Goal: Communication & Community: Answer question/provide support

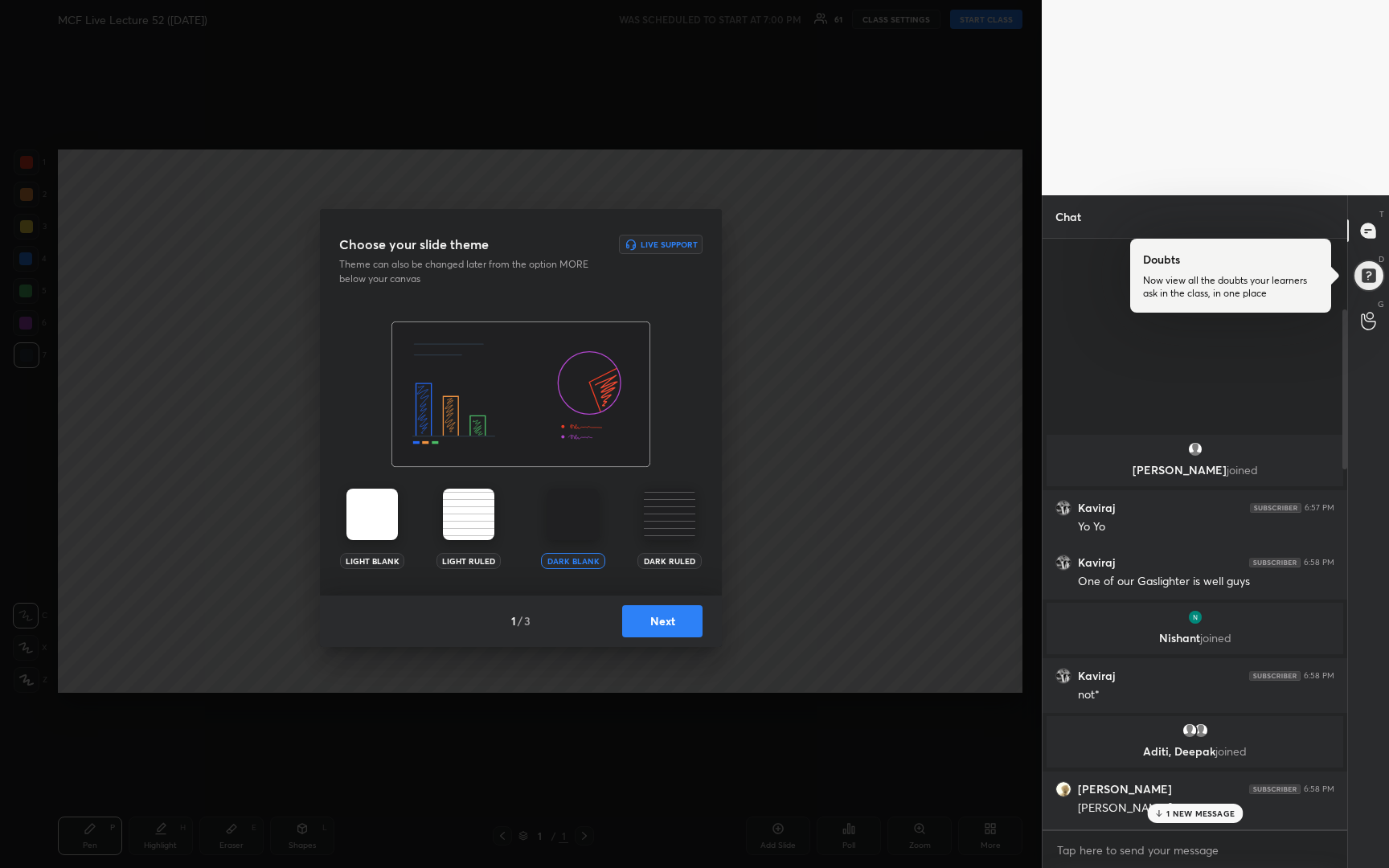
scroll to position [1789, 0]
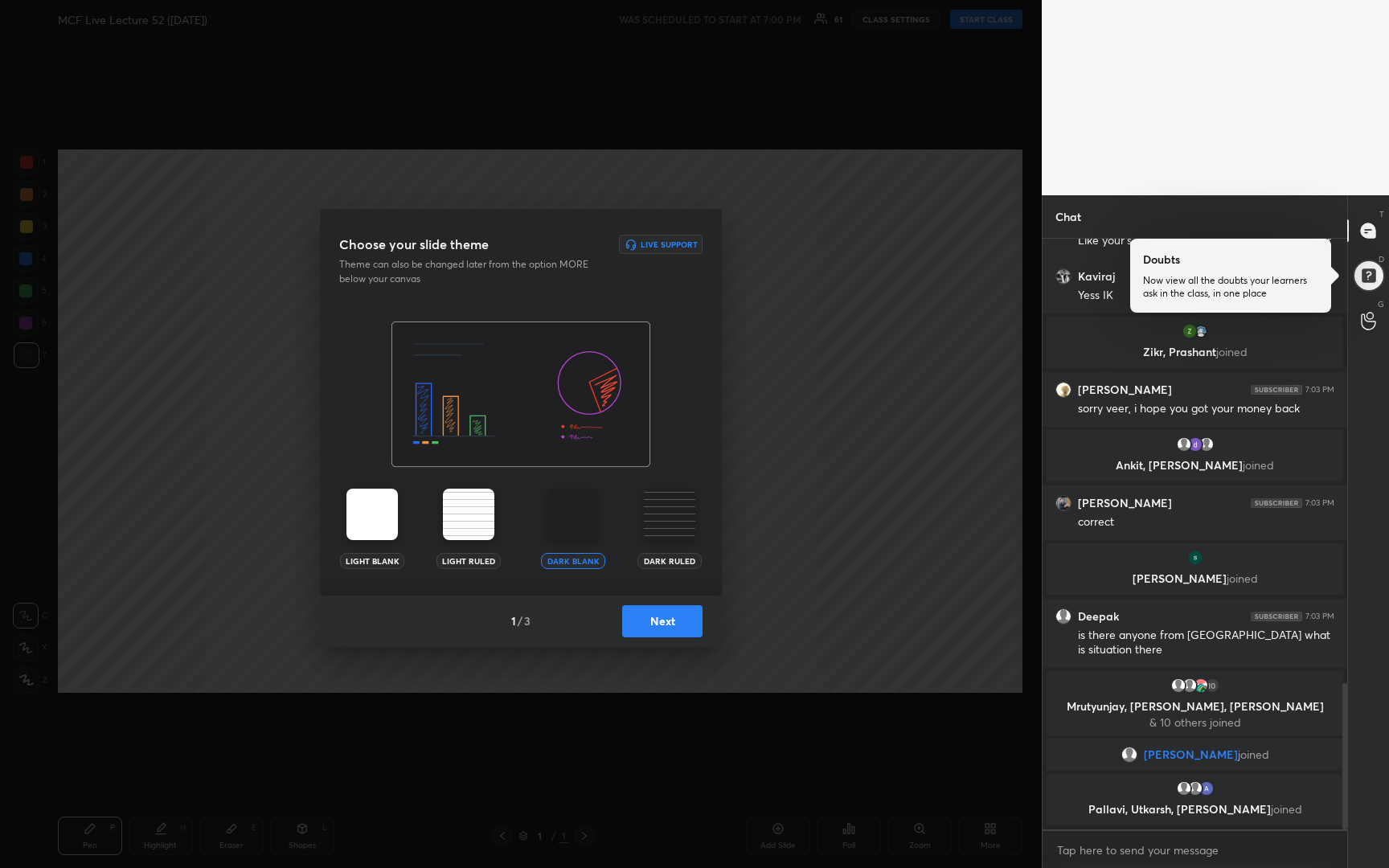
click at [664, 618] on button "Next" at bounding box center [662, 622] width 81 height 33
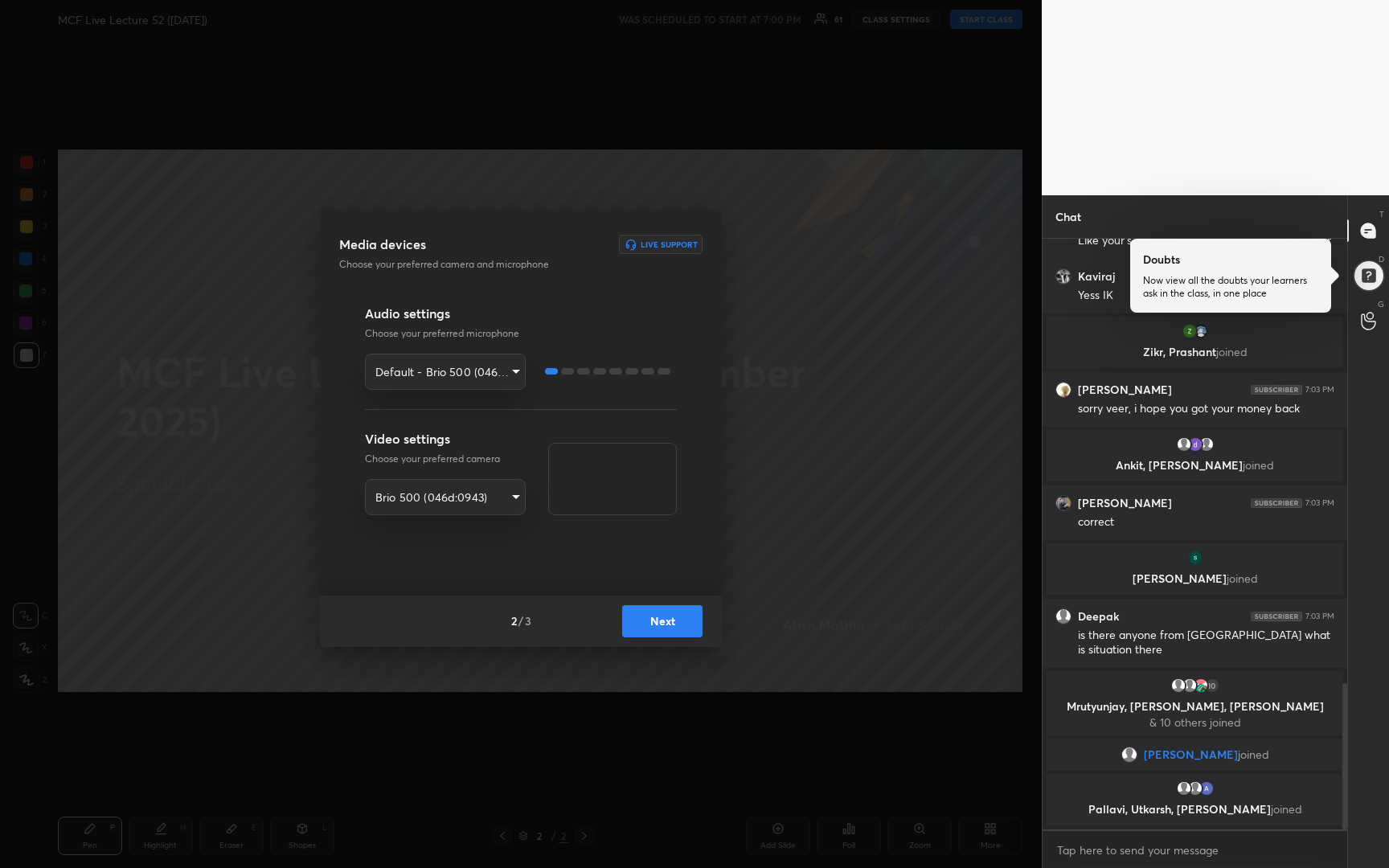
click at [664, 618] on button "Next" at bounding box center [662, 622] width 81 height 33
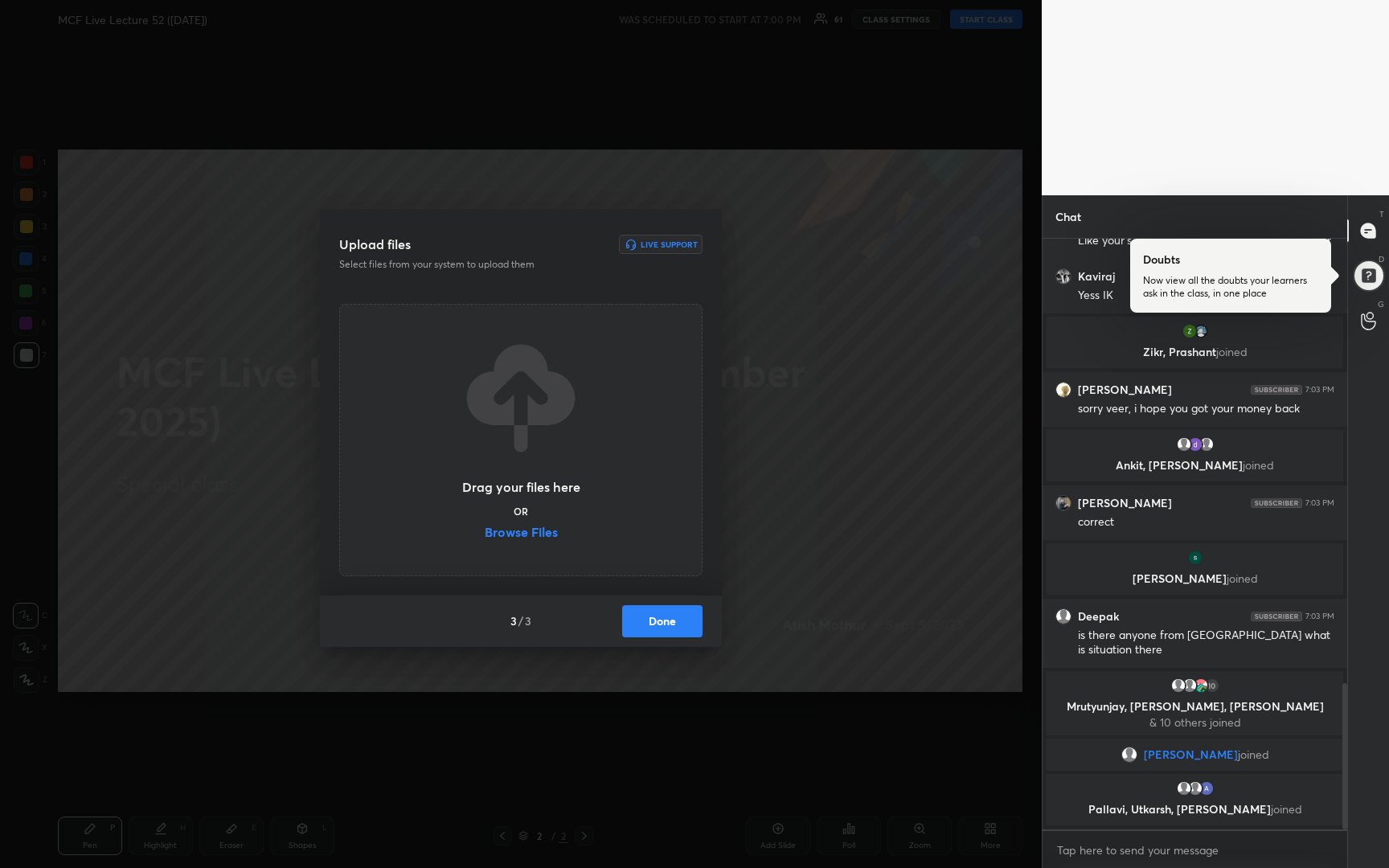
click at [664, 618] on button "Done" at bounding box center [662, 622] width 81 height 33
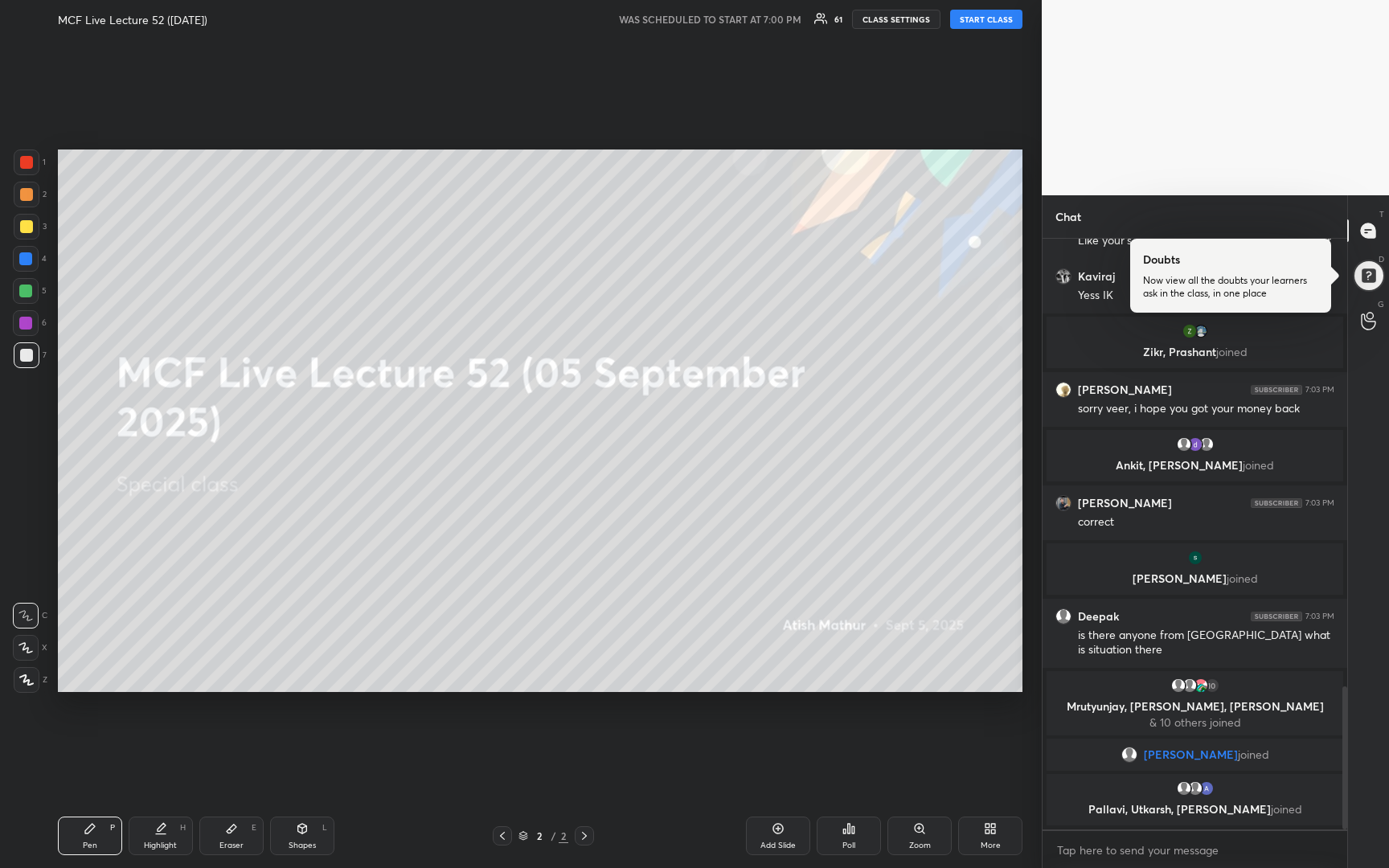
scroll to position [1843, 0]
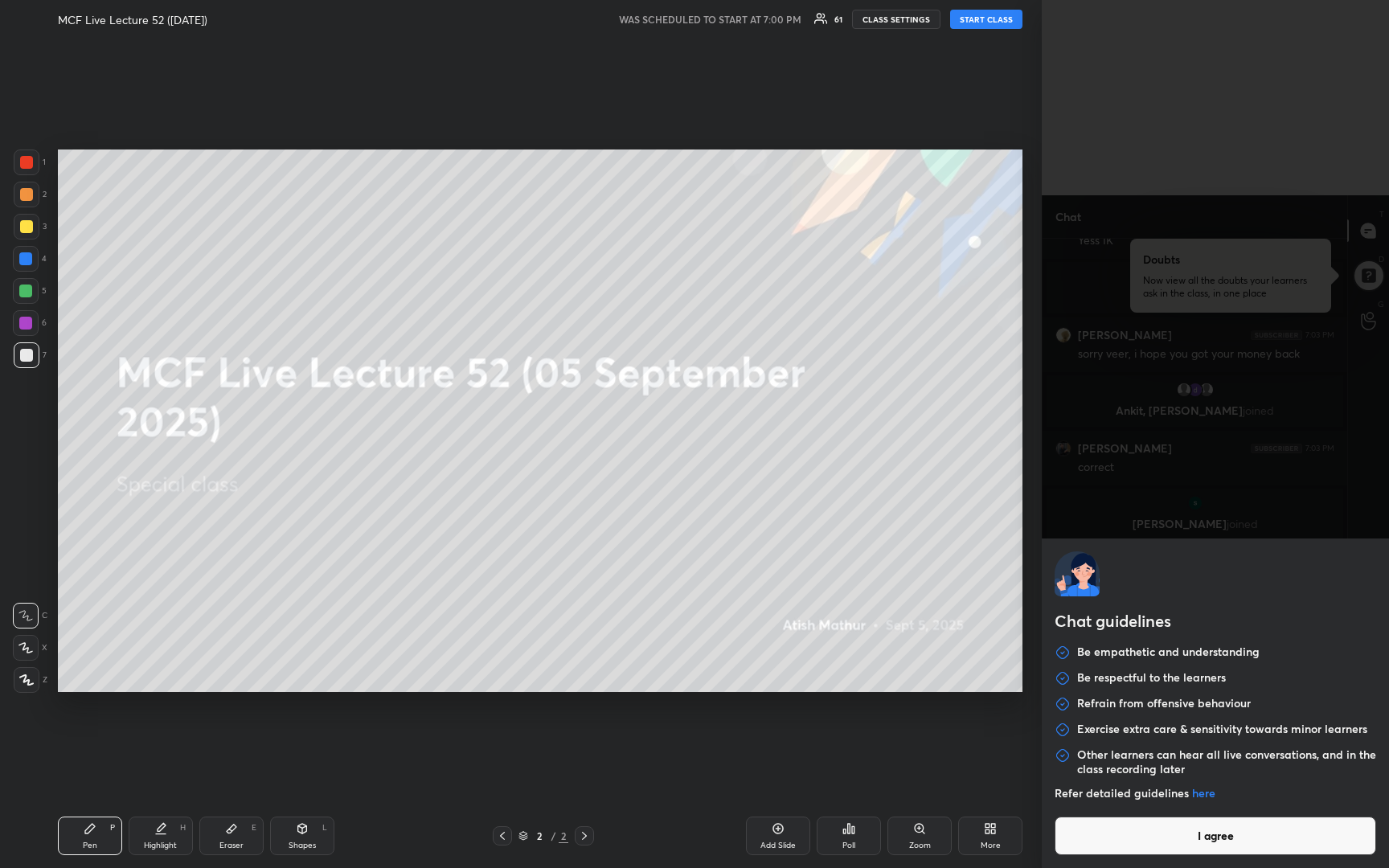
click at [1145, 845] on body "1 2 3 4 5 6 7 R O A L C X Z Erase all C X Z MCF Live Lecture 52 ([DATE]) WAS SC…" at bounding box center [694, 434] width 1389 height 868
click at [1145, 845] on button "I agree" at bounding box center [1215, 835] width 321 height 38
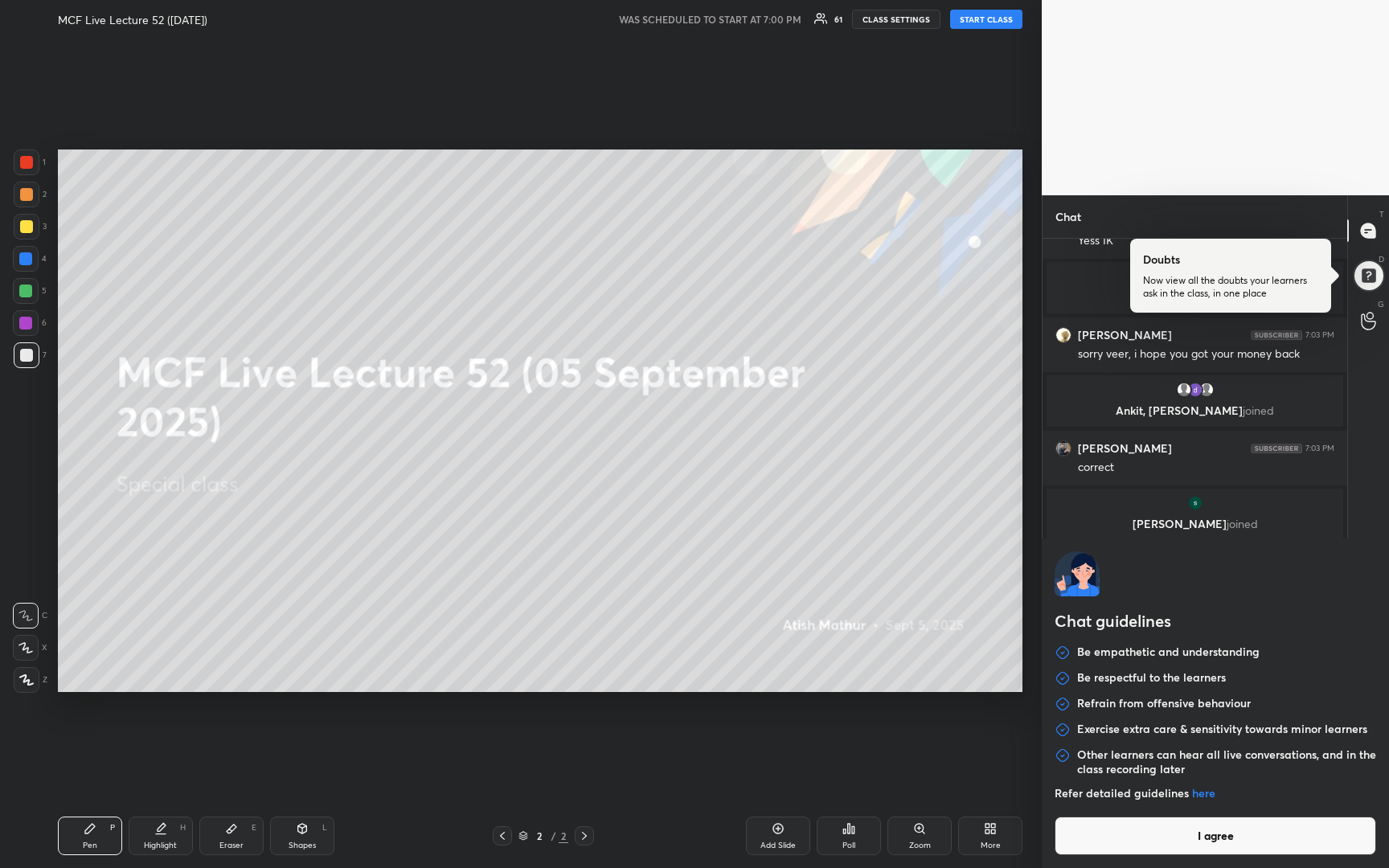
type textarea "x"
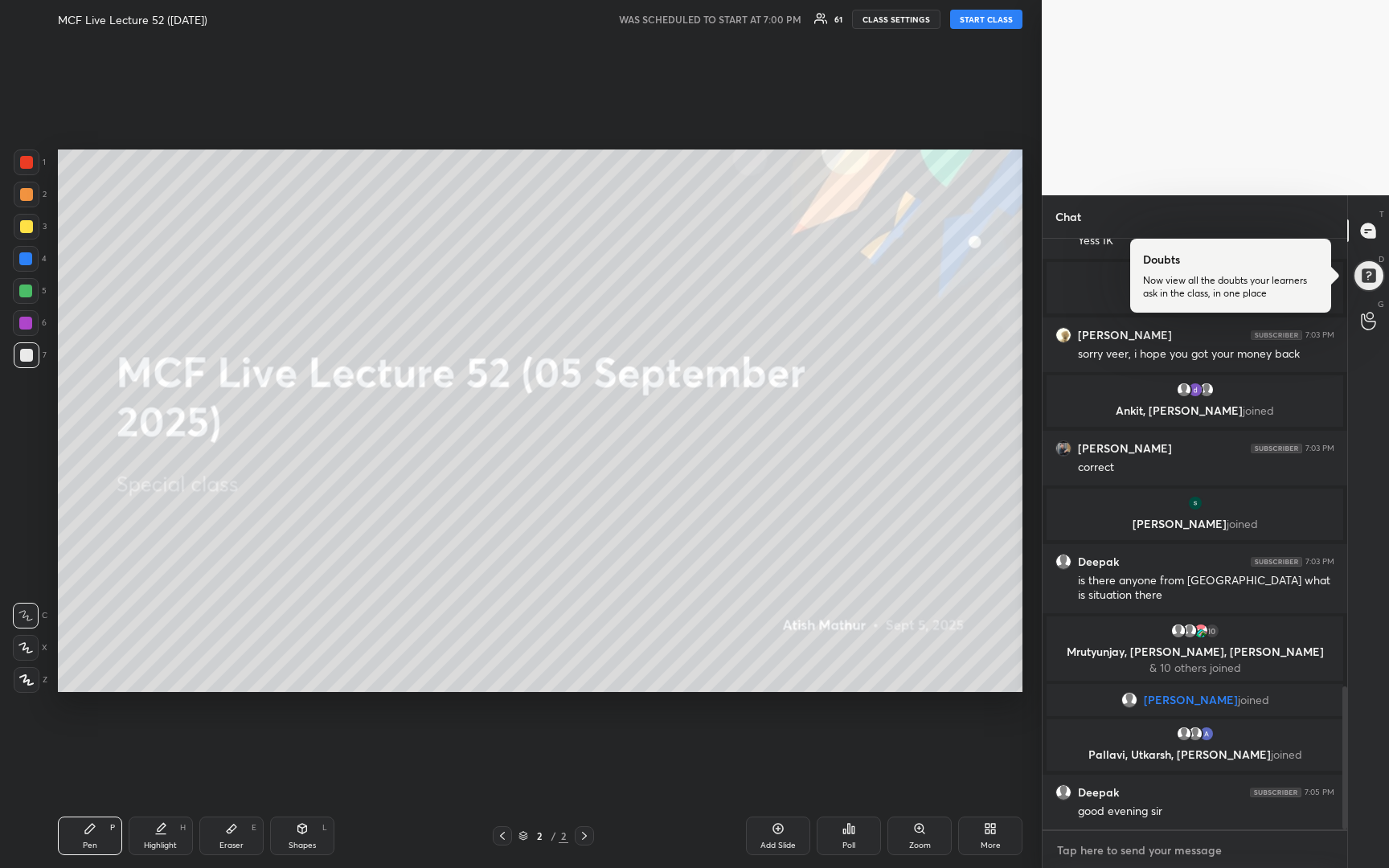
type textarea "G"
type textarea "x"
type textarea "Go"
type textarea "x"
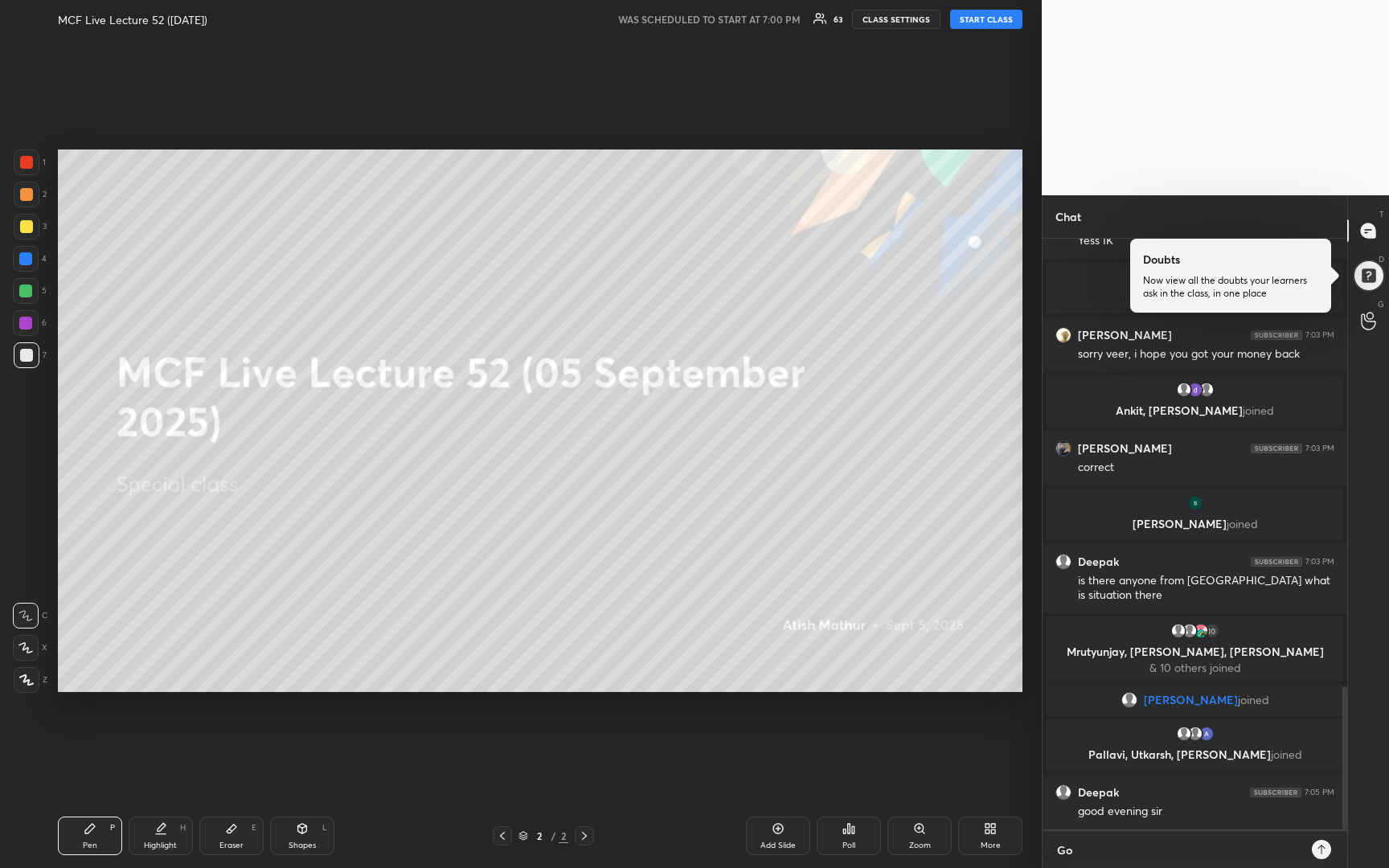
type textarea "Goo"
type textarea "x"
type textarea "Good"
type textarea "x"
type textarea "Good"
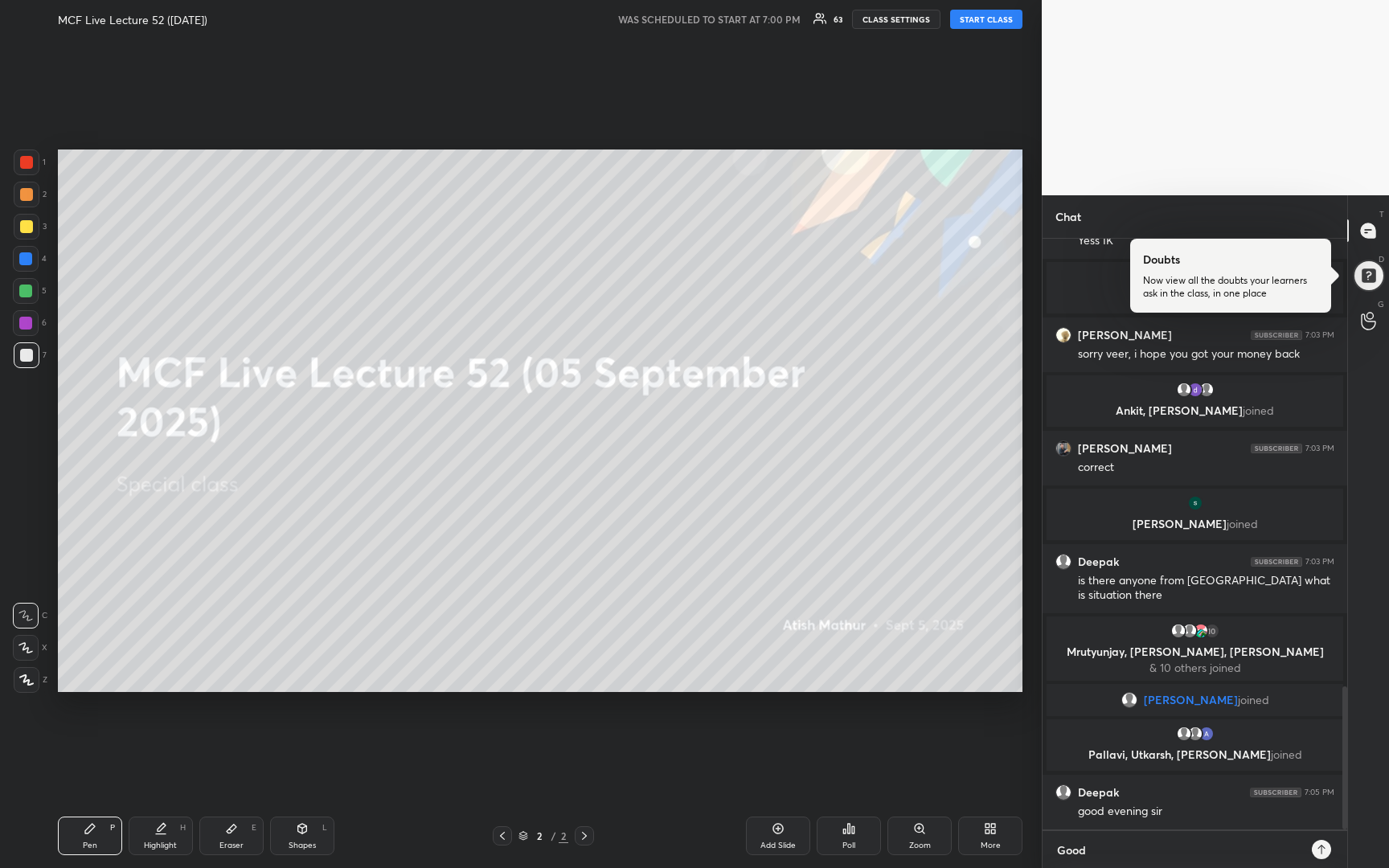
type textarea "x"
type textarea "Good E"
type textarea "x"
type textarea "Good Ev"
type textarea "x"
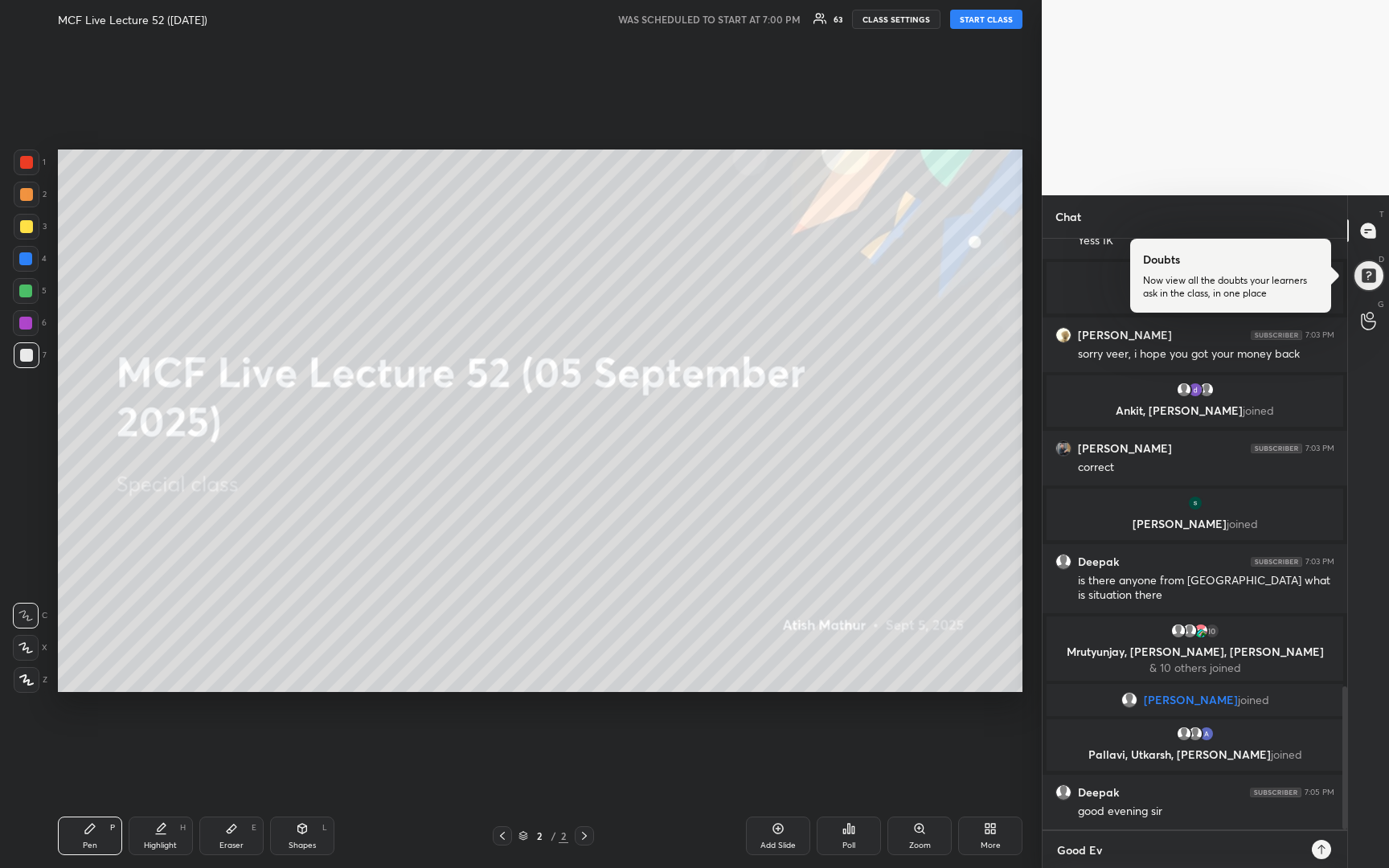
type textarea "Good Eve"
type textarea "x"
type textarea "Good Even"
type textarea "x"
type textarea "Good Eveni"
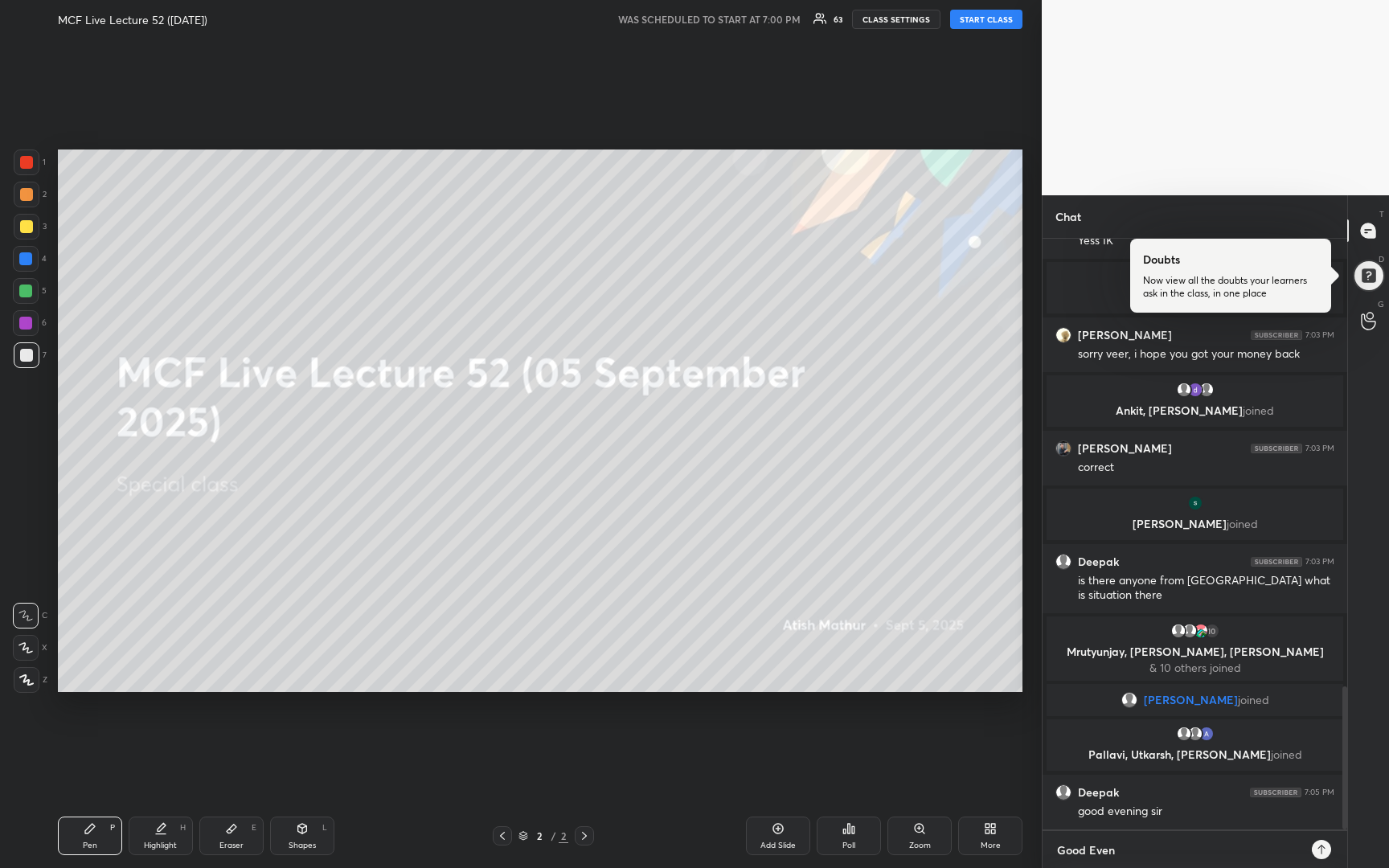
type textarea "x"
type textarea "Good Evenin"
type textarea "x"
type textarea "Good Evening"
type textarea "x"
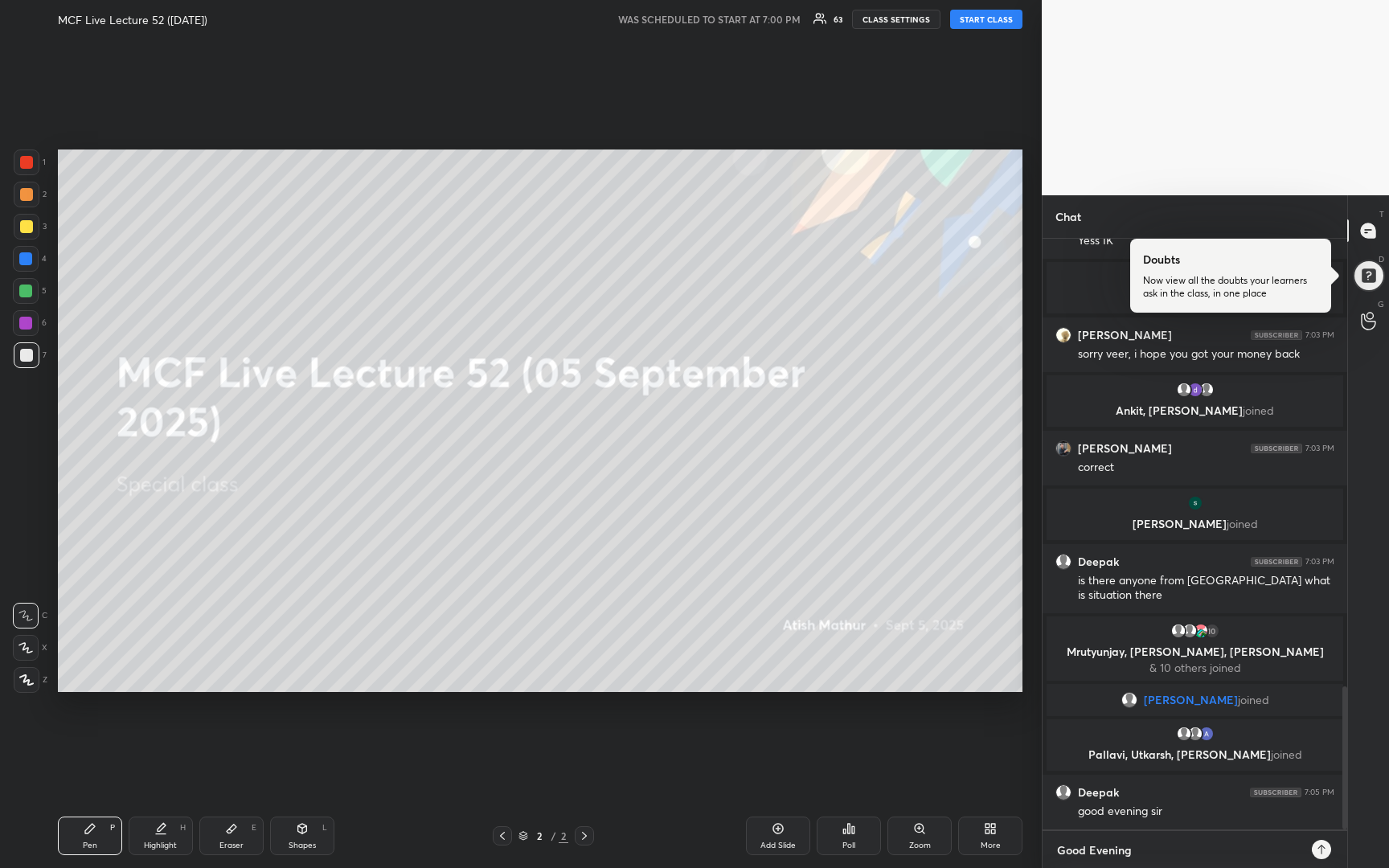
type textarea "Good Evening,"
type textarea "x"
type textarea "Good Evening,"
type textarea "x"
type textarea "Good Evening, w"
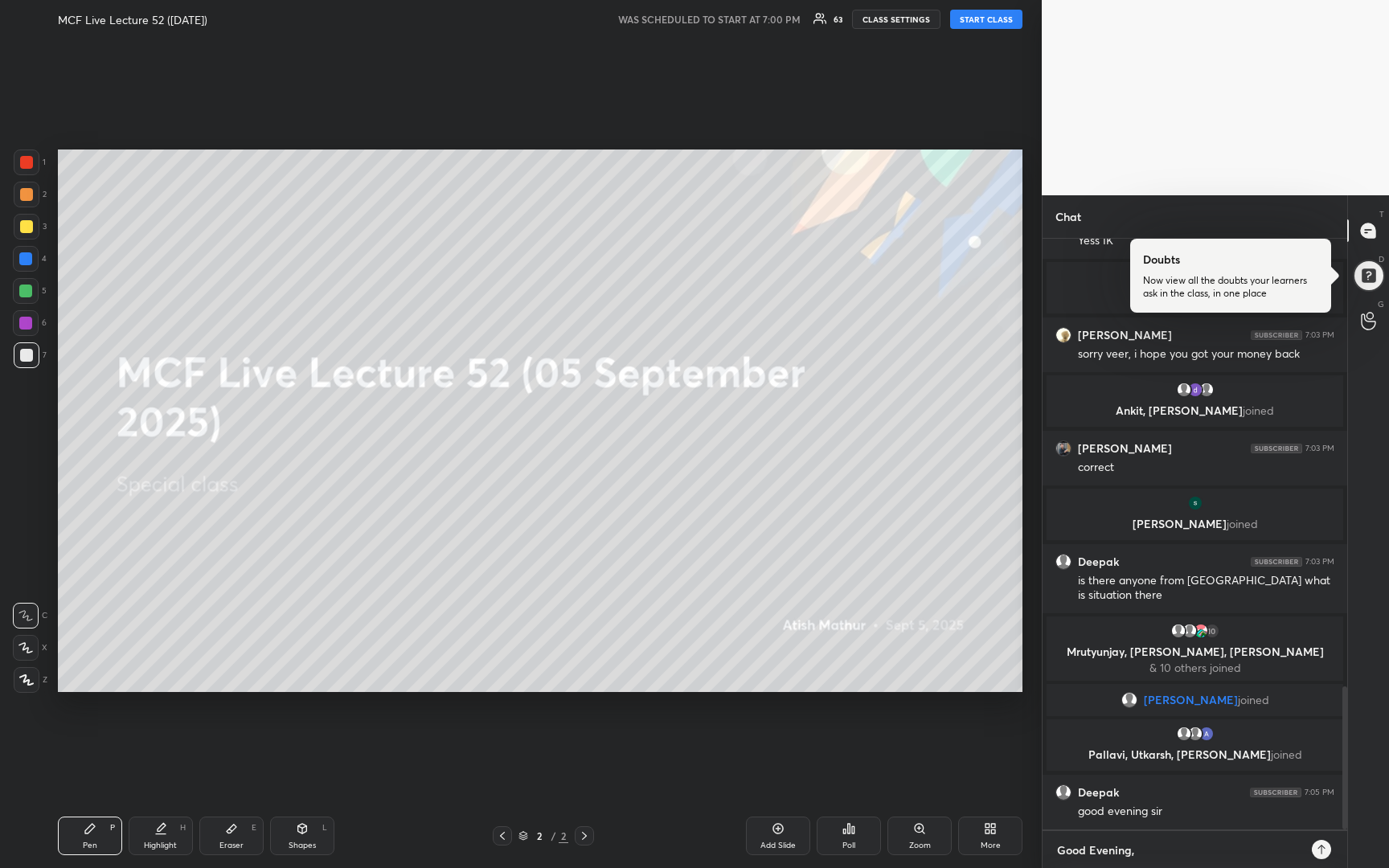
type textarea "x"
type textarea "Good Evening, we"
type textarea "x"
type textarea "Good Evening, we"
type textarea "x"
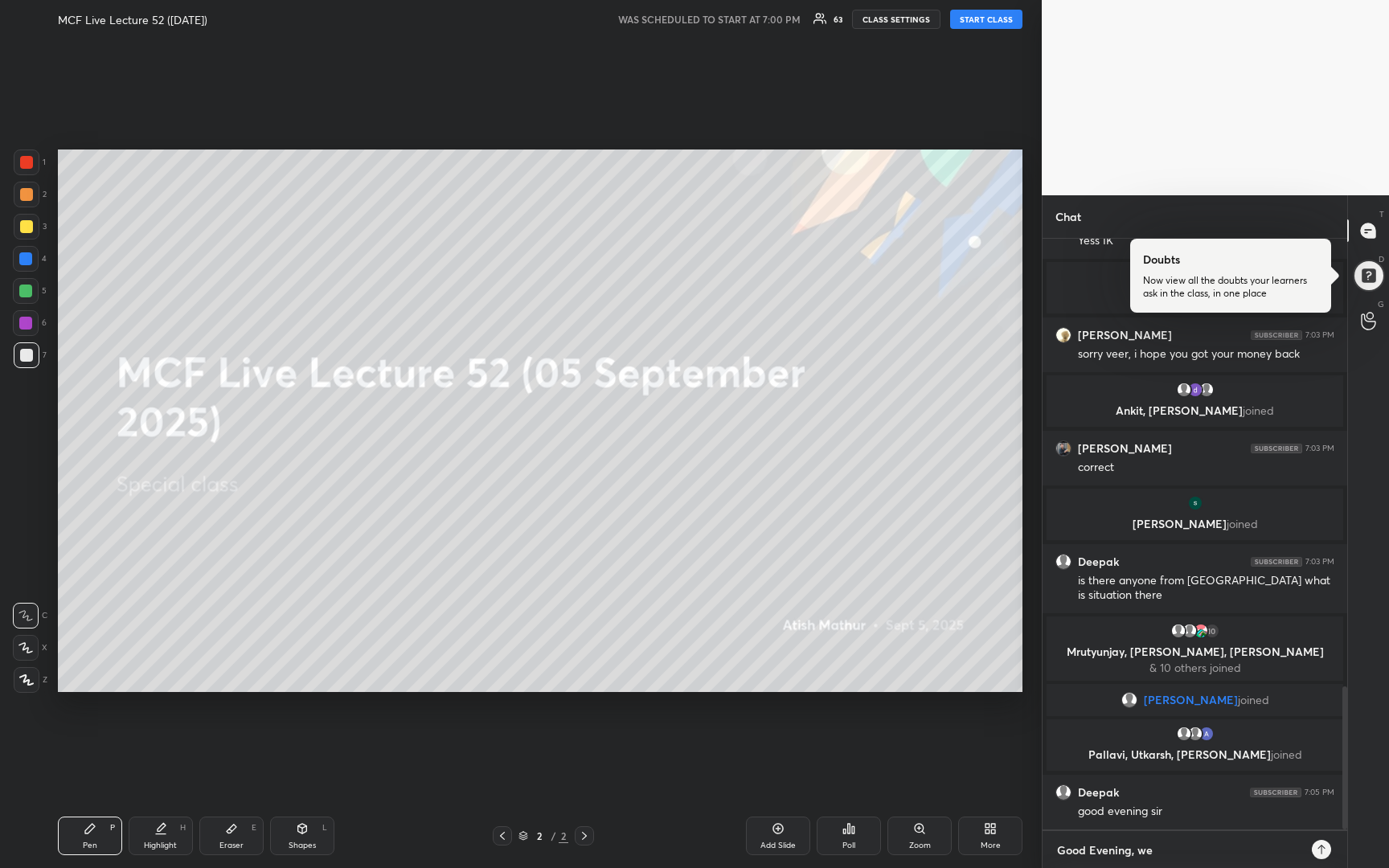
type textarea "Good Evening, we s"
type textarea "x"
type textarea "Good Evening, we st"
type textarea "x"
type textarea "Good Evening, we sta"
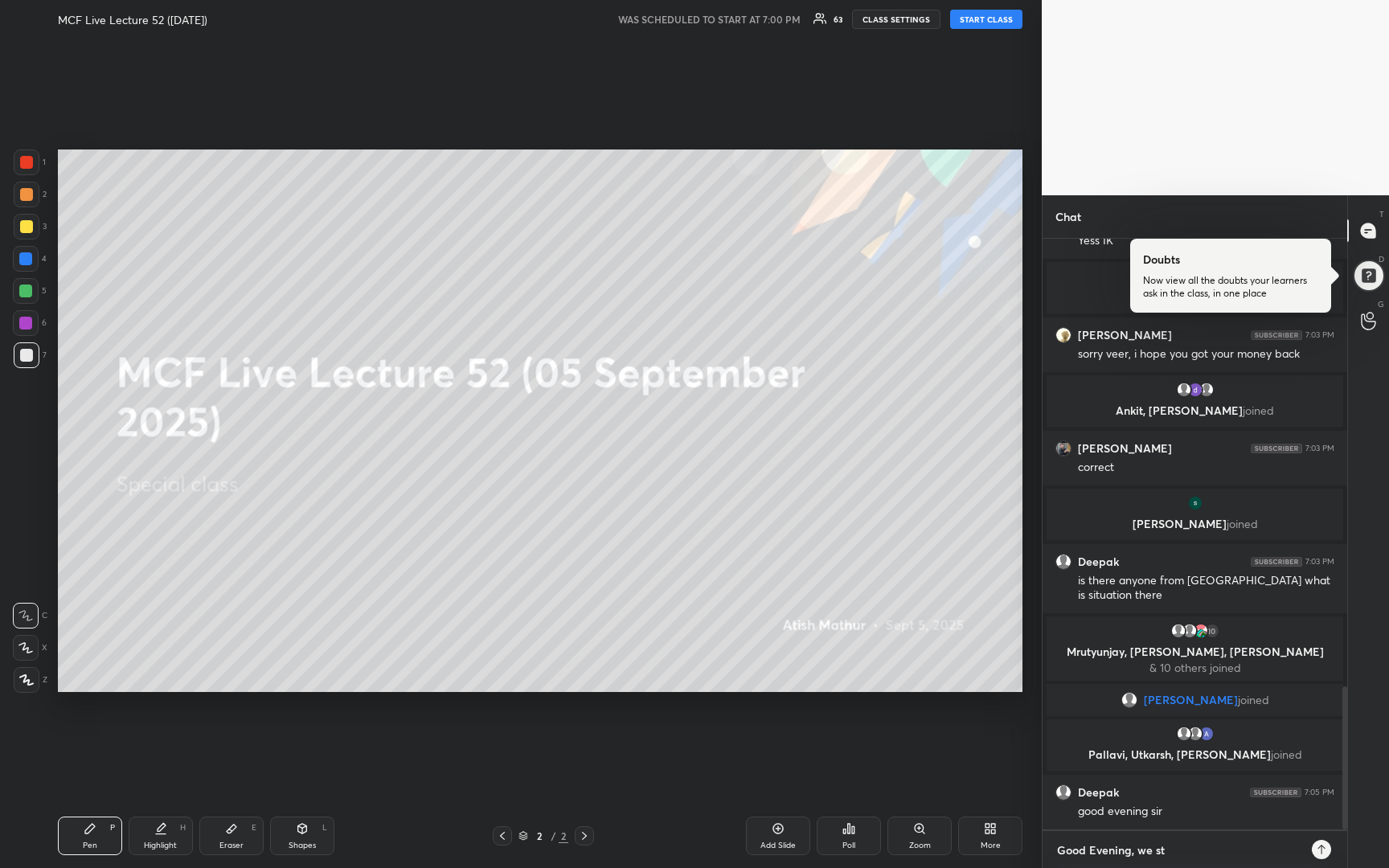
type textarea "x"
type textarea "Good Evening, we st"
type textarea "x"
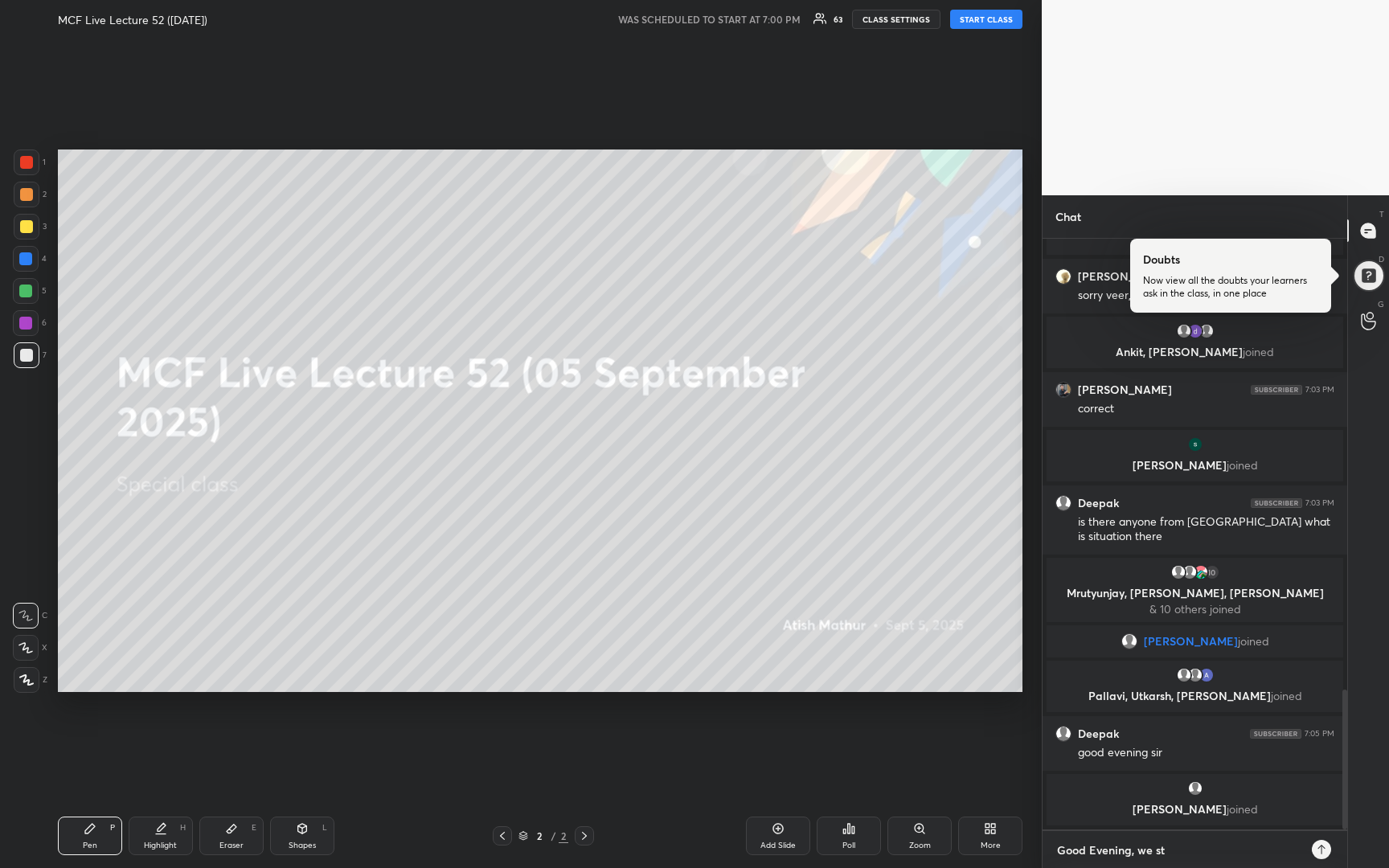
type textarea "Good Evening, we s"
type textarea "x"
type textarea "Good Evening, we sh"
type textarea "x"
type textarea "Good Evening, we sha"
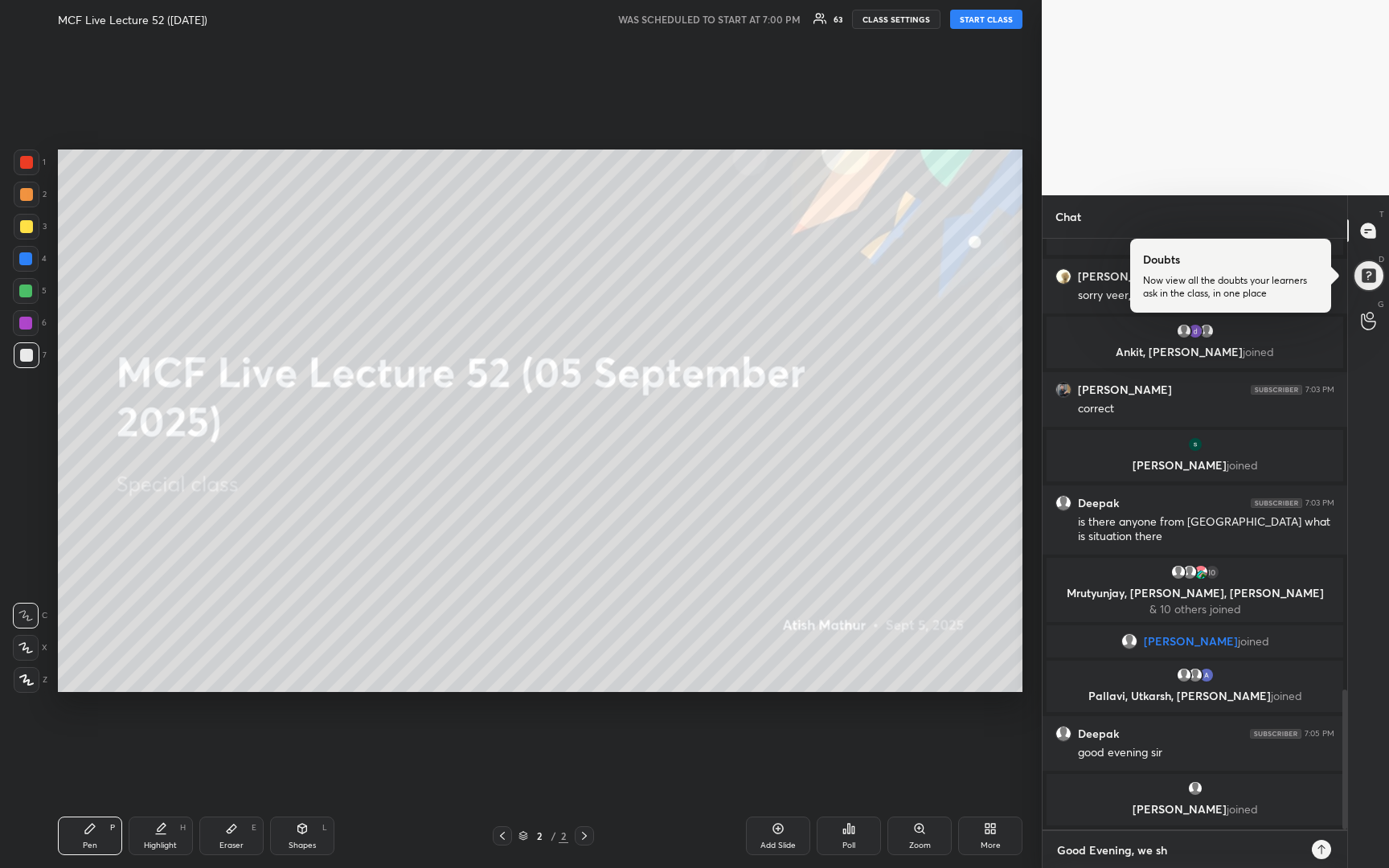
type textarea "x"
type textarea "Good Evening, we shal"
type textarea "x"
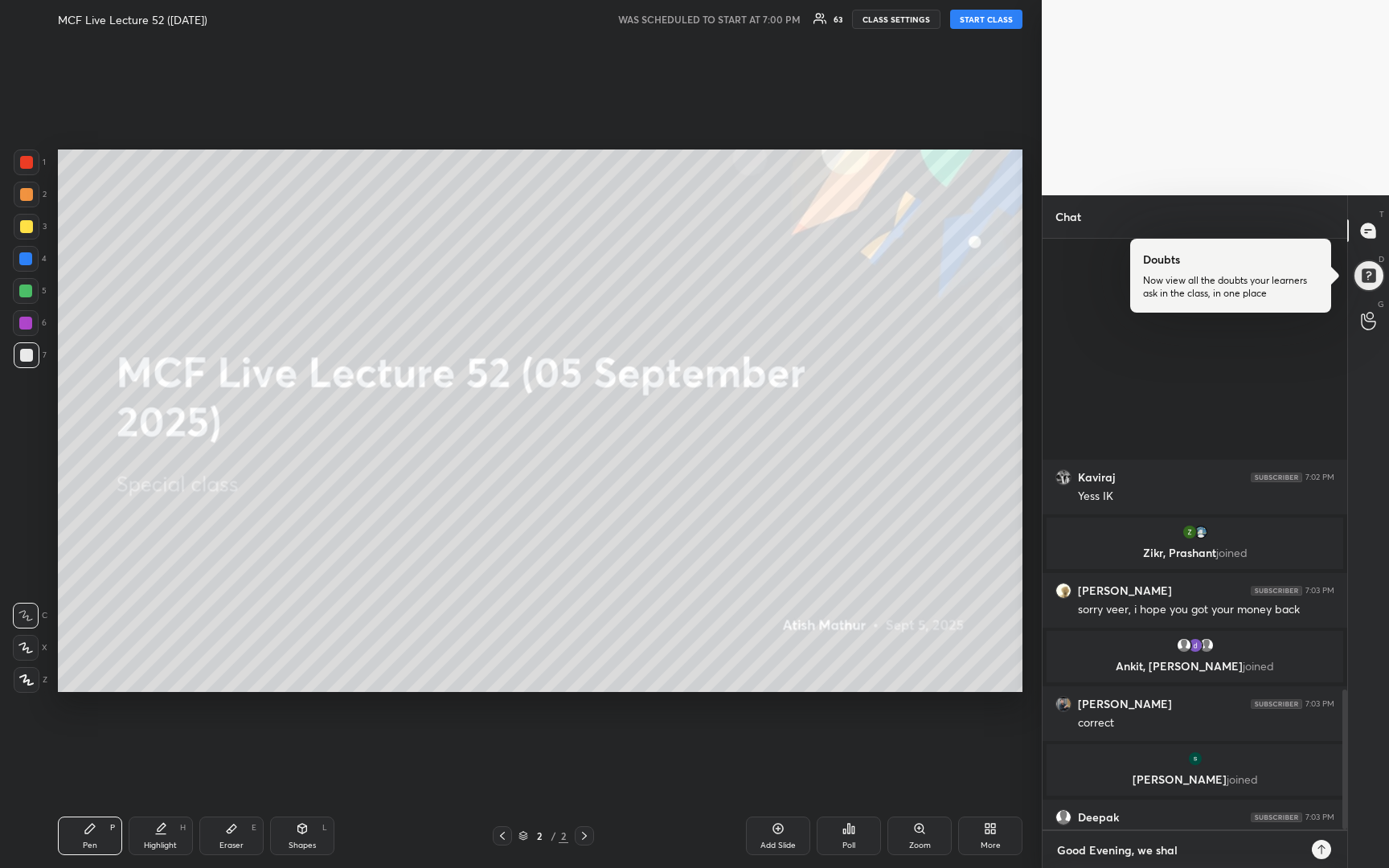
type textarea "Good Evening, we shall"
type textarea "x"
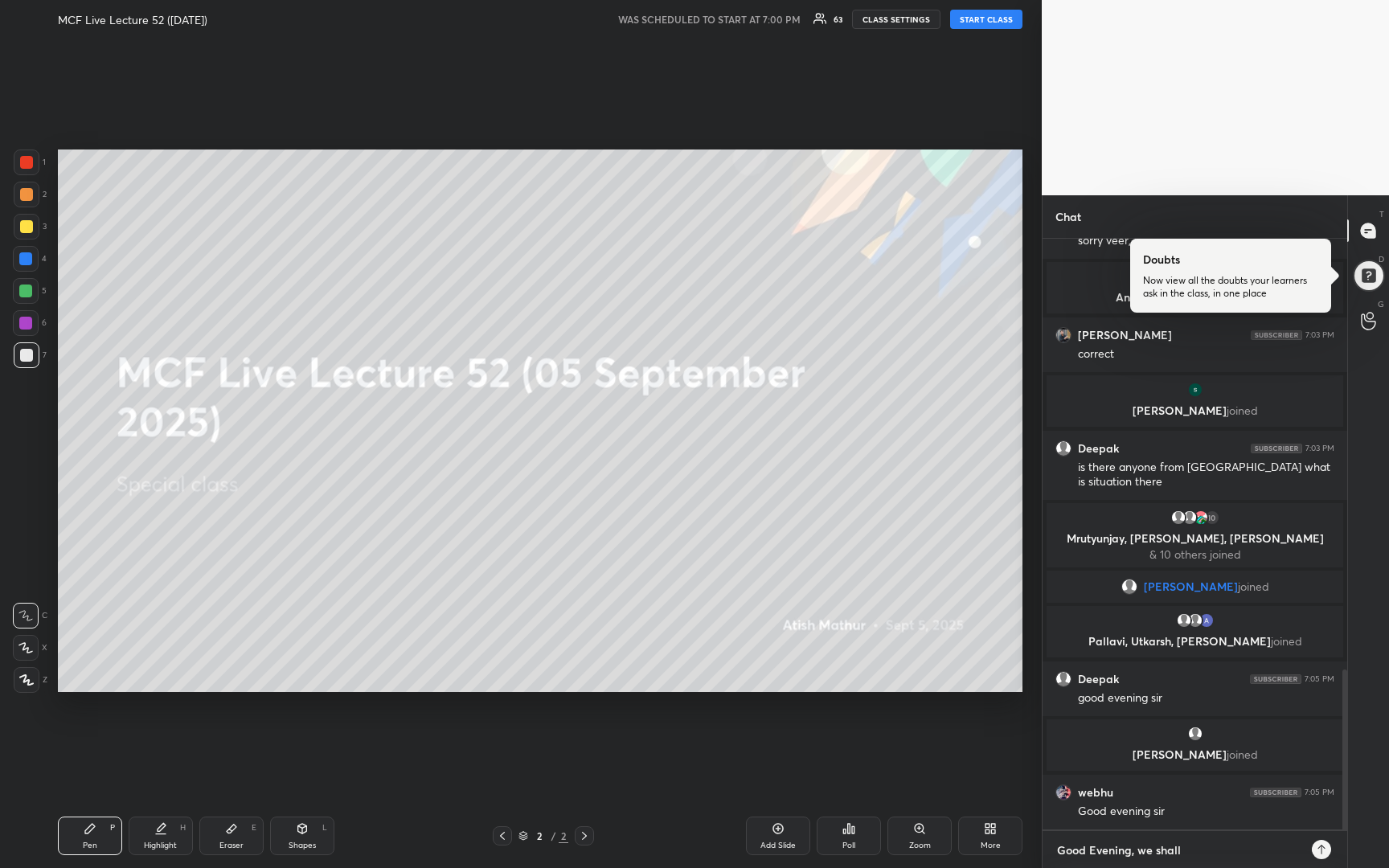
type textarea "Good Evening, we shall"
type textarea "x"
type textarea "Good Evening, we shall s"
type textarea "x"
type textarea "Good Evening, we shall st"
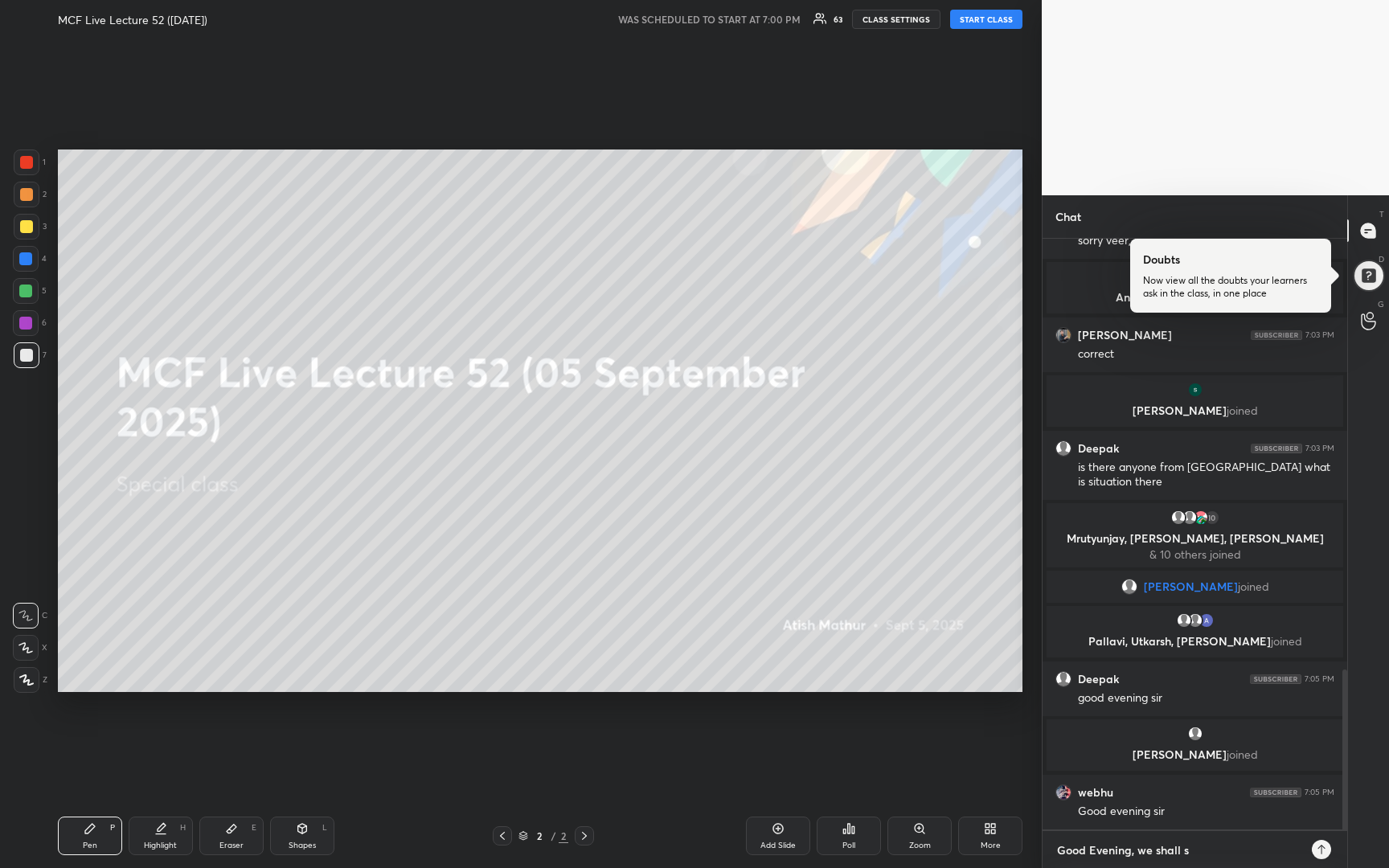
type textarea "x"
type textarea "Good Evening, we shall sta"
type textarea "x"
type textarea "Good Evening, we shall star"
type textarea "x"
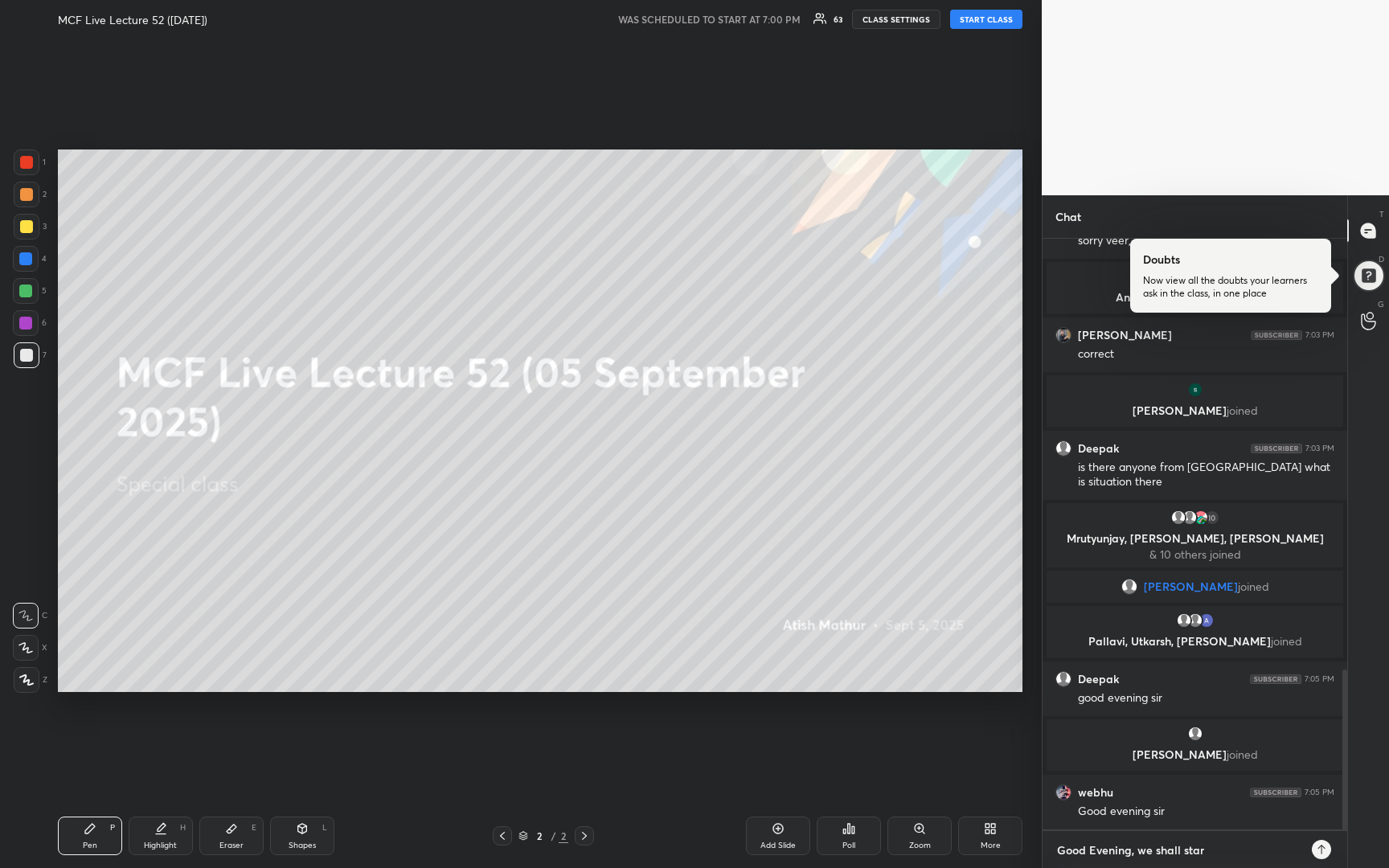
type textarea "Good Evening, we shall start"
type textarea "x"
type textarea "Good Evening, we shall start"
type textarea "x"
type textarea "Good Evening, we shall start i"
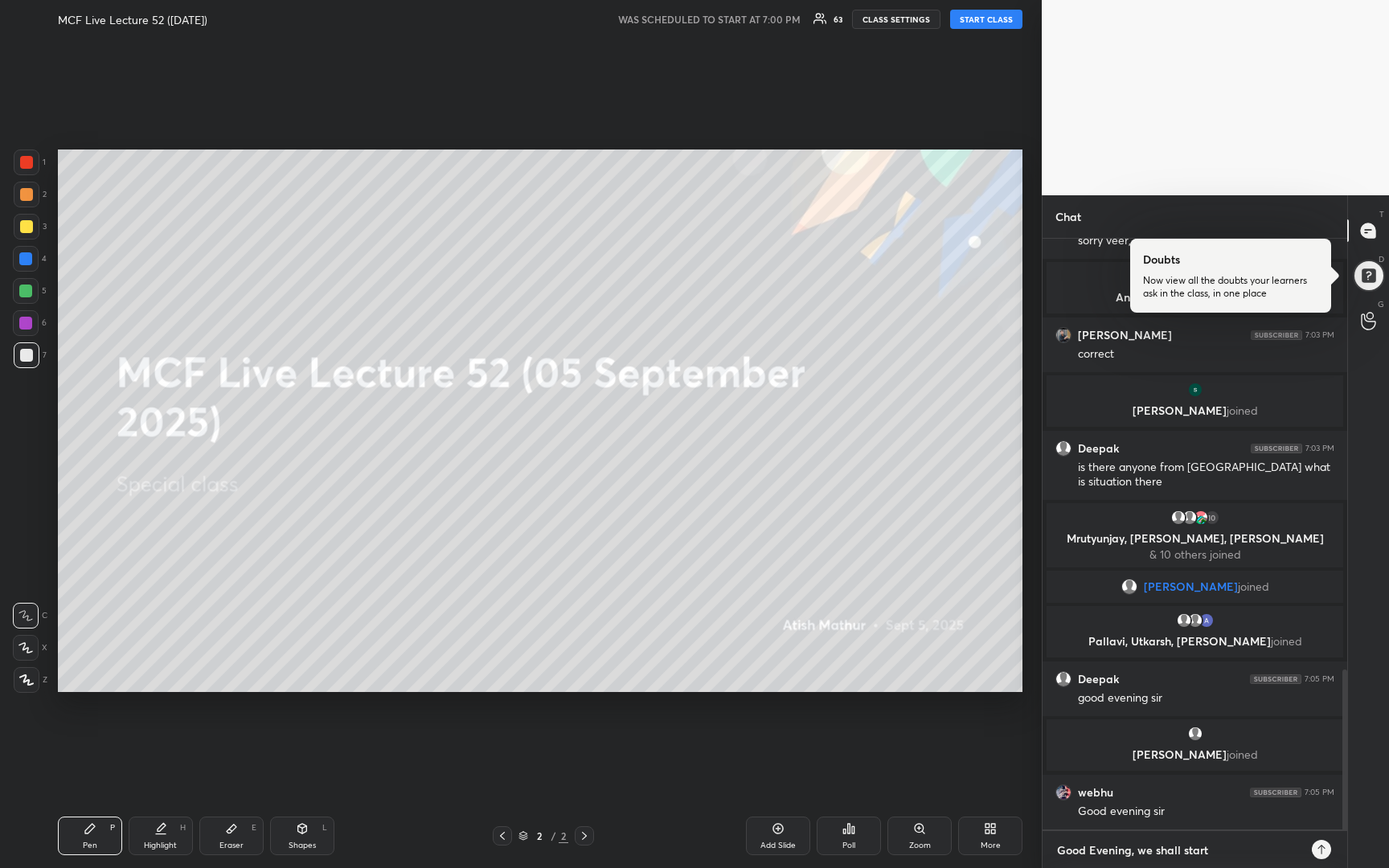
type textarea "x"
type textarea "Good Evening, we shall start in"
type textarea "x"
type textarea "Good Evening, we shall start in"
type textarea "x"
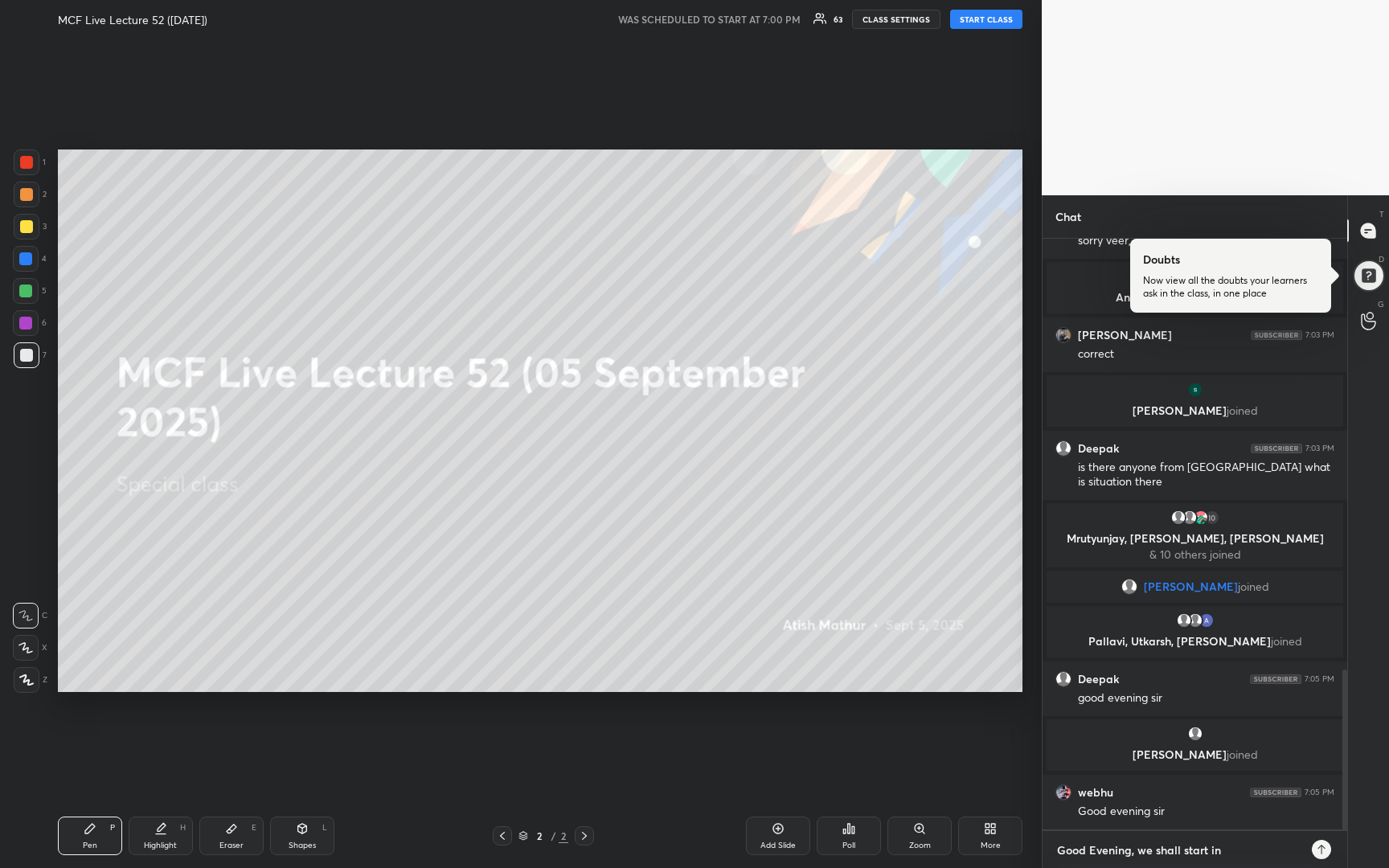
type textarea "Good Evening, we shall start in 5"
type textarea "x"
type textarea "Good Evening, we shall start in 5"
type textarea "x"
type textarea "Good Evening, we shall start in 5 m"
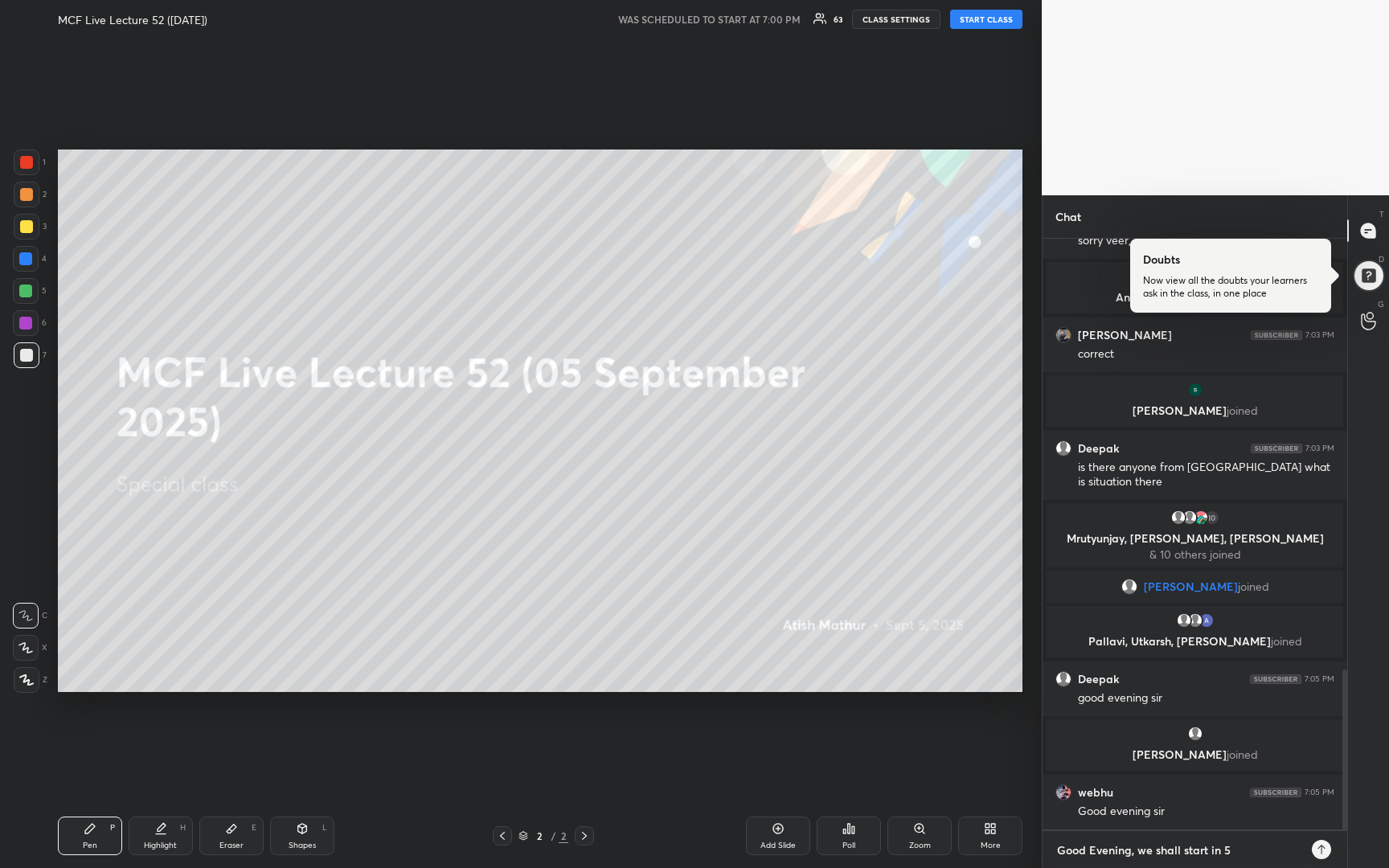
type textarea "x"
type textarea "Good Evening, we shall start in 5 mi"
type textarea "x"
type textarea "Good Evening, we shall start in 5 min"
type textarea "x"
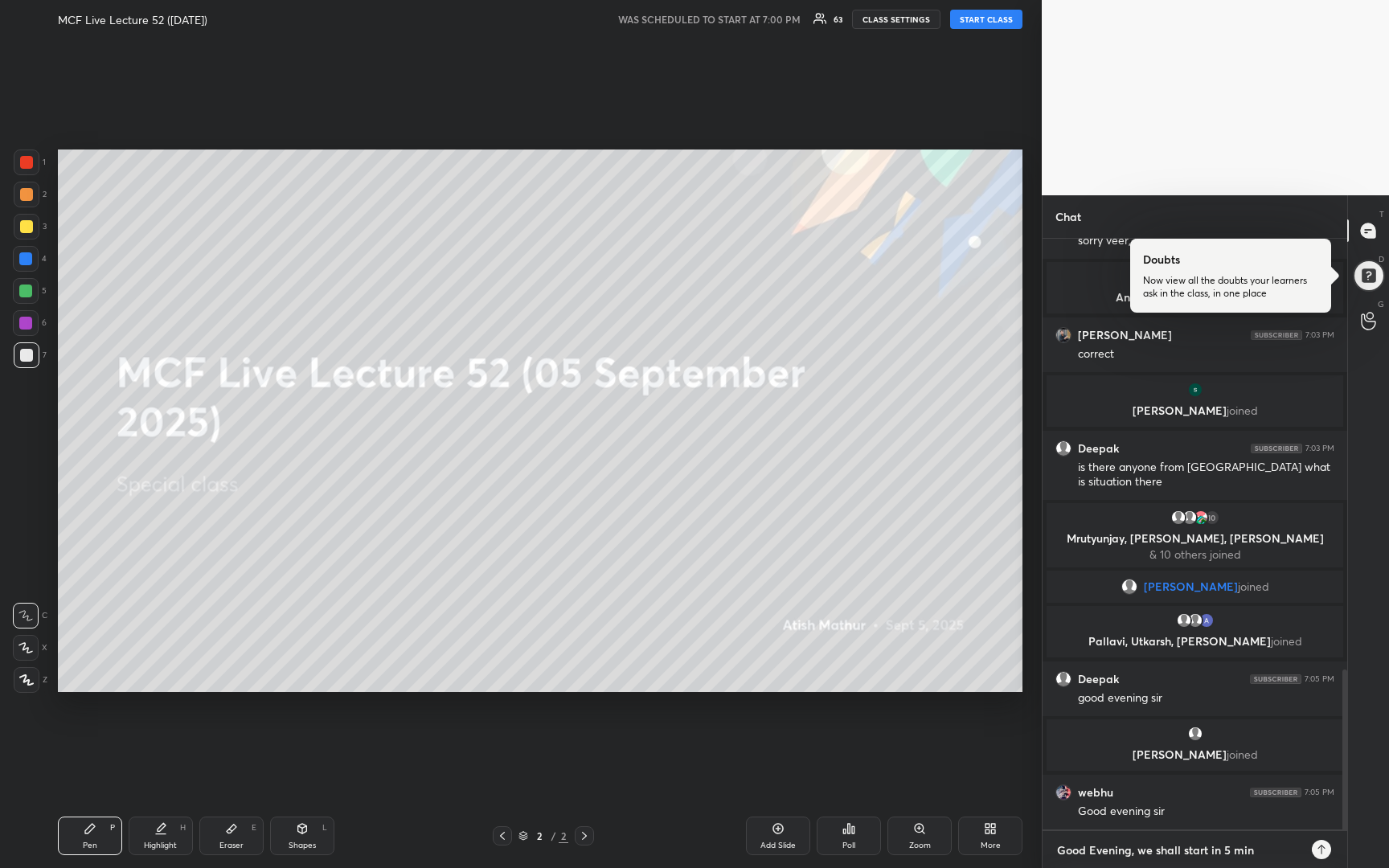
type textarea "Good Evening, we shall start in 5 mins"
type textarea "x"
type textarea "Good Evening, we shall start in 5 mins."
type textarea "x"
type textarea "Good Evening, we shall start in 5 mins."
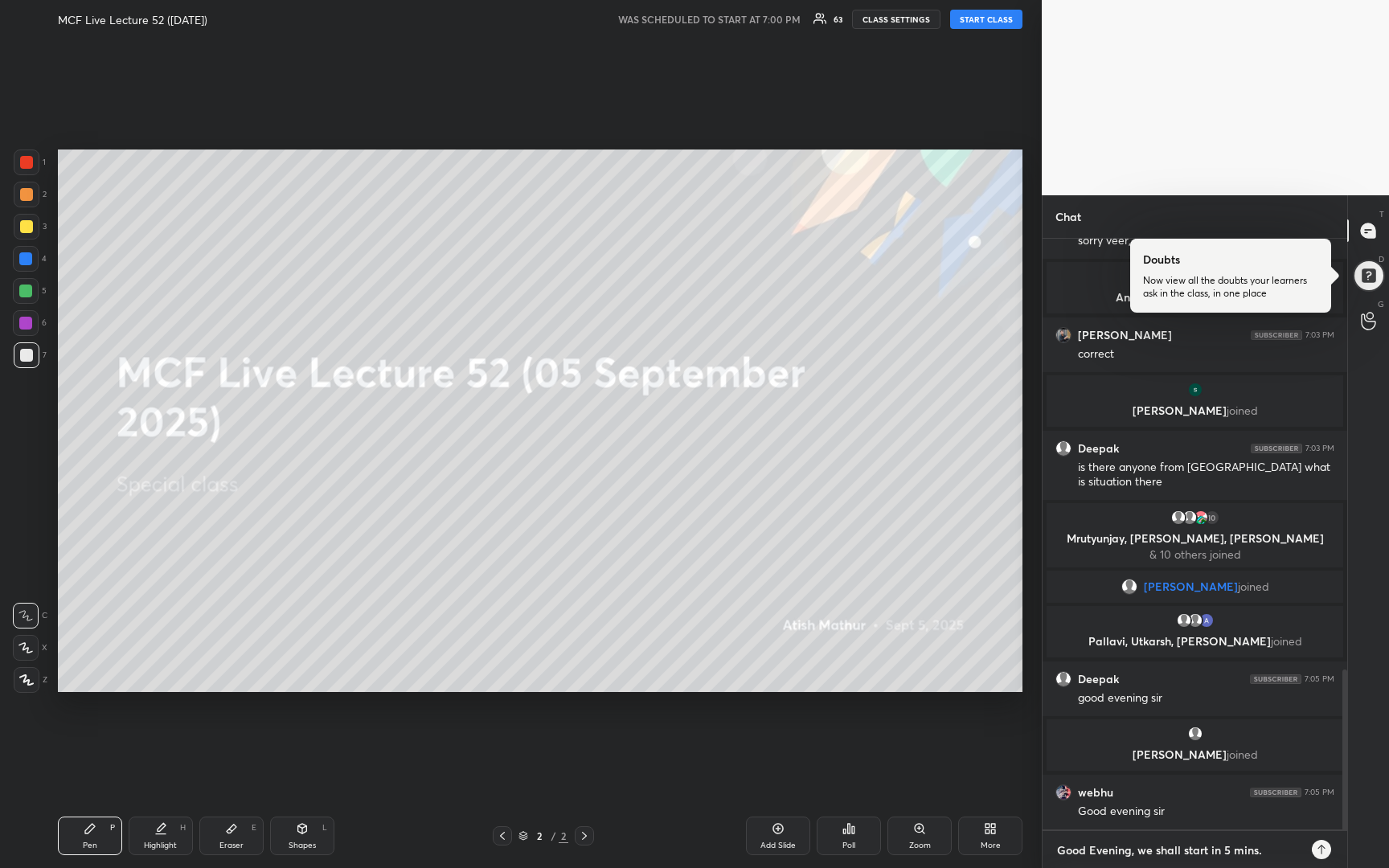
type textarea "x"
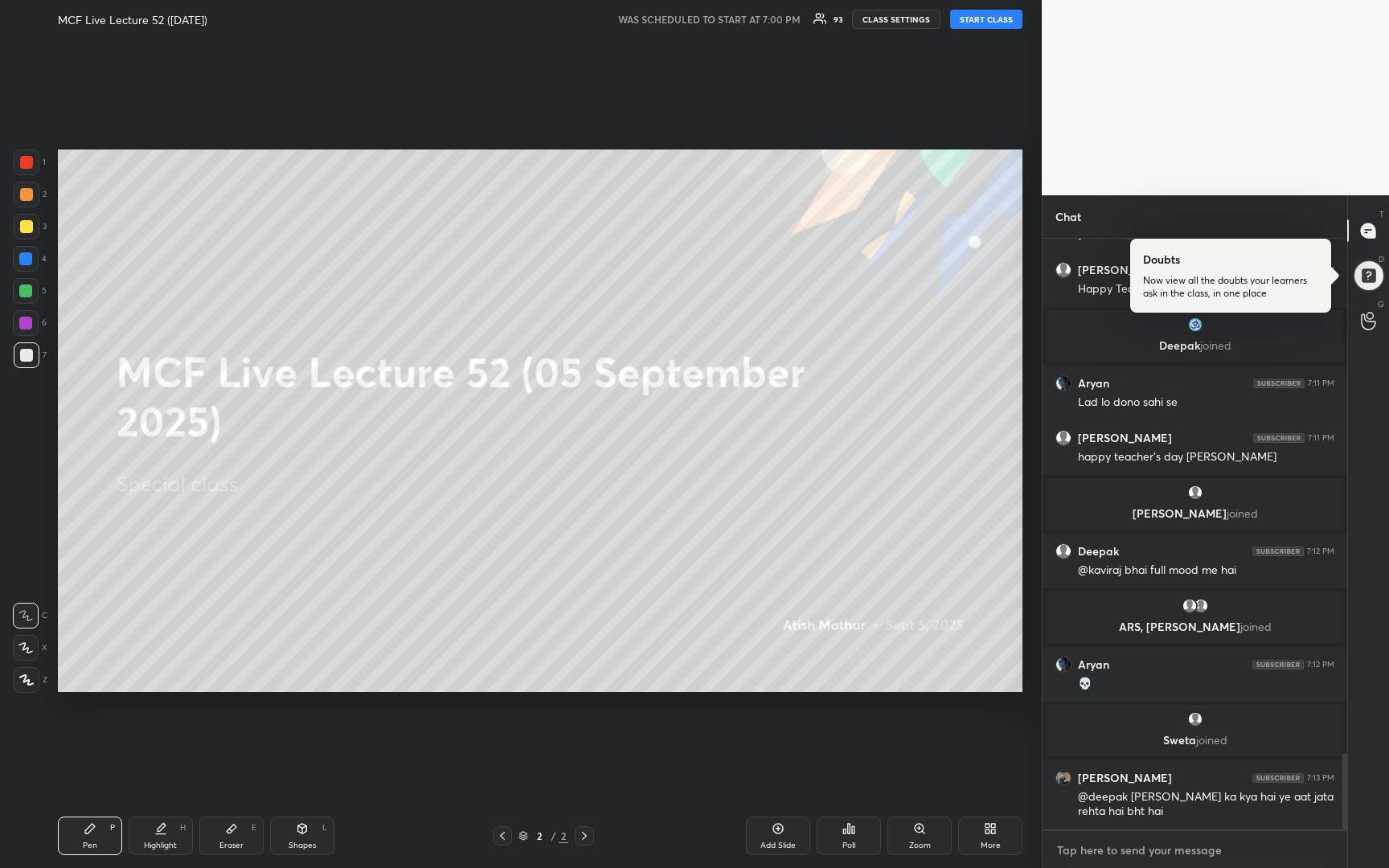
scroll to position [3958, 0]
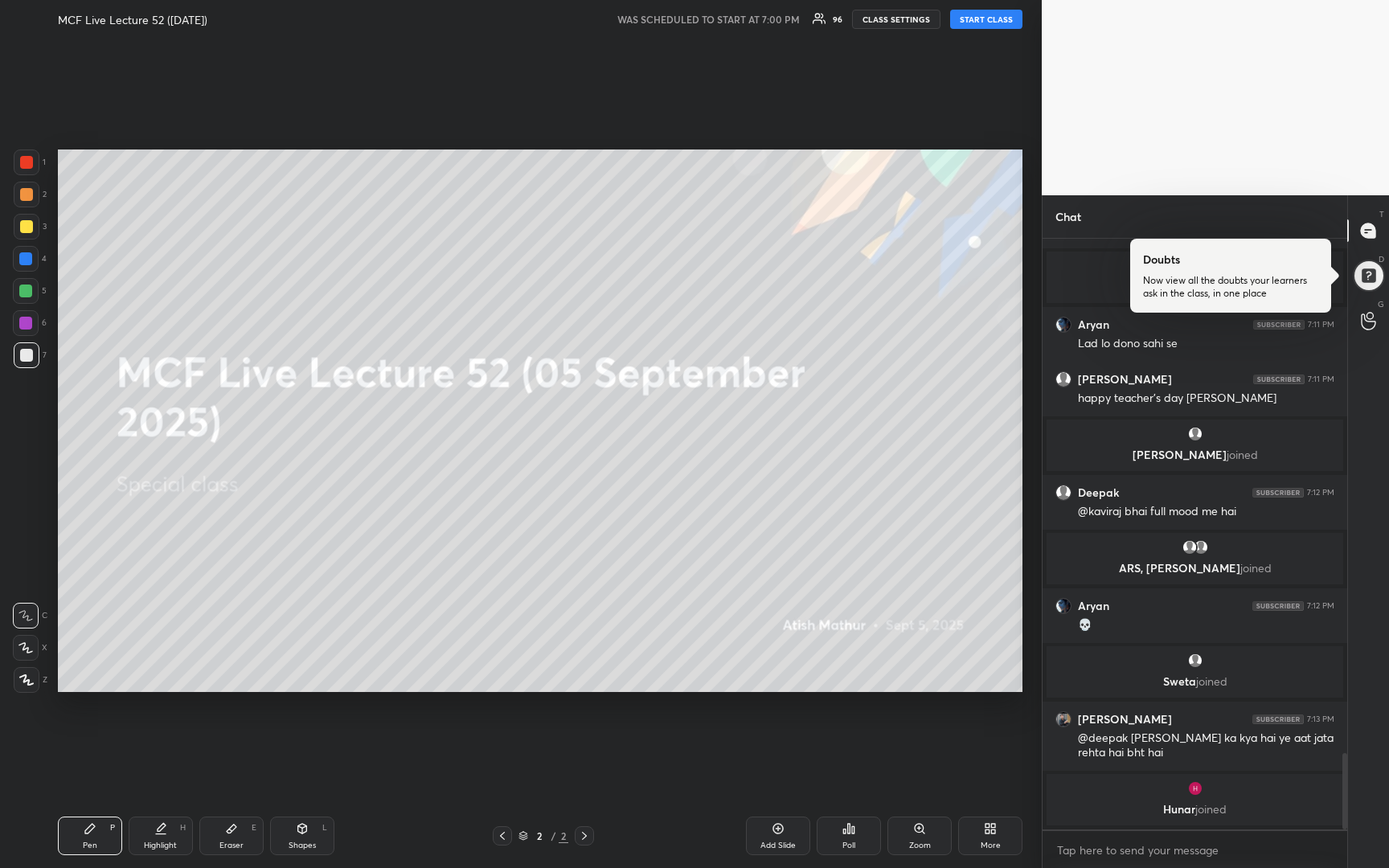
click at [976, 22] on button "START CLASS" at bounding box center [985, 20] width 72 height 20
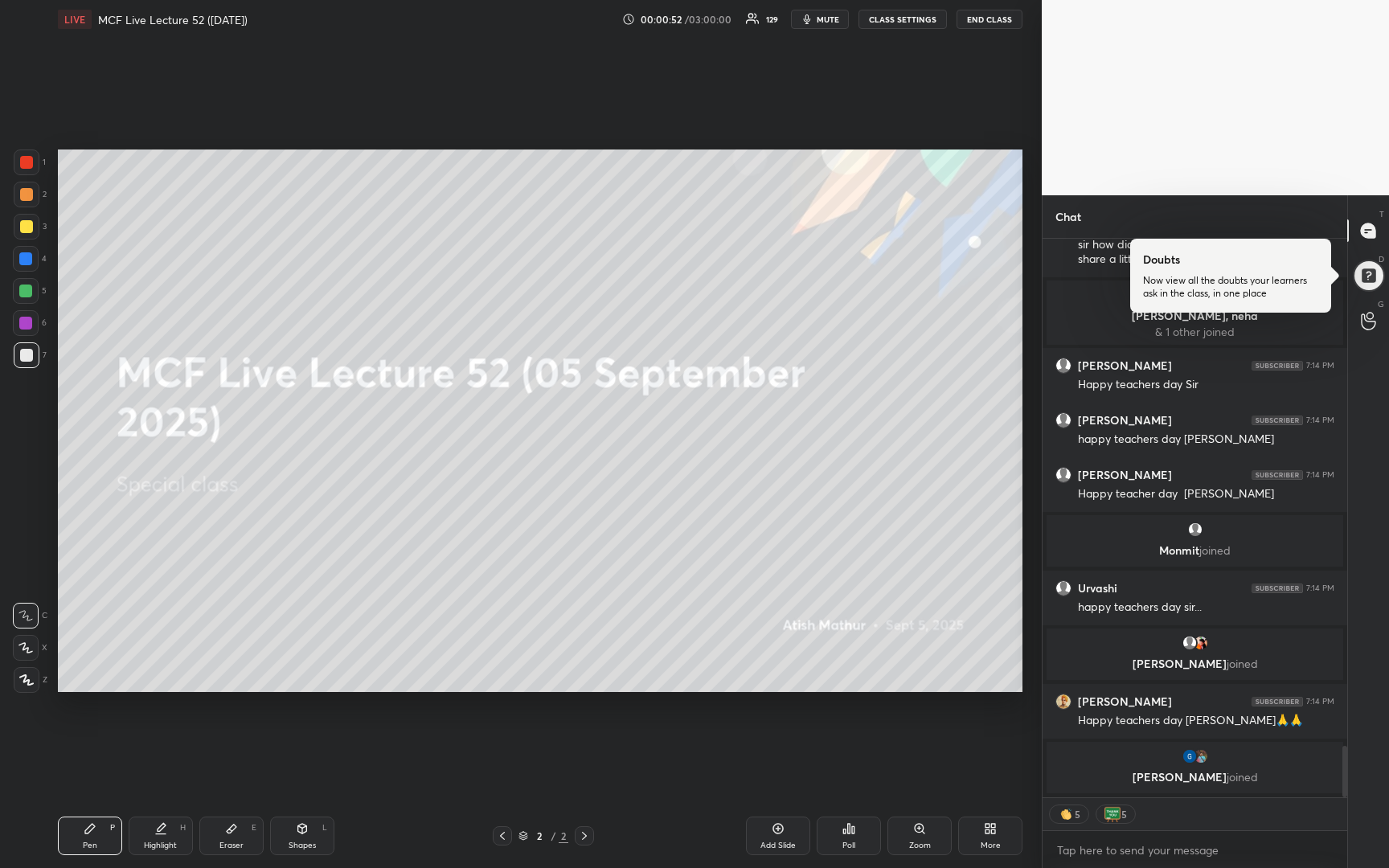
scroll to position [5569, 0]
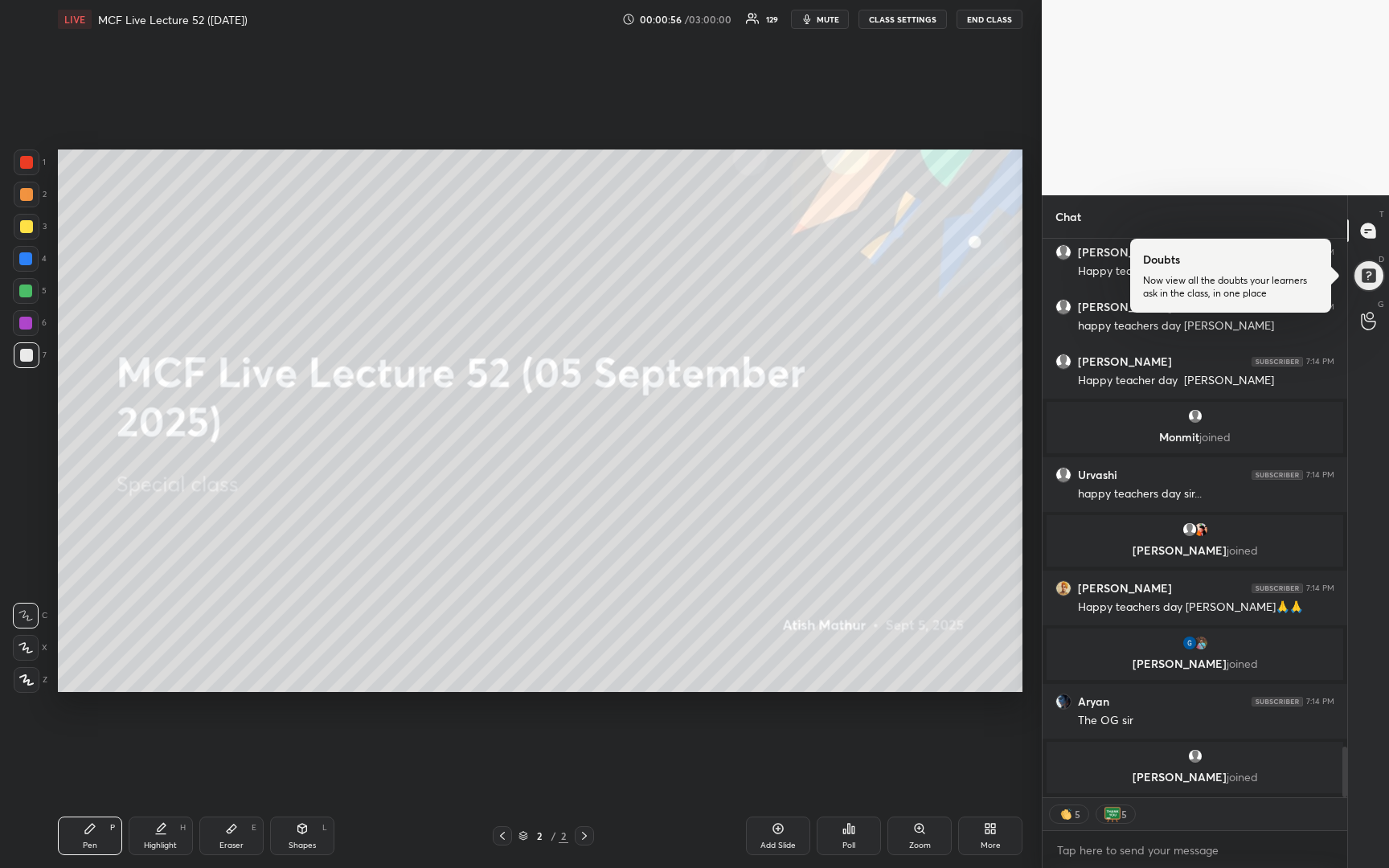
click at [33, 226] on div at bounding box center [27, 227] width 26 height 26
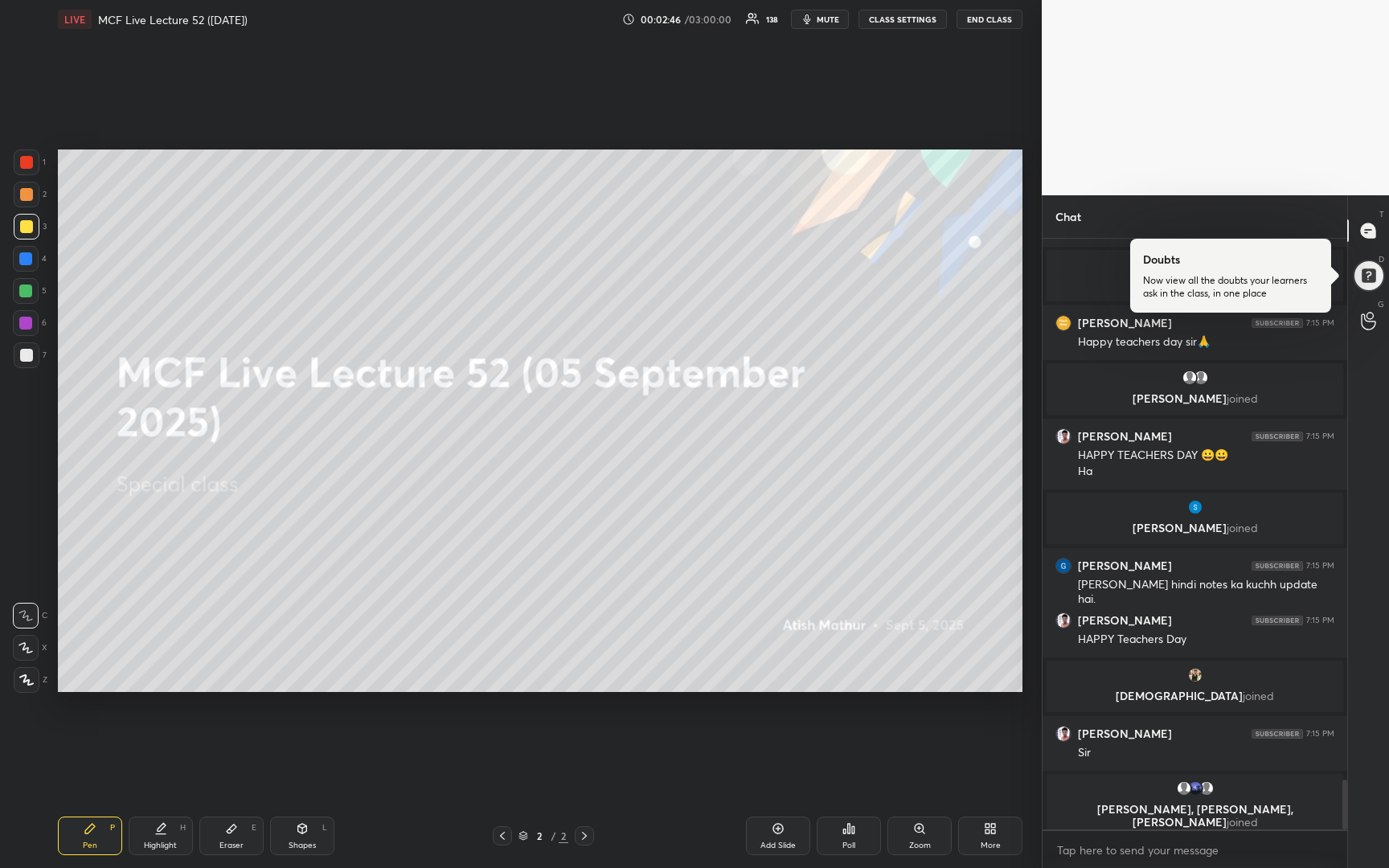
scroll to position [6455, 0]
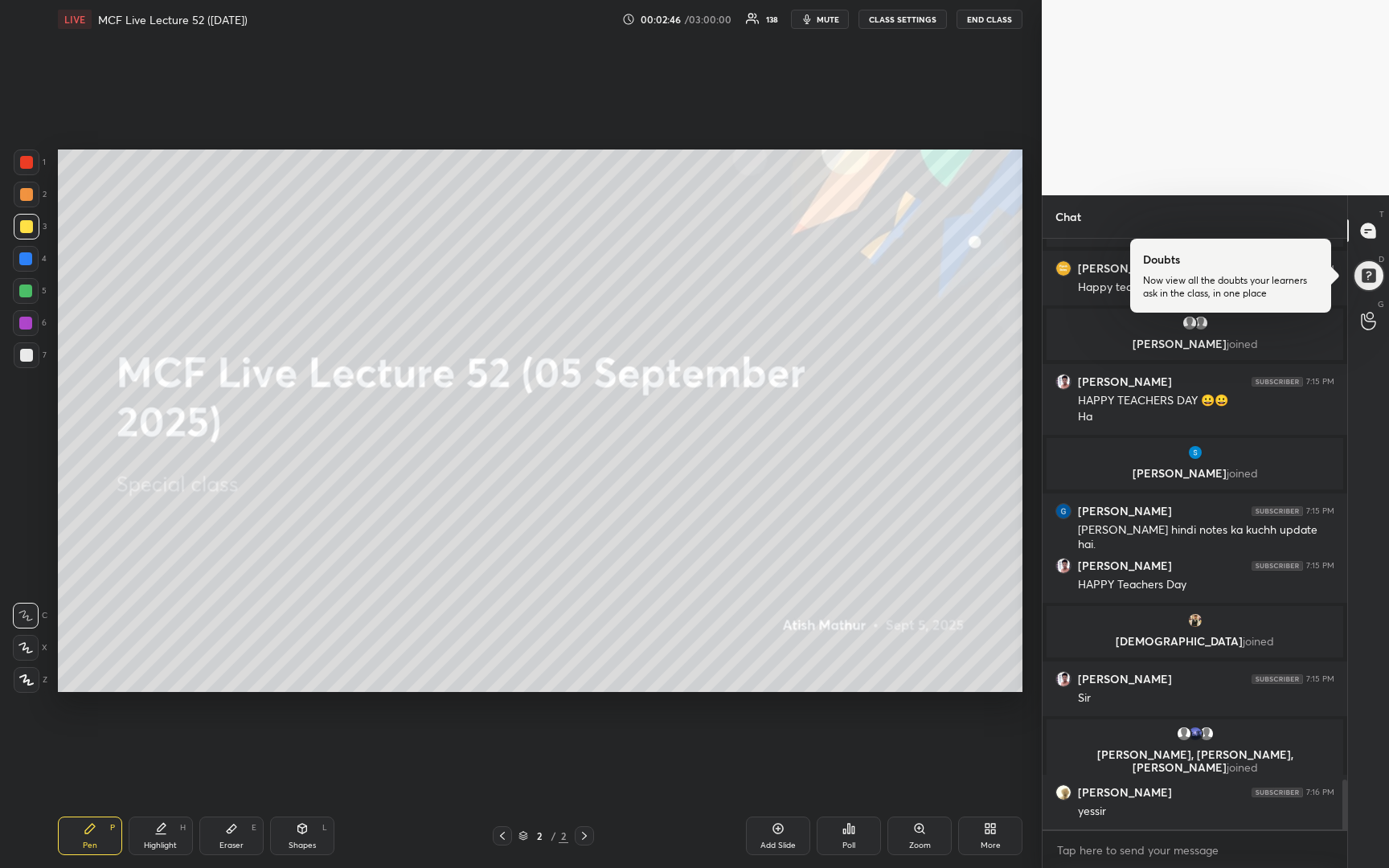
click at [766, 835] on div "Add Slide" at bounding box center [777, 835] width 64 height 38
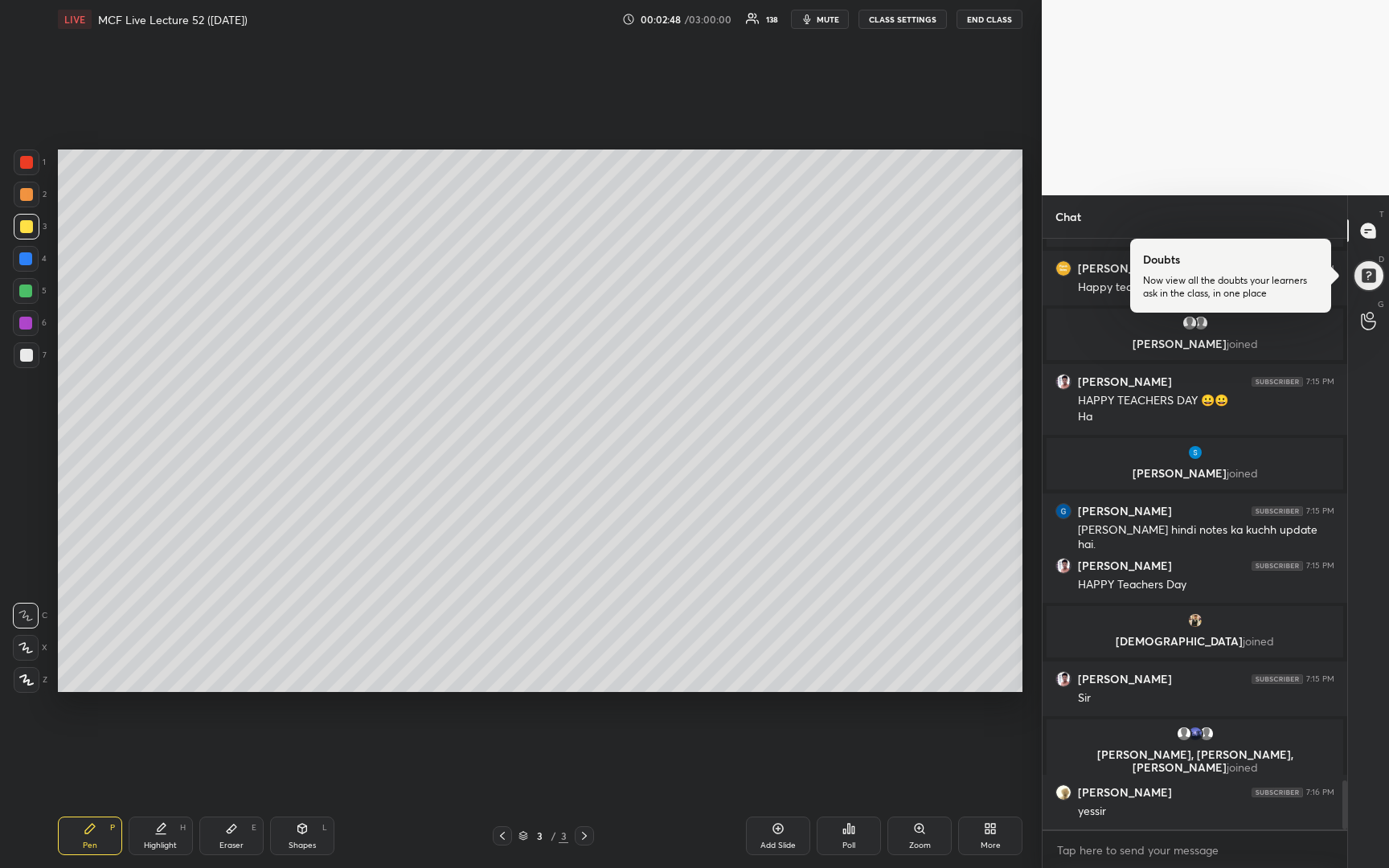
scroll to position [6510, 0]
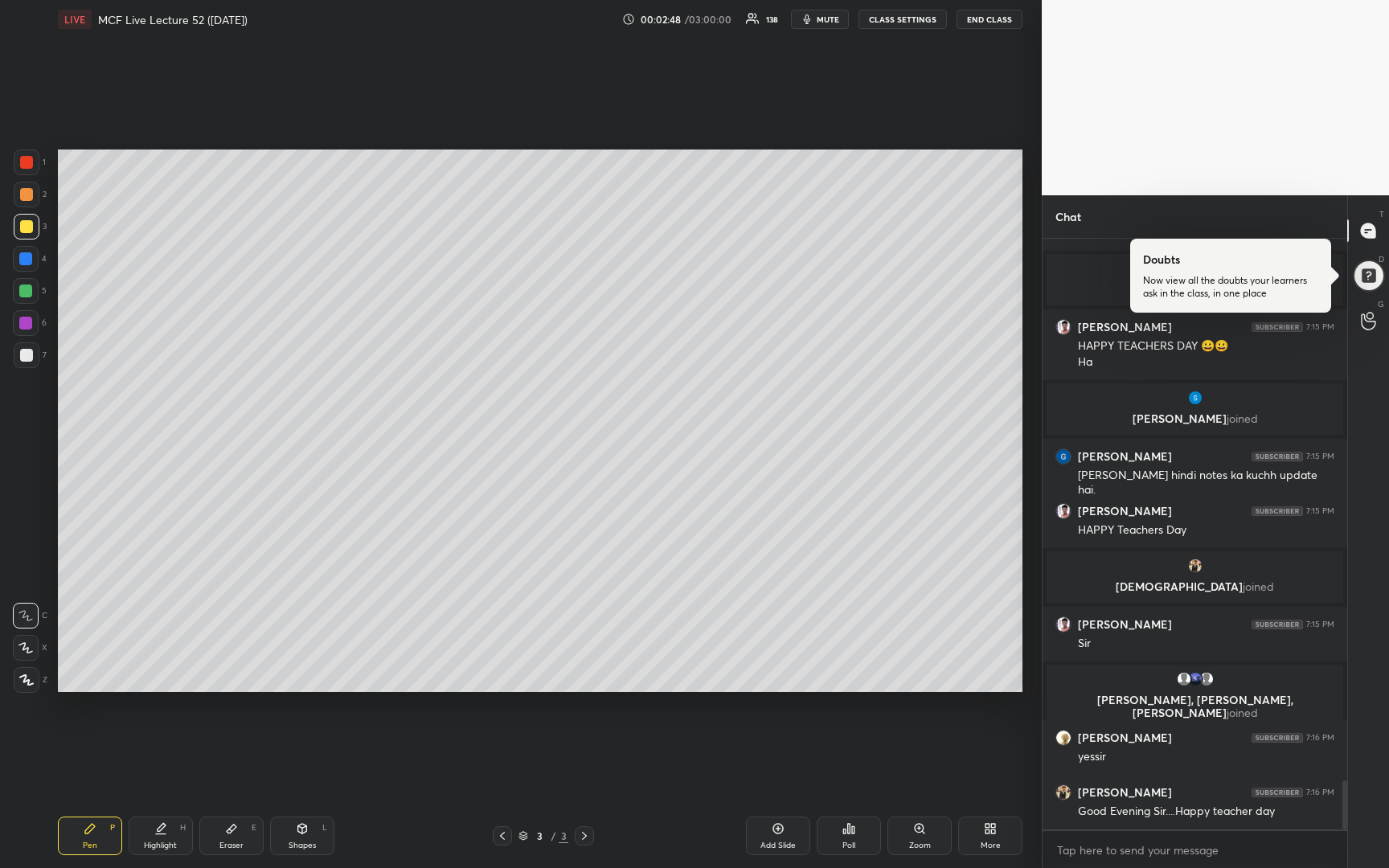
drag, startPoint x: 26, startPoint y: 650, endPoint x: 20, endPoint y: 630, distance: 20.9
click at [22, 653] on div at bounding box center [26, 648] width 26 height 26
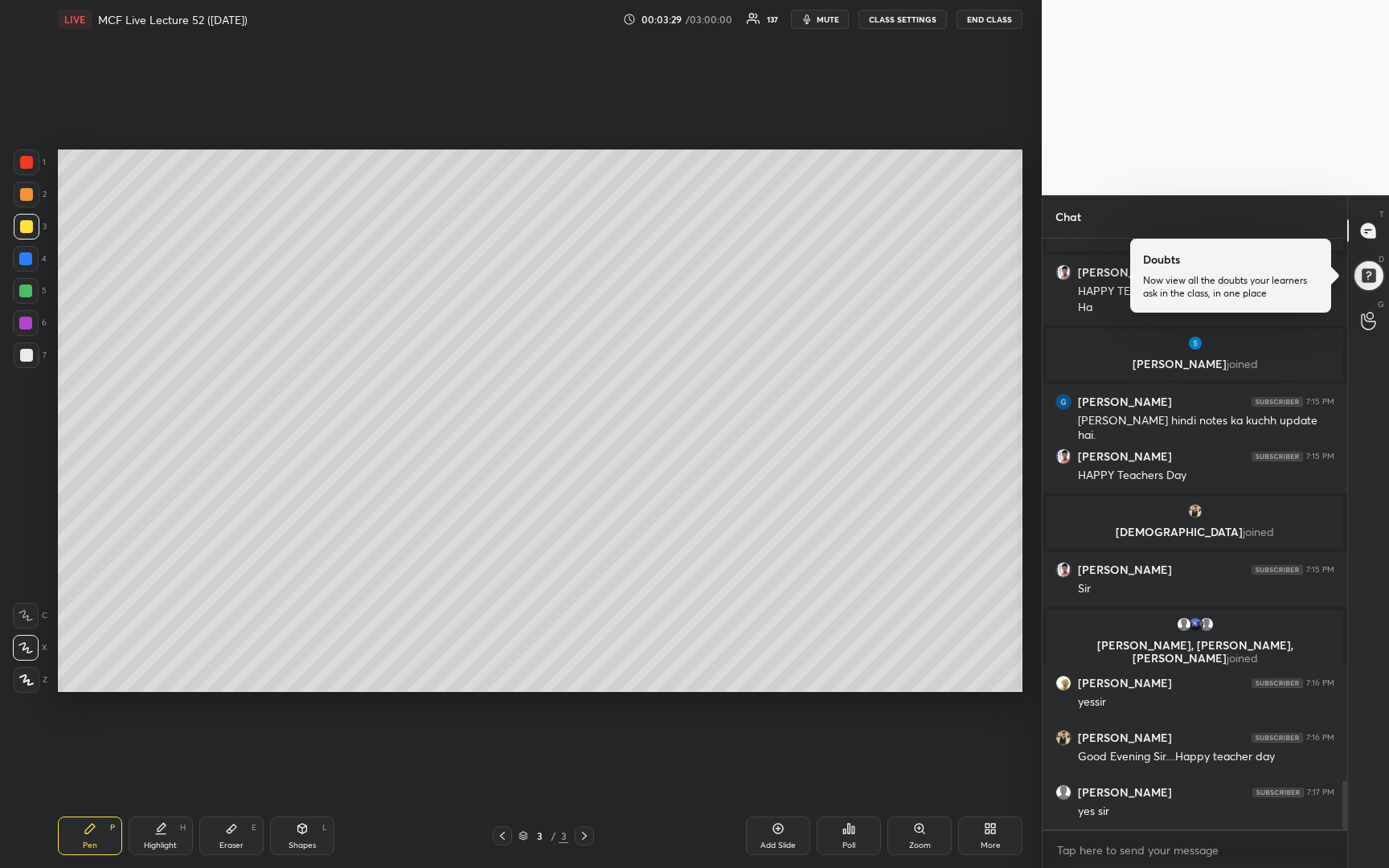
scroll to position [6623, 0]
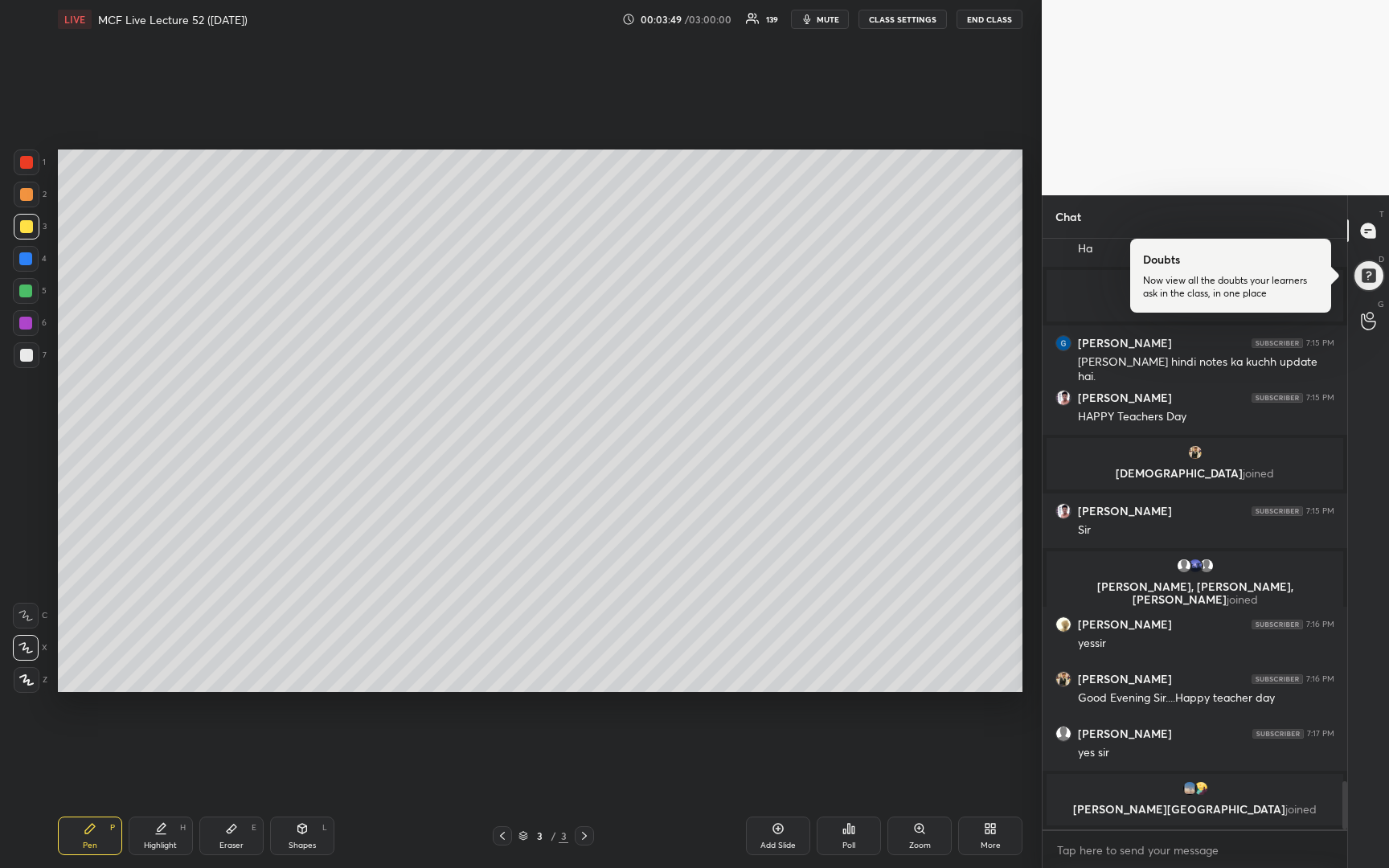
drag, startPoint x: 25, startPoint y: 361, endPoint x: 37, endPoint y: 347, distance: 18.4
click at [25, 361] on div at bounding box center [27, 355] width 26 height 26
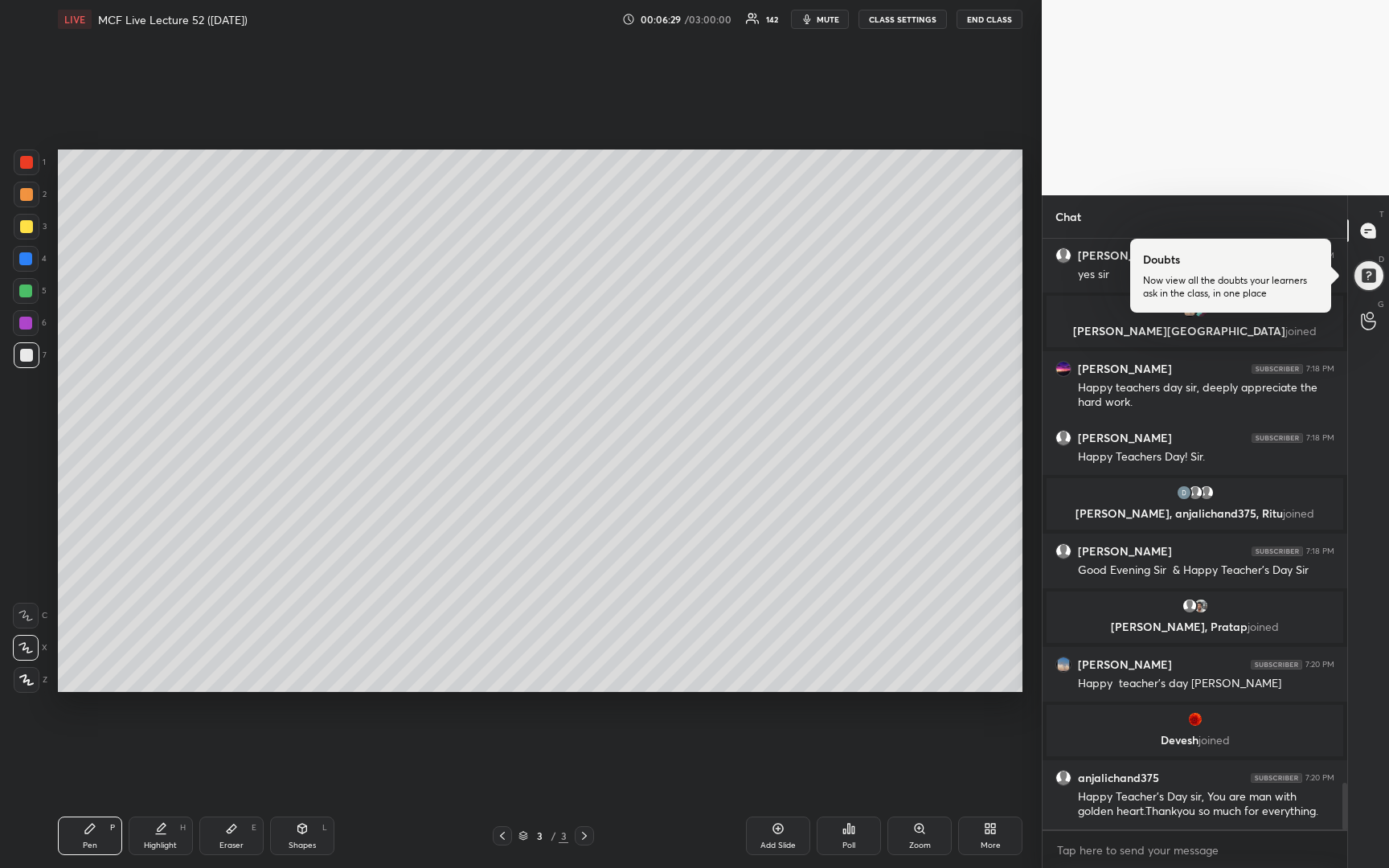
scroll to position [6952, 0]
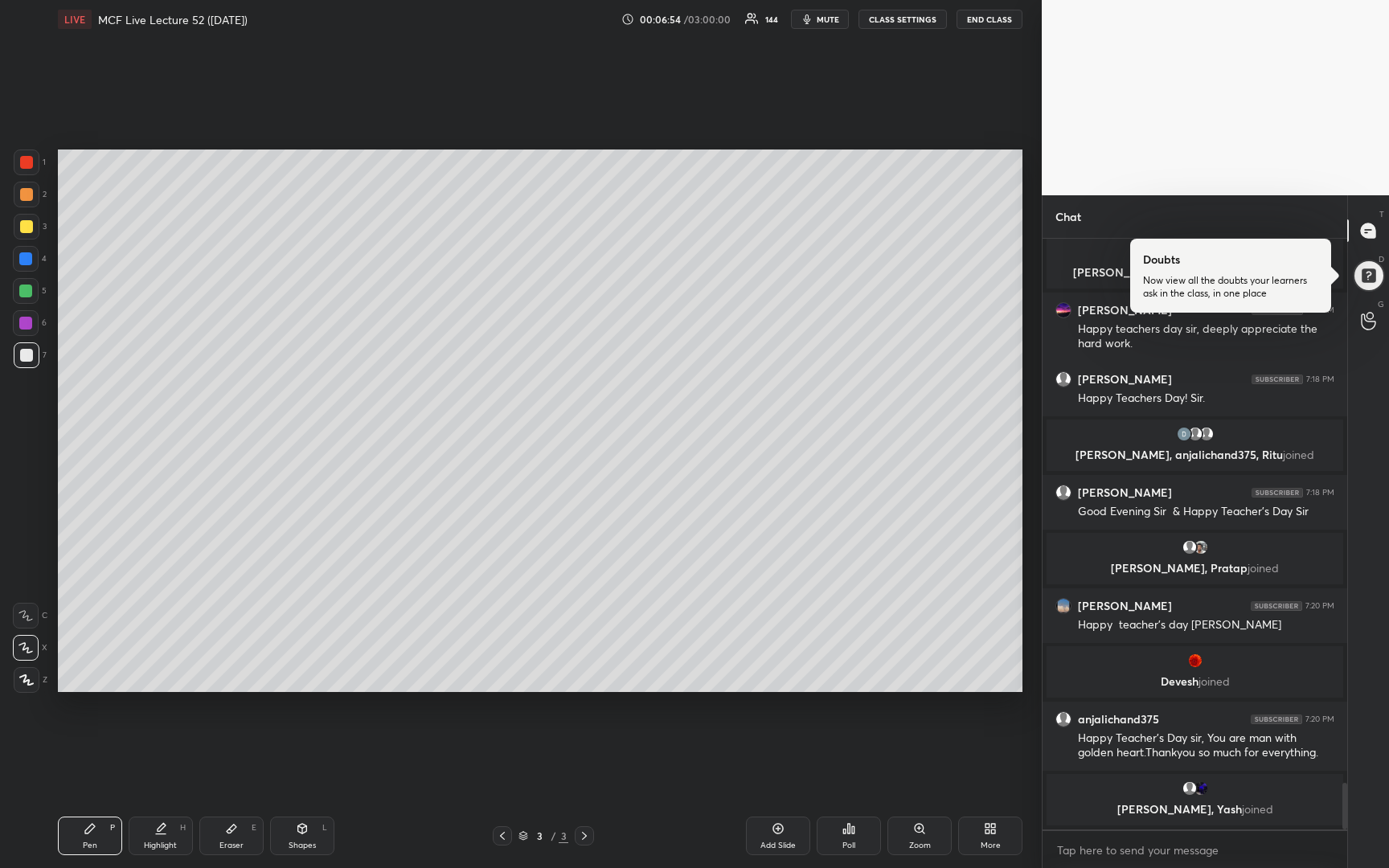
click at [20, 228] on div at bounding box center [27, 227] width 13 height 13
click at [775, 828] on icon at bounding box center [778, 828] width 13 height 13
click at [26, 357] on div at bounding box center [27, 355] width 13 height 13
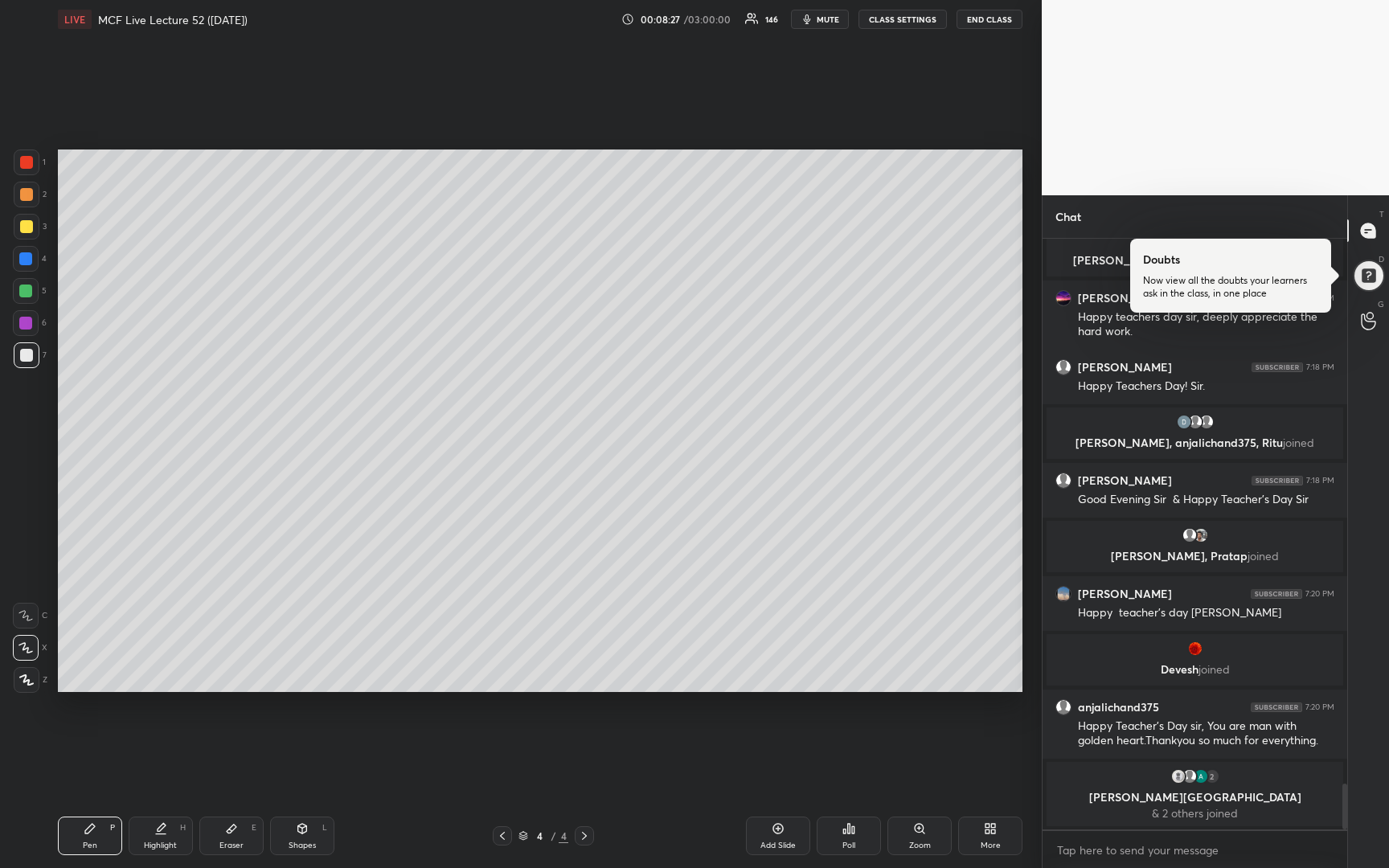
click at [497, 835] on icon at bounding box center [502, 835] width 13 height 13
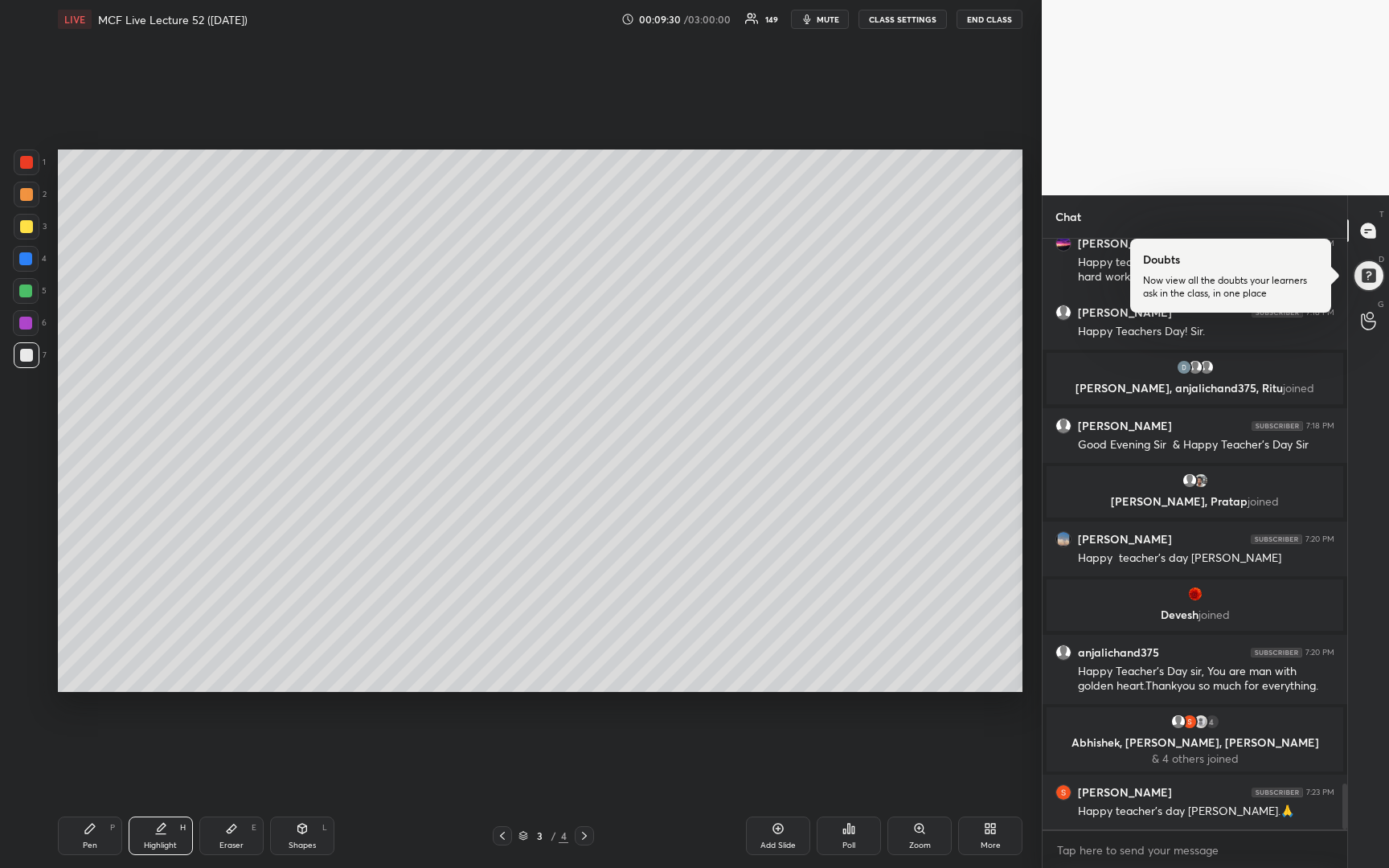
scroll to position [7063, 0]
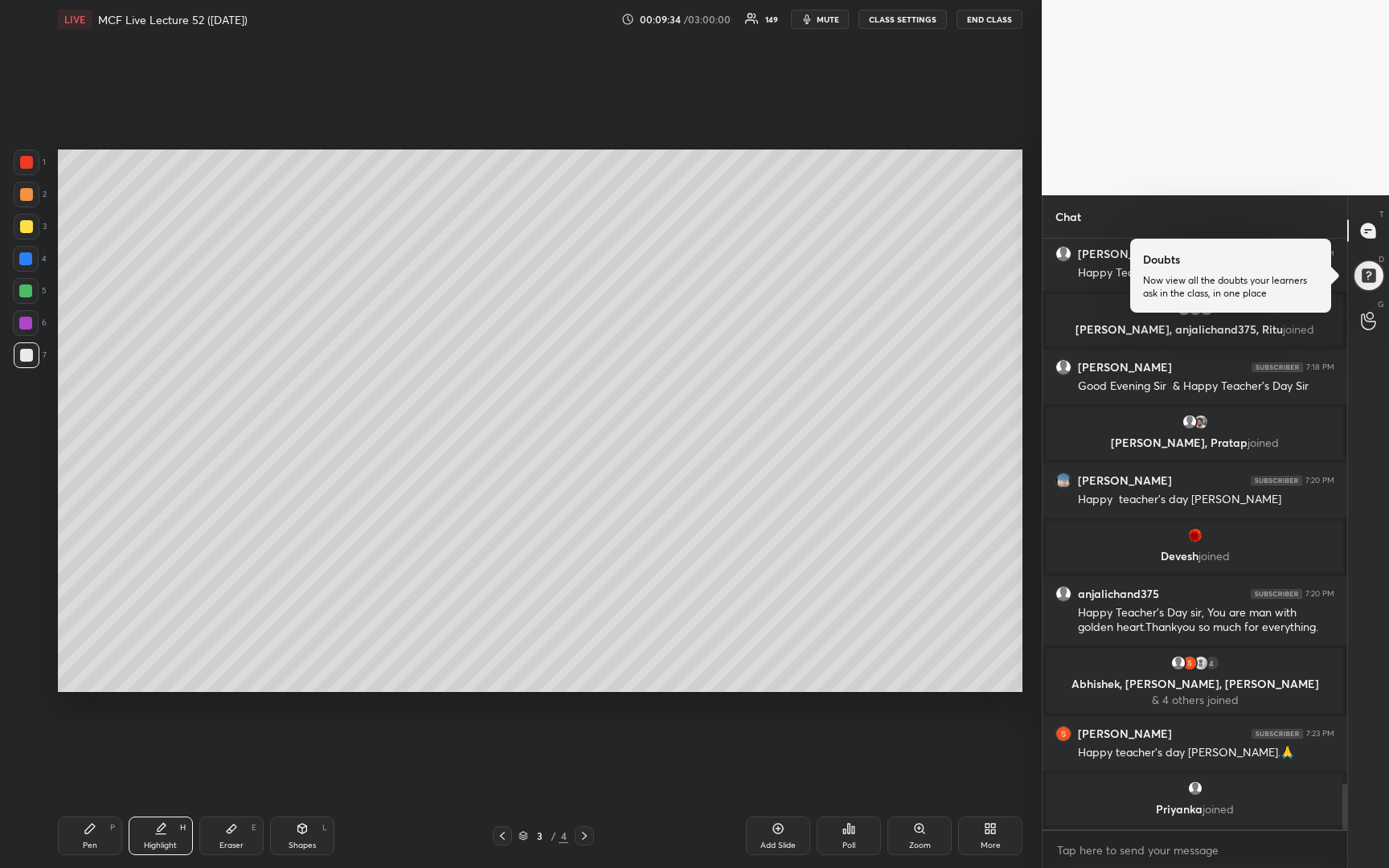
drag, startPoint x: 580, startPoint y: 834, endPoint x: 605, endPoint y: 822, distance: 27.7
click at [583, 834] on icon at bounding box center [584, 835] width 13 height 13
click at [496, 835] on icon at bounding box center [502, 835] width 13 height 13
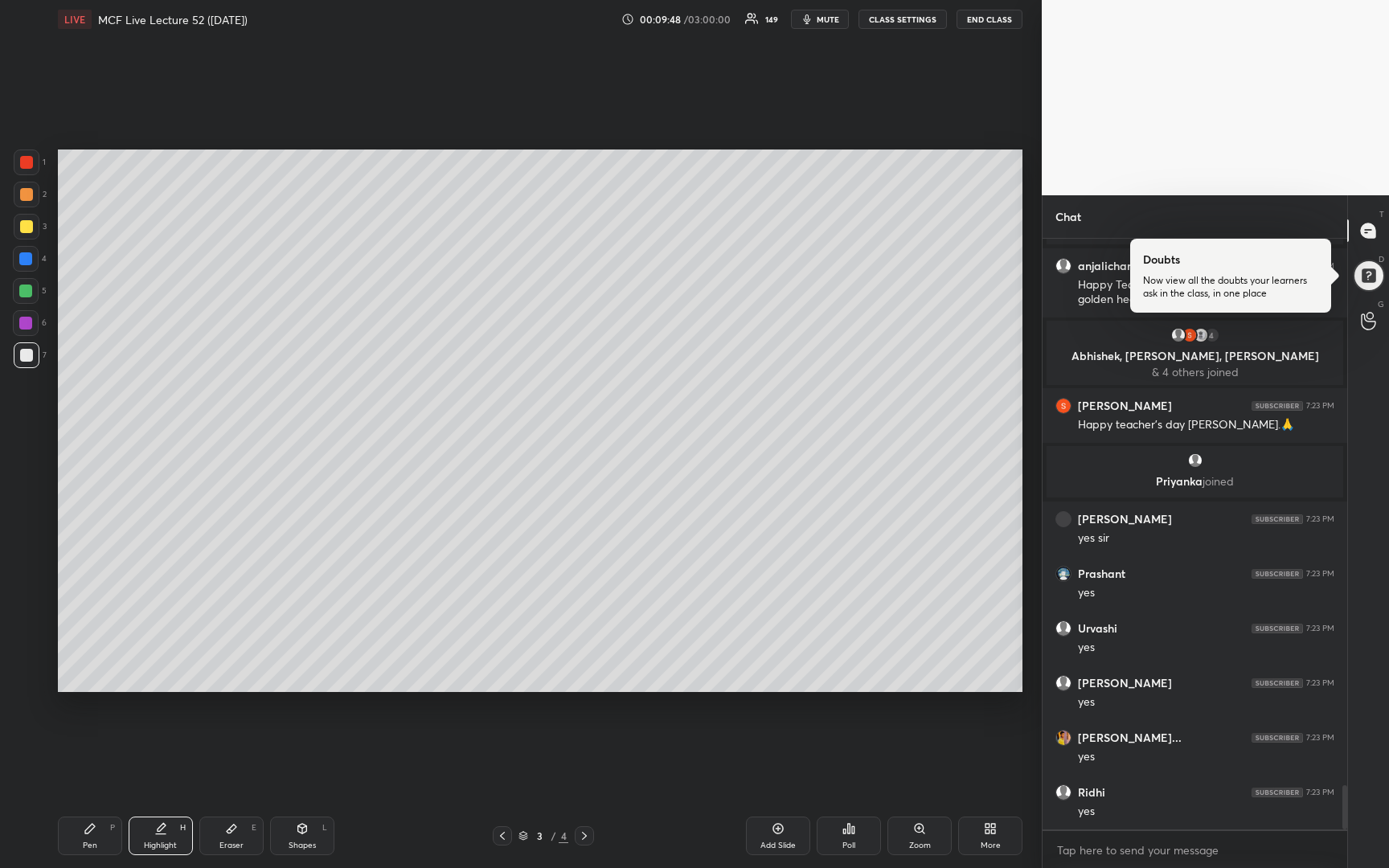
scroll to position [7394, 0]
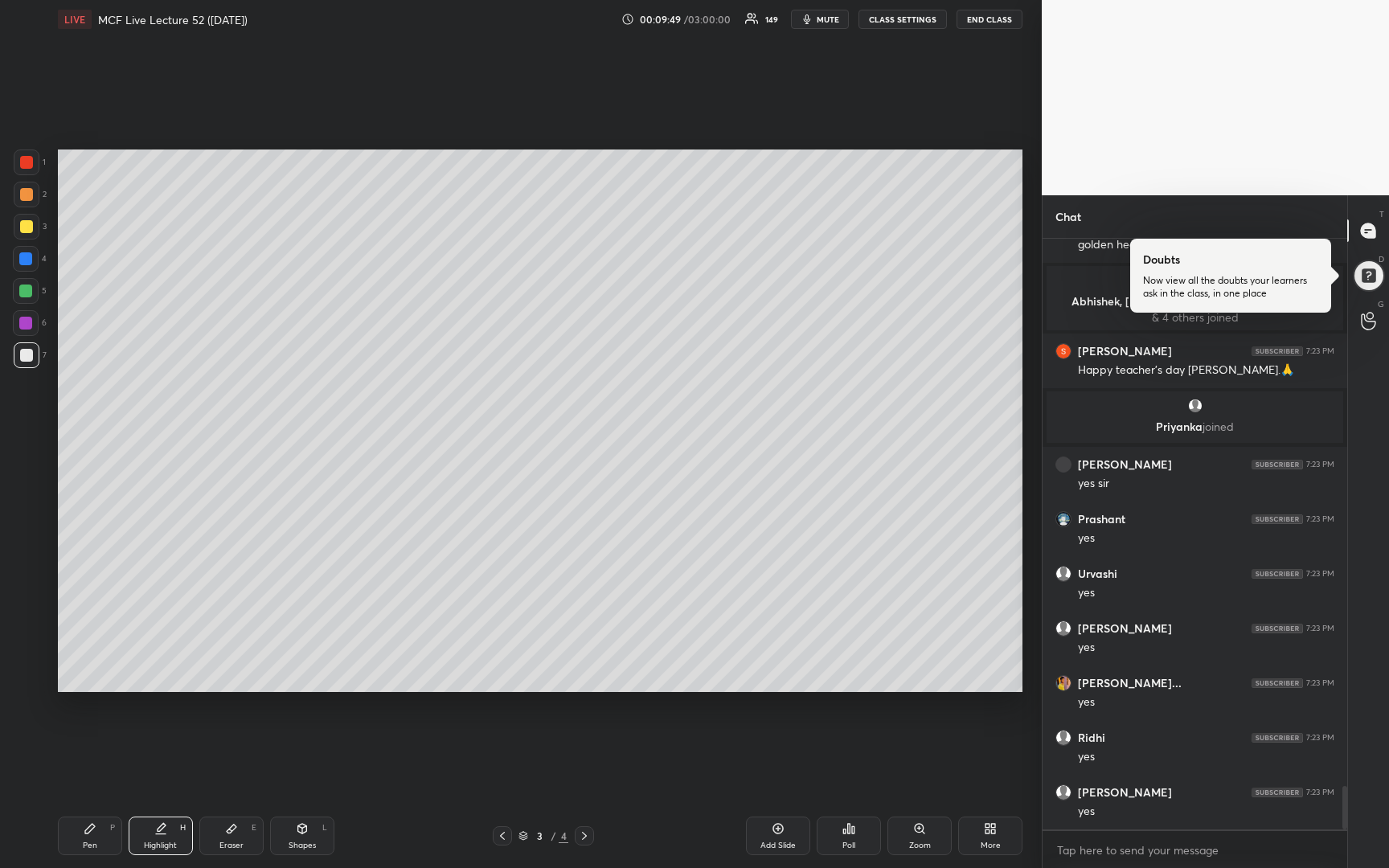
click at [578, 832] on icon at bounding box center [584, 835] width 13 height 13
click at [992, 837] on div "More" at bounding box center [989, 835] width 64 height 38
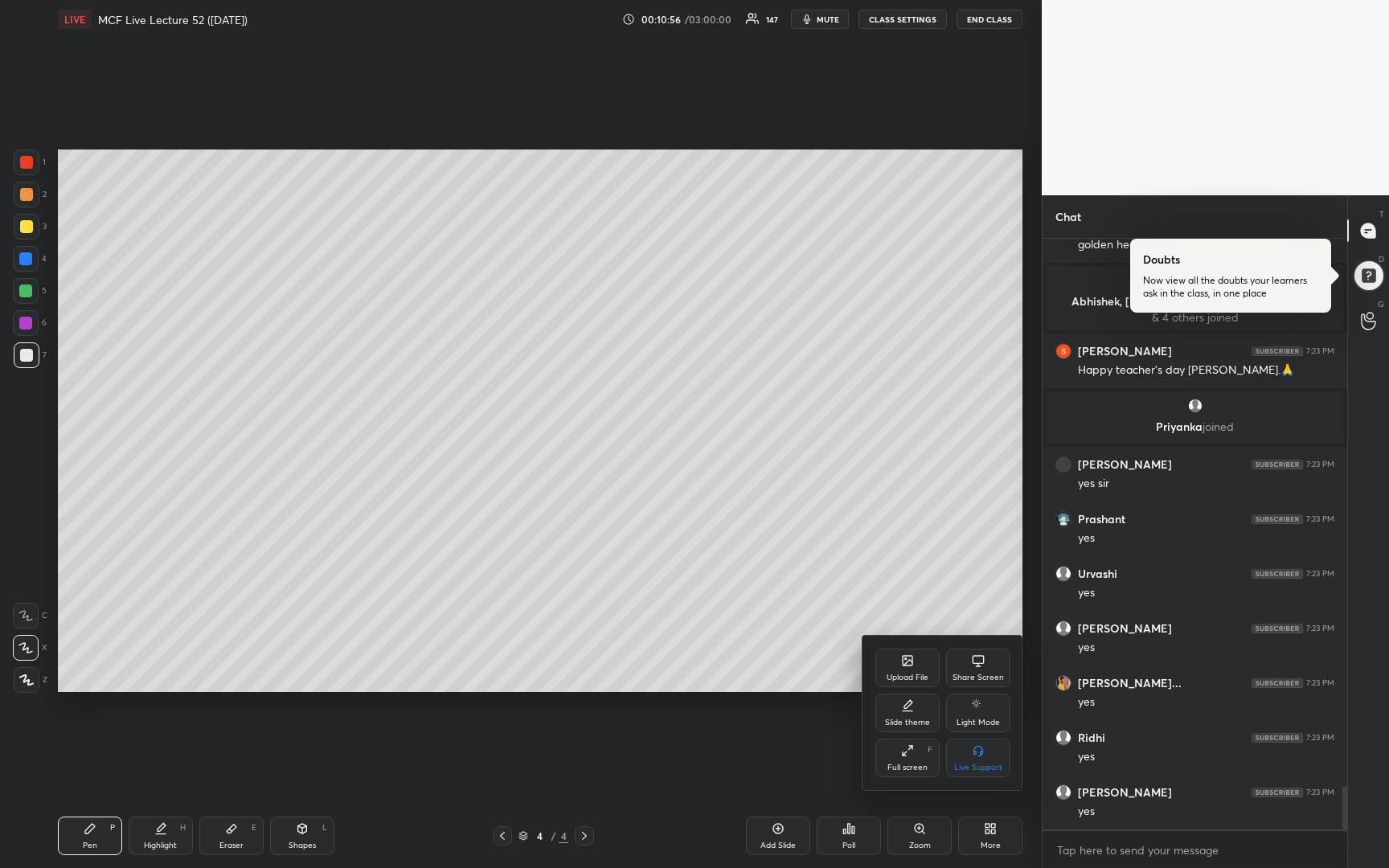
click at [917, 669] on div "Upload File" at bounding box center [906, 667] width 64 height 38
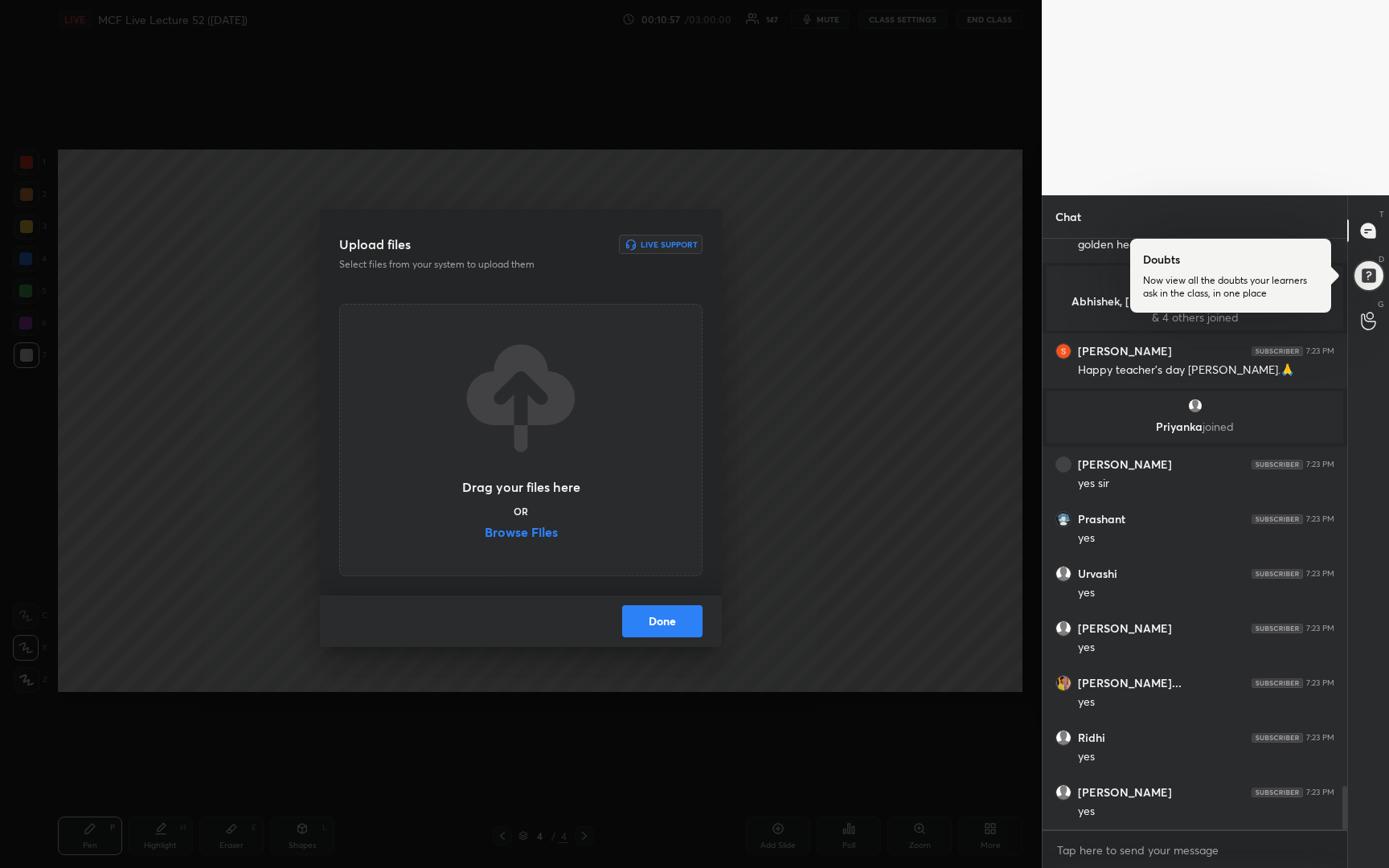
click at [526, 524] on div "Drag your files here OR Browse Files" at bounding box center [521, 440] width 120 height 205
click at [544, 533] on label "Browse Files" at bounding box center [522, 534] width 73 height 17
click at [485, 533] on input "Browse Files" at bounding box center [485, 534] width 0 height 17
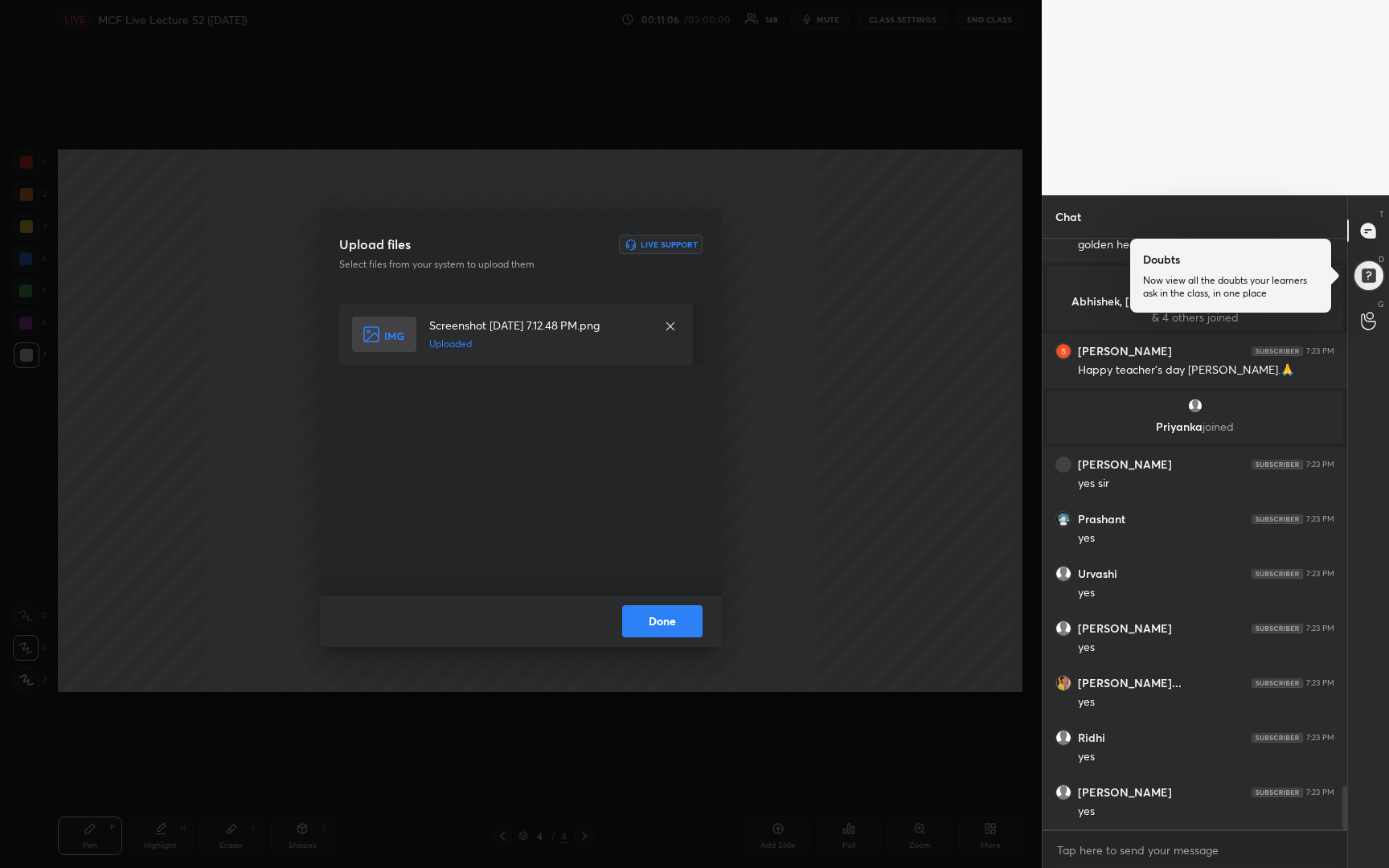
click at [679, 622] on button "Done" at bounding box center [662, 622] width 81 height 33
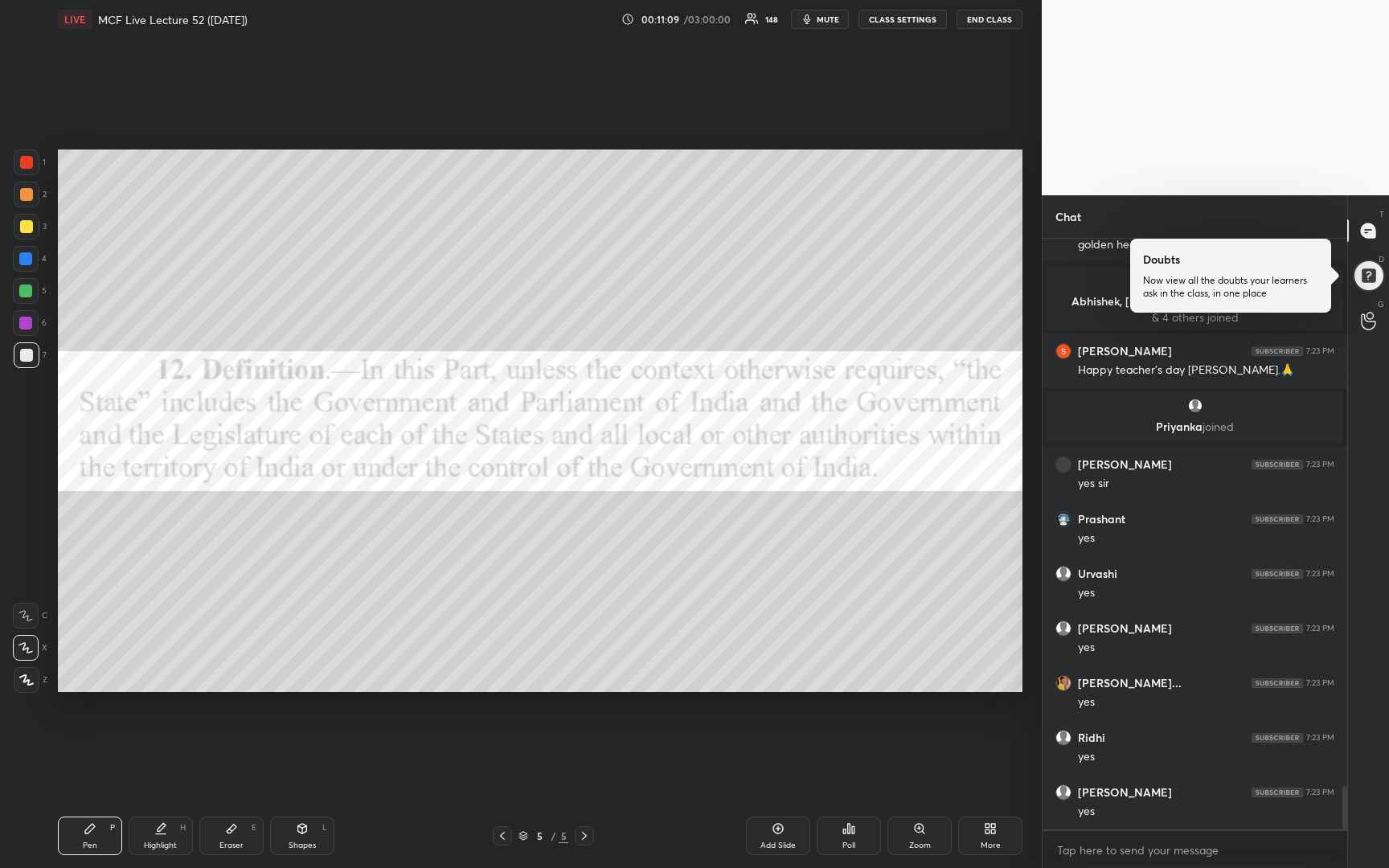
click at [27, 169] on div at bounding box center [27, 163] width 26 height 26
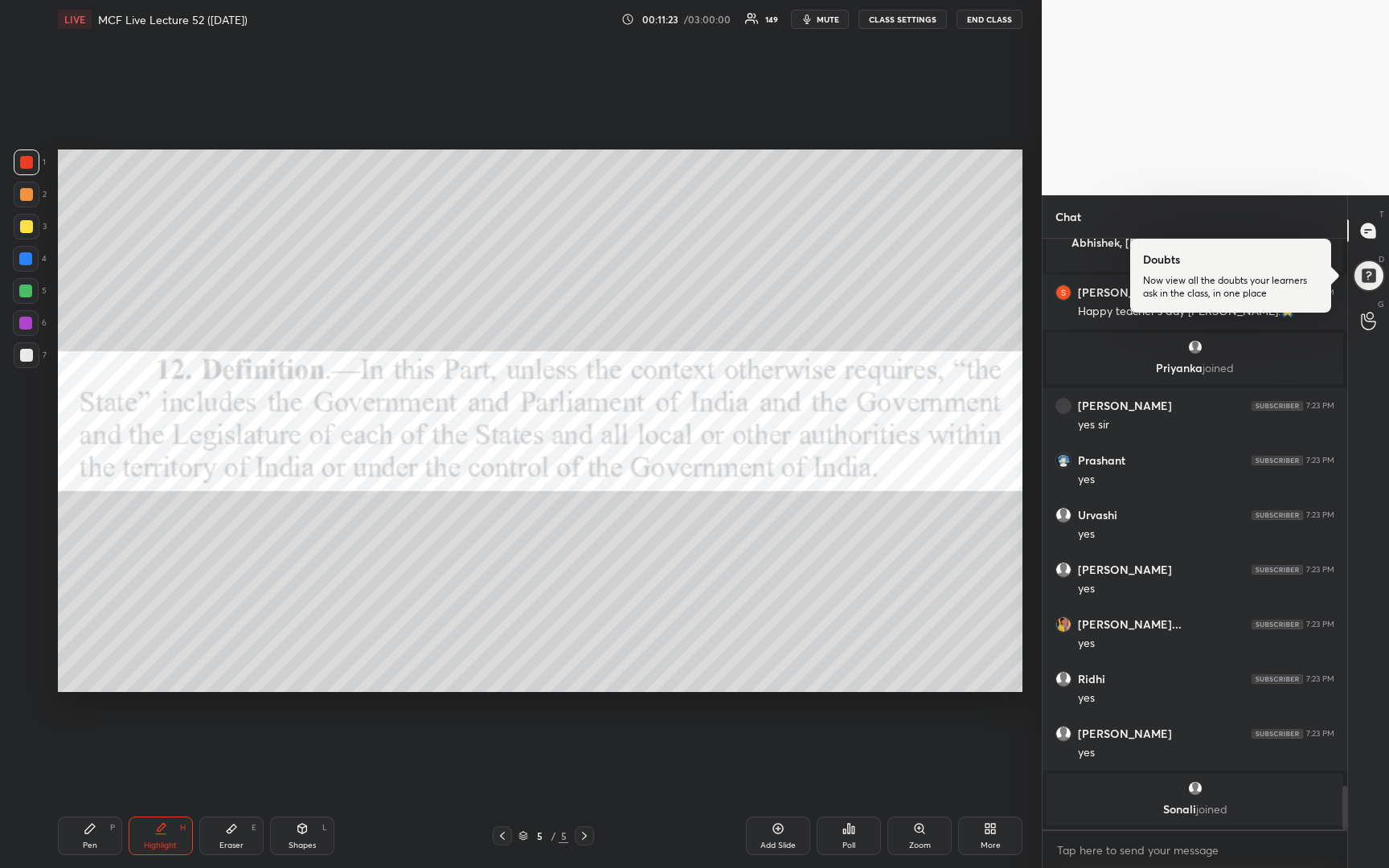
click at [18, 233] on div at bounding box center [27, 227] width 26 height 26
click at [24, 168] on div at bounding box center [27, 163] width 13 height 13
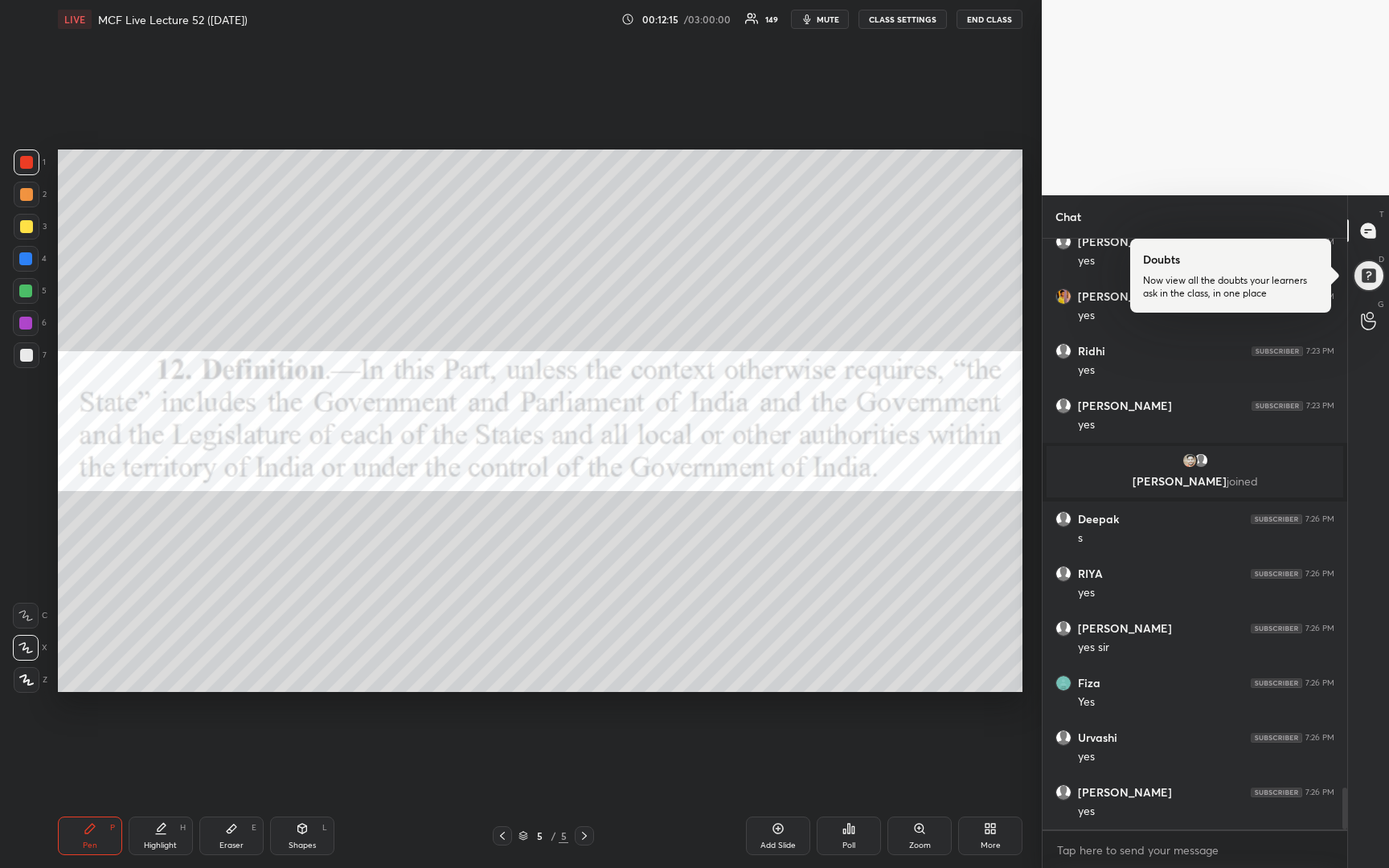
scroll to position [7691, 0]
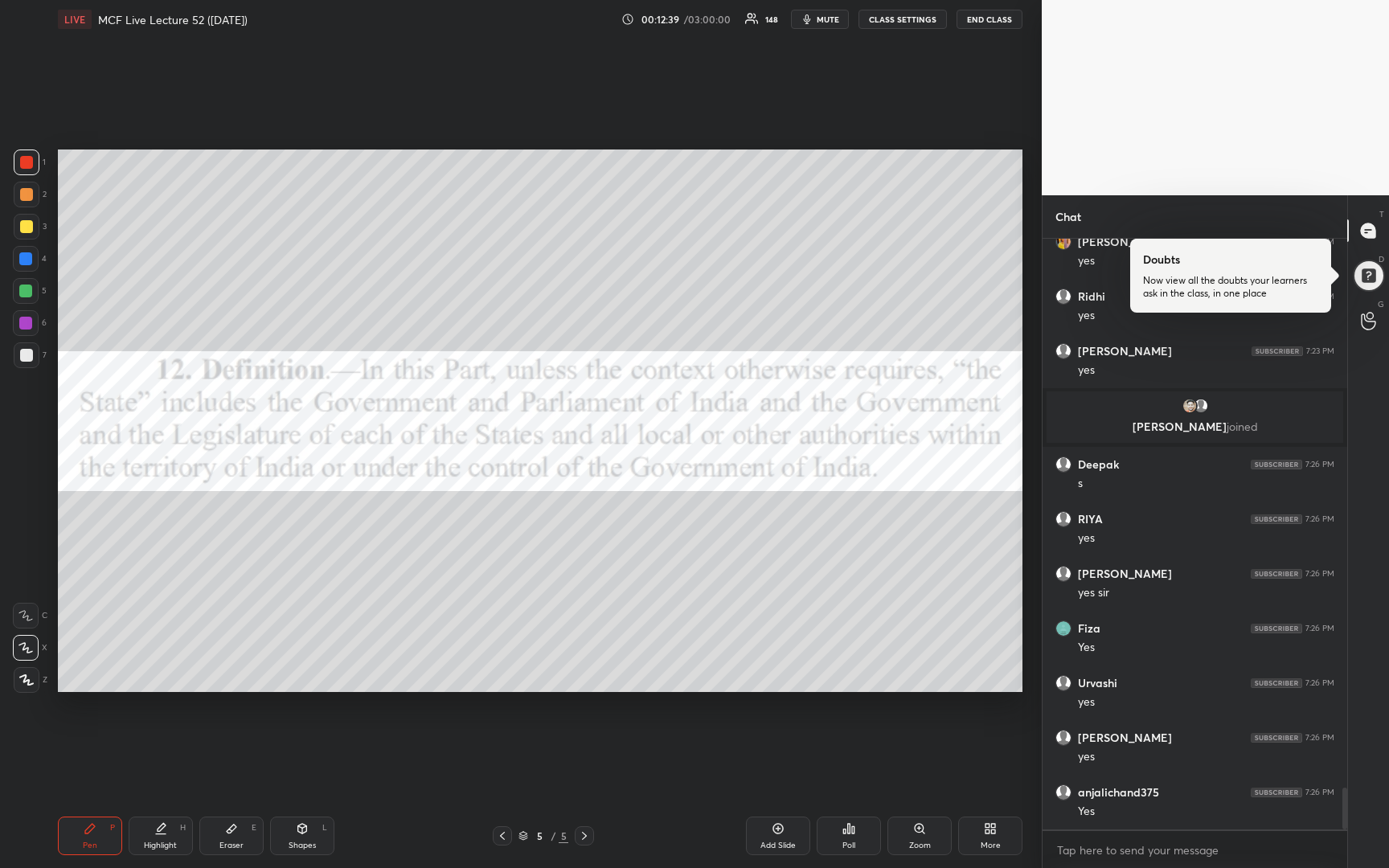
drag, startPoint x: 20, startPoint y: 225, endPoint x: 29, endPoint y: 224, distance: 9.1
click at [25, 229] on div at bounding box center [27, 227] width 13 height 13
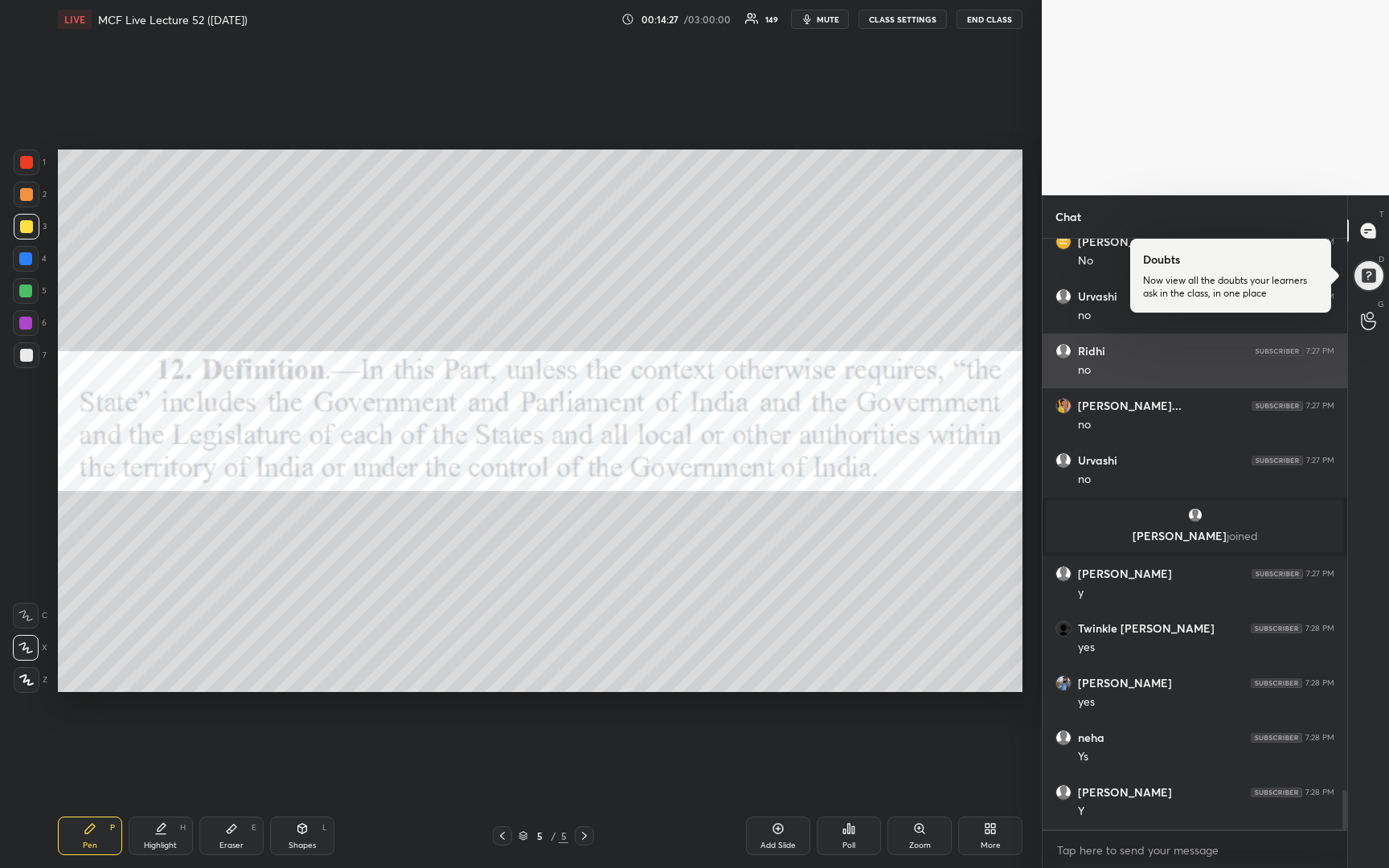
scroll to position [8237, 0]
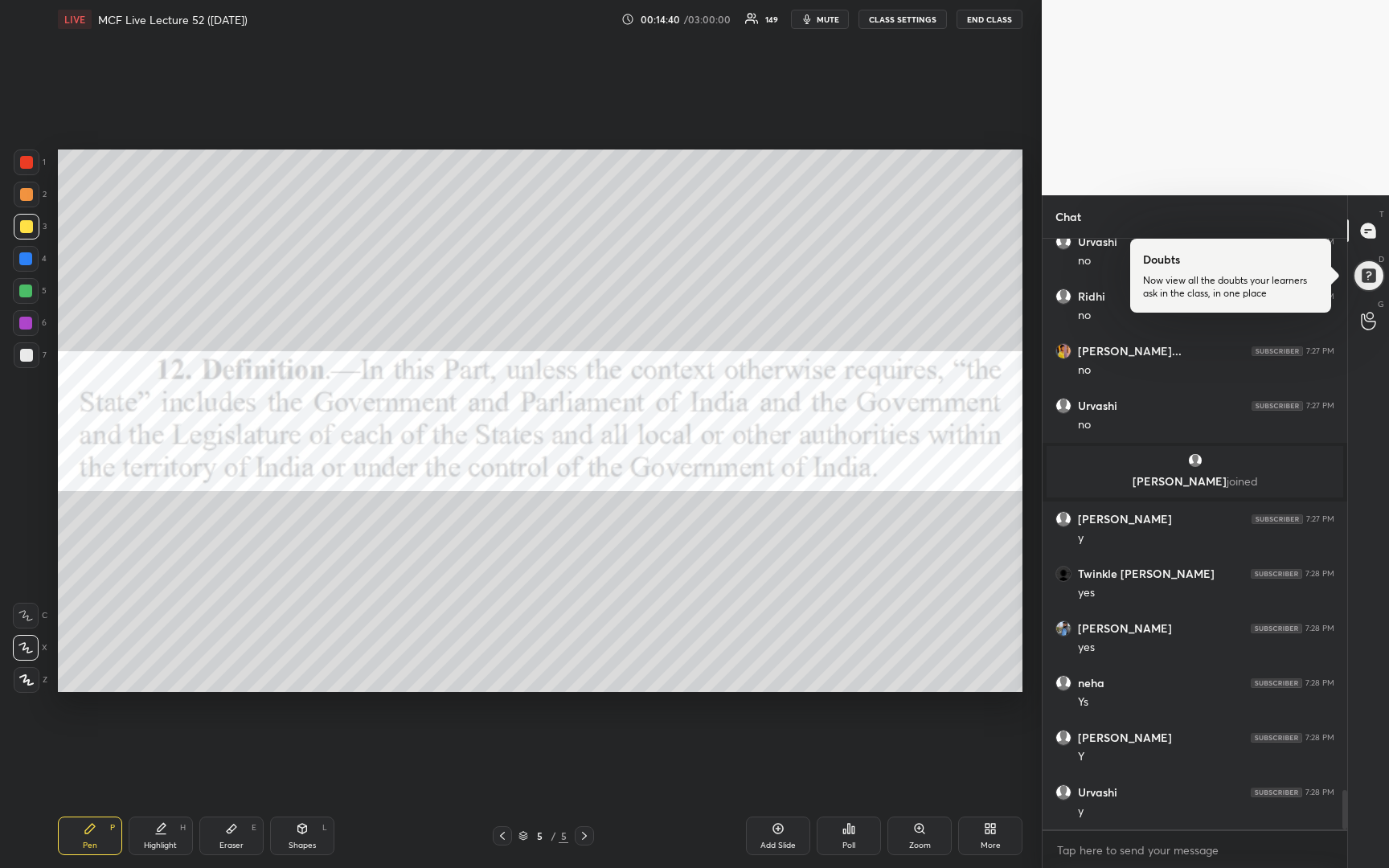
click at [19, 170] on div at bounding box center [27, 163] width 26 height 26
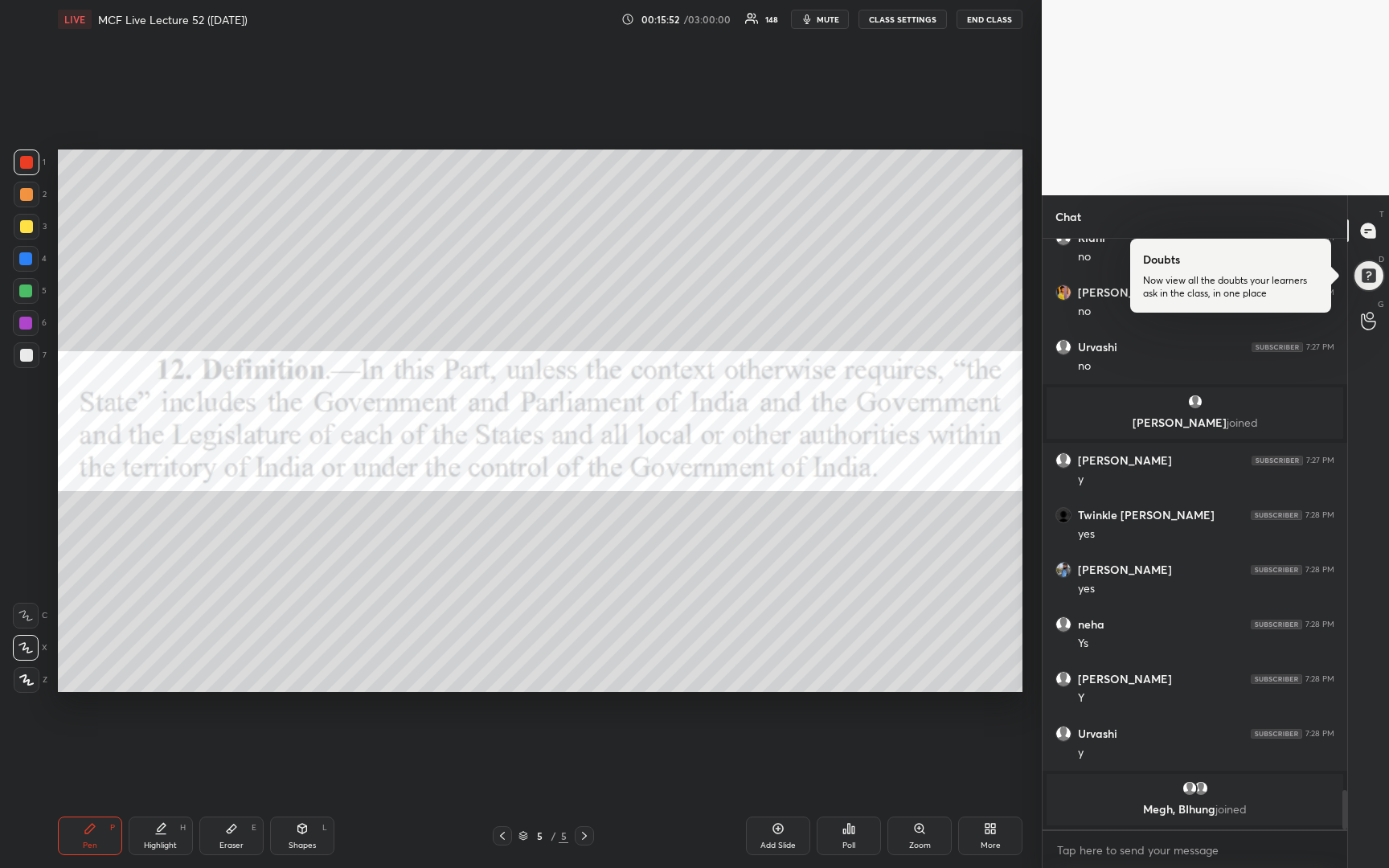
drag, startPoint x: 771, startPoint y: 828, endPoint x: 781, endPoint y: 818, distance: 14.1
click at [773, 828] on icon at bounding box center [778, 828] width 11 height 11
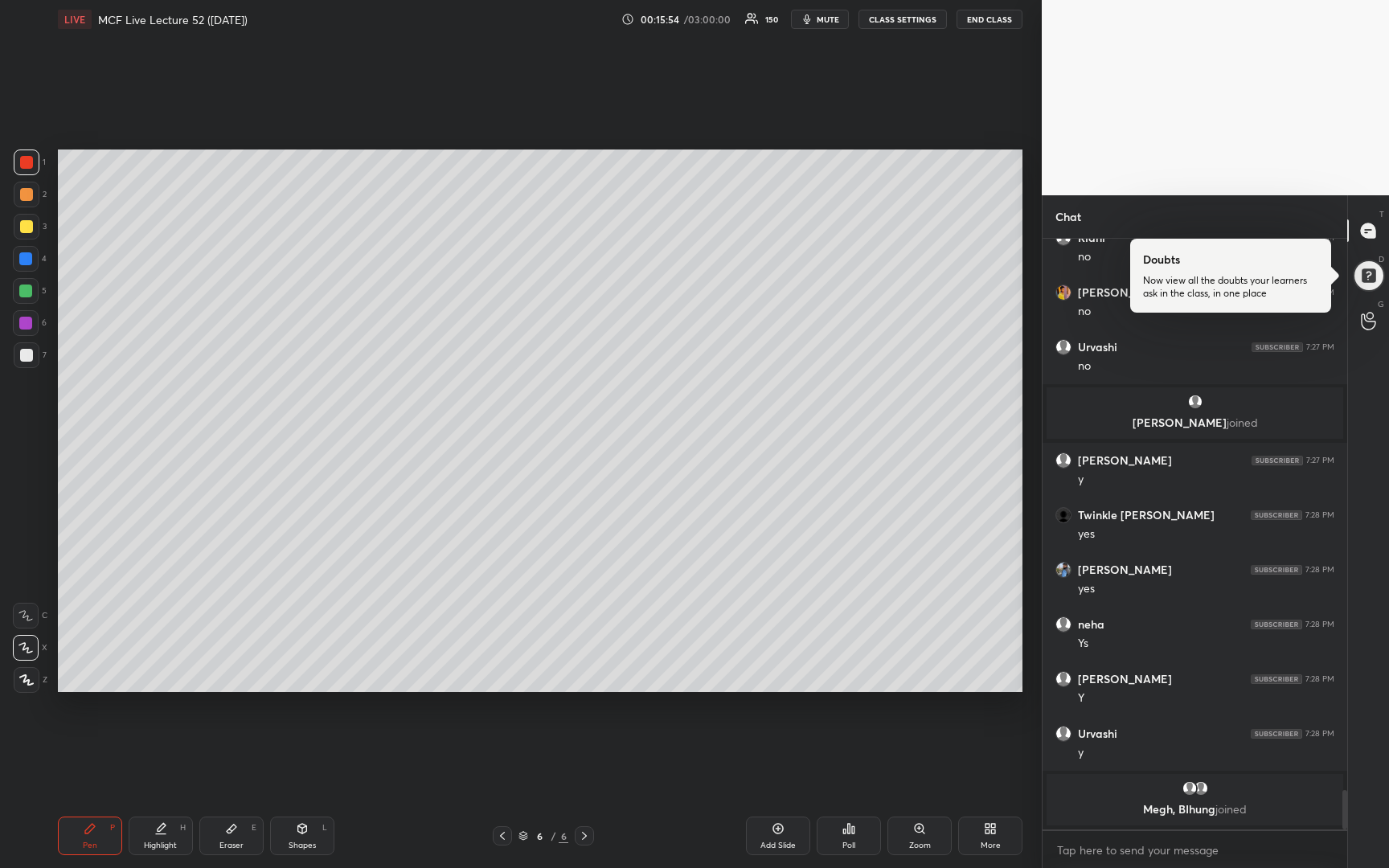
click at [29, 227] on div at bounding box center [27, 227] width 13 height 13
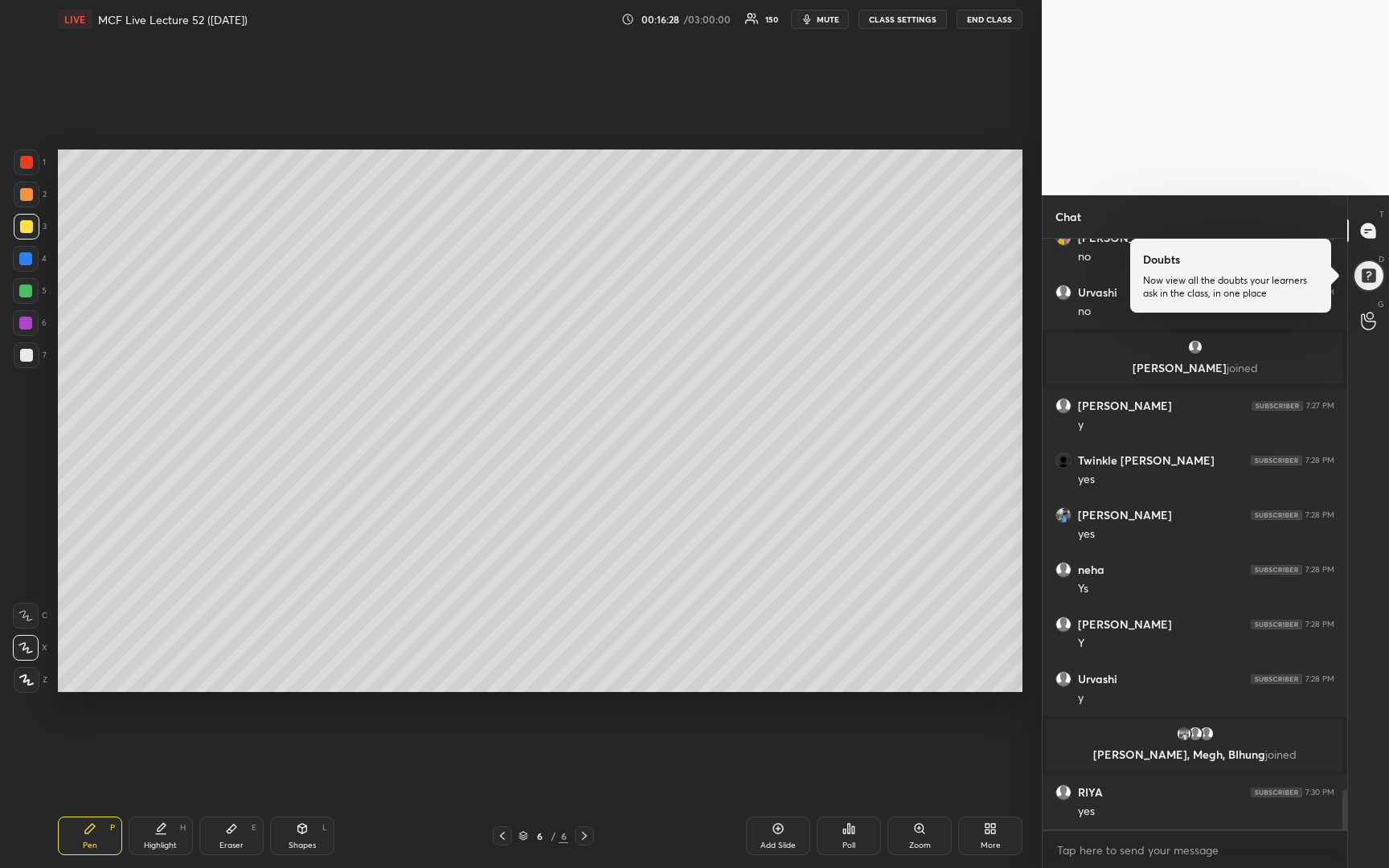
scroll to position [8303, 0]
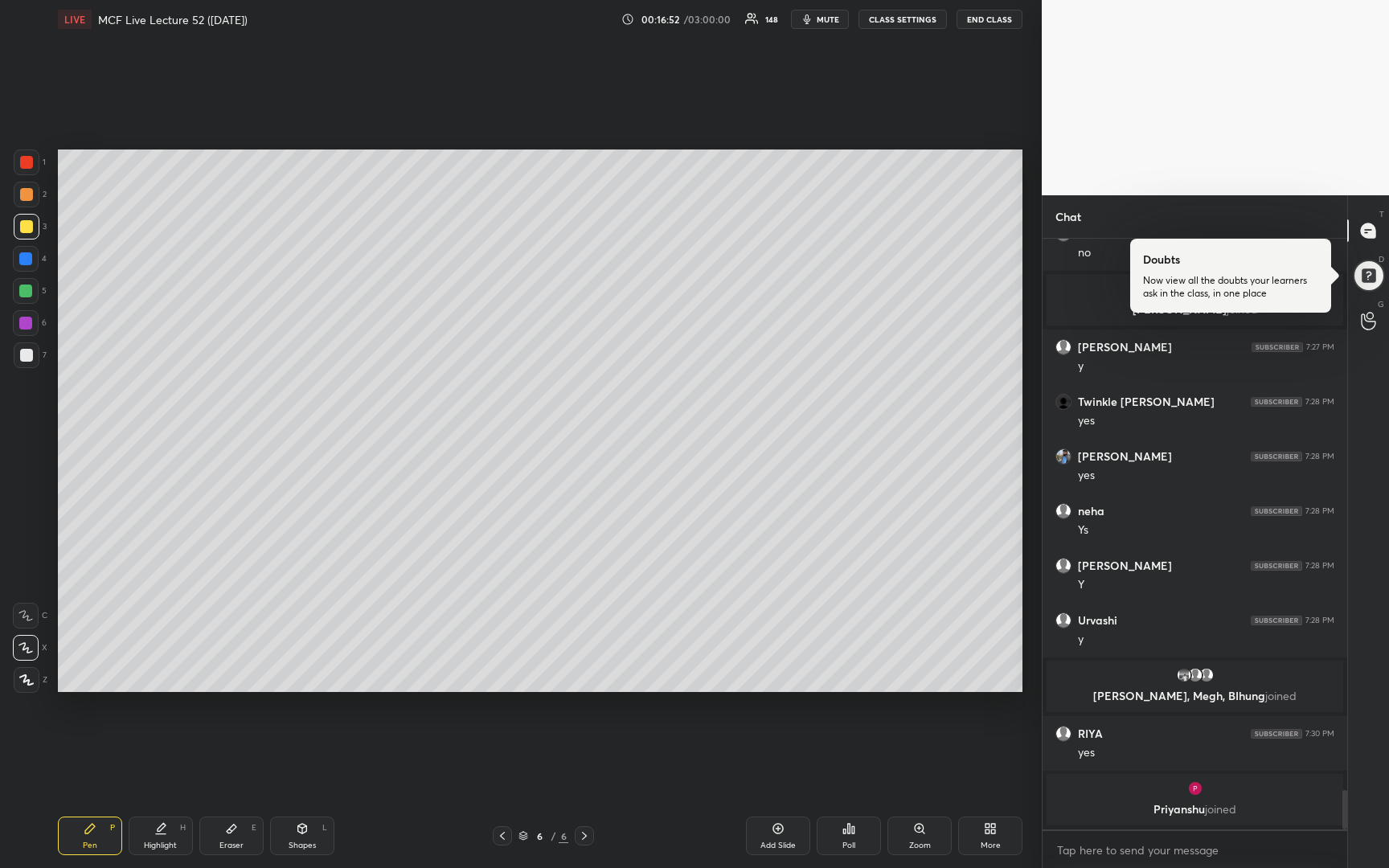
click at [22, 354] on div at bounding box center [27, 355] width 13 height 13
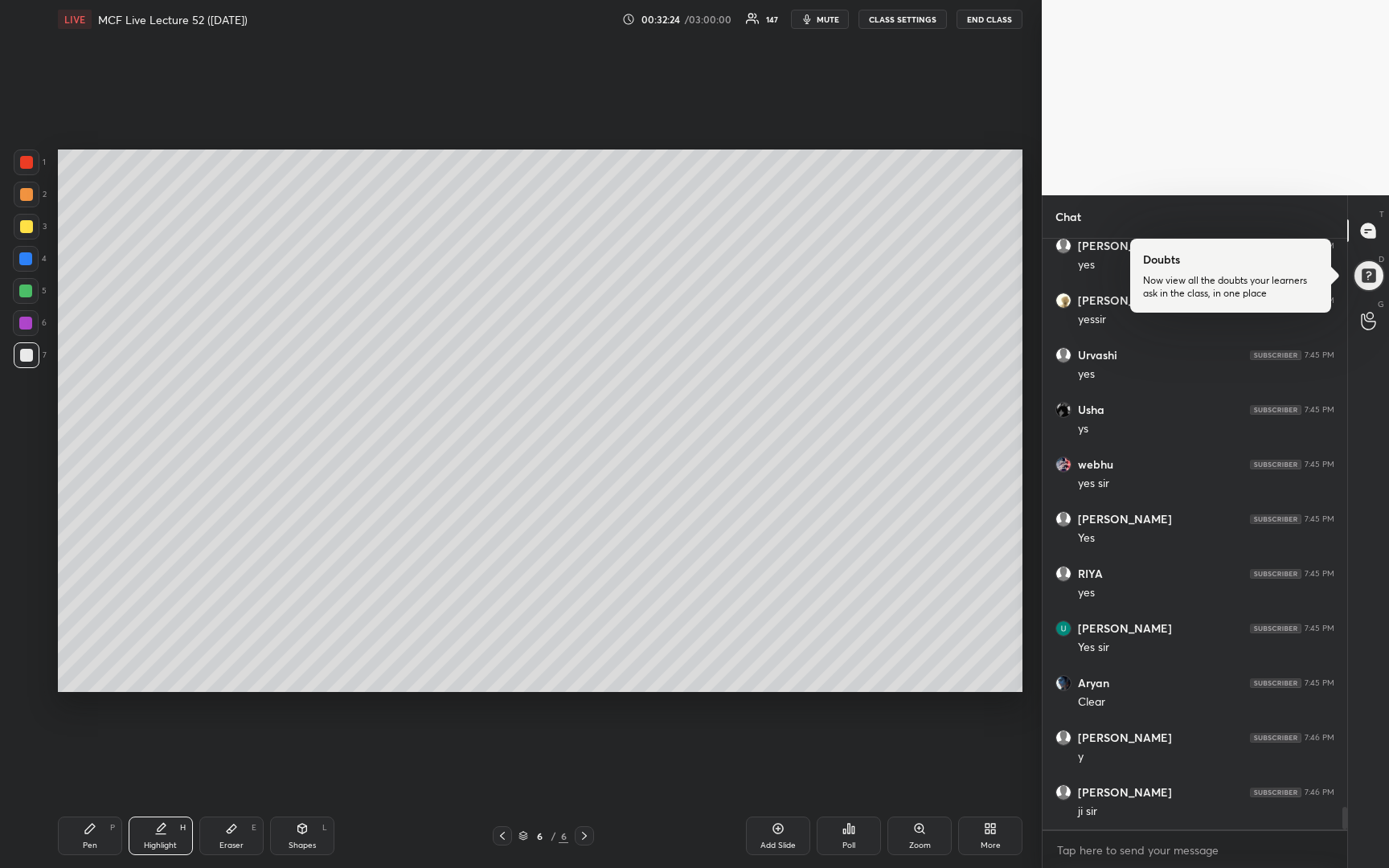
scroll to position [14735, 0]
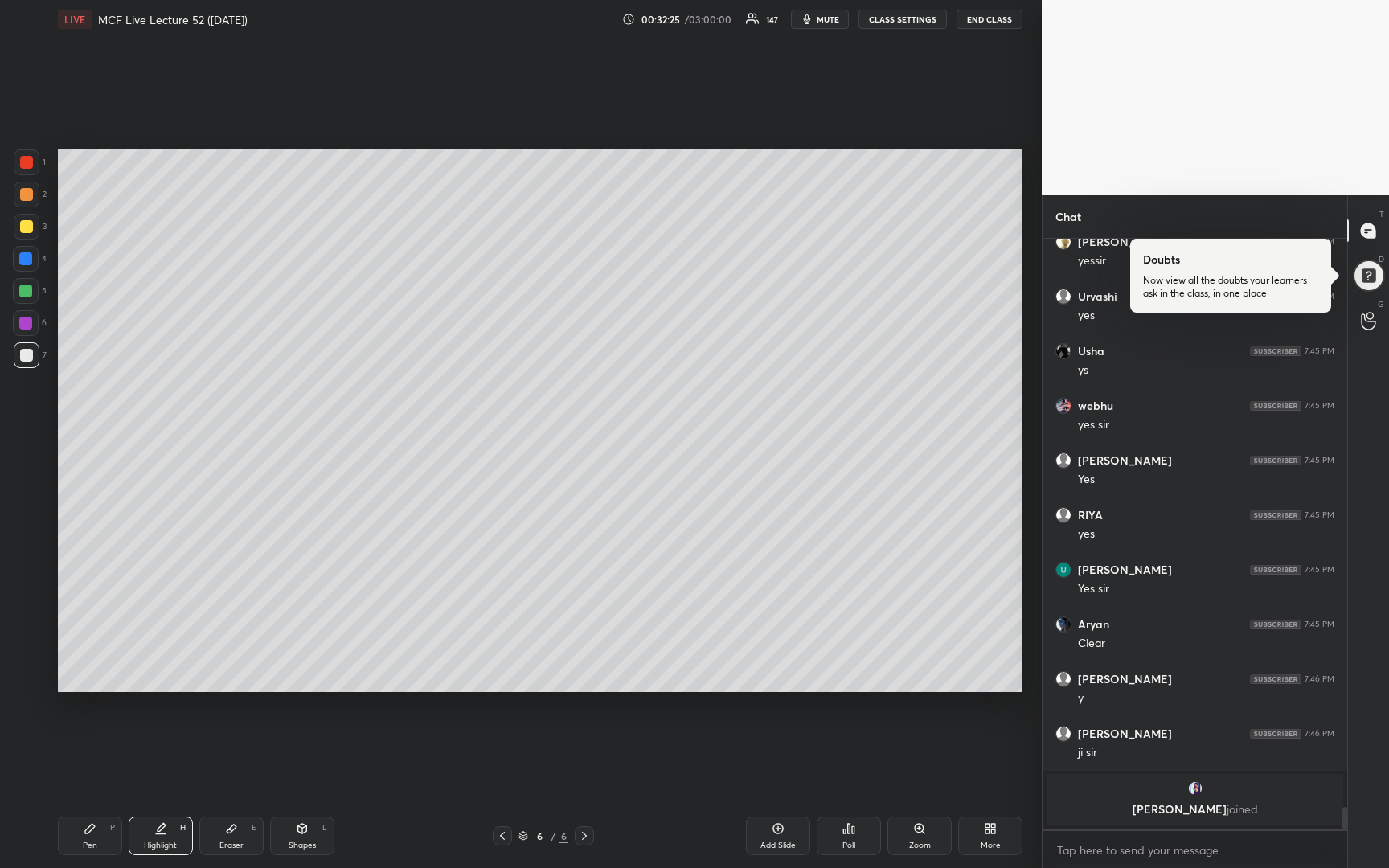
click at [766, 830] on div "Add Slide" at bounding box center [777, 835] width 64 height 38
click at [24, 229] on div at bounding box center [27, 227] width 13 height 13
click at [24, 361] on div at bounding box center [27, 355] width 26 height 26
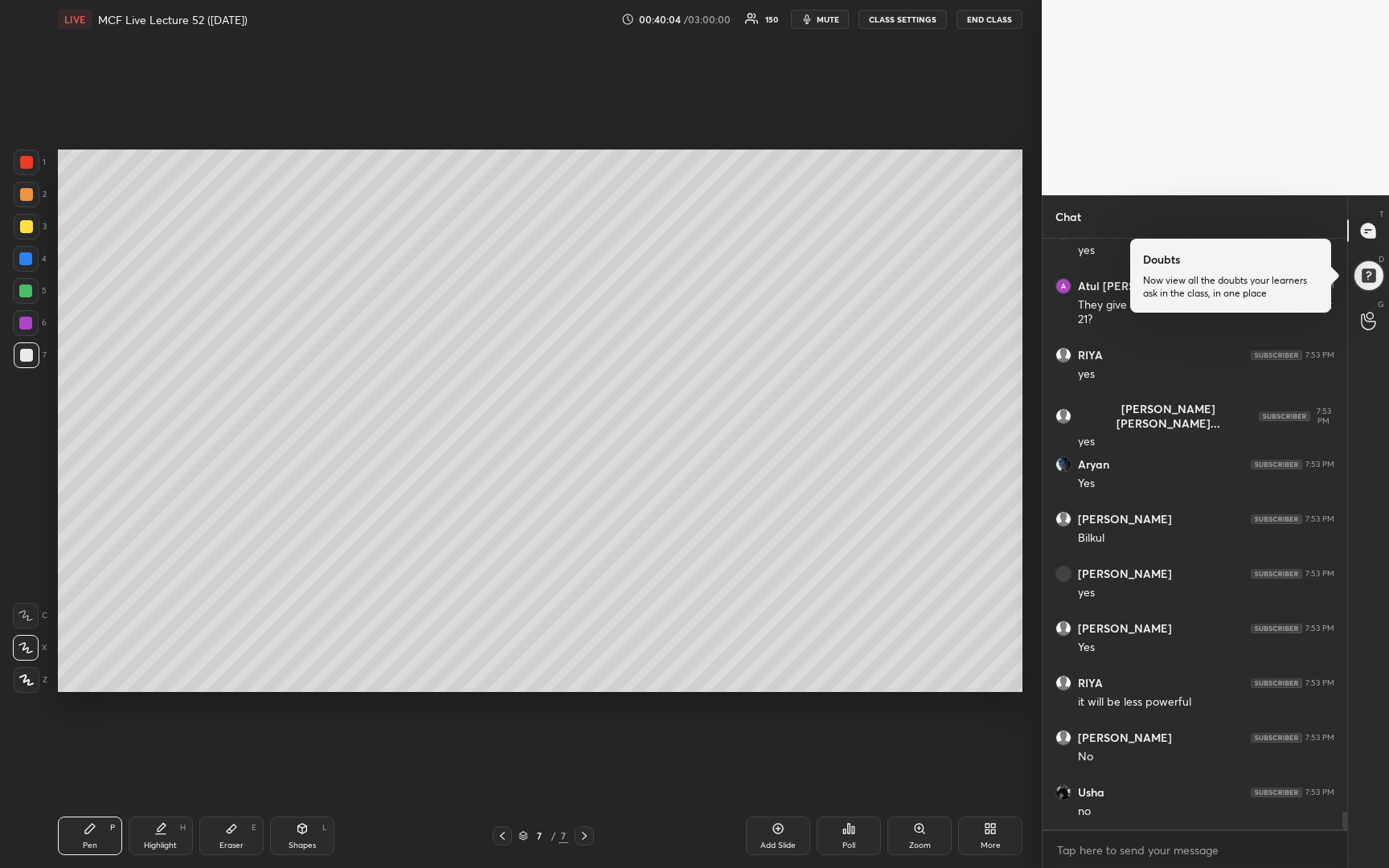
scroll to position [19185, 0]
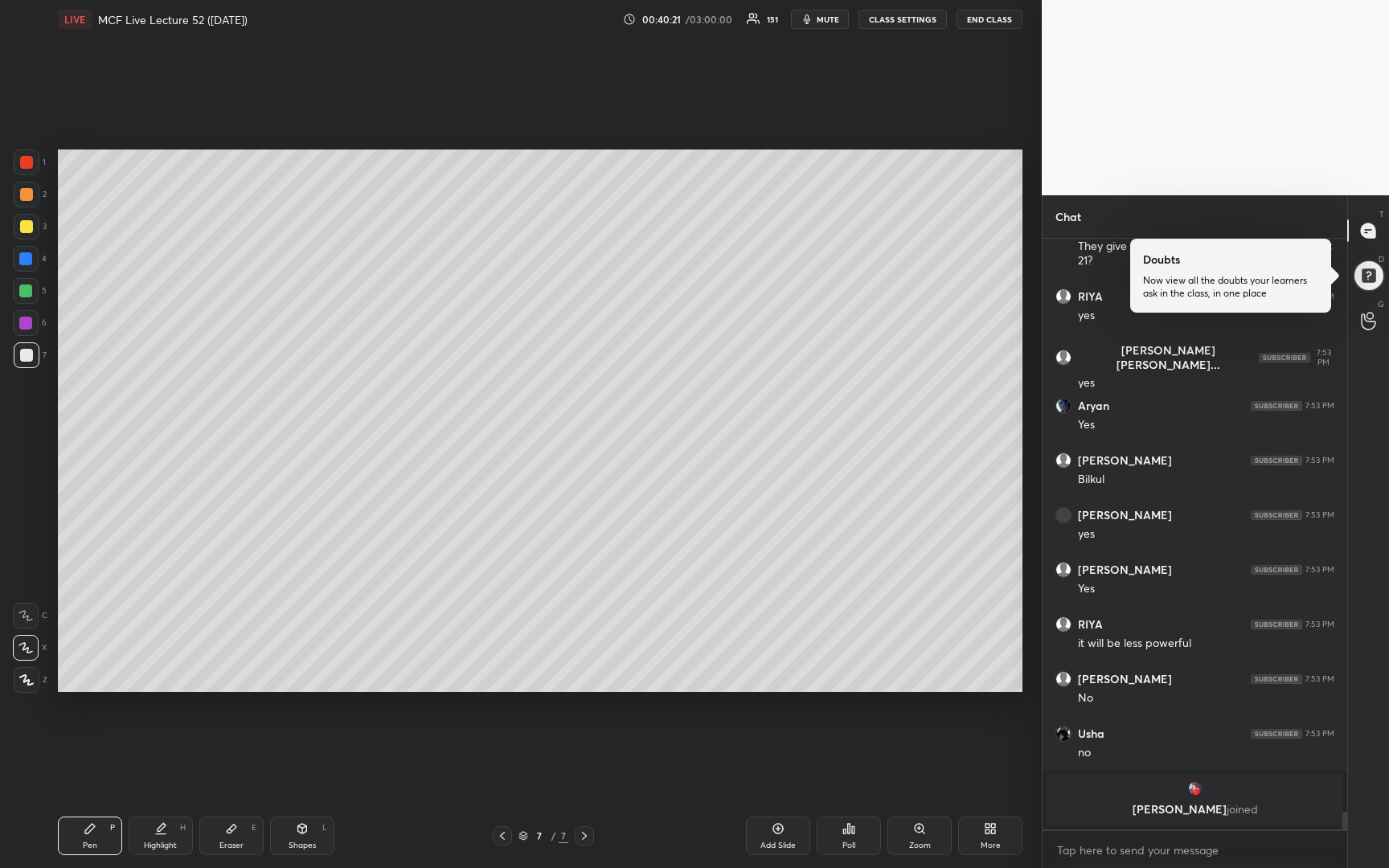
click at [26, 231] on div at bounding box center [27, 227] width 13 height 13
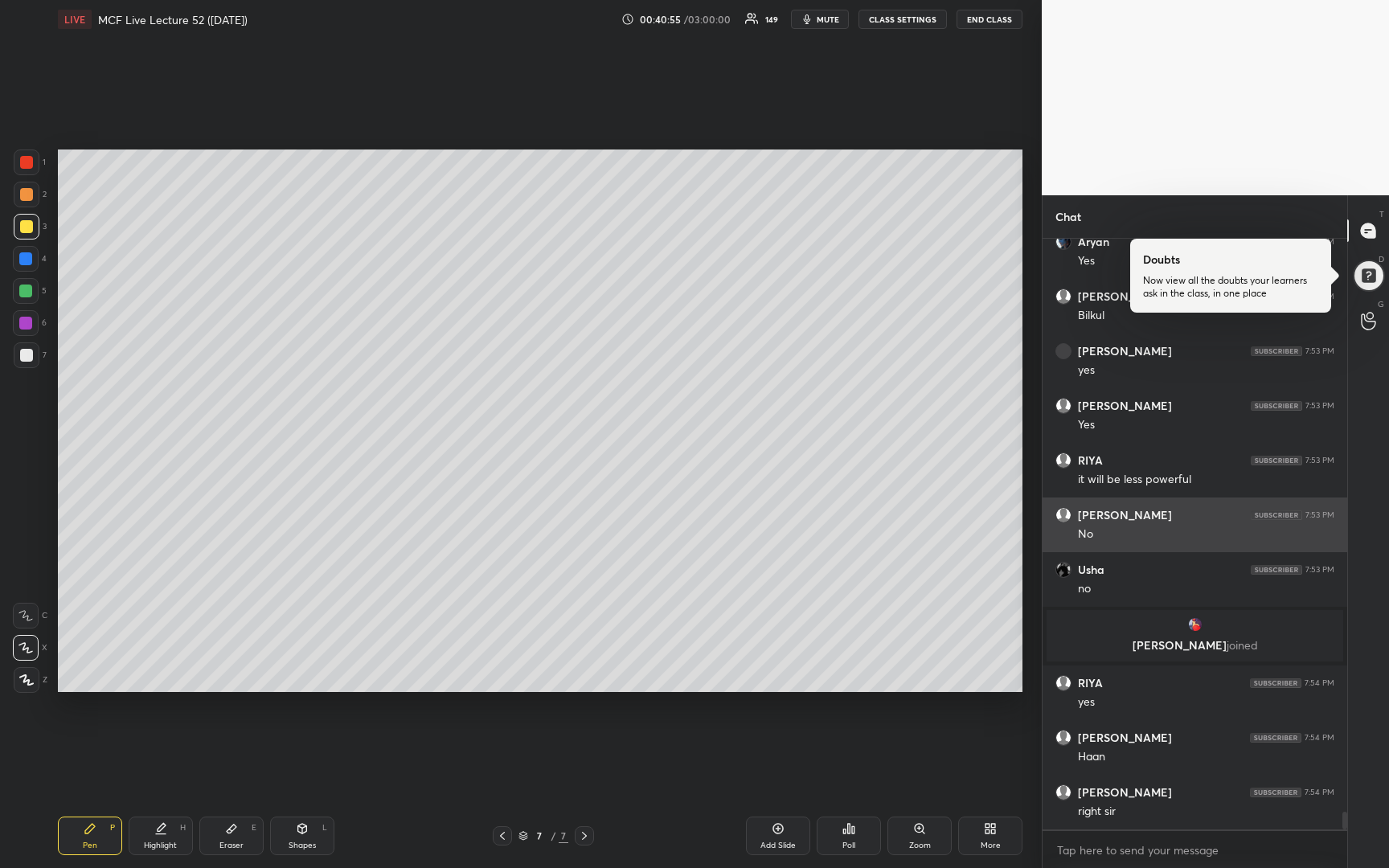
scroll to position [19129, 0]
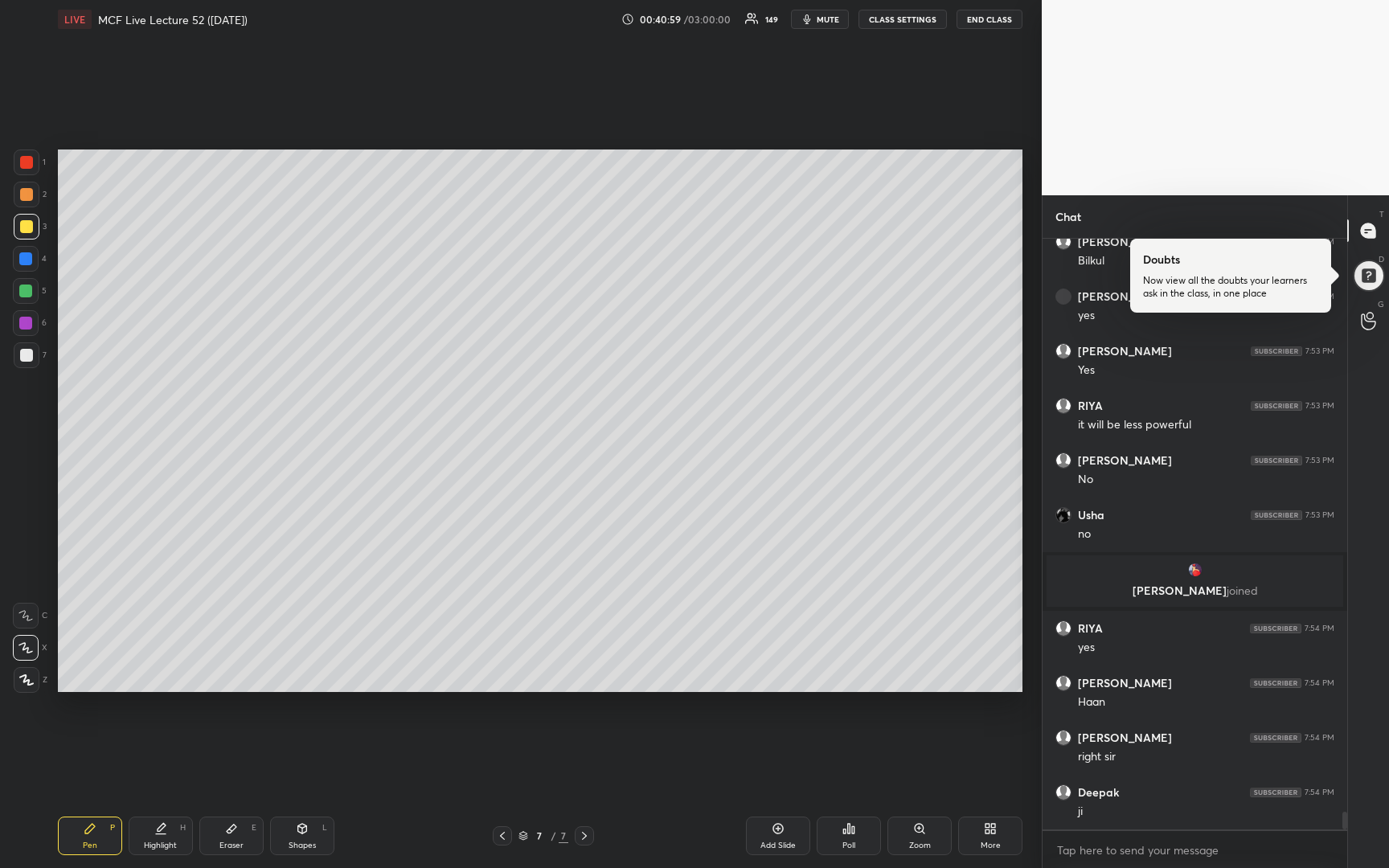
click at [586, 836] on icon at bounding box center [584, 835] width 13 height 13
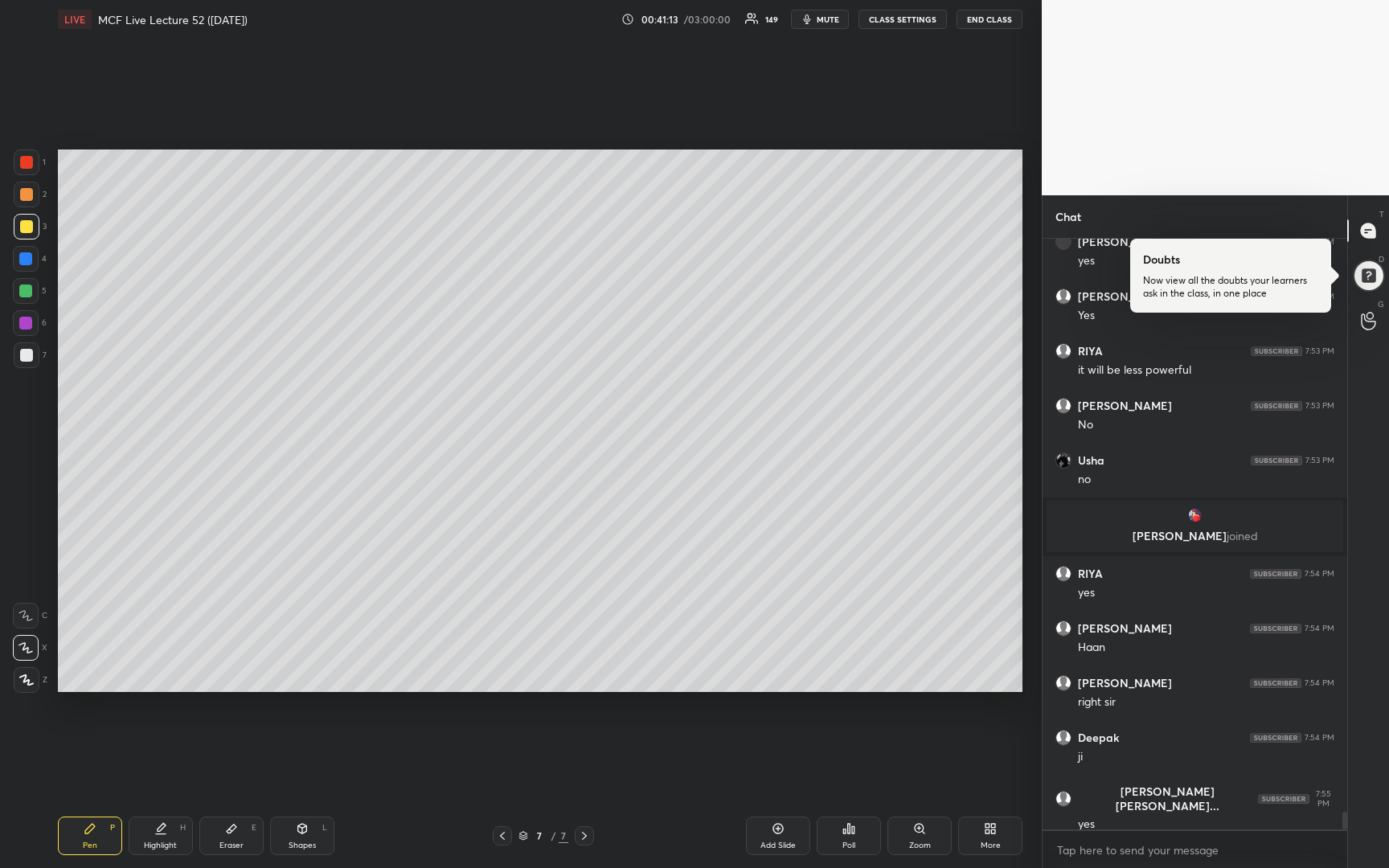
drag, startPoint x: 775, startPoint y: 830, endPoint x: 741, endPoint y: 806, distance: 41.6
click at [775, 830] on icon at bounding box center [778, 828] width 13 height 13
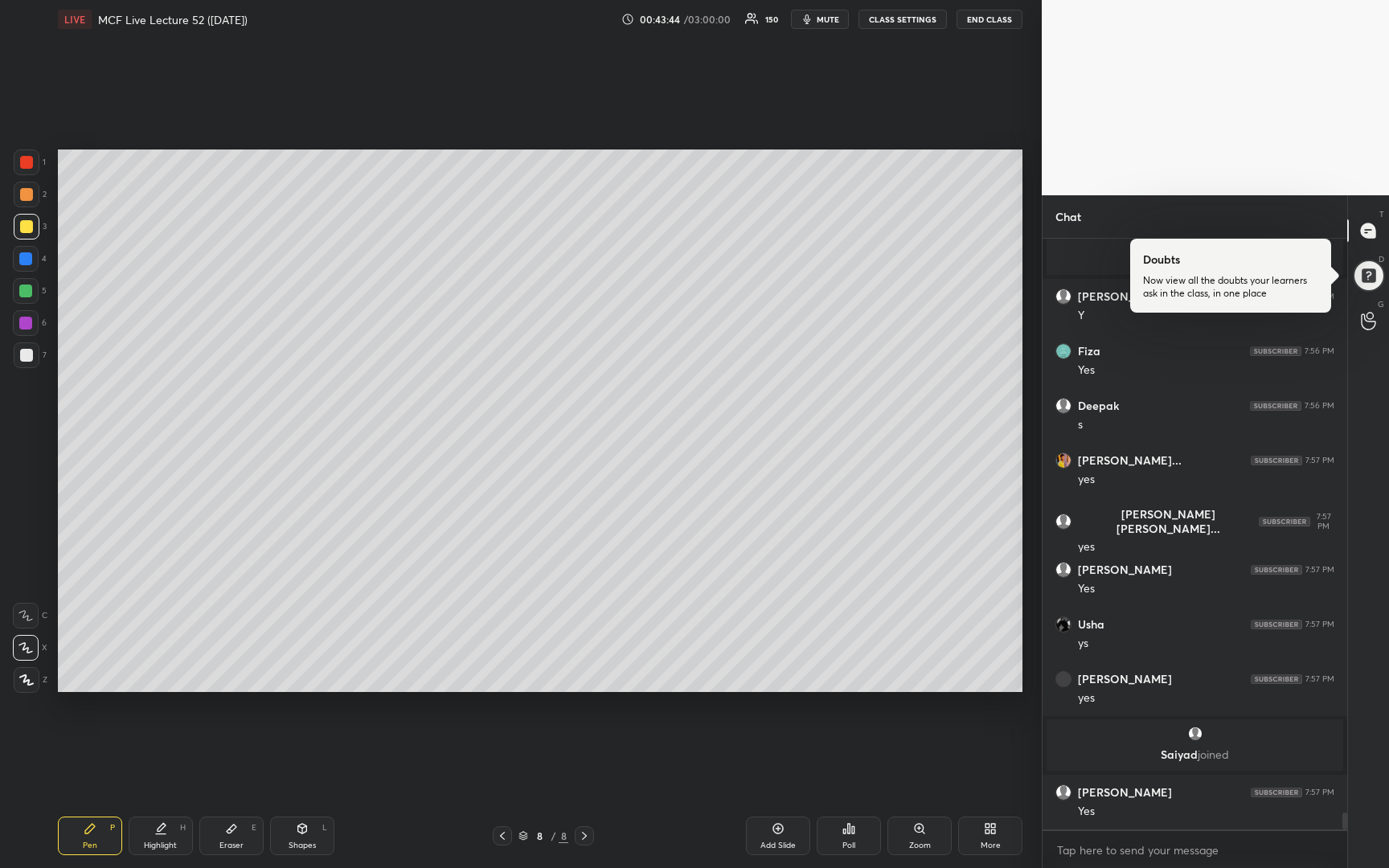
scroll to position [20145, 0]
click at [21, 357] on div at bounding box center [27, 355] width 13 height 13
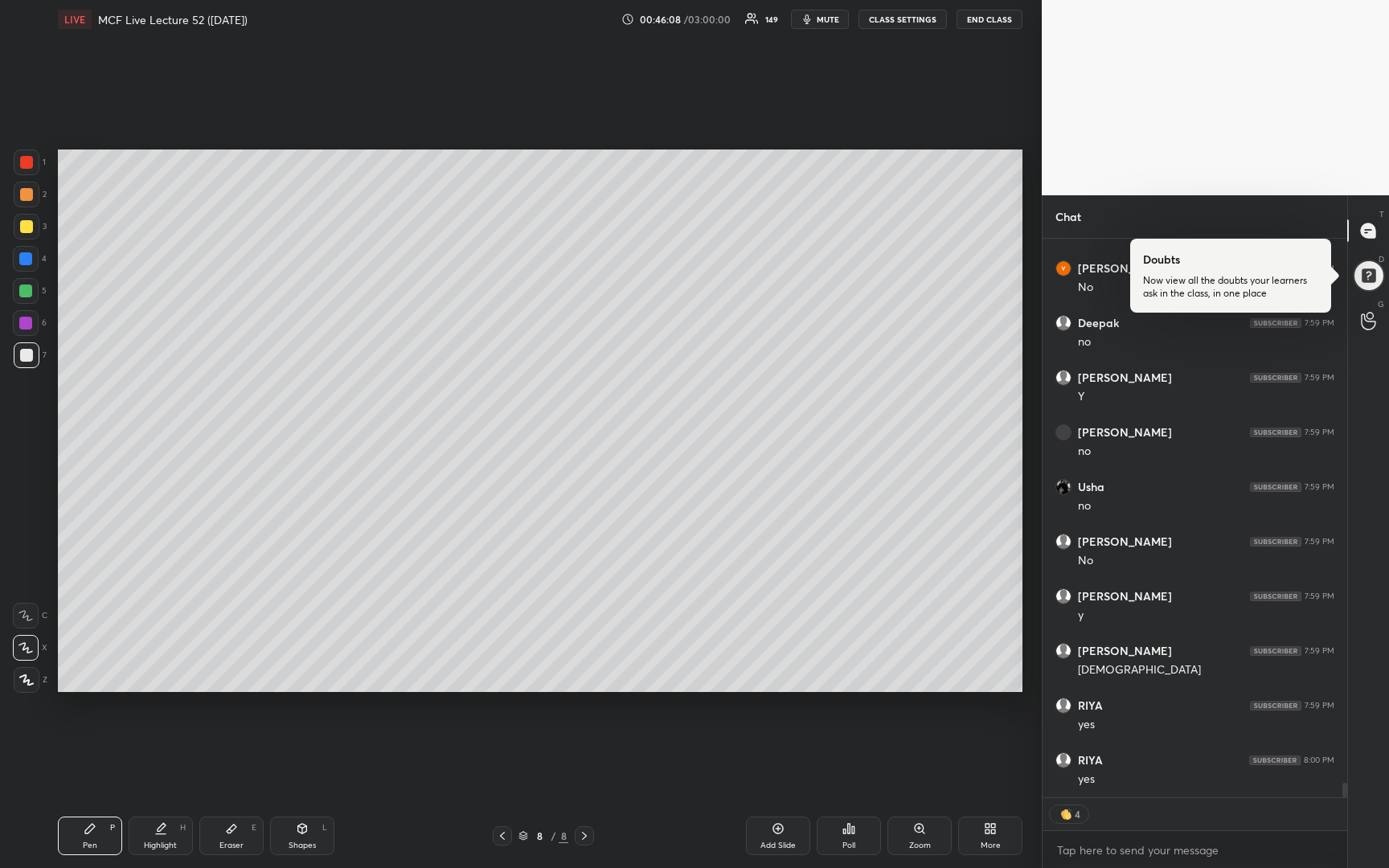
scroll to position [21667, 0]
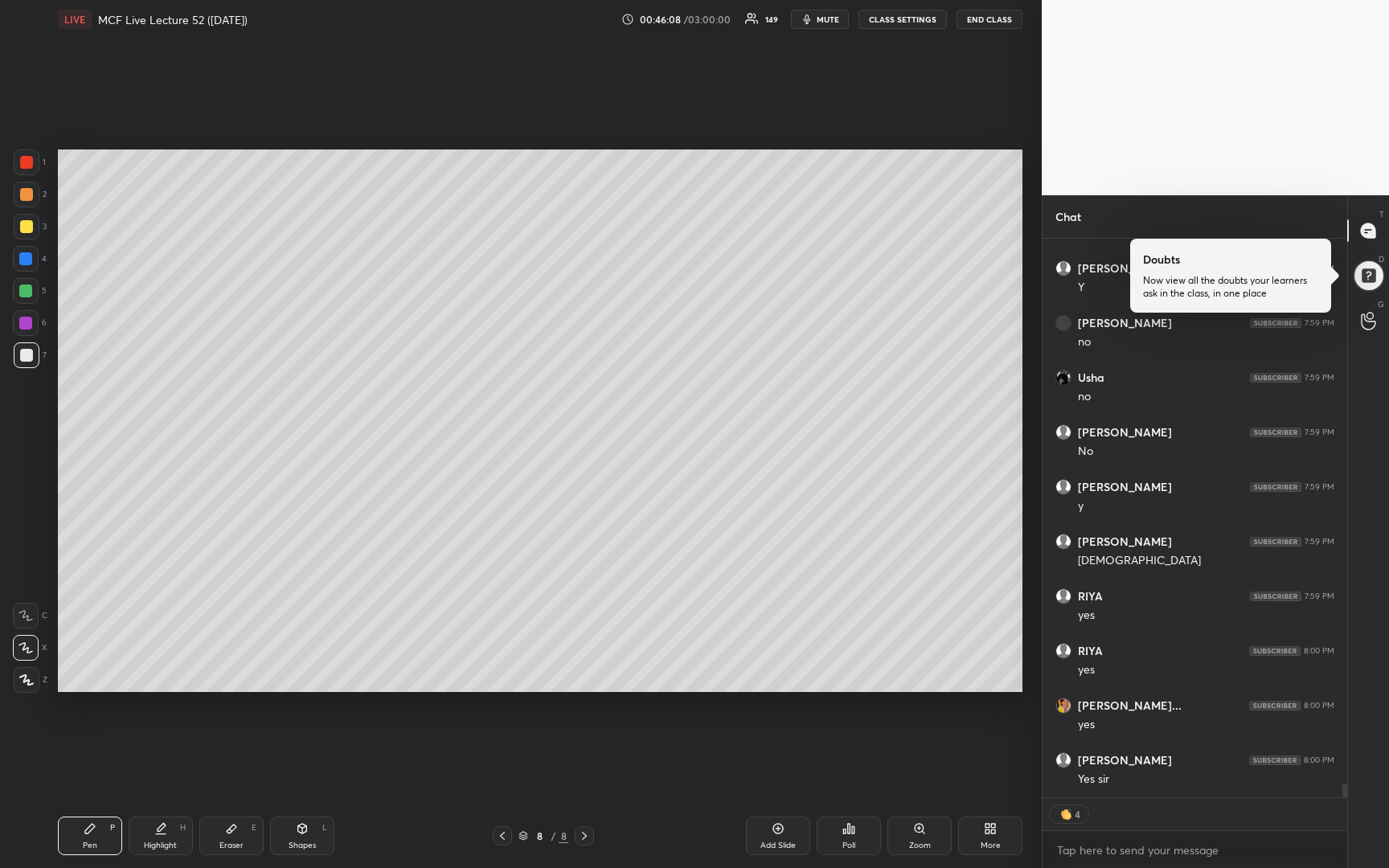
click at [767, 834] on div "Add Slide" at bounding box center [777, 835] width 64 height 38
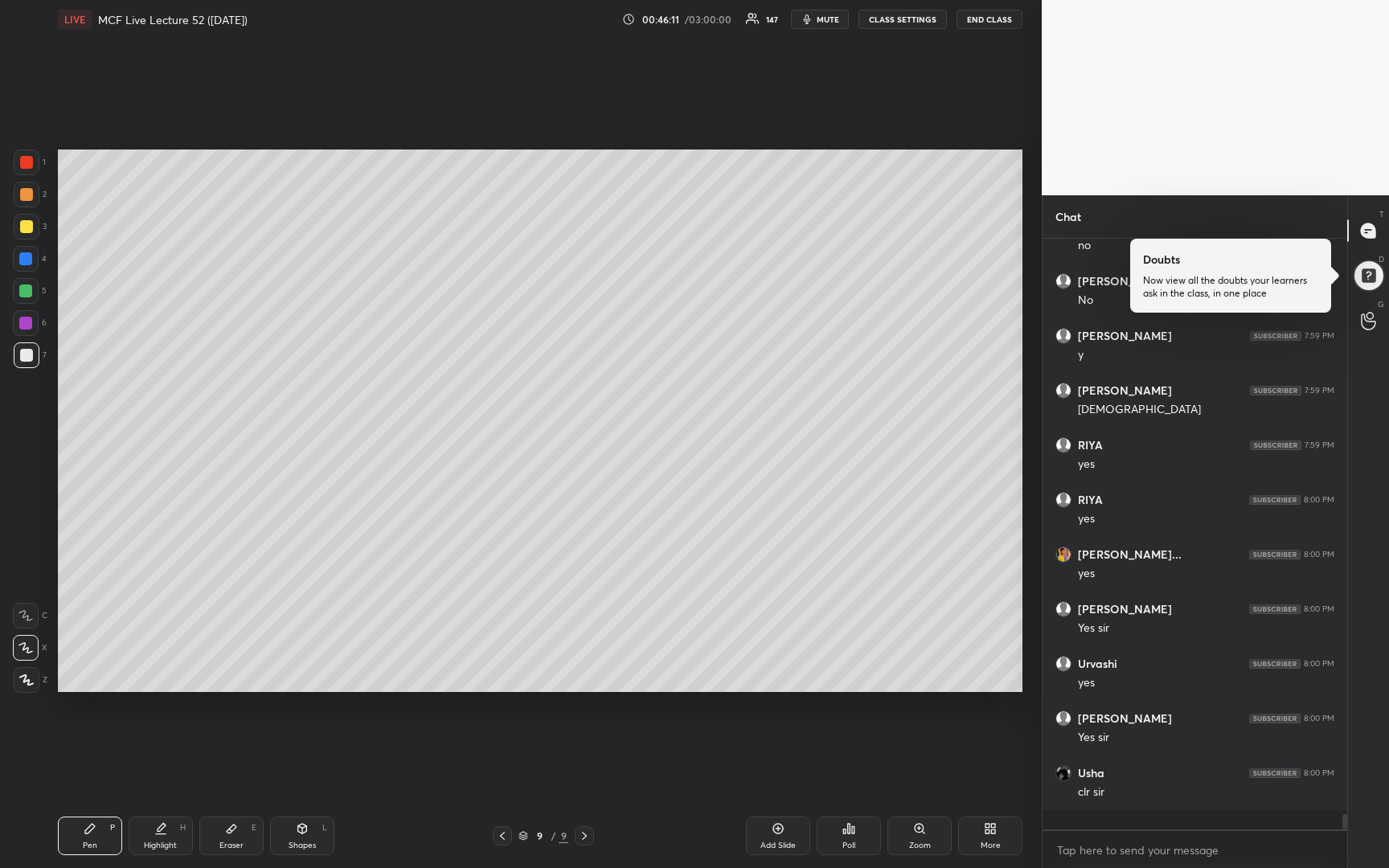
scroll to position [21799, 0]
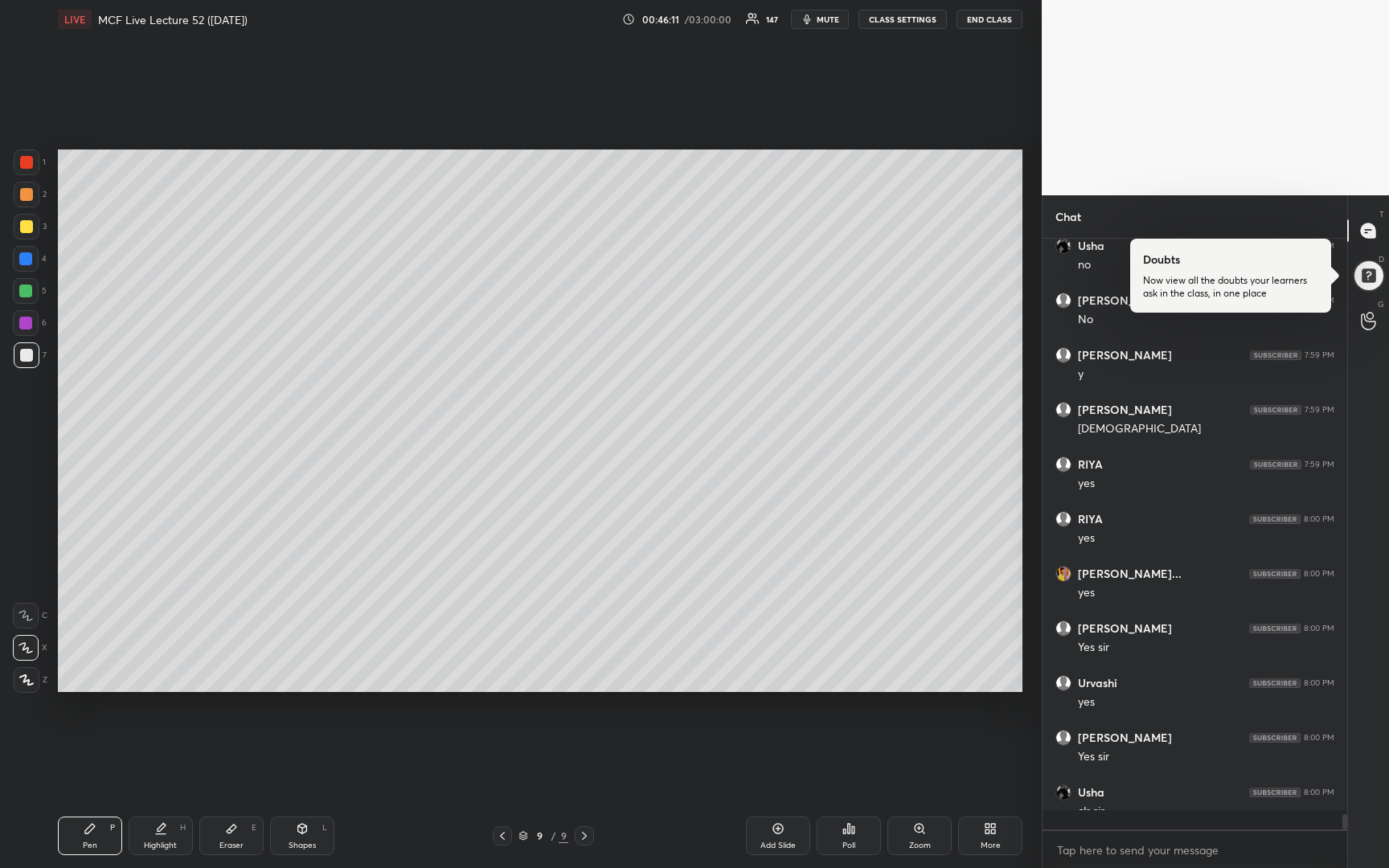
click at [30, 230] on div at bounding box center [27, 227] width 13 height 13
click at [28, 357] on div at bounding box center [27, 355] width 13 height 13
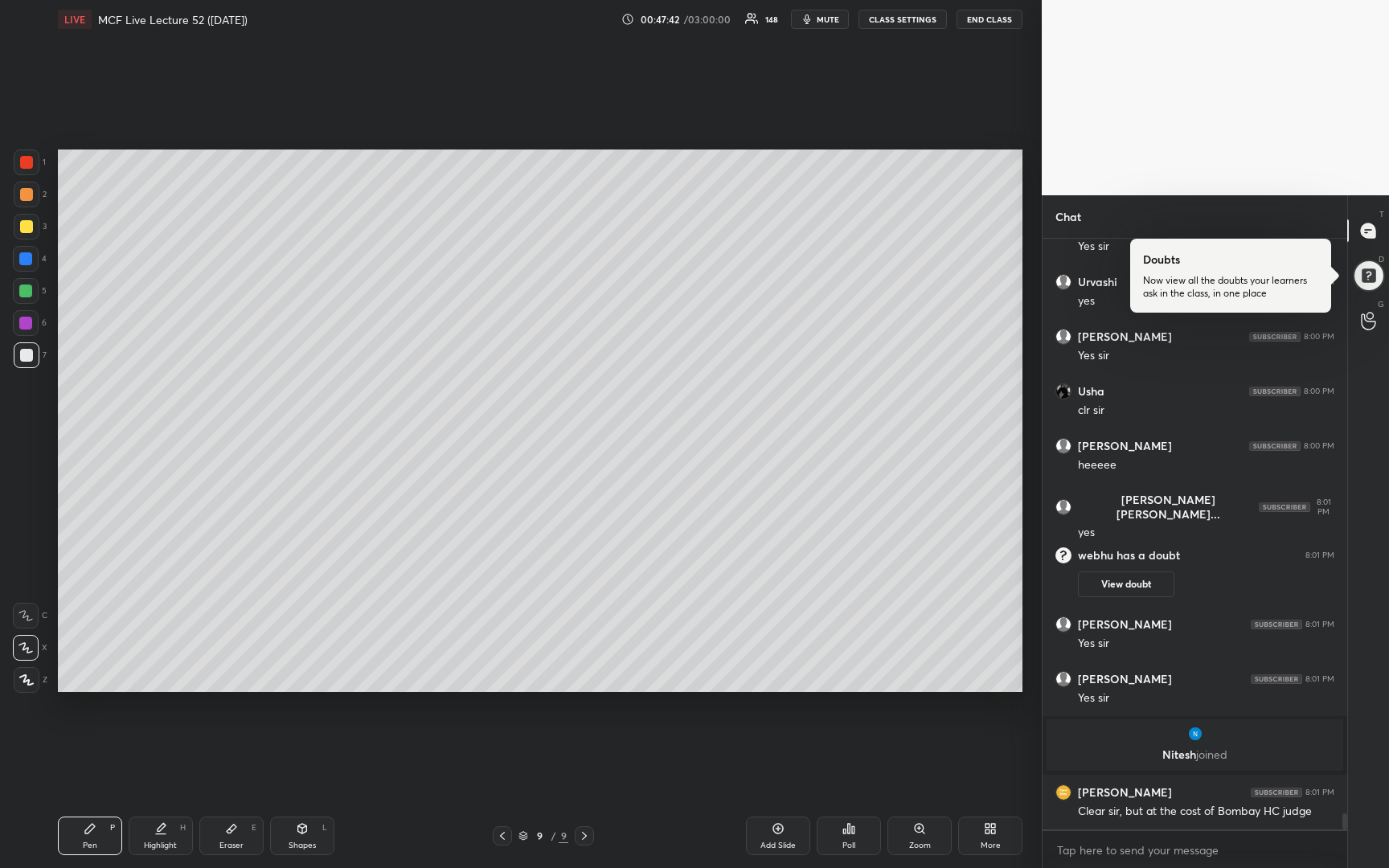
scroll to position [21707, 0]
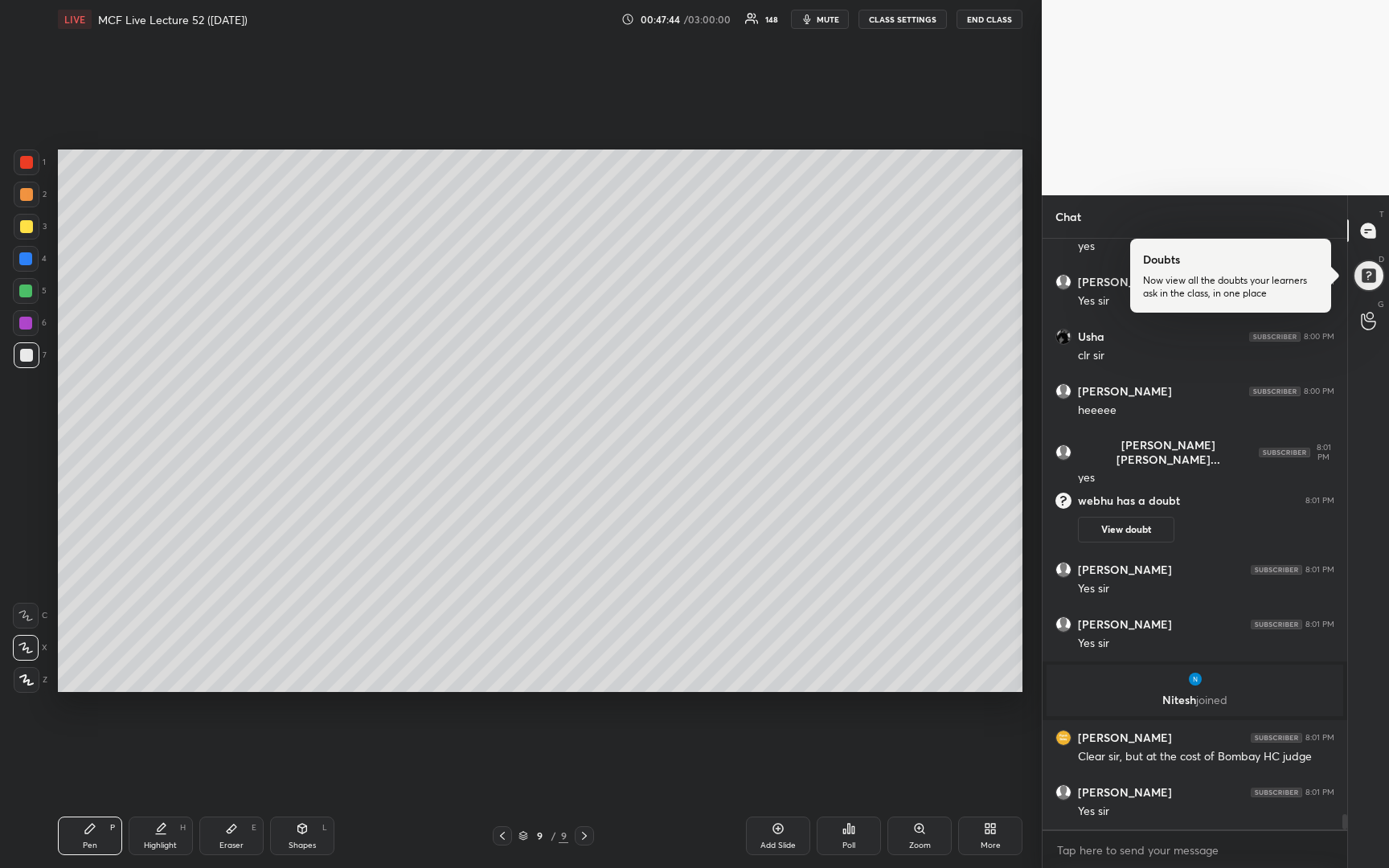
drag, startPoint x: 503, startPoint y: 835, endPoint x: 461, endPoint y: 842, distance: 42.6
click at [497, 839] on icon at bounding box center [502, 835] width 13 height 13
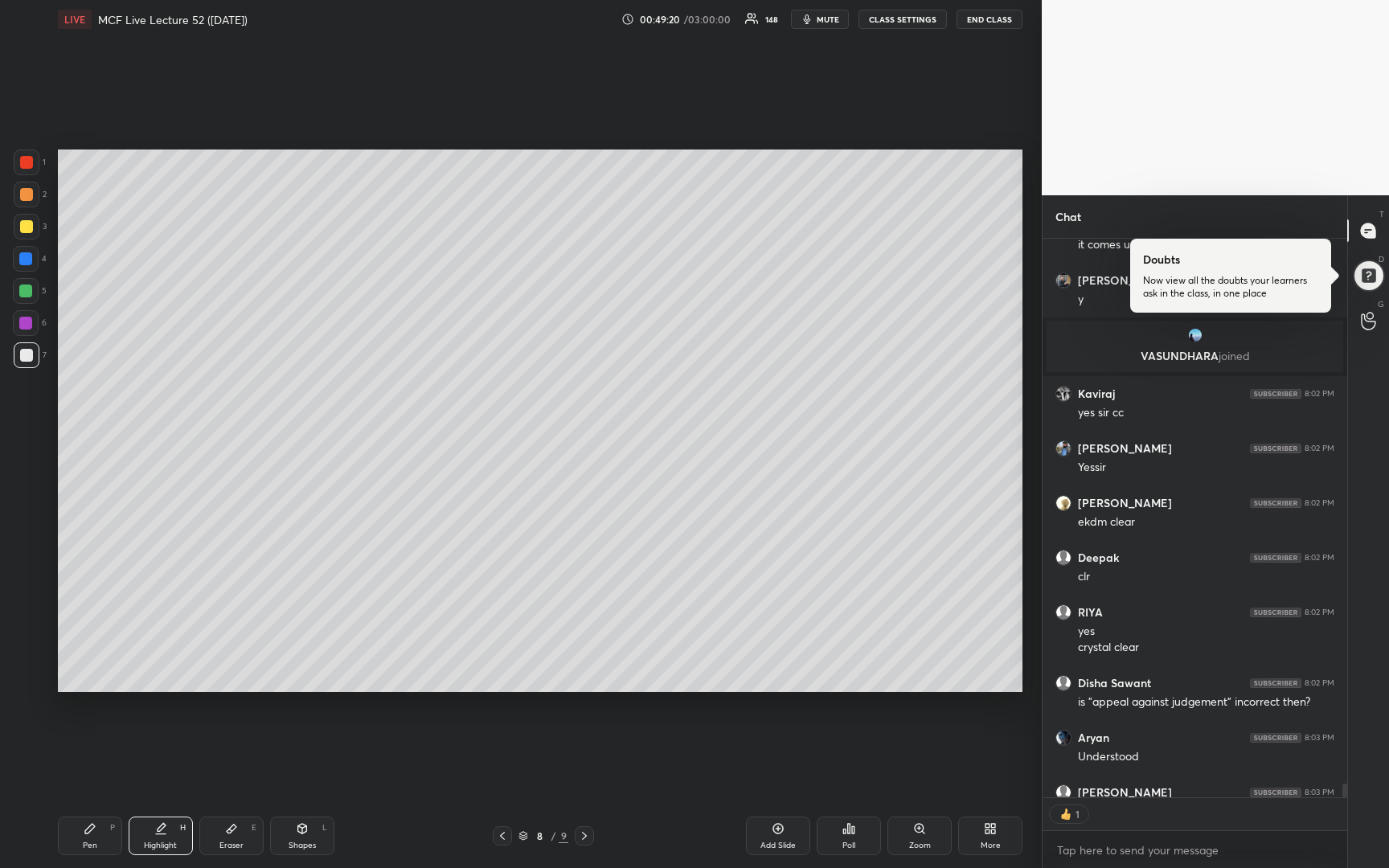
scroll to position [6, 6]
drag, startPoint x: 780, startPoint y: 831, endPoint x: 784, endPoint y: 822, distance: 9.8
click at [784, 830] on icon at bounding box center [778, 828] width 13 height 13
click at [499, 832] on icon at bounding box center [502, 835] width 13 height 13
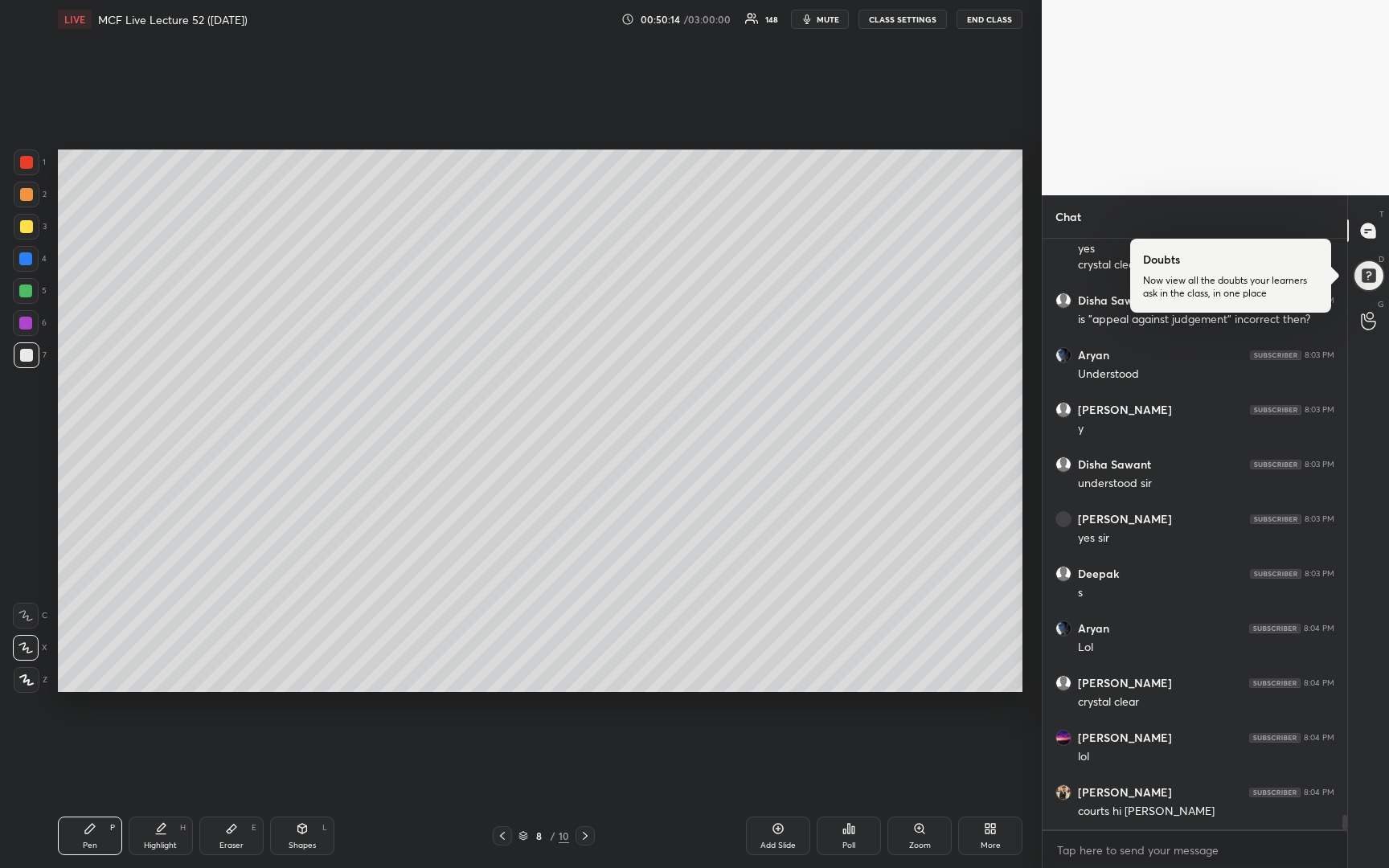
scroll to position [23734, 0]
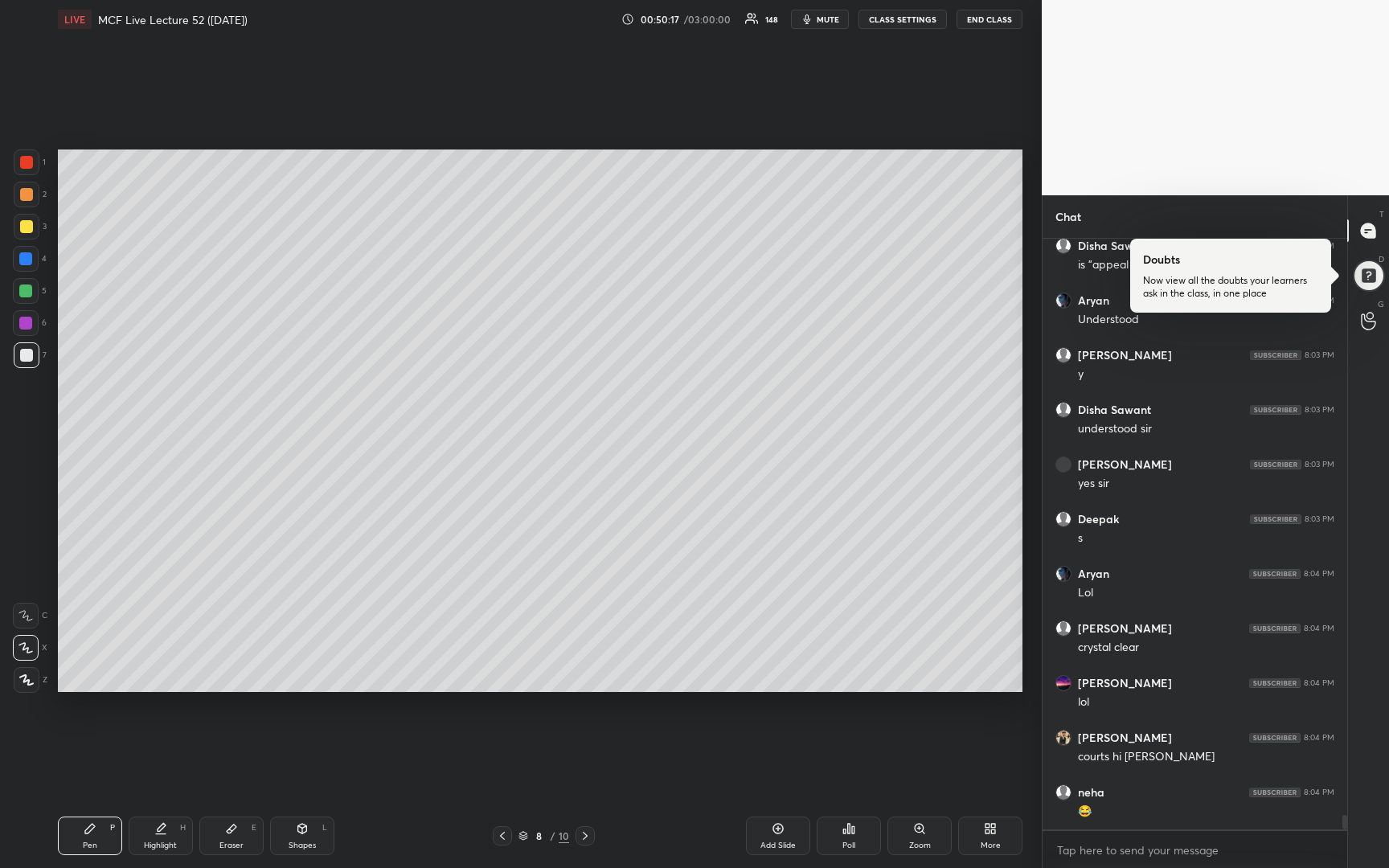
click at [580, 835] on icon at bounding box center [585, 835] width 13 height 13
click at [27, 227] on div at bounding box center [27, 227] width 13 height 13
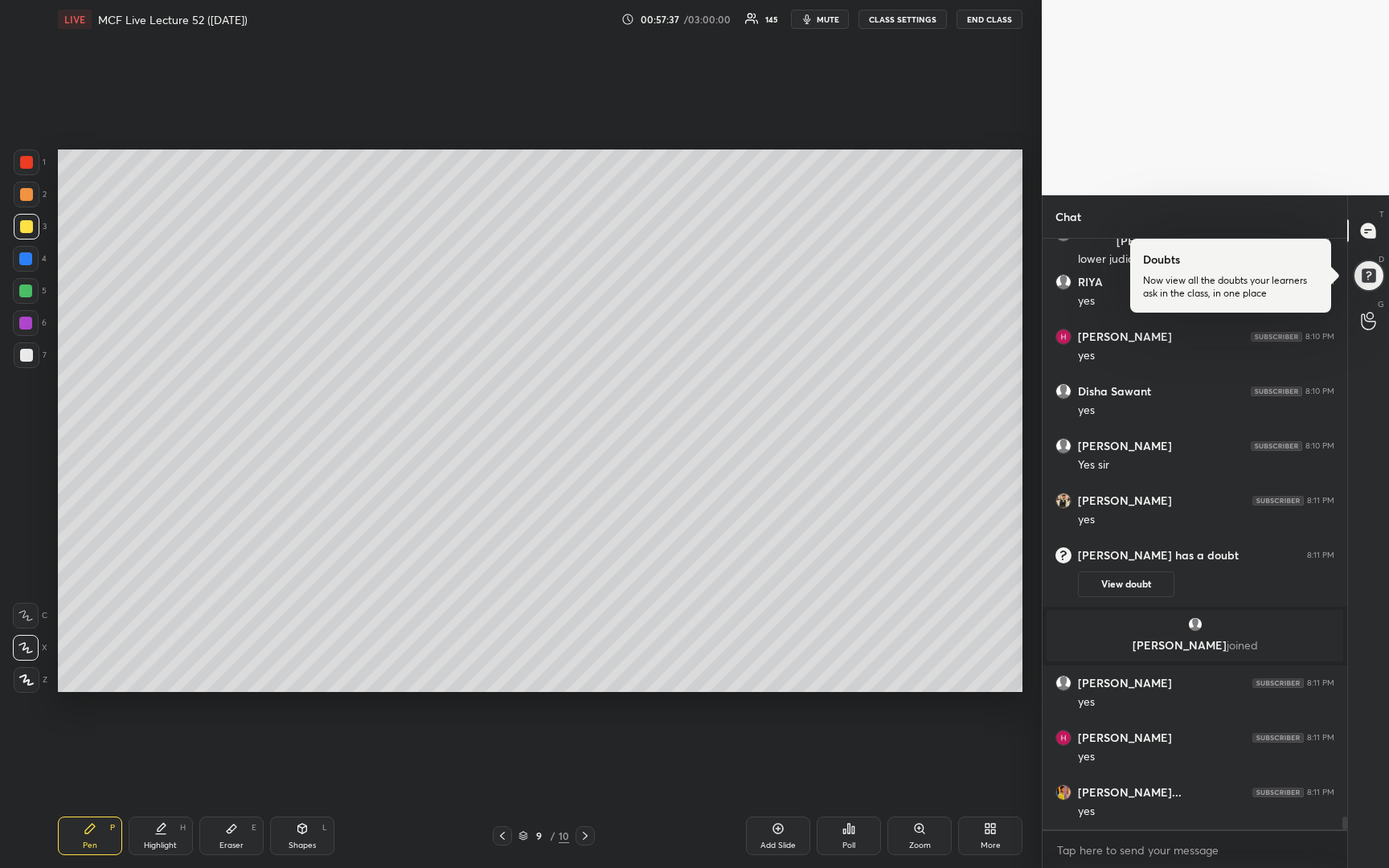
scroll to position [26845, 0]
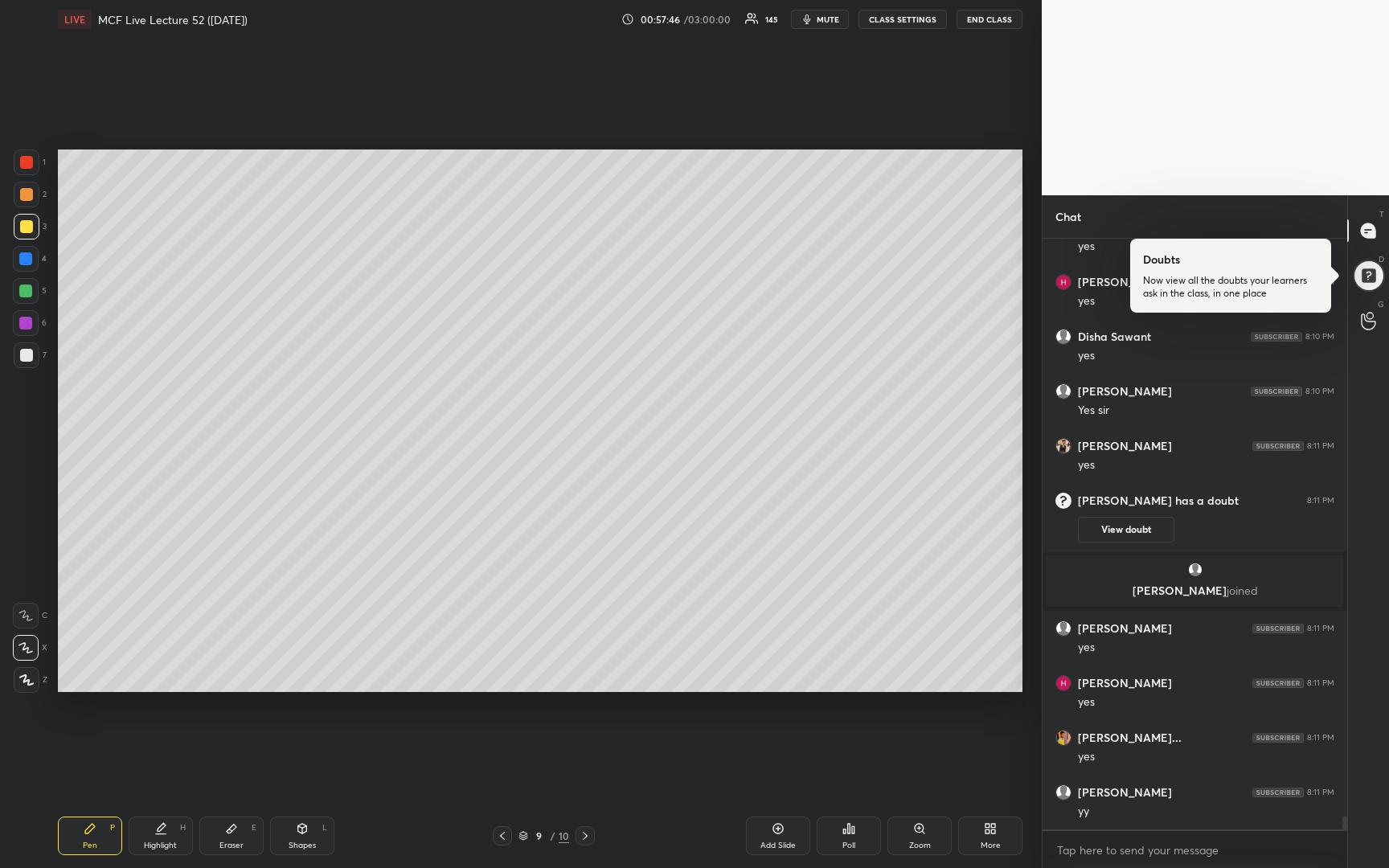
drag, startPoint x: 775, startPoint y: 828, endPoint x: 768, endPoint y: 822, distance: 9.2
click at [771, 829] on div "Add Slide" at bounding box center [777, 835] width 64 height 38
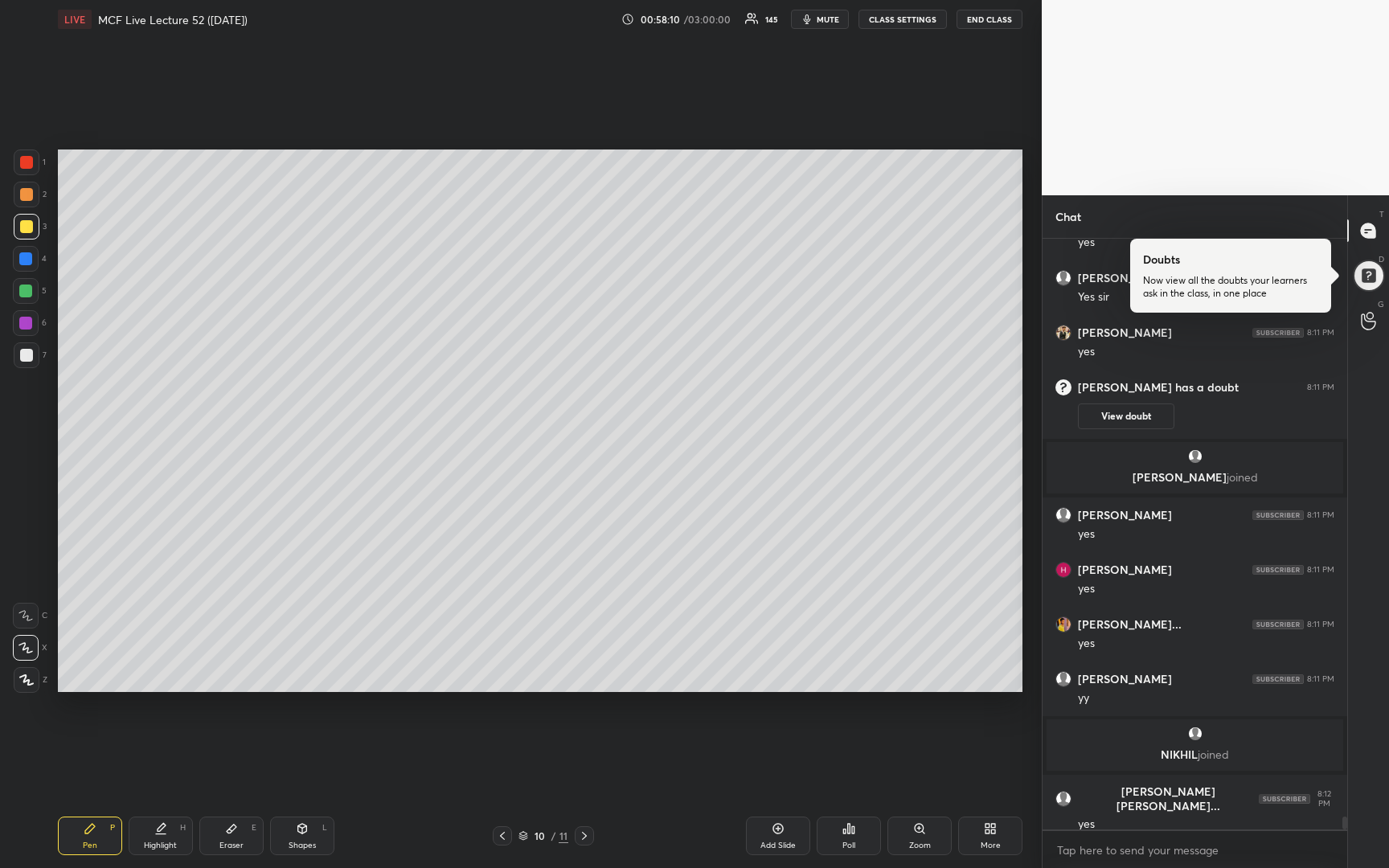
scroll to position [26955, 0]
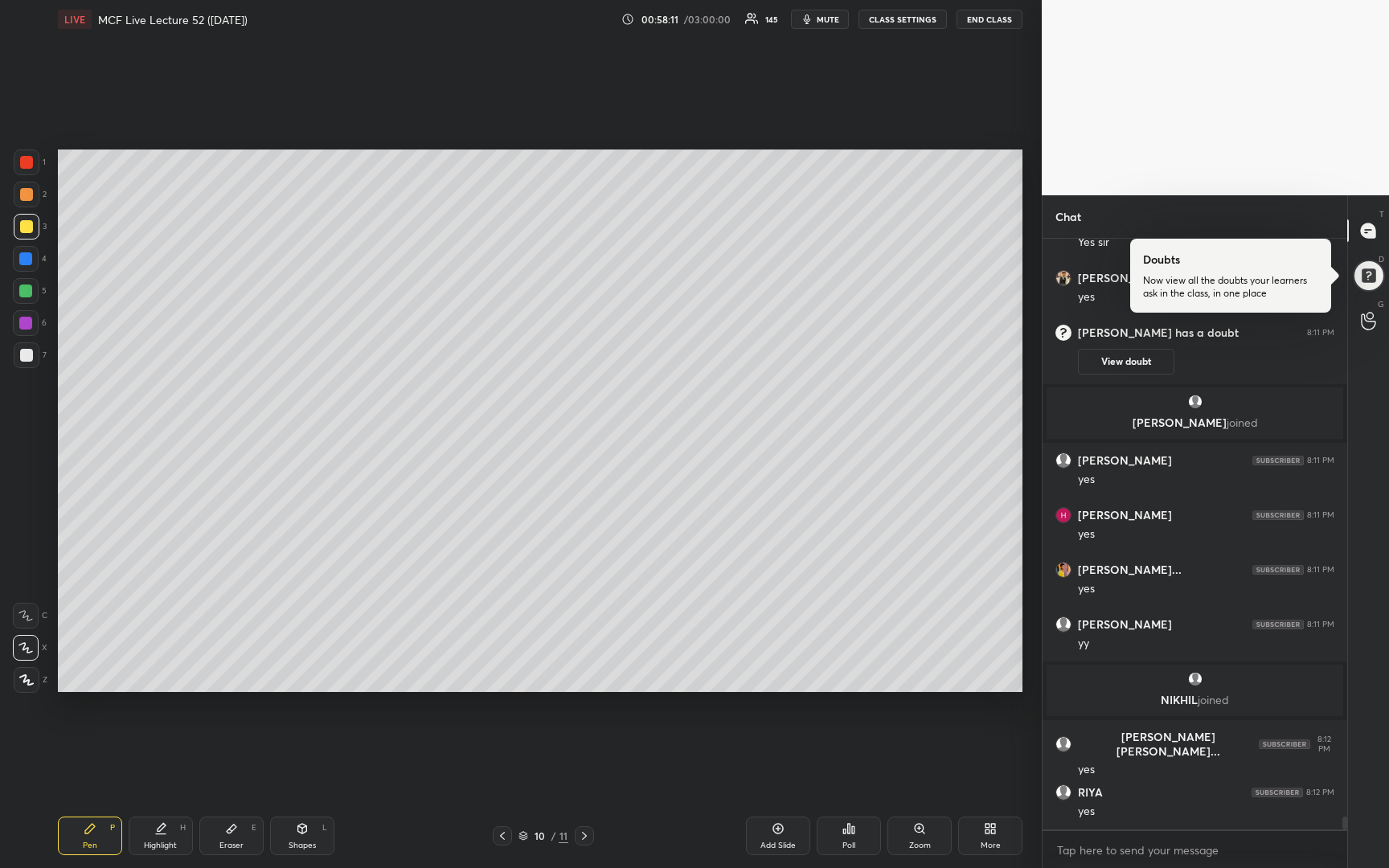
click at [25, 358] on div at bounding box center [27, 355] width 13 height 13
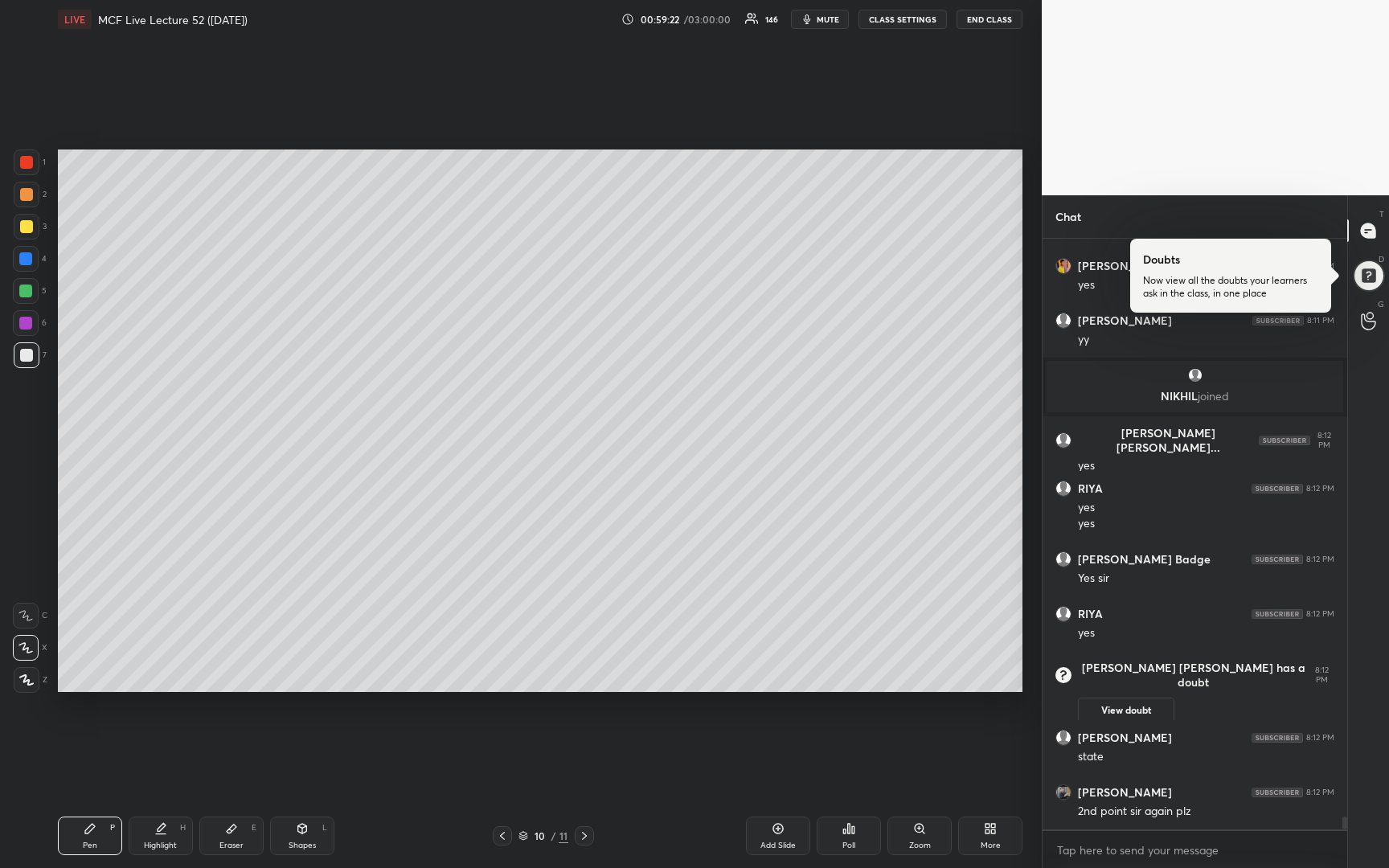
scroll to position [27184, 0]
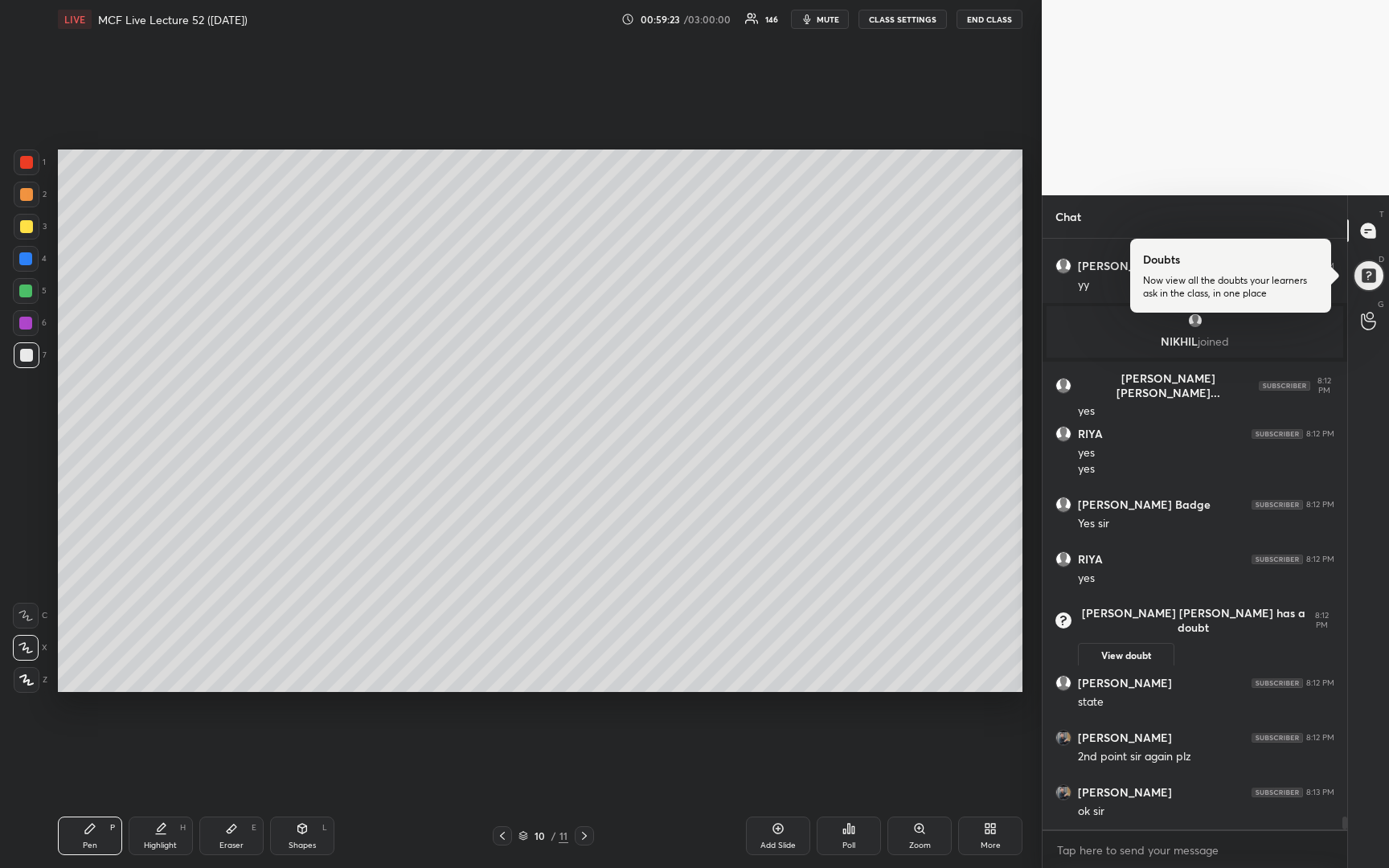
click at [22, 231] on div at bounding box center [27, 227] width 13 height 13
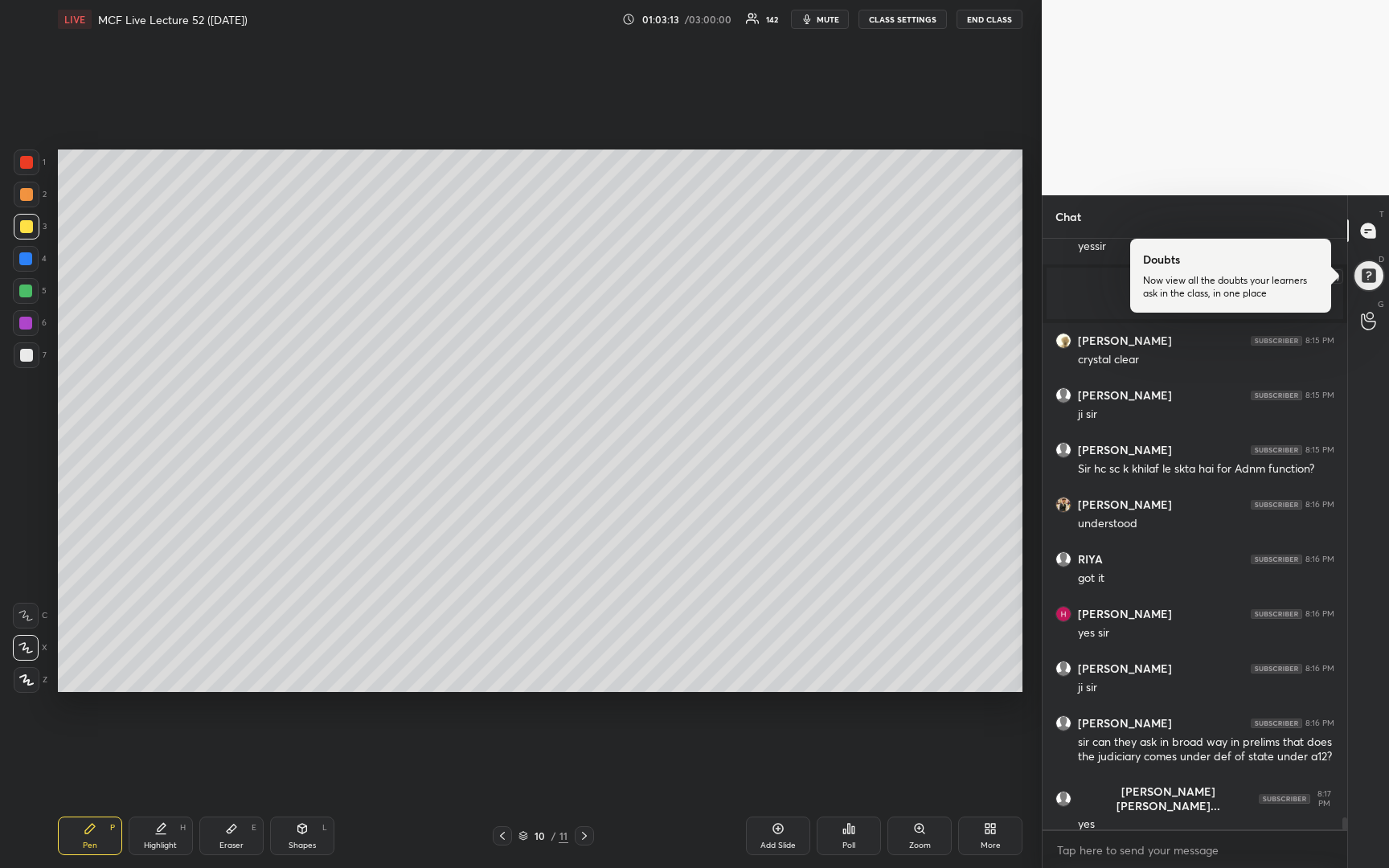
scroll to position [29074, 0]
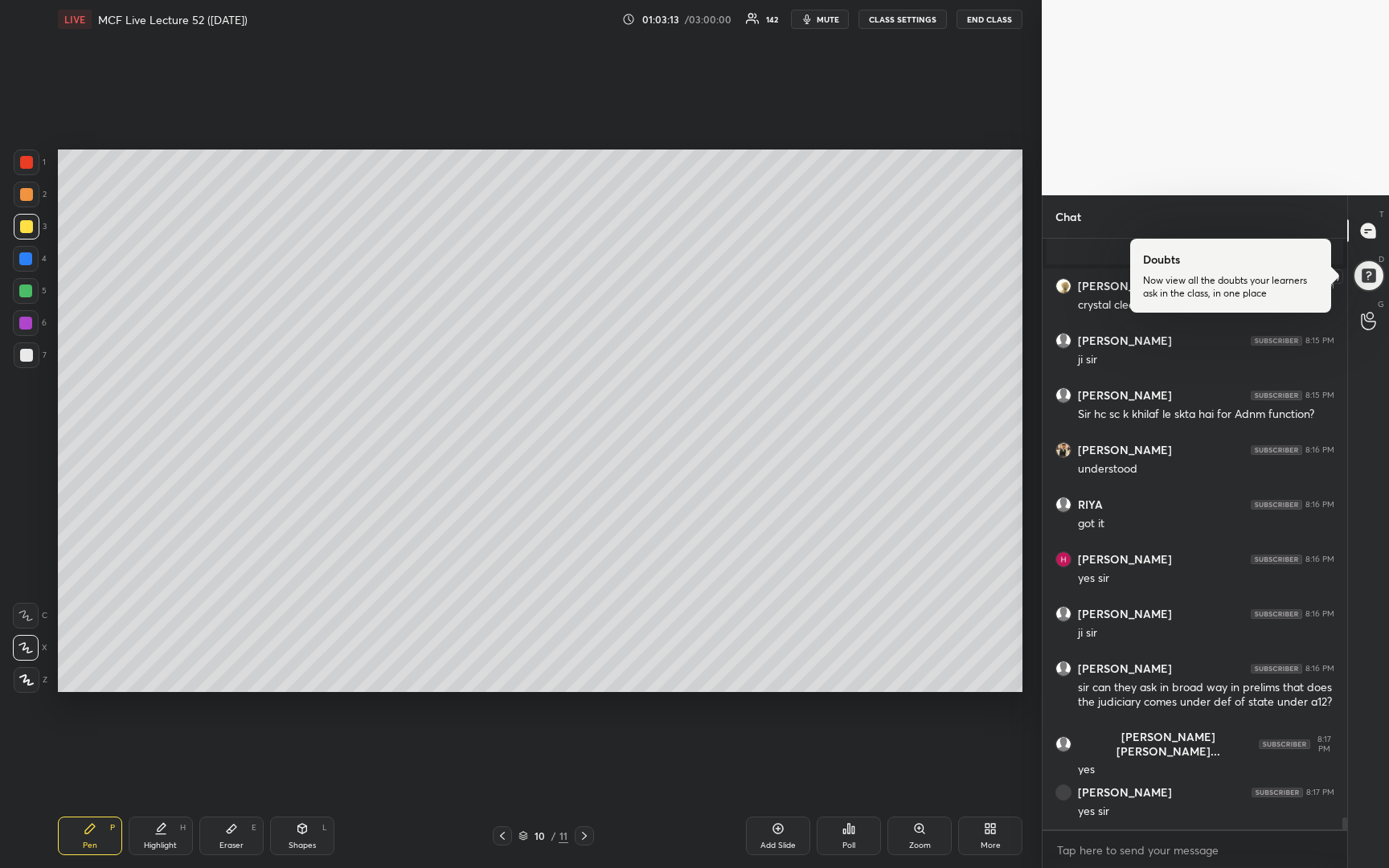
click at [1374, 273] on div at bounding box center [1367, 275] width 33 height 33
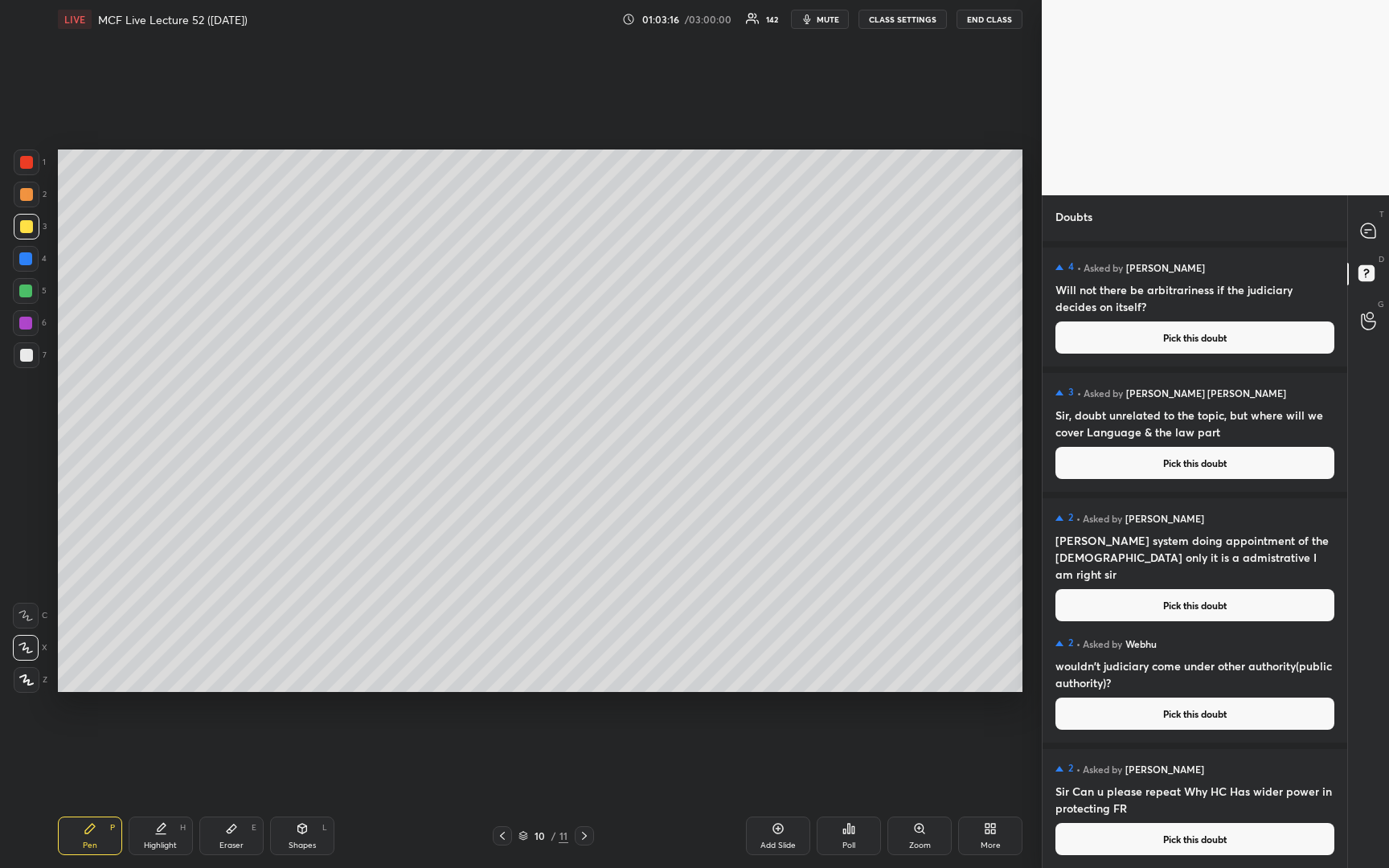
scroll to position [0, 0]
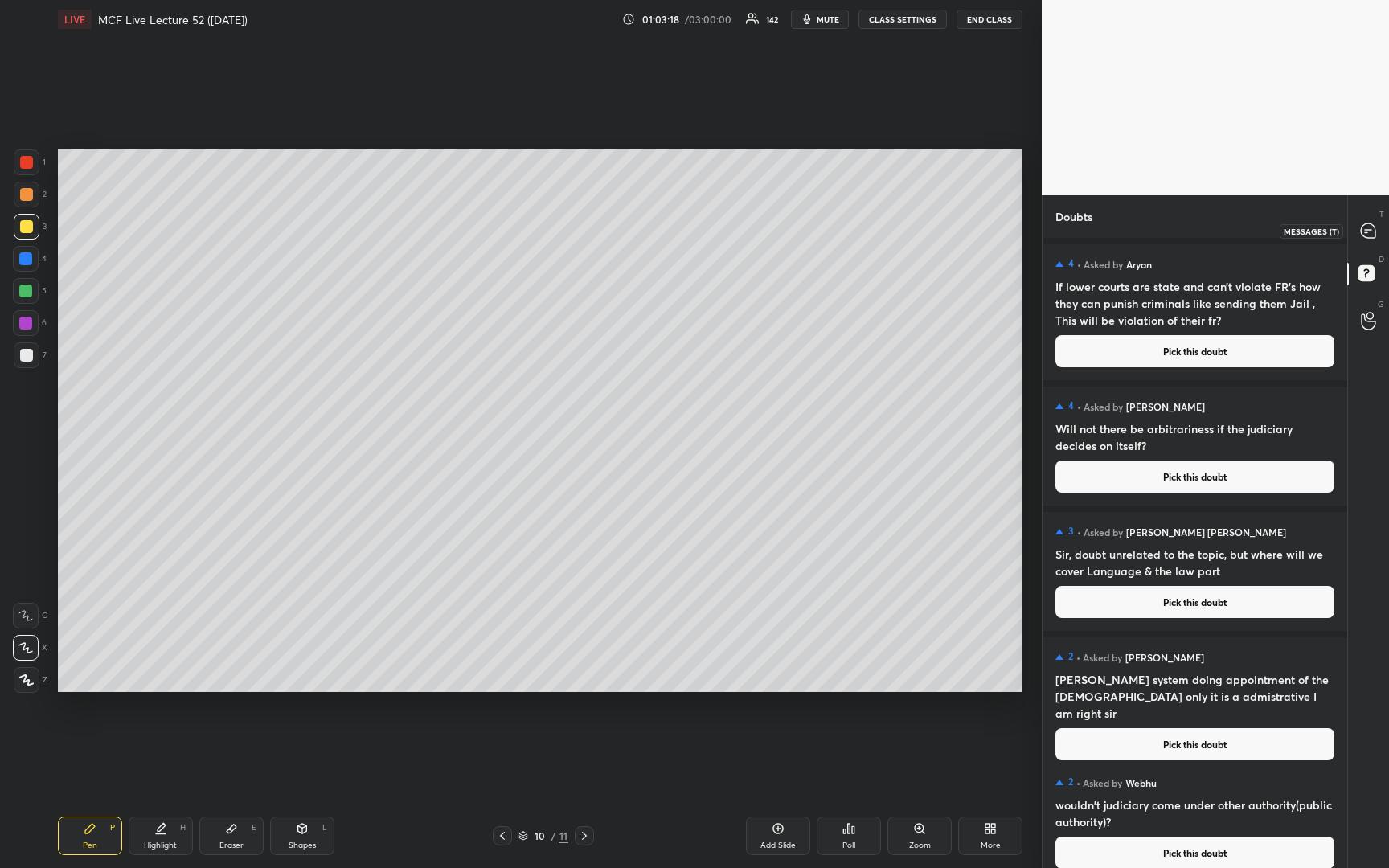
click at [1374, 233] on icon at bounding box center [1368, 231] width 15 height 15
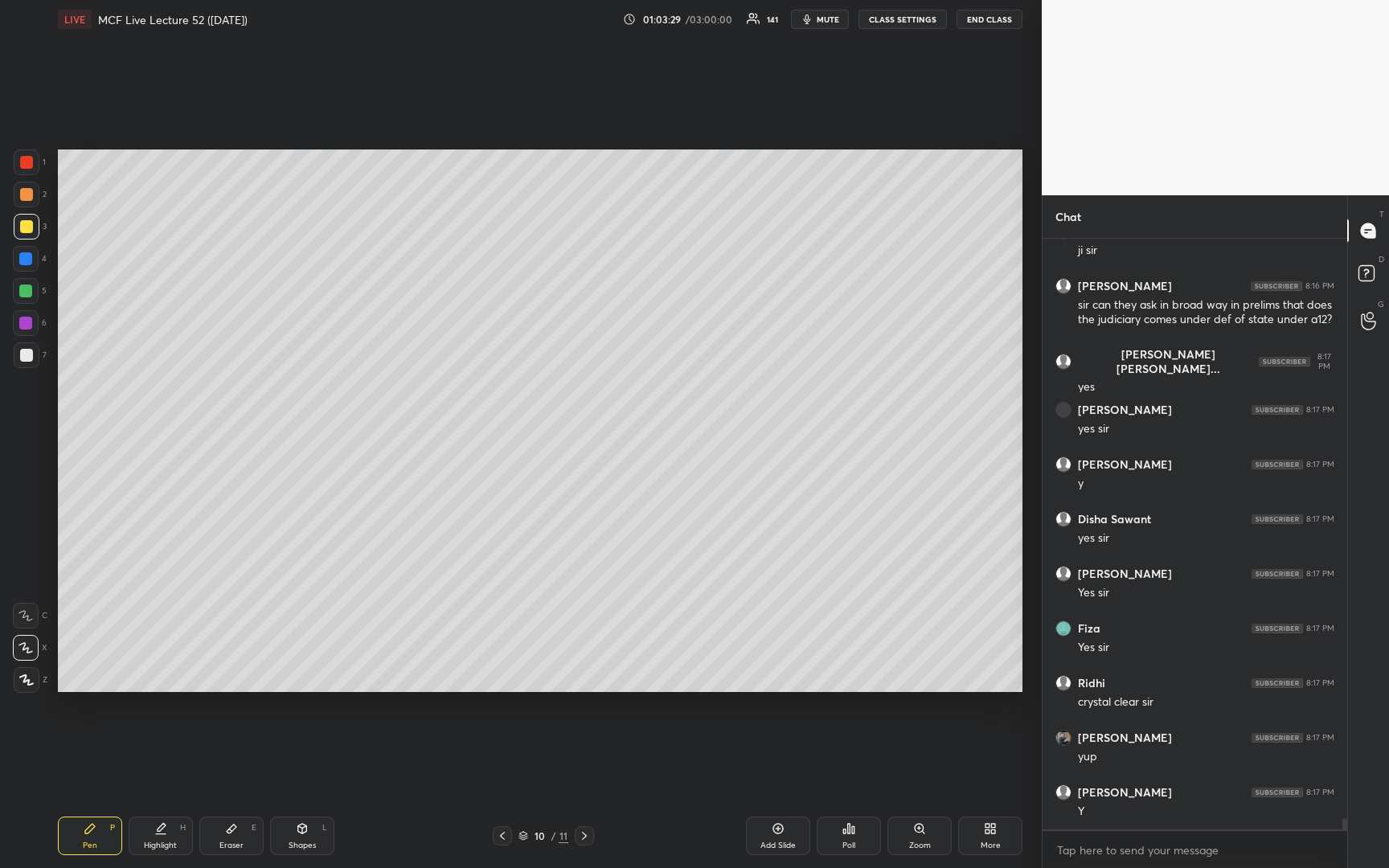
scroll to position [29955, 0]
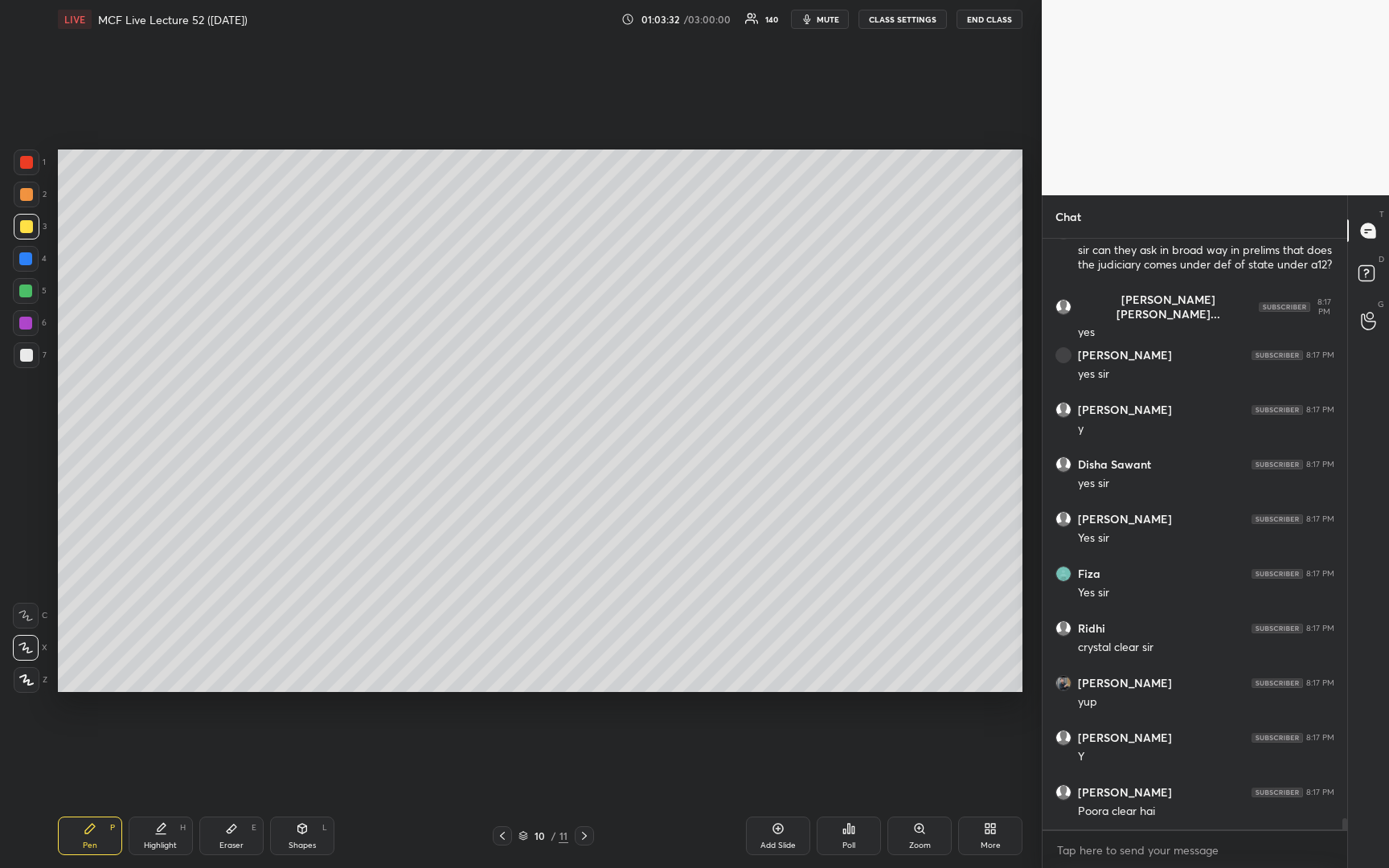
click at [520, 837] on icon at bounding box center [523, 835] width 10 height 10
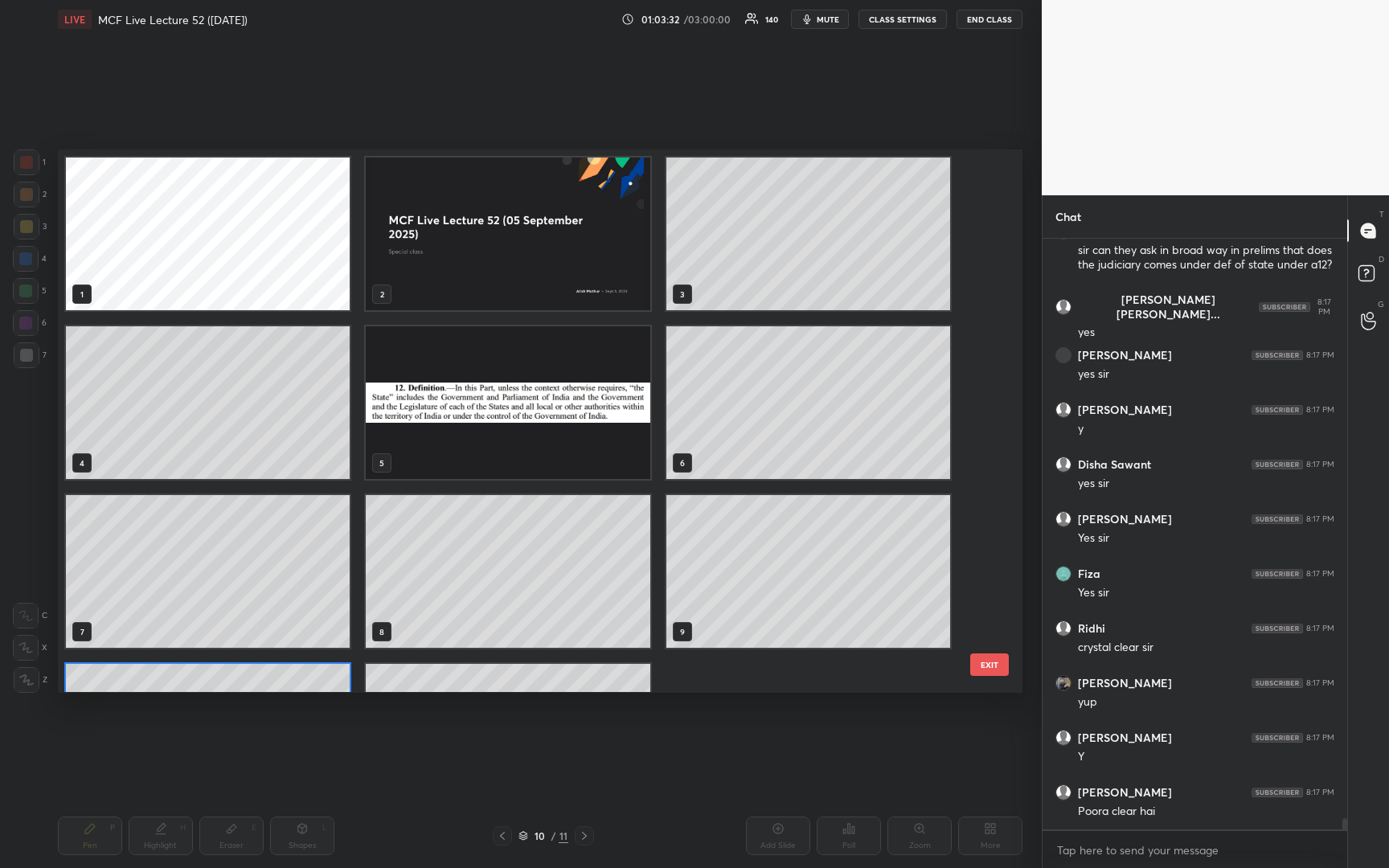
scroll to position [538, 956]
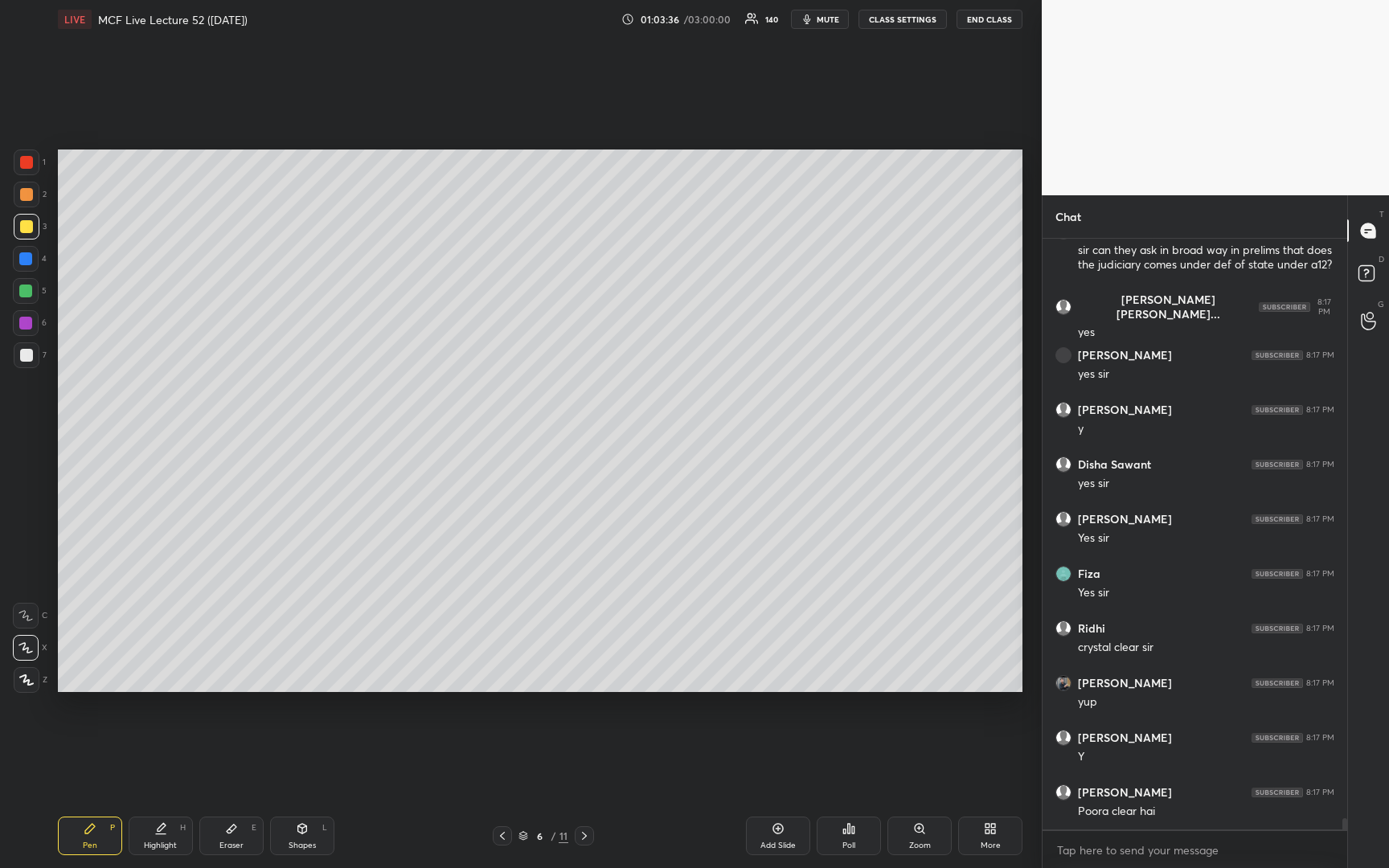
click at [24, 292] on div at bounding box center [26, 291] width 13 height 13
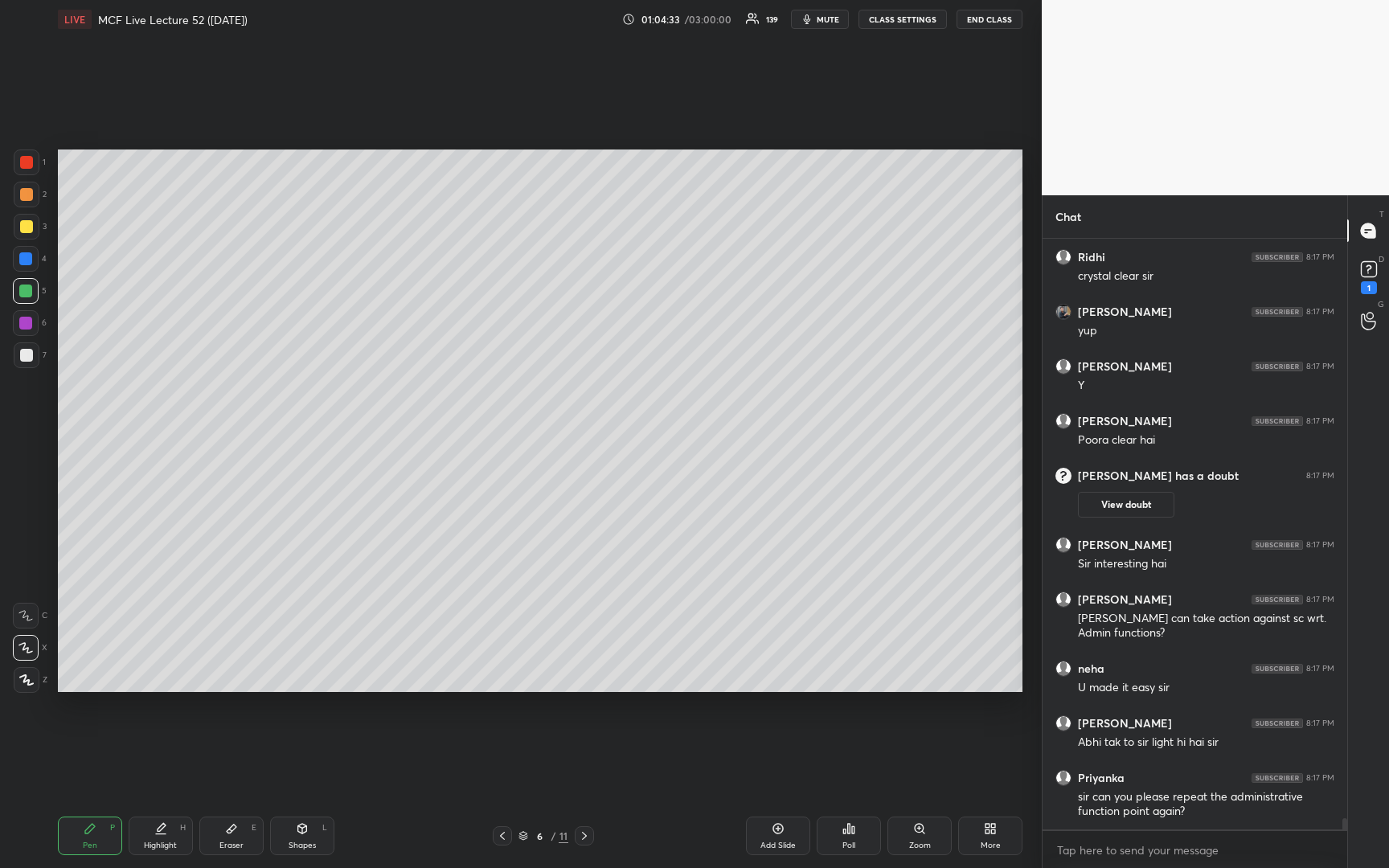
scroll to position [29791, 0]
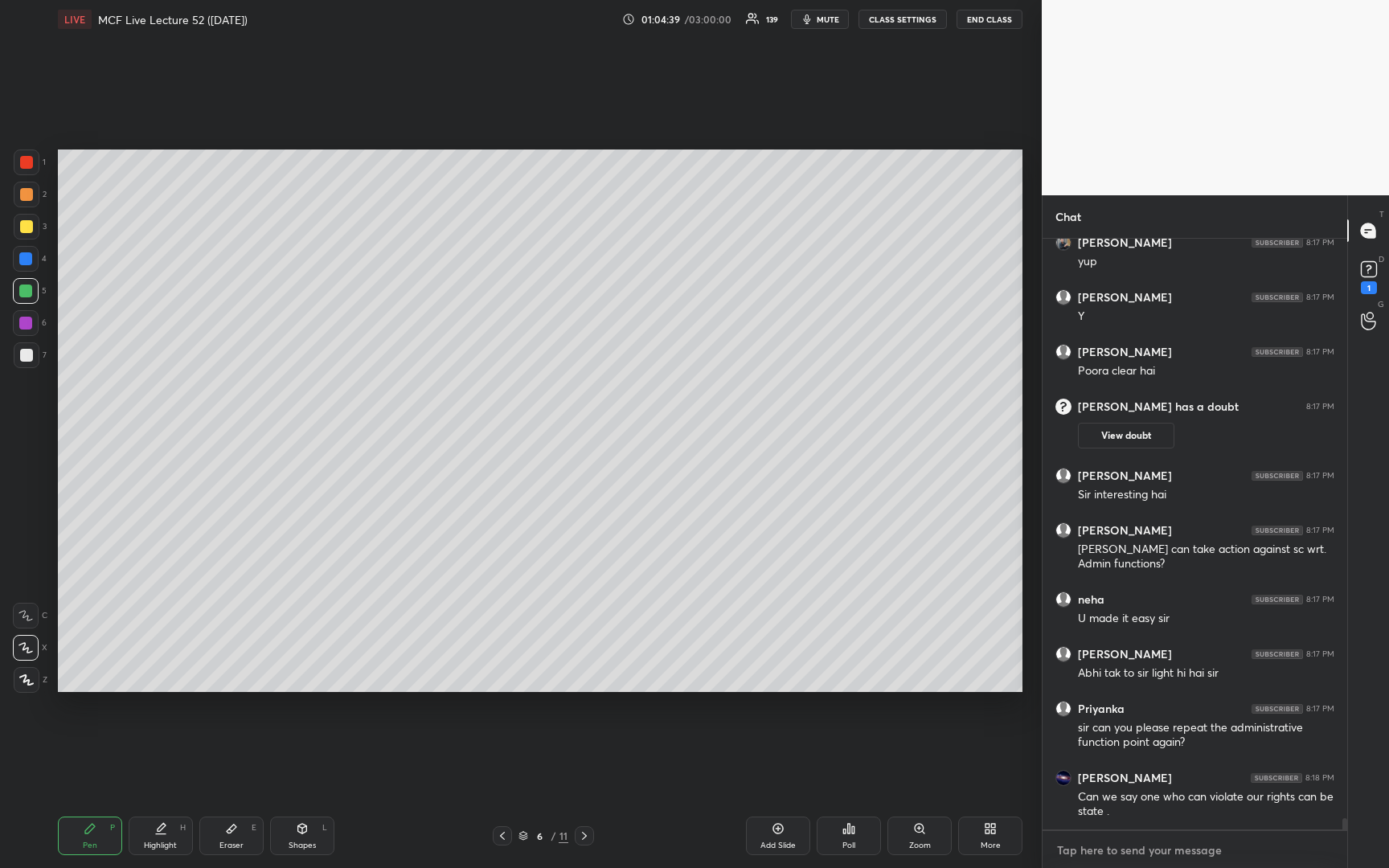
type textarea "x"
click at [1130, 853] on textarea at bounding box center [1195, 850] width 279 height 26
type textarea "E"
type textarea "x"
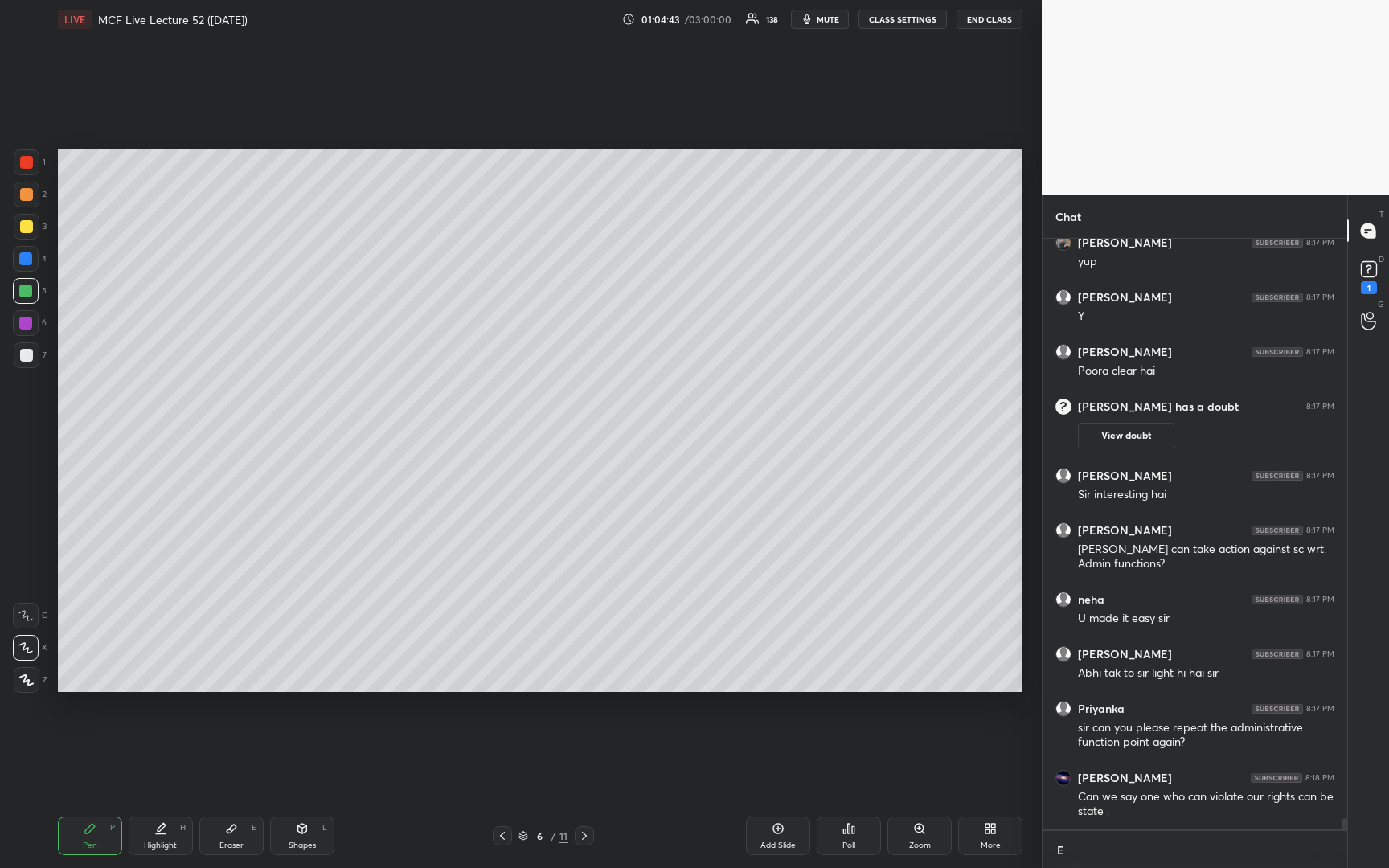
type textarea "EW"
type textarea "x"
type textarea "E"
type textarea "x"
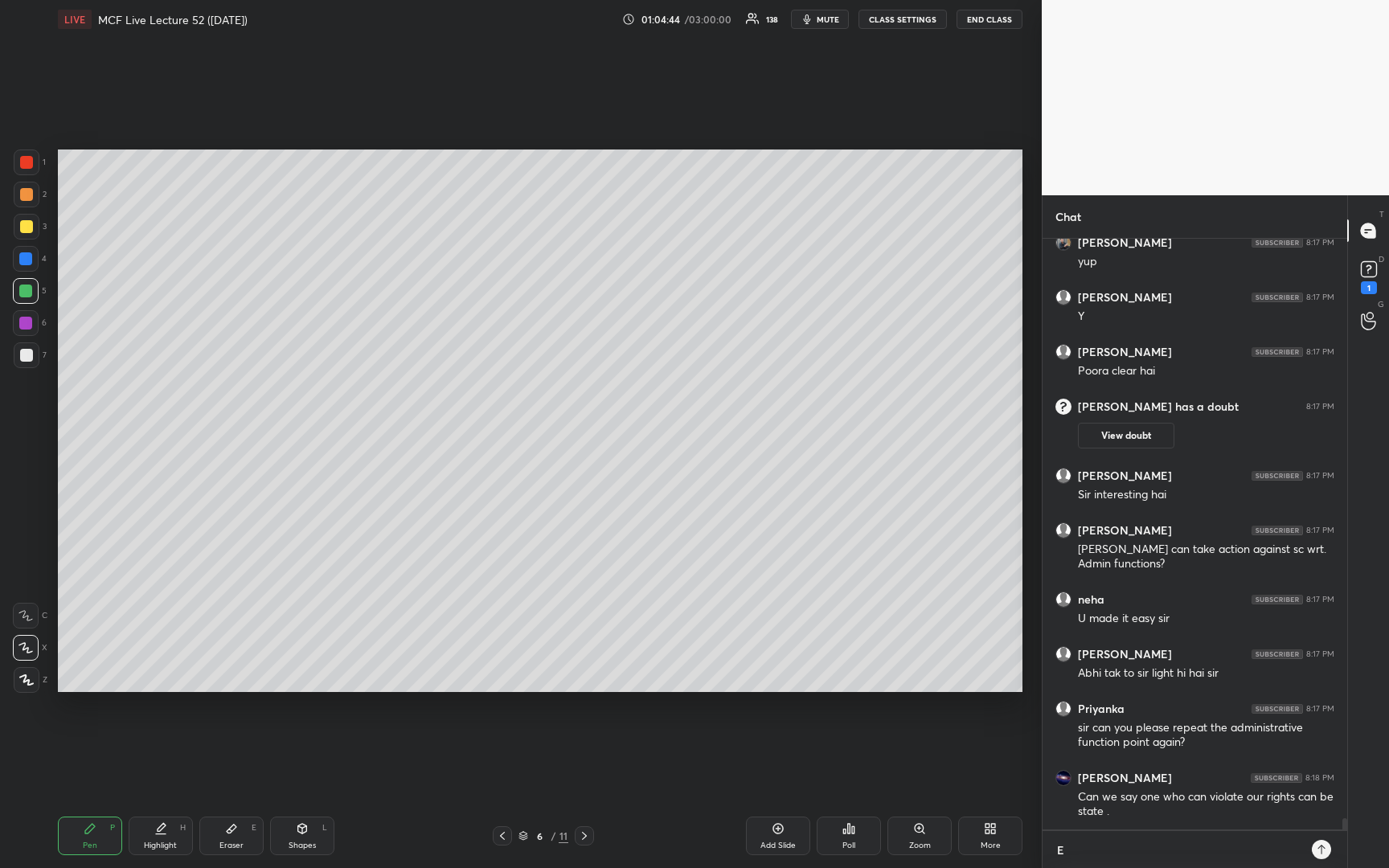
type textarea "x"
type textarea "W"
type textarea "x"
type textarea "We"
type textarea "x"
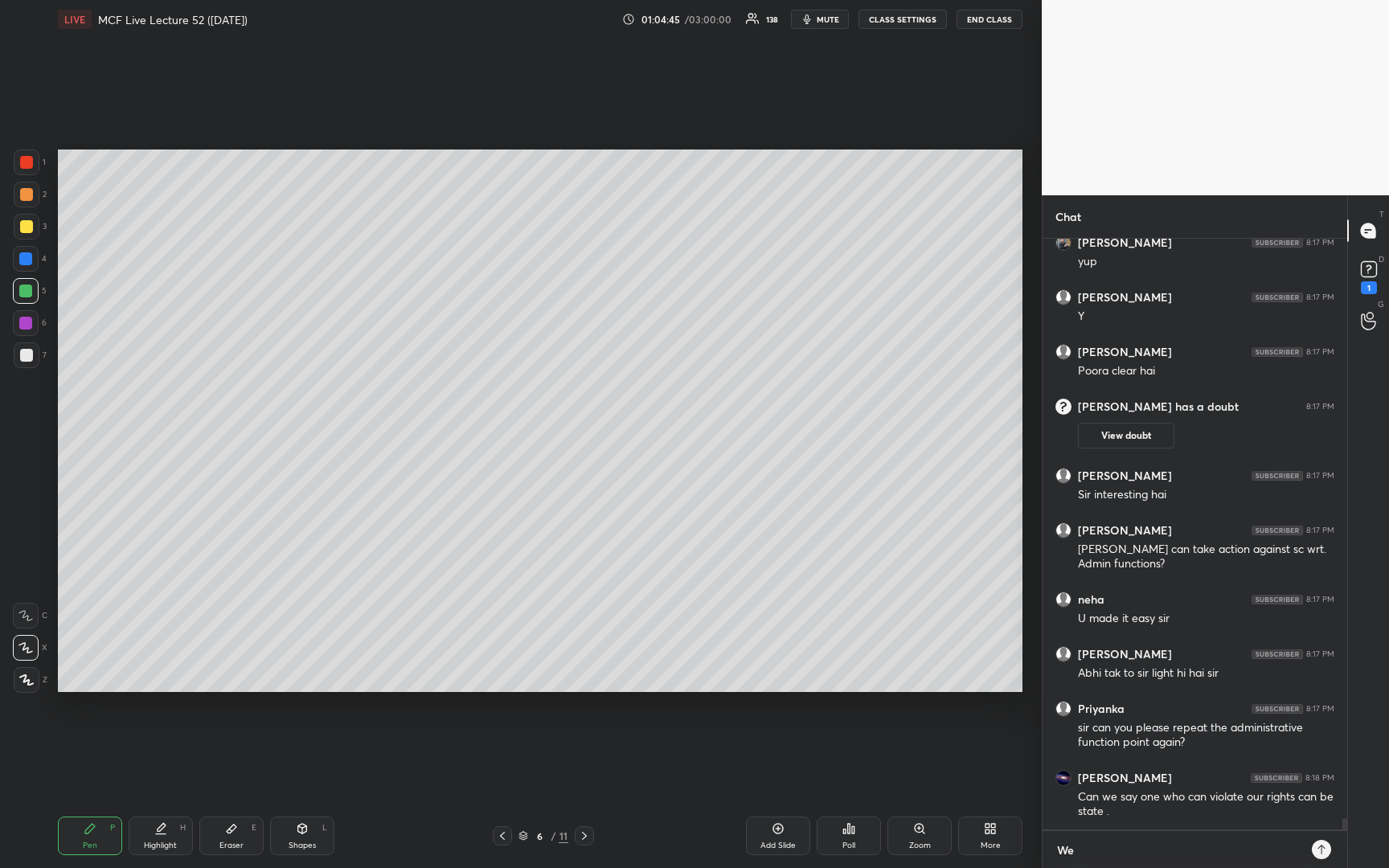
type textarea "We"
type textarea "x"
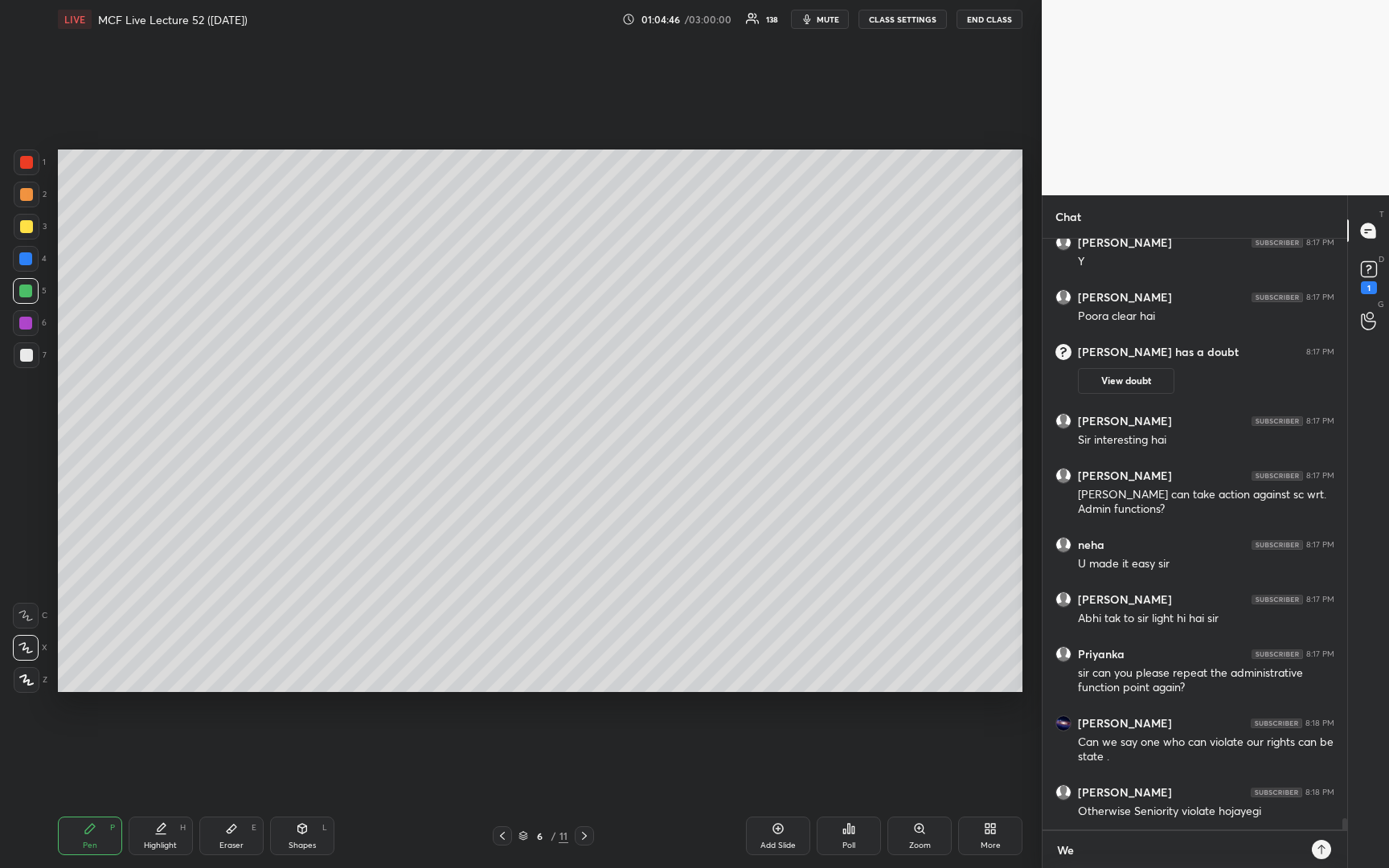
type textarea "We s"
type textarea "x"
type textarea "We st"
type textarea "x"
type textarea "We sta"
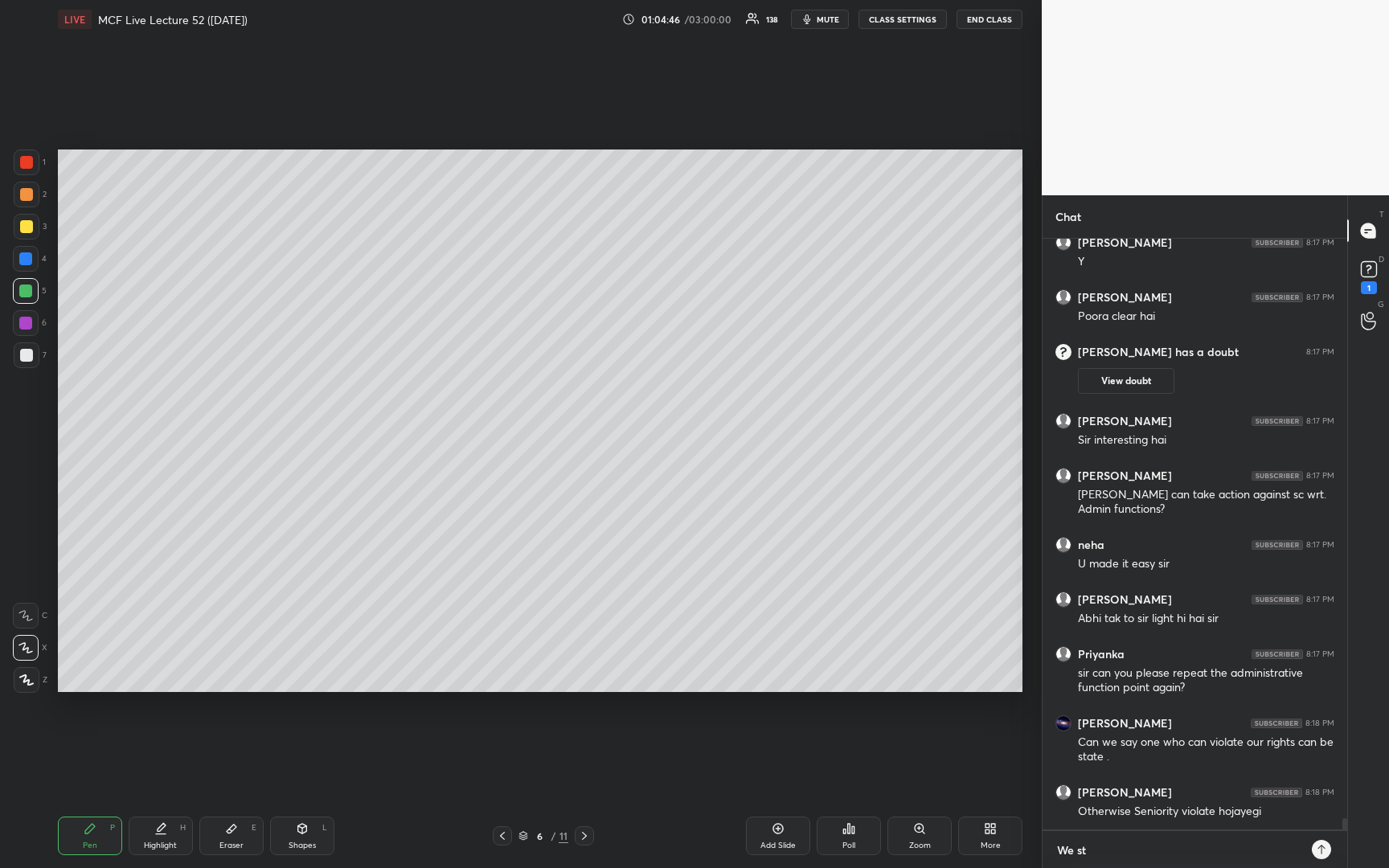
type textarea "x"
type textarea "We star"
type textarea "x"
type textarea "We start"
type textarea "x"
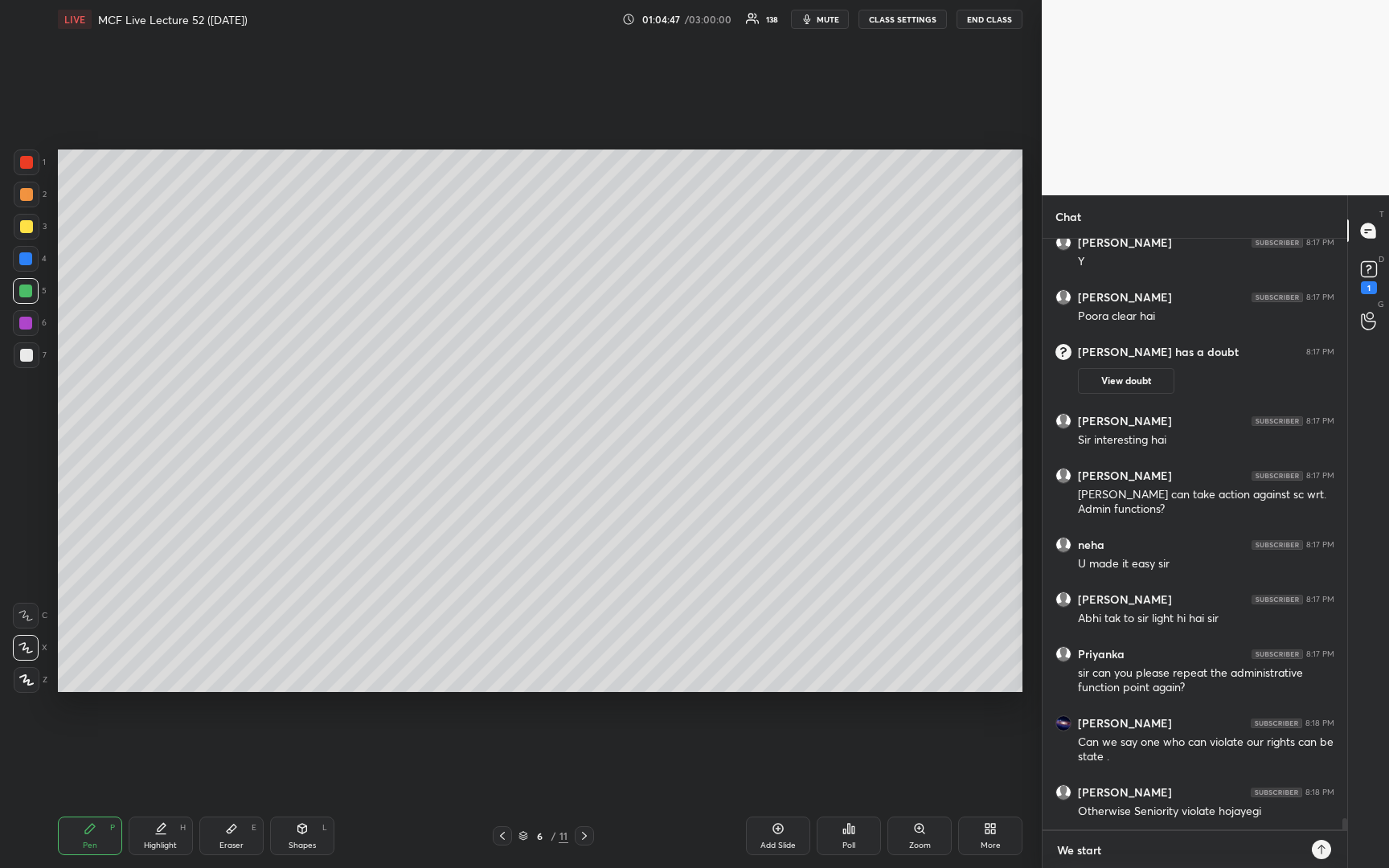
type textarea "We start"
type textarea "x"
type textarea "We start a"
type textarea "x"
type textarea "We start ag"
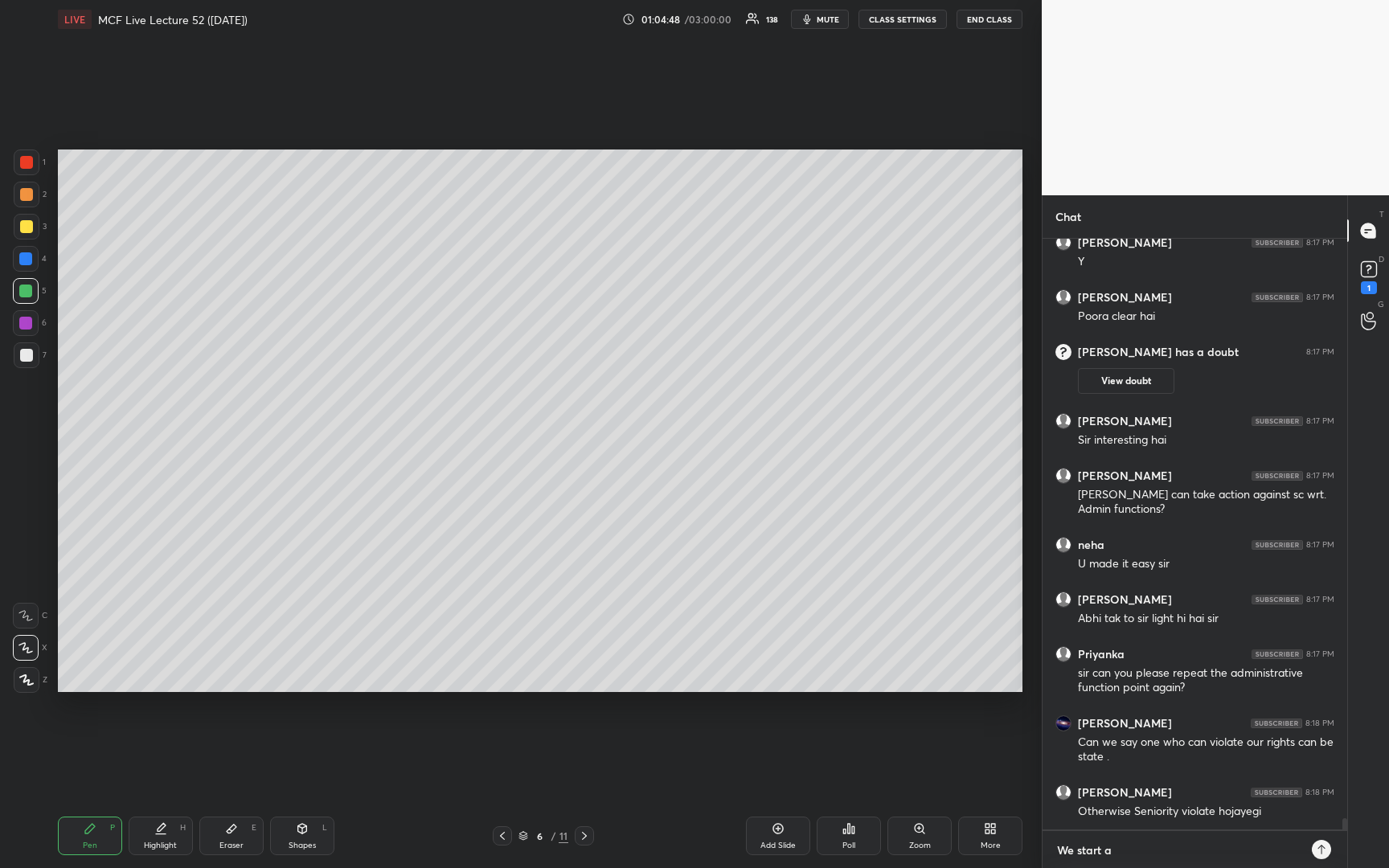
type textarea "x"
type textarea "We start aga"
type textarea "x"
type textarea "We start agai"
type textarea "x"
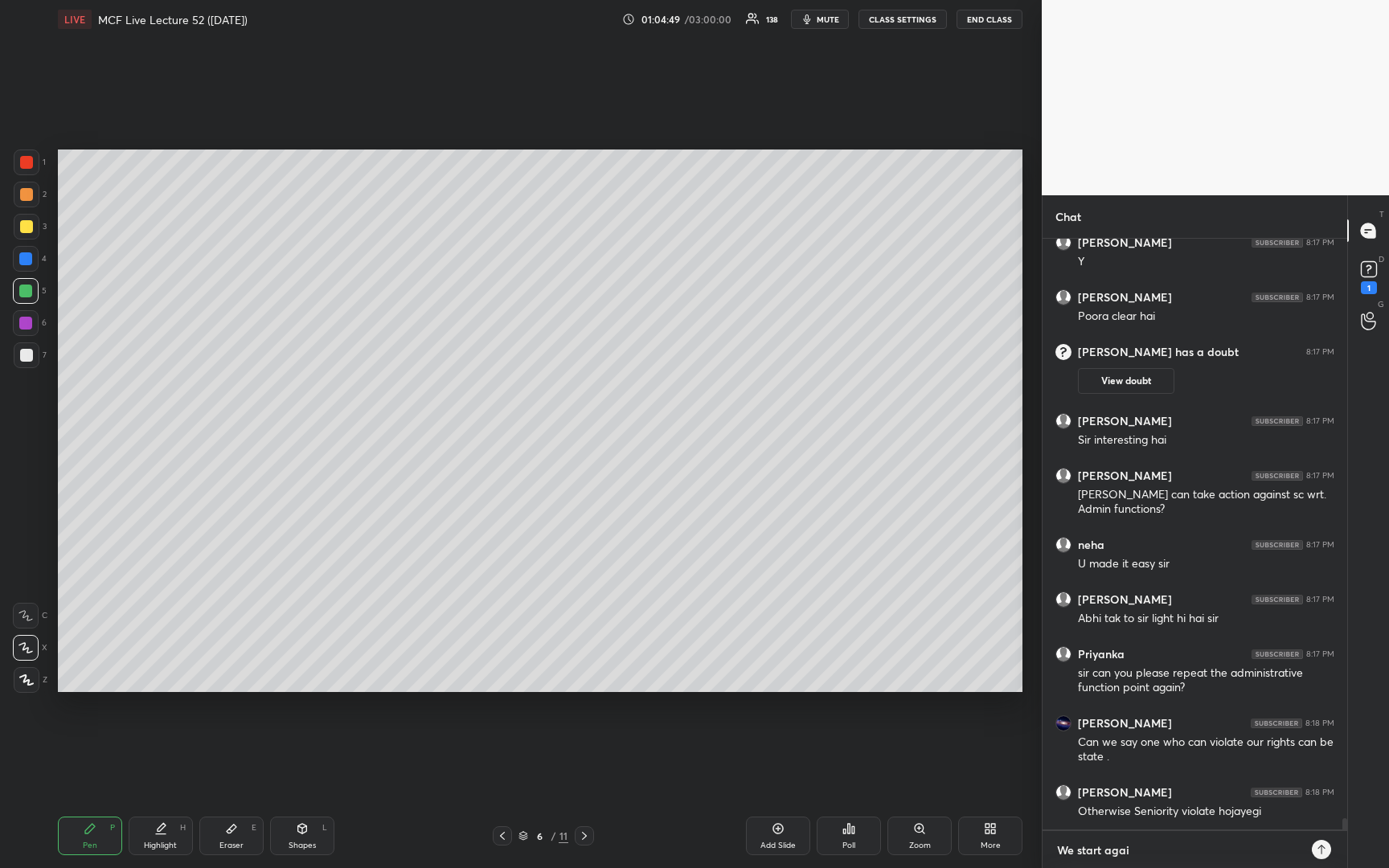
type textarea "We start again"
type textarea "x"
type textarea "We start again"
type textarea "x"
type textarea "We start again a"
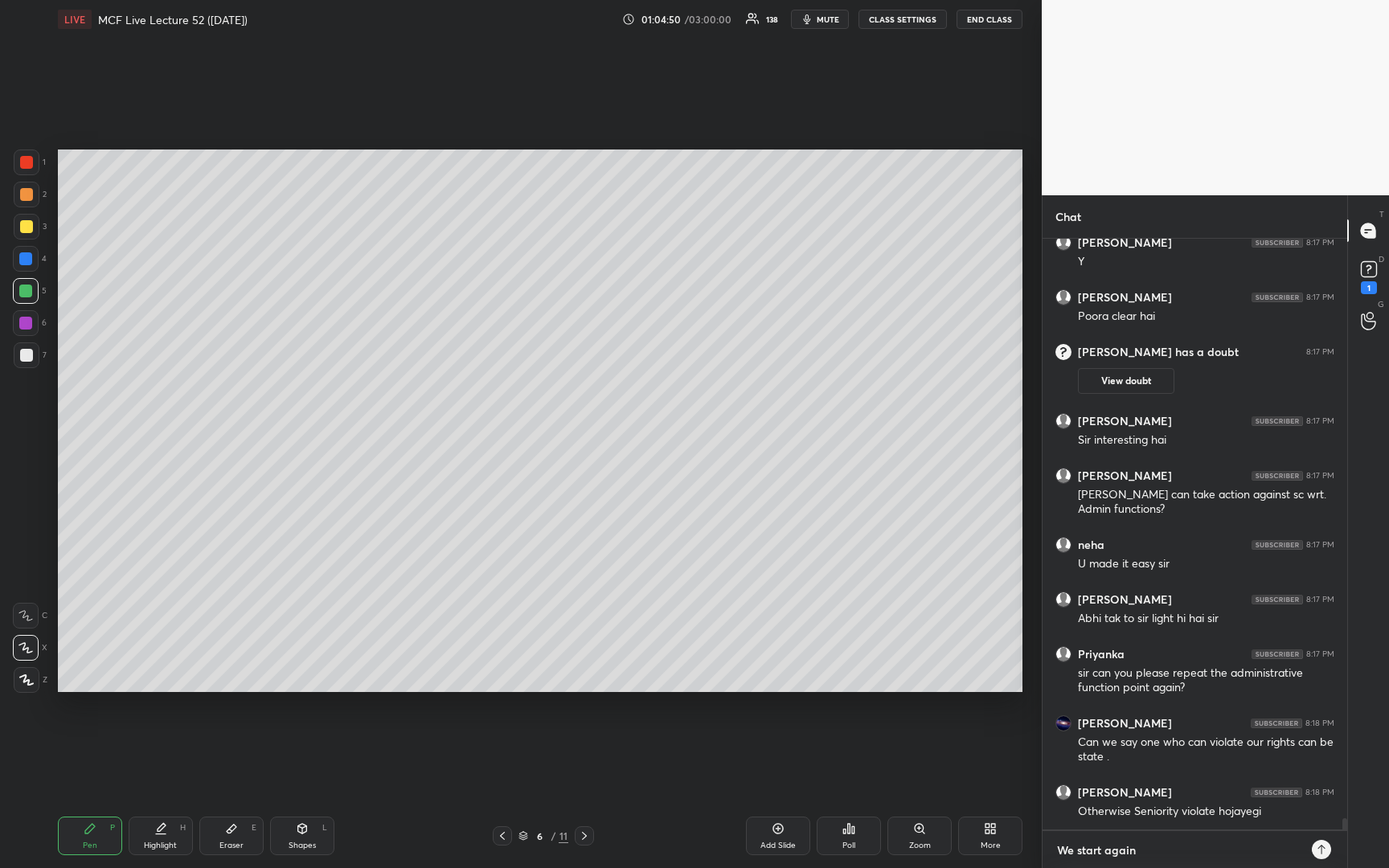
type textarea "x"
type textarea "We start again at"
type textarea "x"
type textarea "We start again at"
type textarea "x"
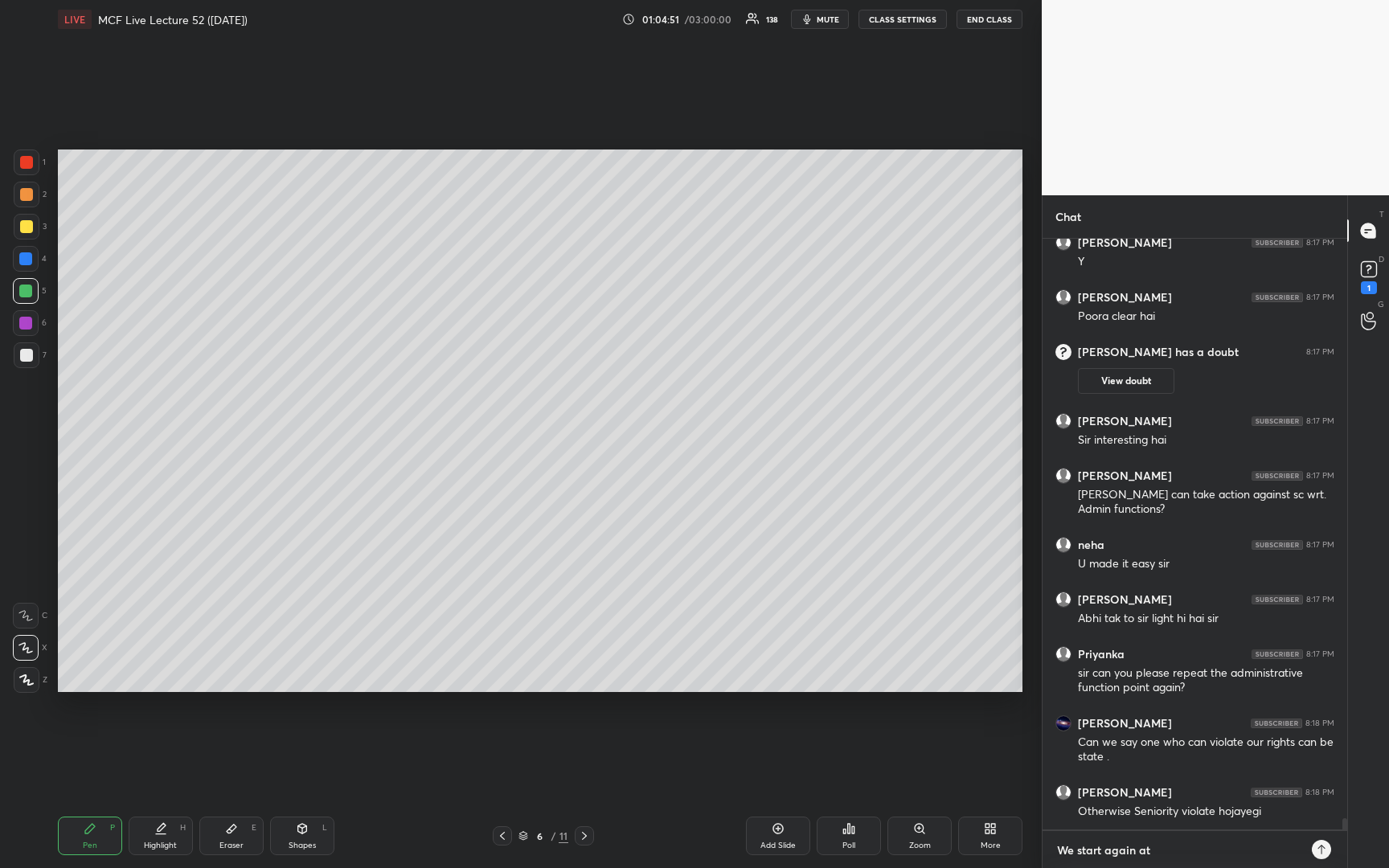
type textarea "We start again at 8"
type textarea "x"
type textarea "We start again at 8:"
type textarea "x"
type textarea "We start again at 8:3"
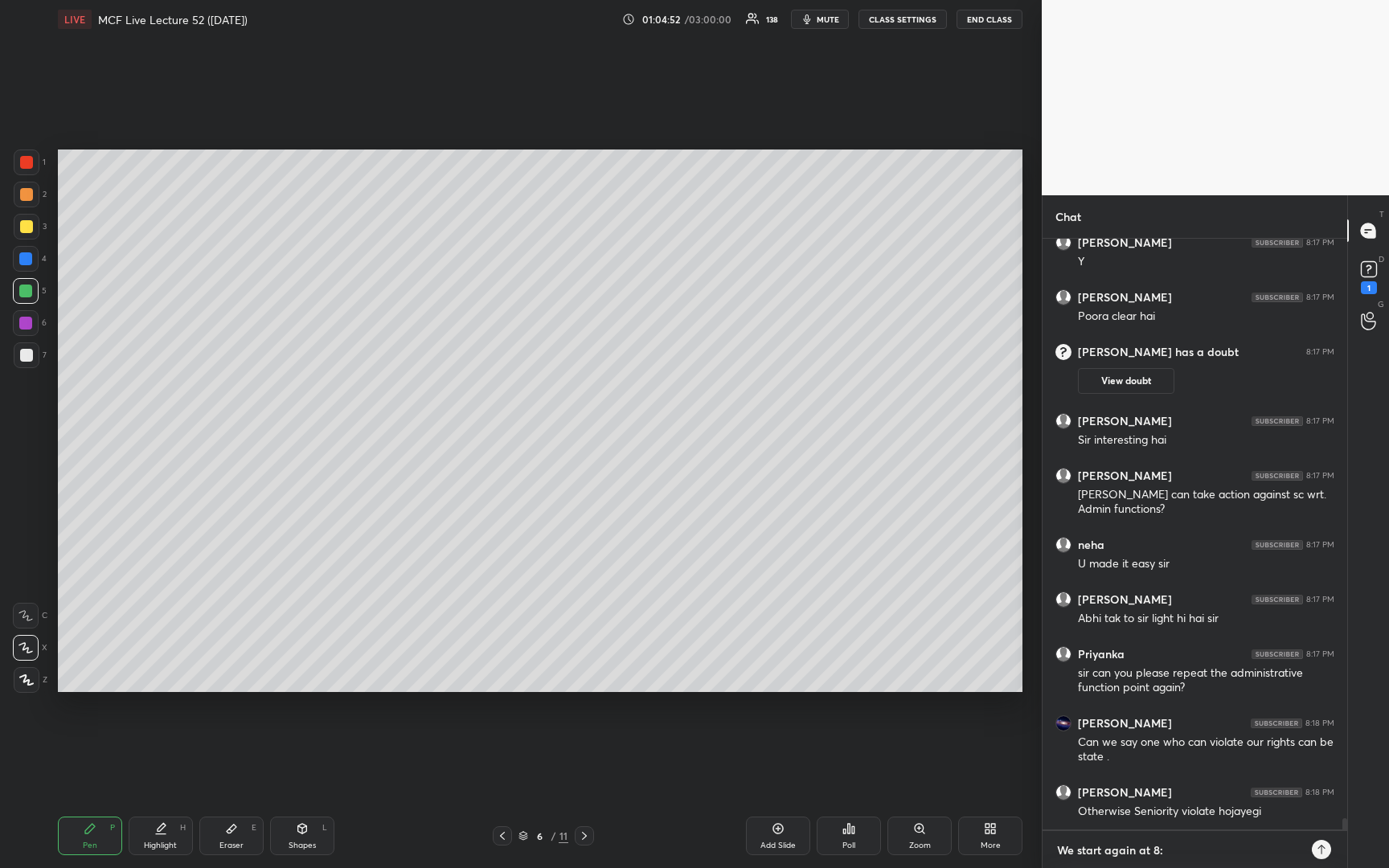
type textarea "x"
type textarea "We start again at 8:35"
type textarea "x"
type textarea "We start again at 8:35b"
type textarea "x"
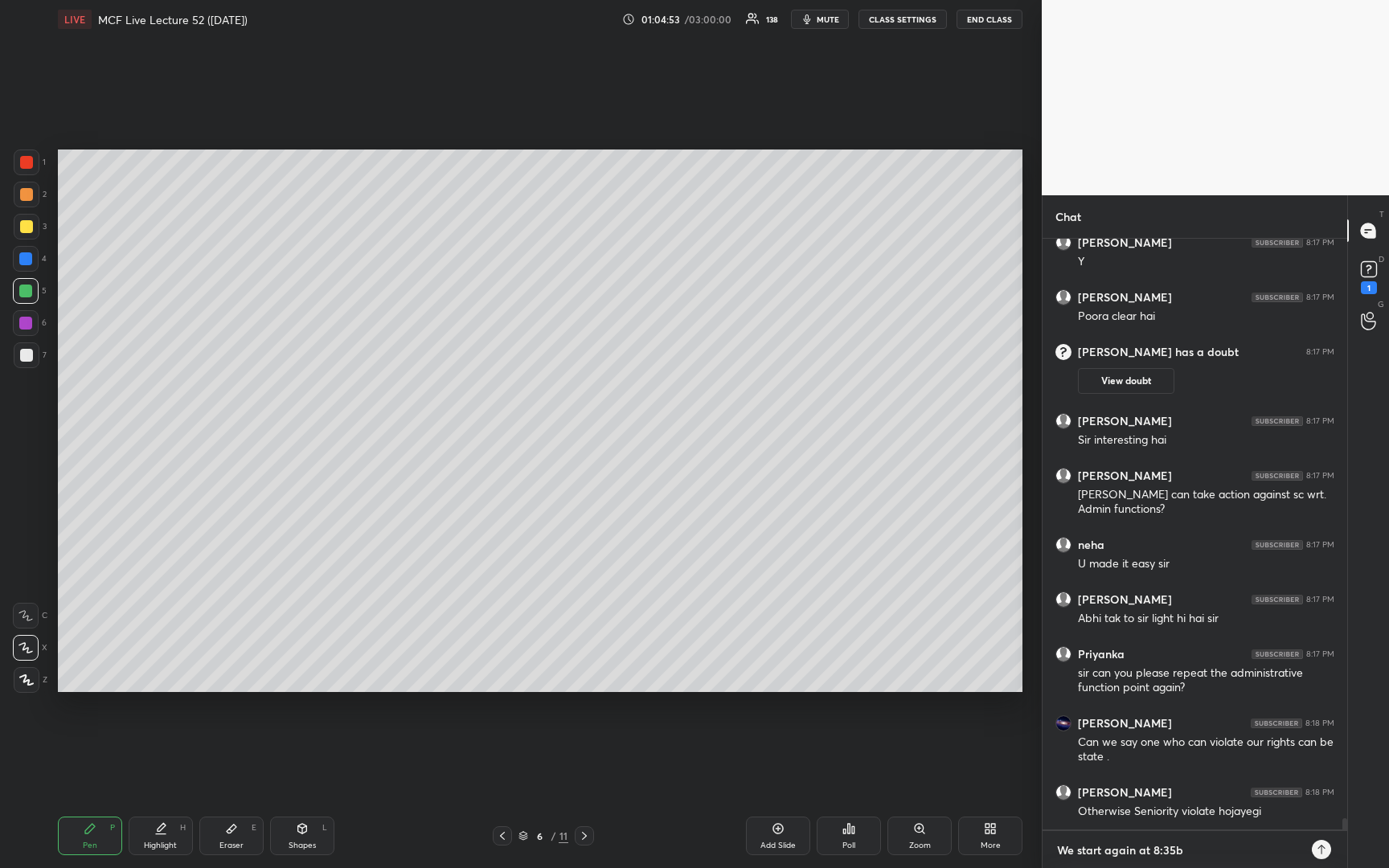
type textarea "We start again at 8:35b"
type textarea "x"
type textarea "We start again at 8:35b"
type textarea "x"
type textarea "We start again at 8:35b"
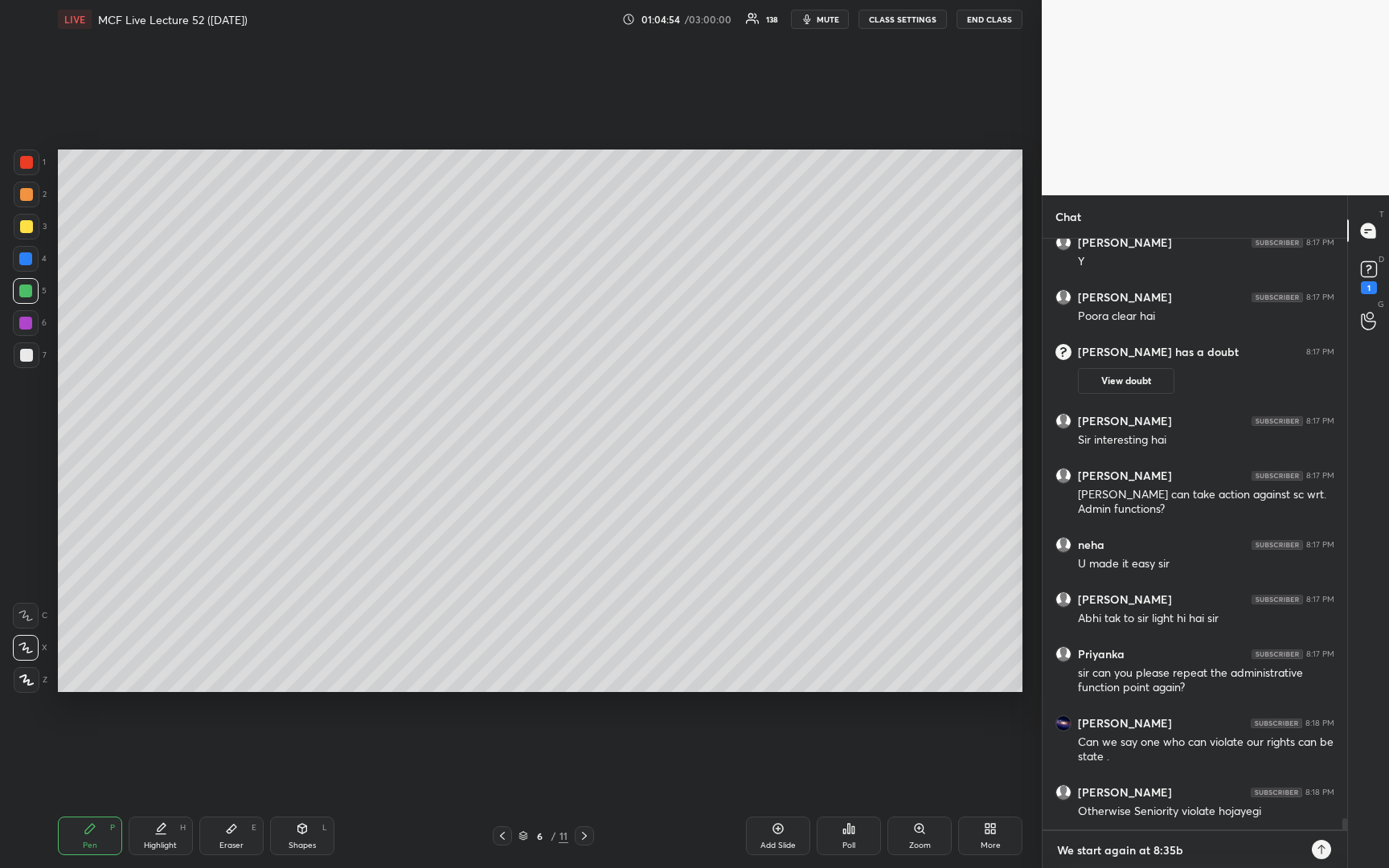
type textarea "x"
type textarea "We start again at 8:35"
type textarea "x"
type textarea "We start again at 8:35"
type textarea "x"
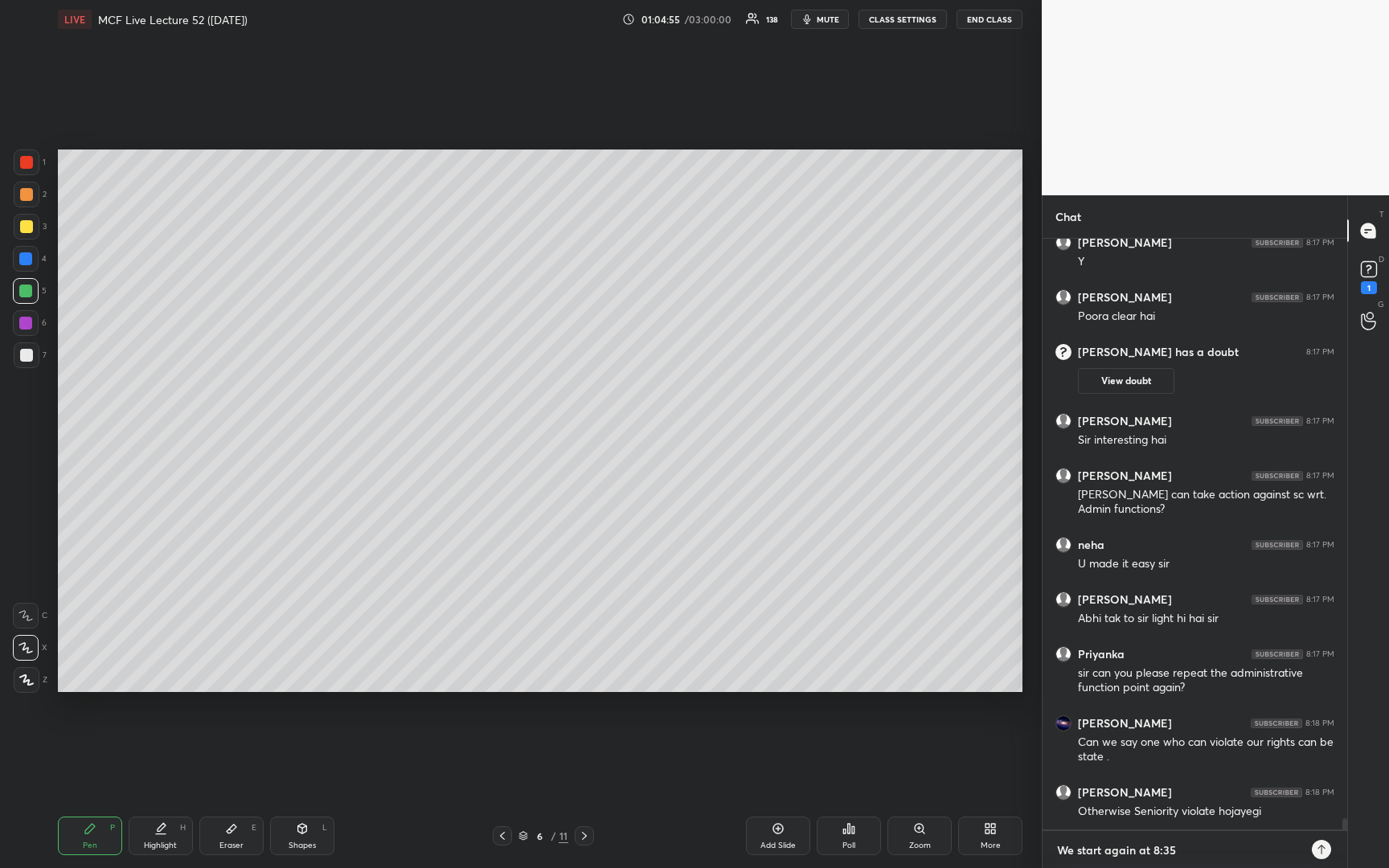
type textarea "We start again at 8:35 p"
type textarea "x"
type textarea "We start again at 8:35 p."
type textarea "x"
type textarea "We start again at 8:35 p.m"
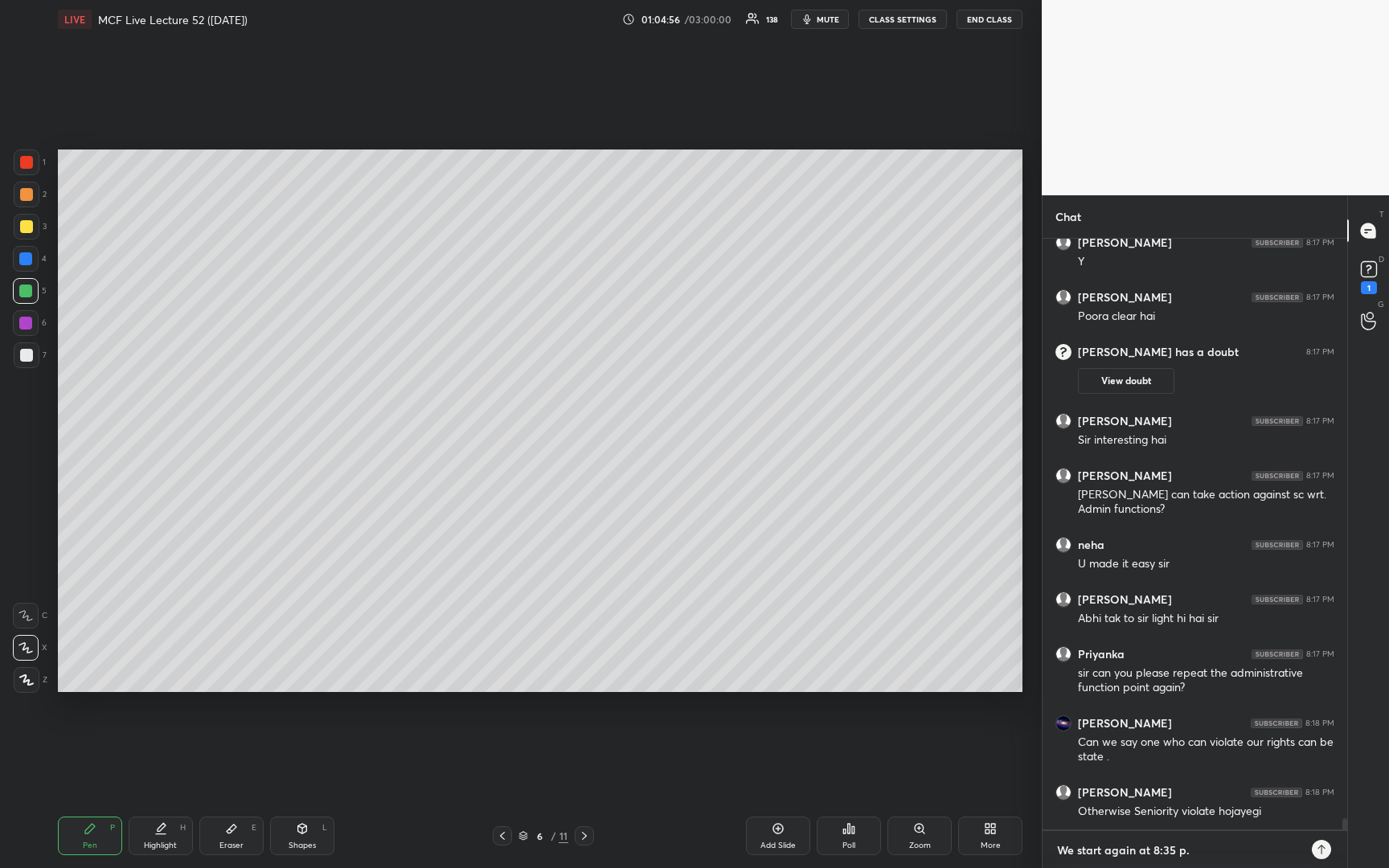
type textarea "x"
type textarea "We start again at 8:35 p.m."
type textarea "x"
type textarea "We start again at 8:35 p.m."
type textarea "x"
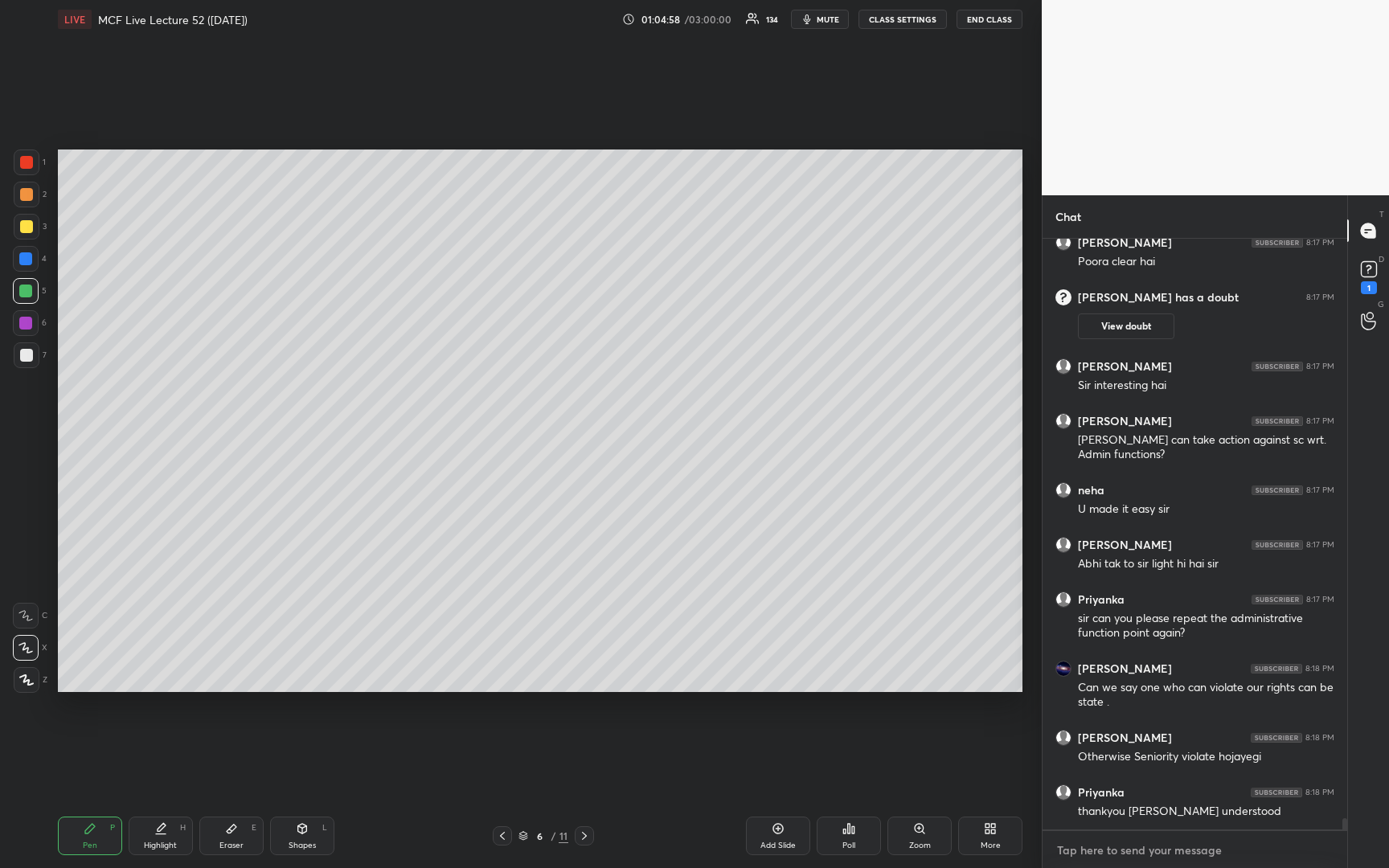
scroll to position [29990, 0]
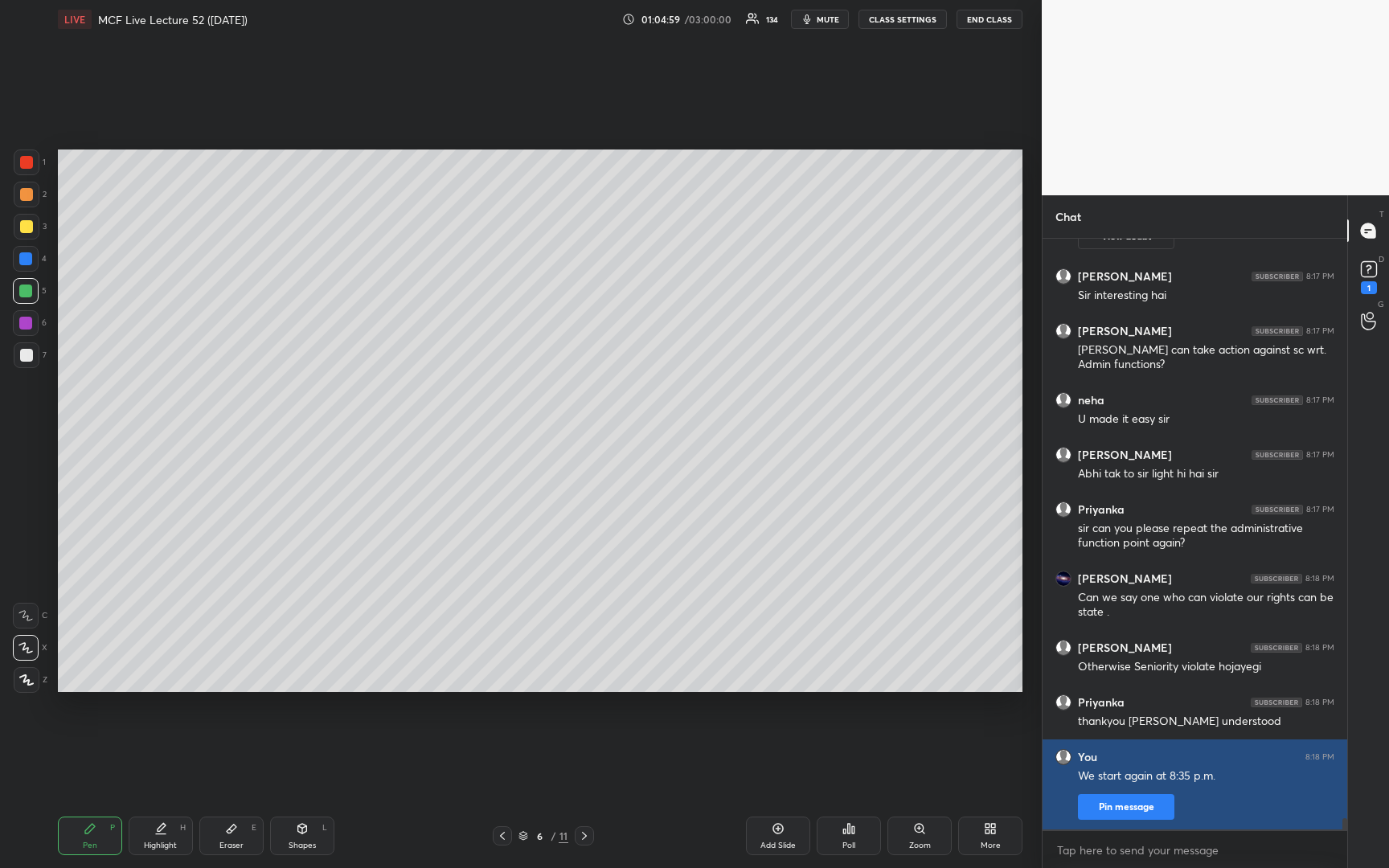
click at [1107, 800] on button "Pin message" at bounding box center [1125, 807] width 97 height 26
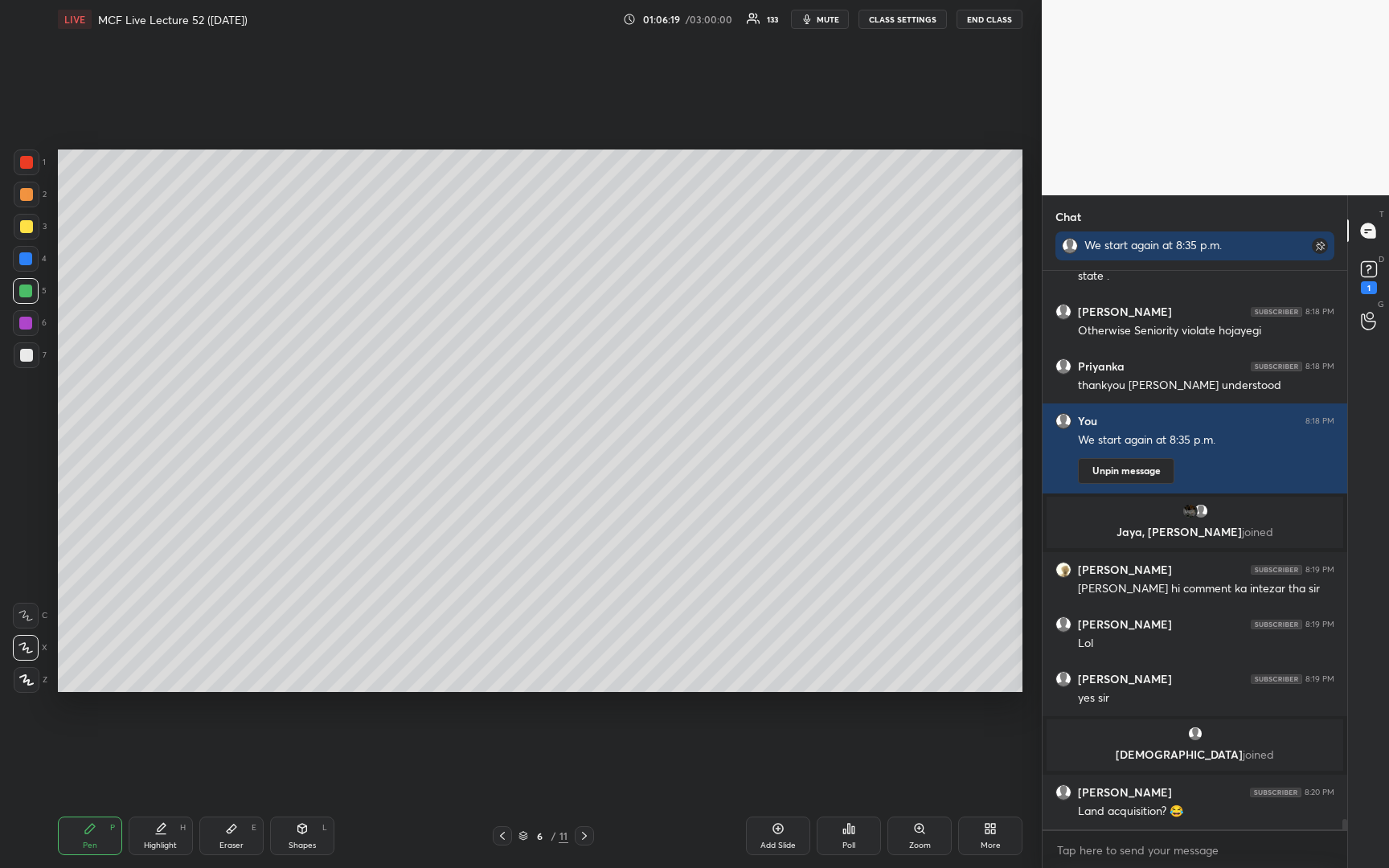
scroll to position [30178, 0]
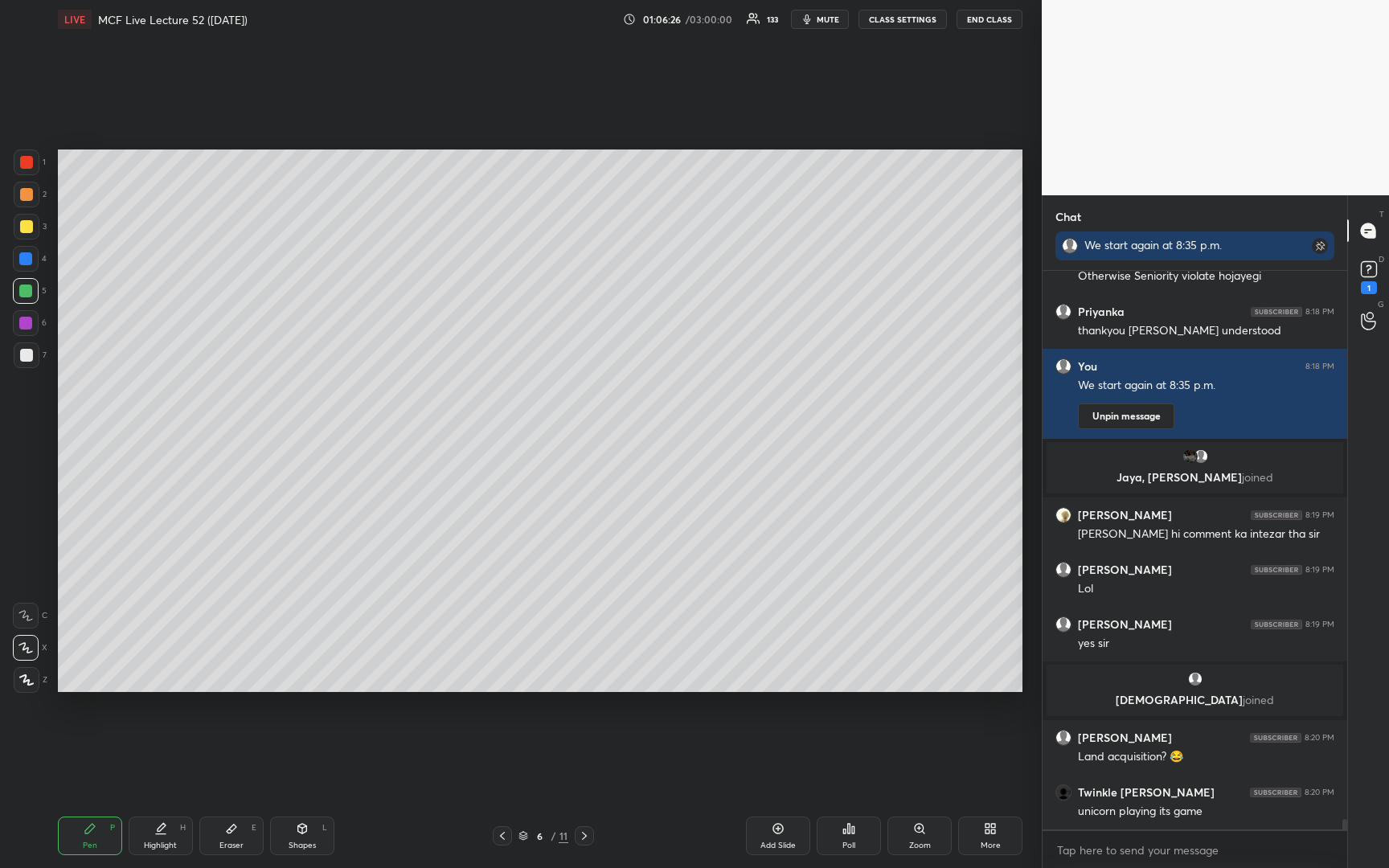
click at [821, 24] on span "mute" at bounding box center [828, 20] width 23 height 11
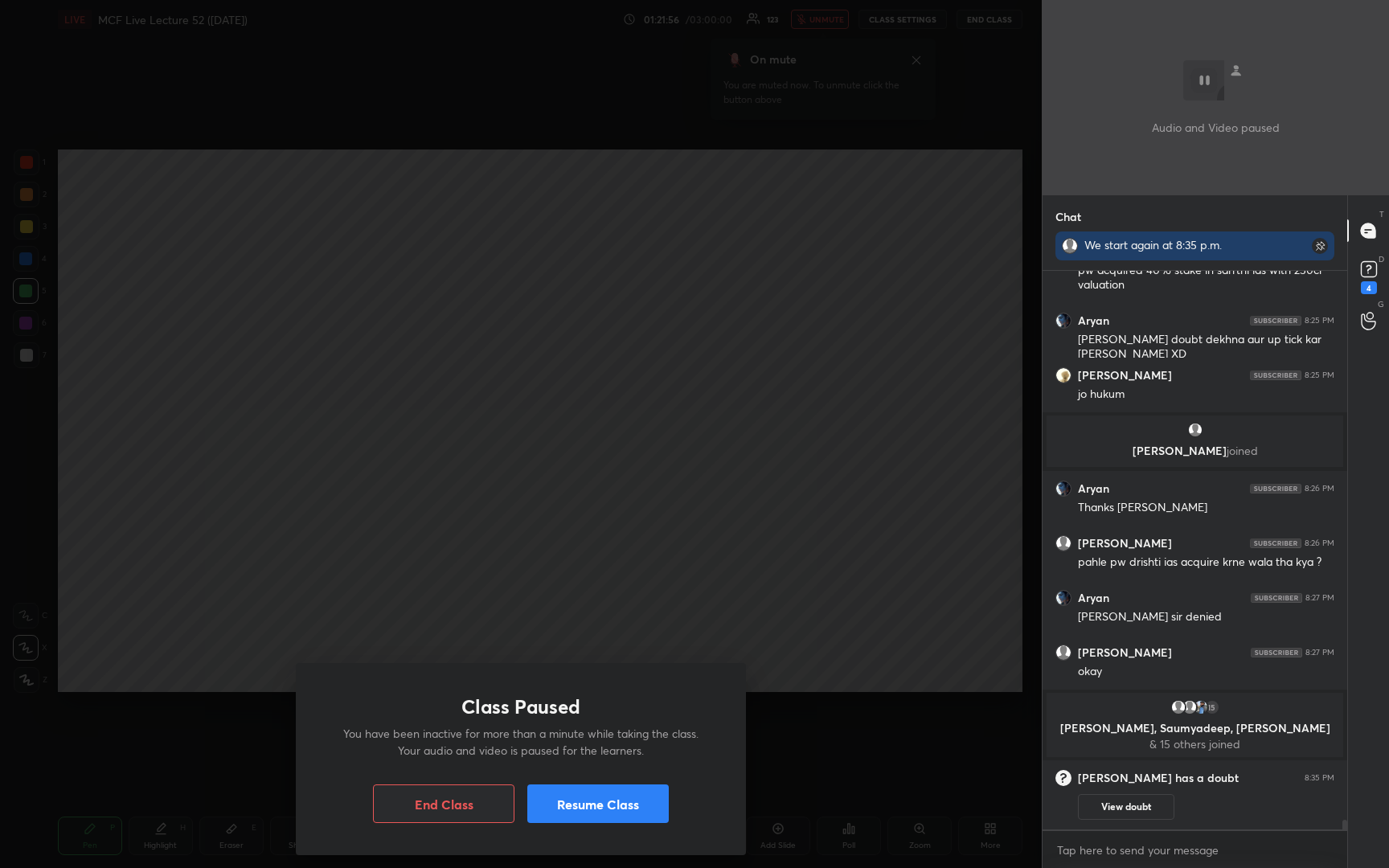
scroll to position [30890, 0]
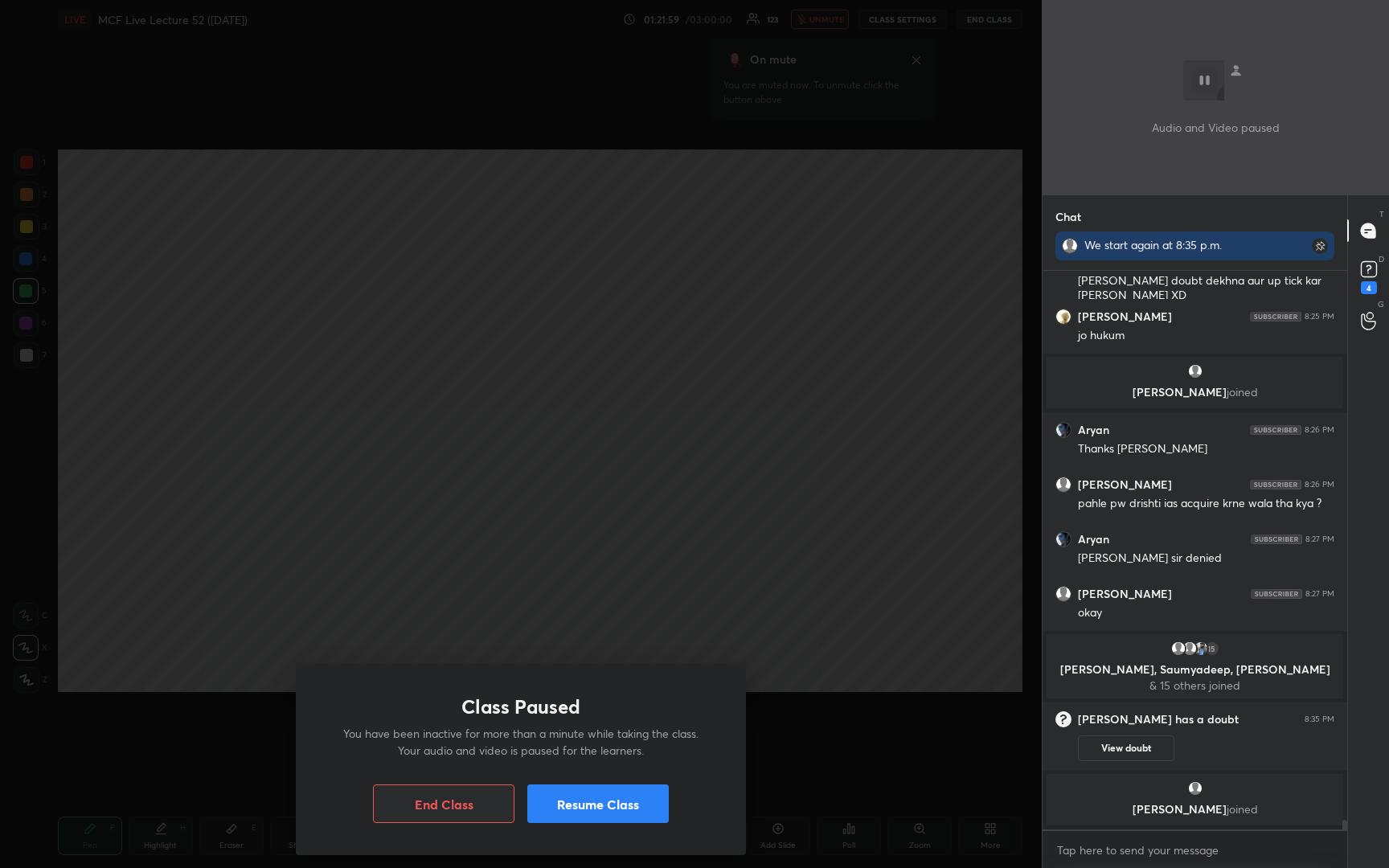
click at [601, 811] on button "Resume Class" at bounding box center [598, 803] width 142 height 38
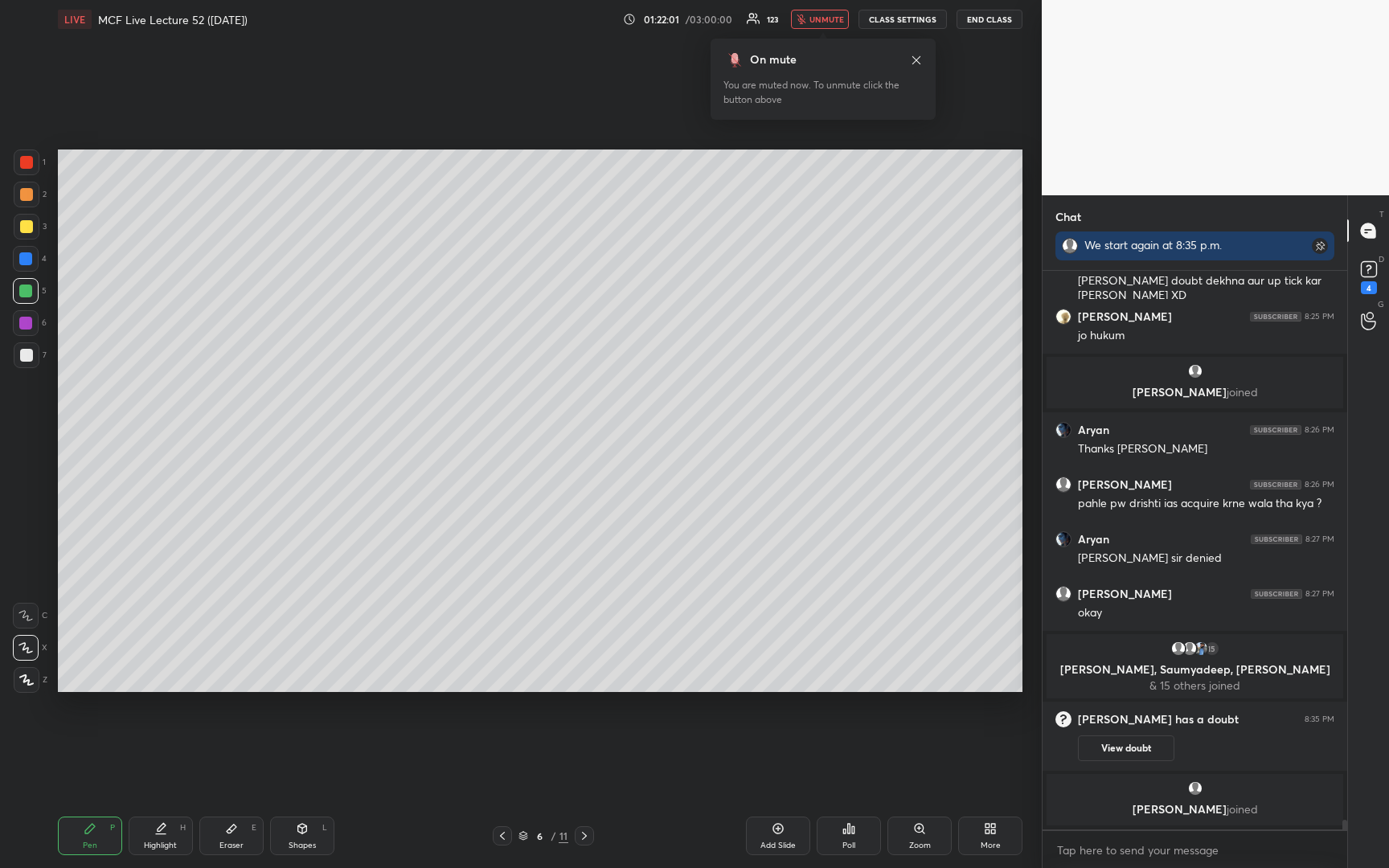
click at [826, 24] on span "unmute" at bounding box center [826, 20] width 34 height 11
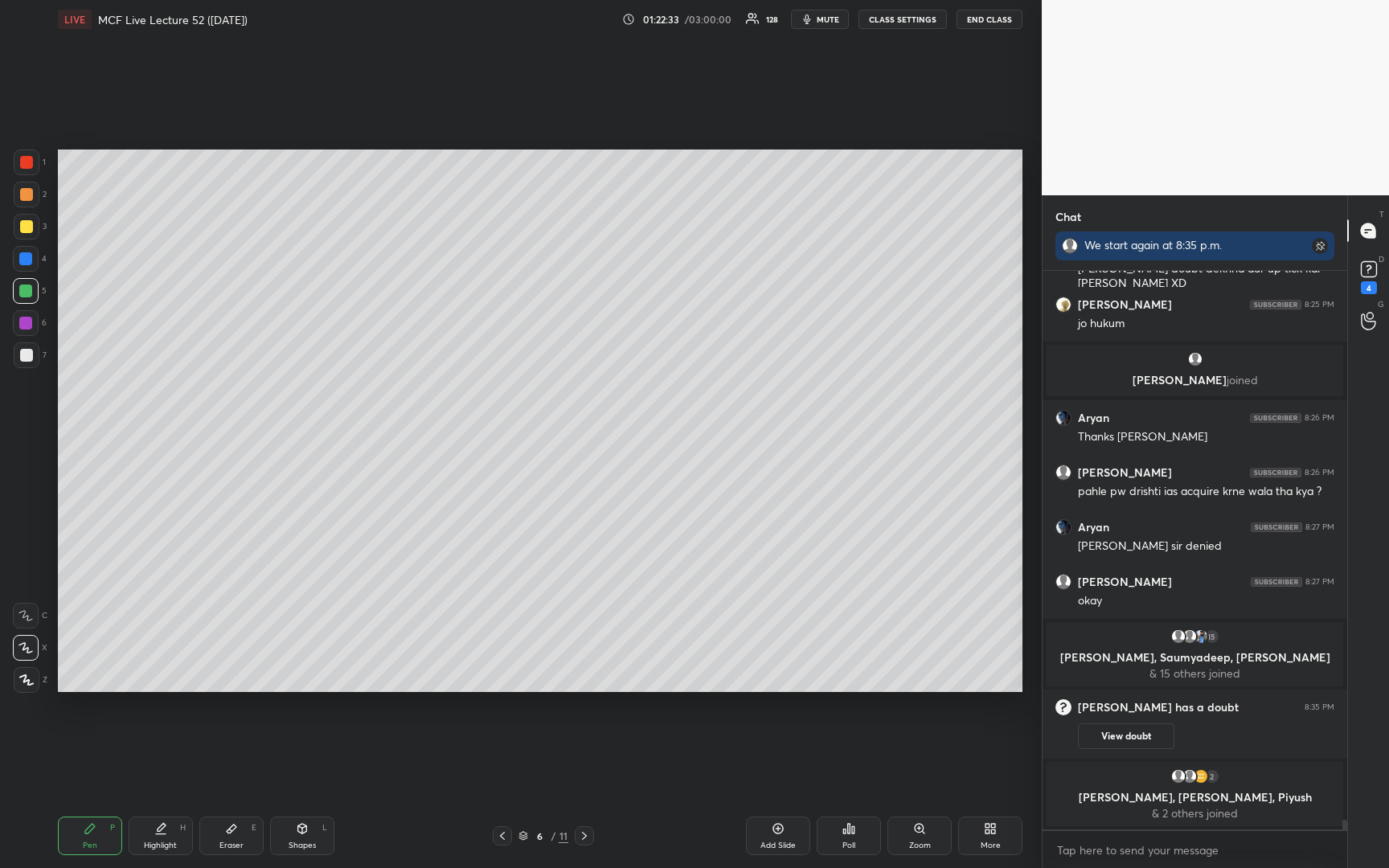
scroll to position [30927, 0]
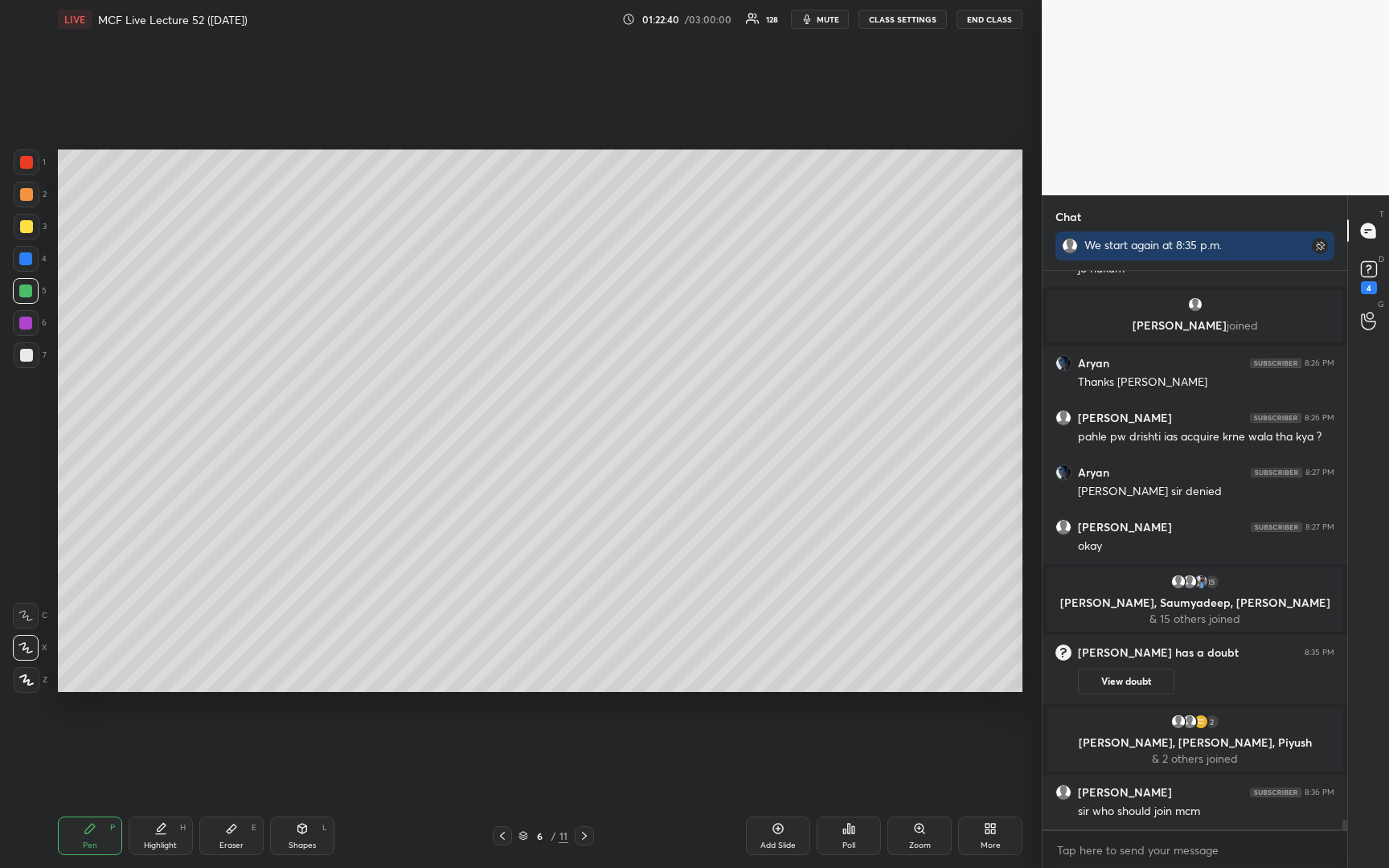
click at [815, 27] on button "mute" at bounding box center [819, 20] width 58 height 20
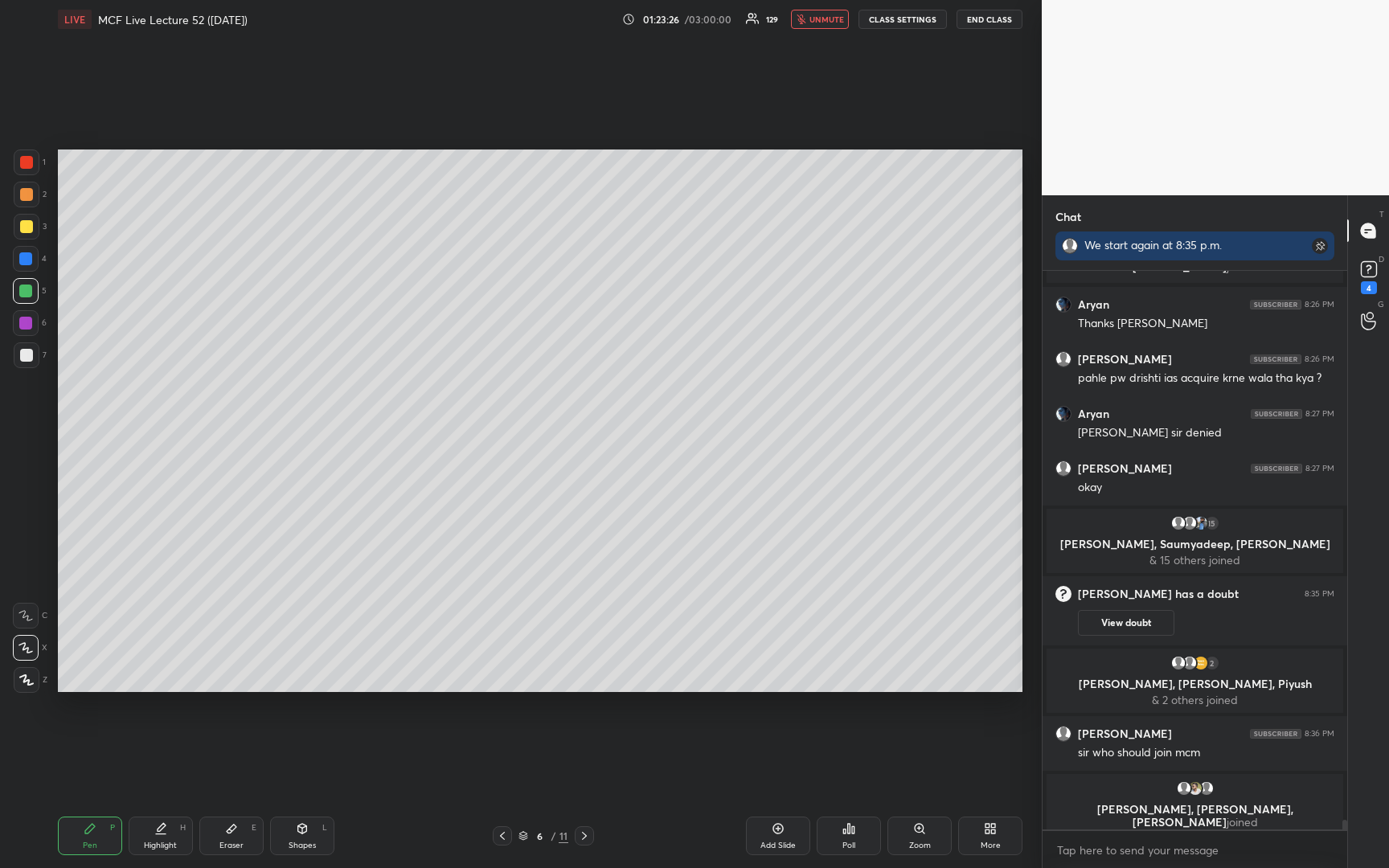
scroll to position [30998, 0]
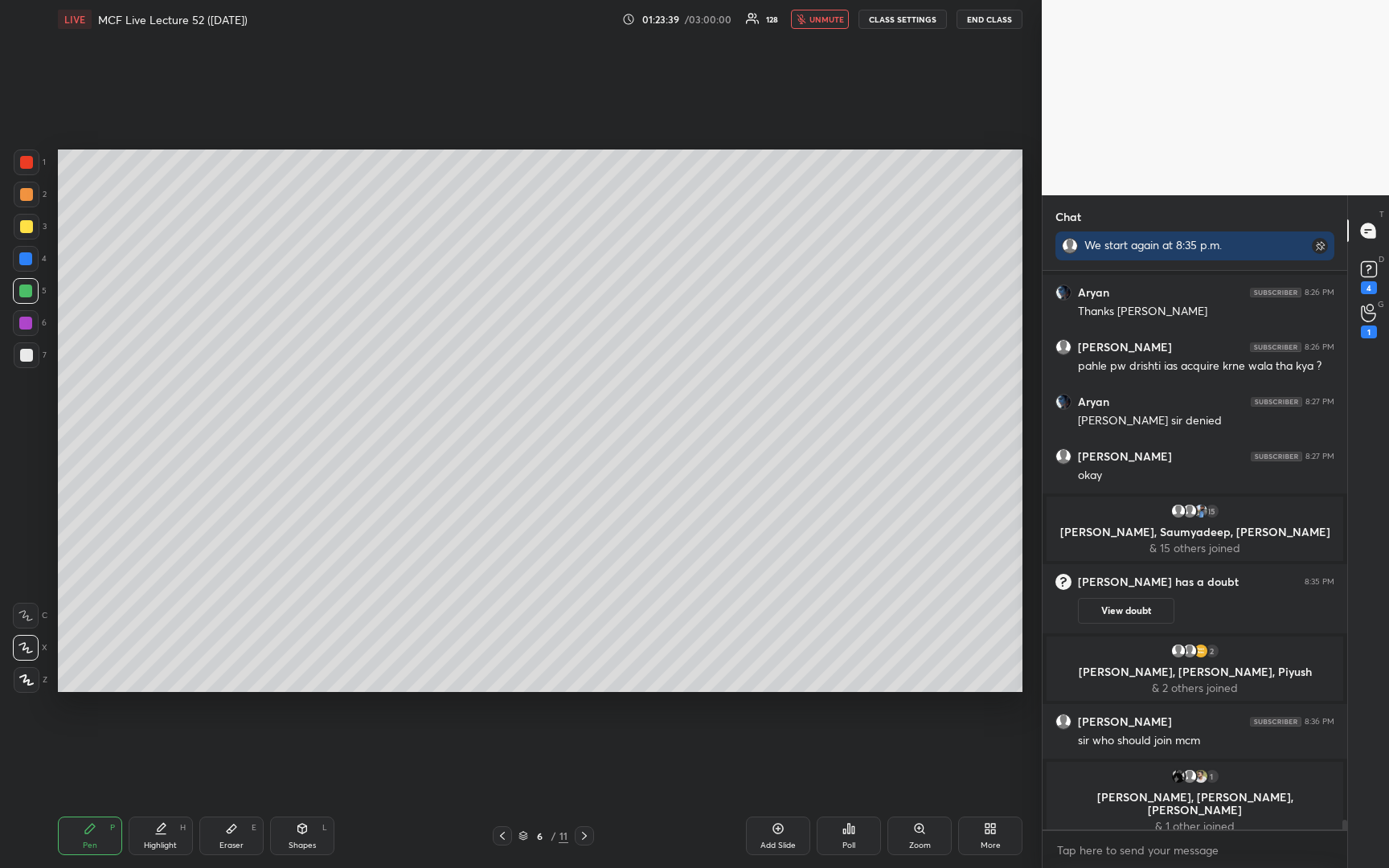
click at [843, 28] on button "unmute" at bounding box center [819, 20] width 58 height 20
click at [502, 838] on icon at bounding box center [502, 835] width 5 height 8
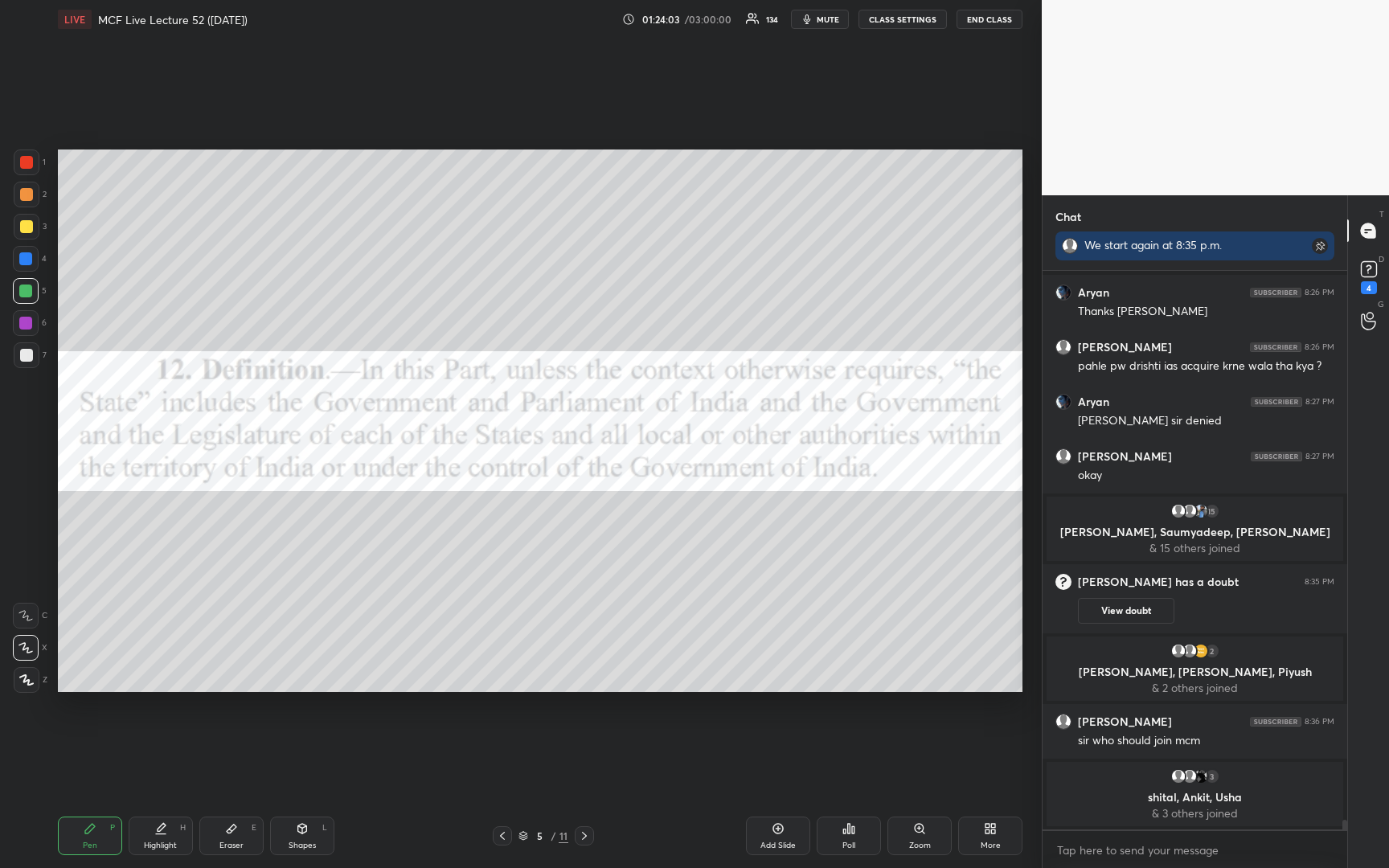
scroll to position [31034, 0]
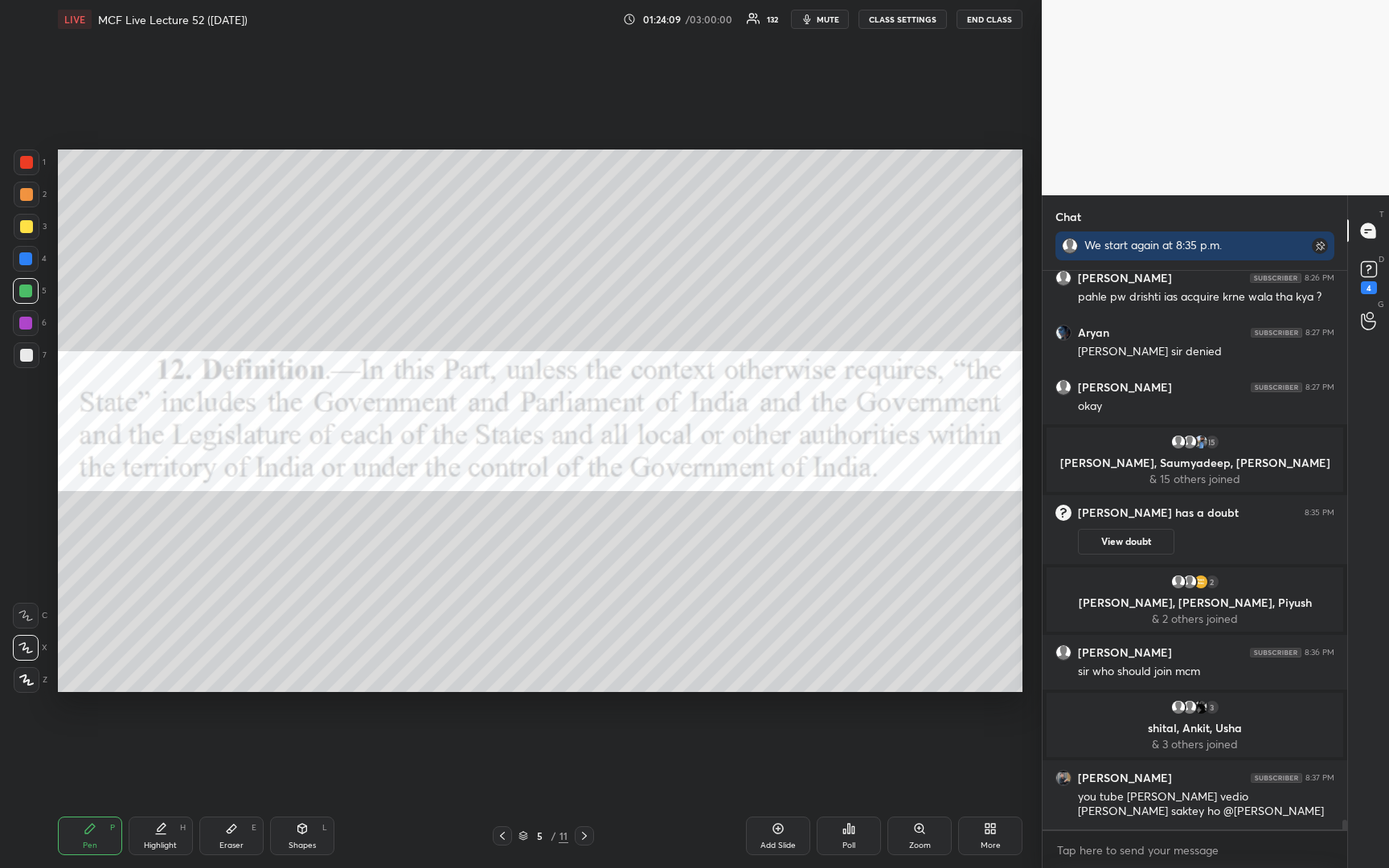
click at [584, 835] on icon at bounding box center [584, 835] width 13 height 13
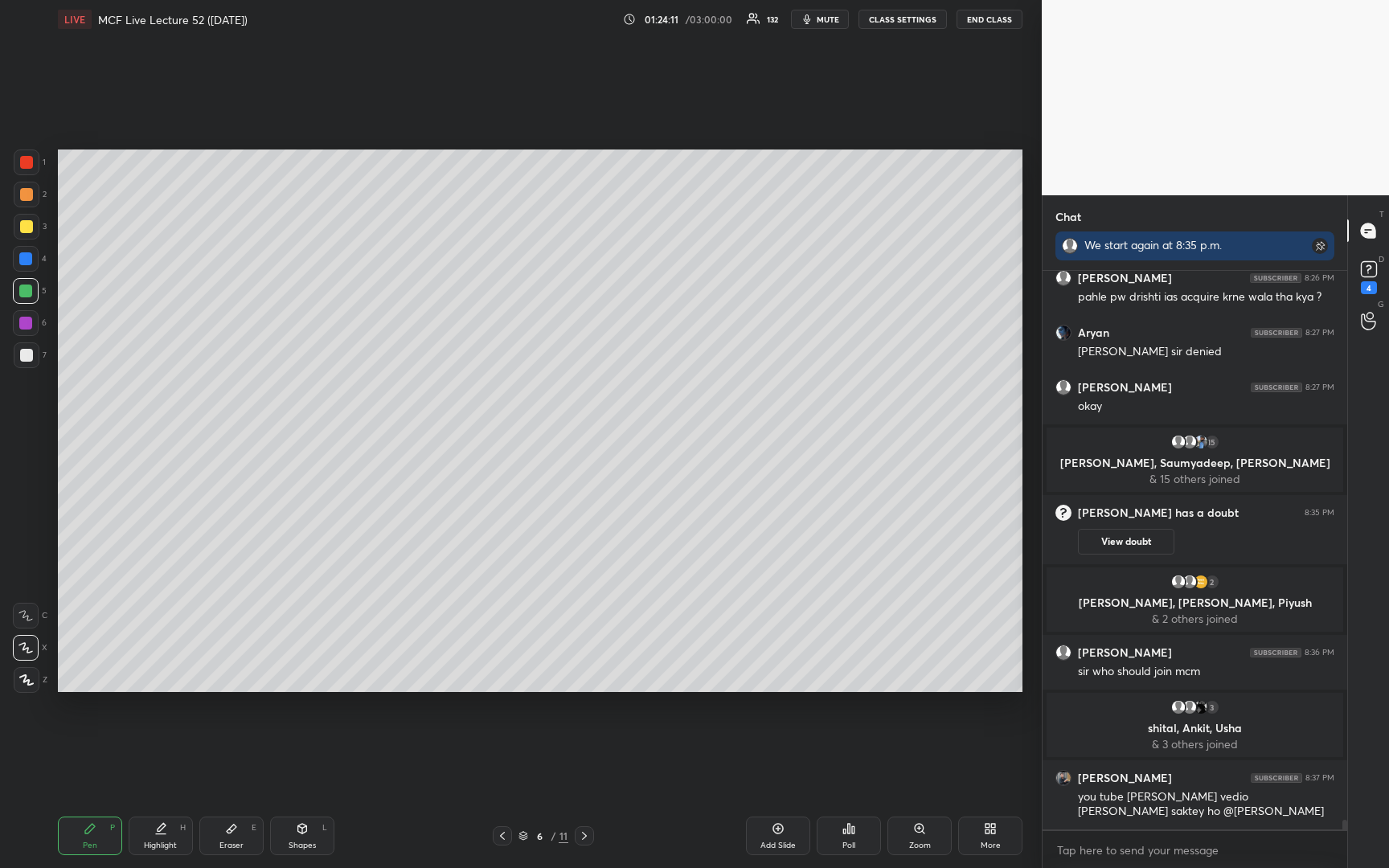
click at [584, 835] on icon at bounding box center [584, 835] width 13 height 13
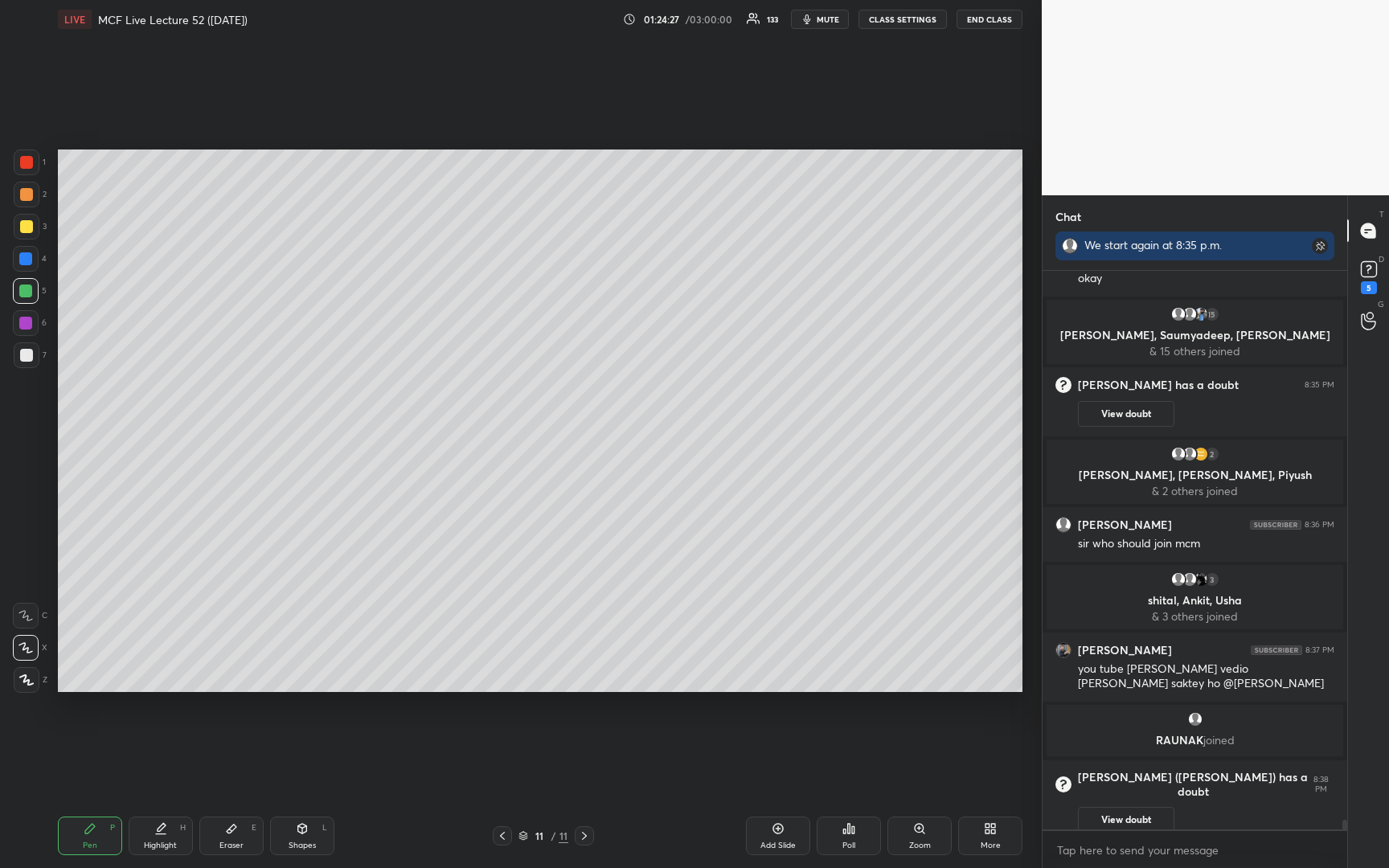
scroll to position [31192, 0]
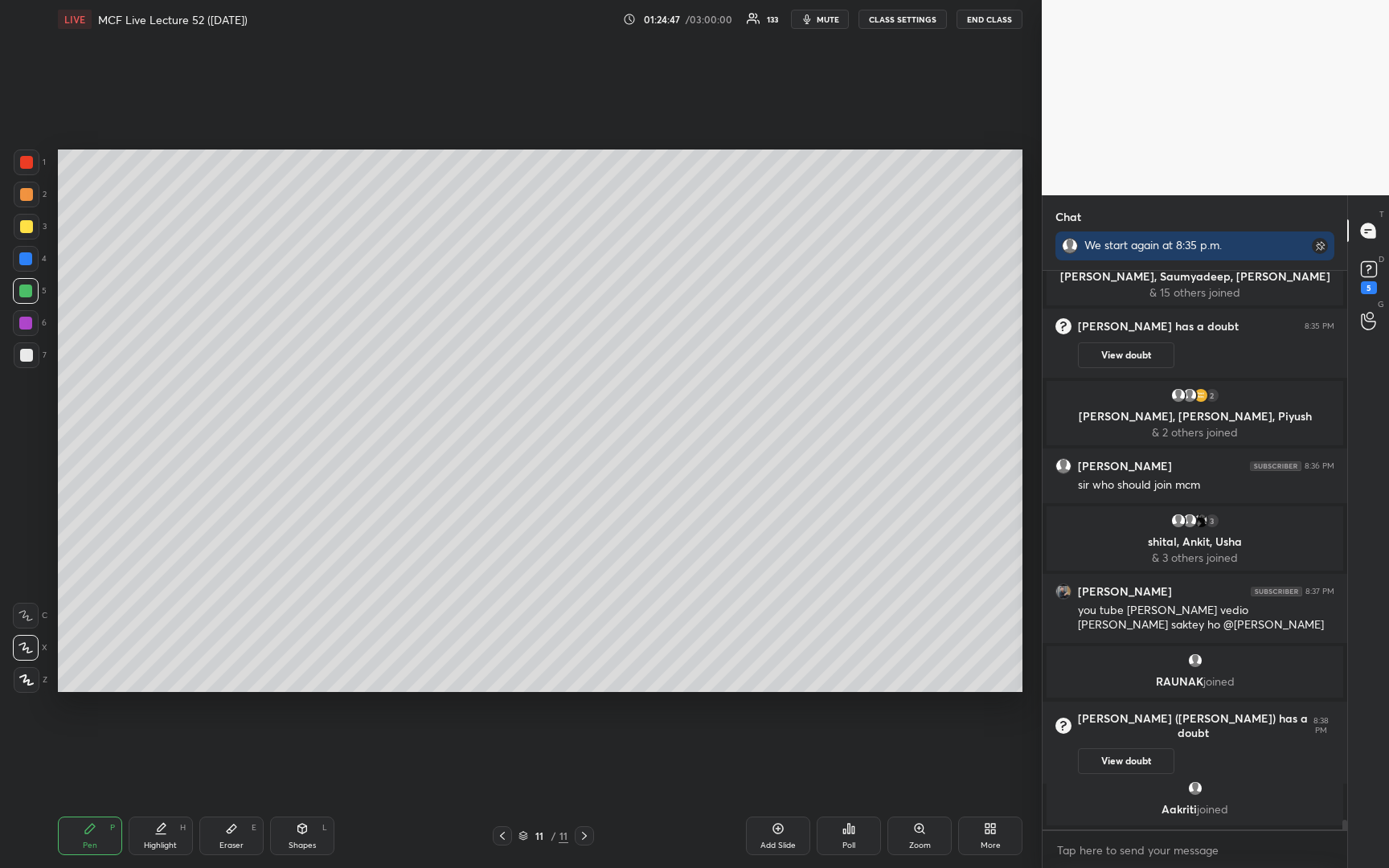
click at [775, 831] on icon at bounding box center [778, 828] width 13 height 13
click at [25, 228] on div at bounding box center [27, 227] width 13 height 13
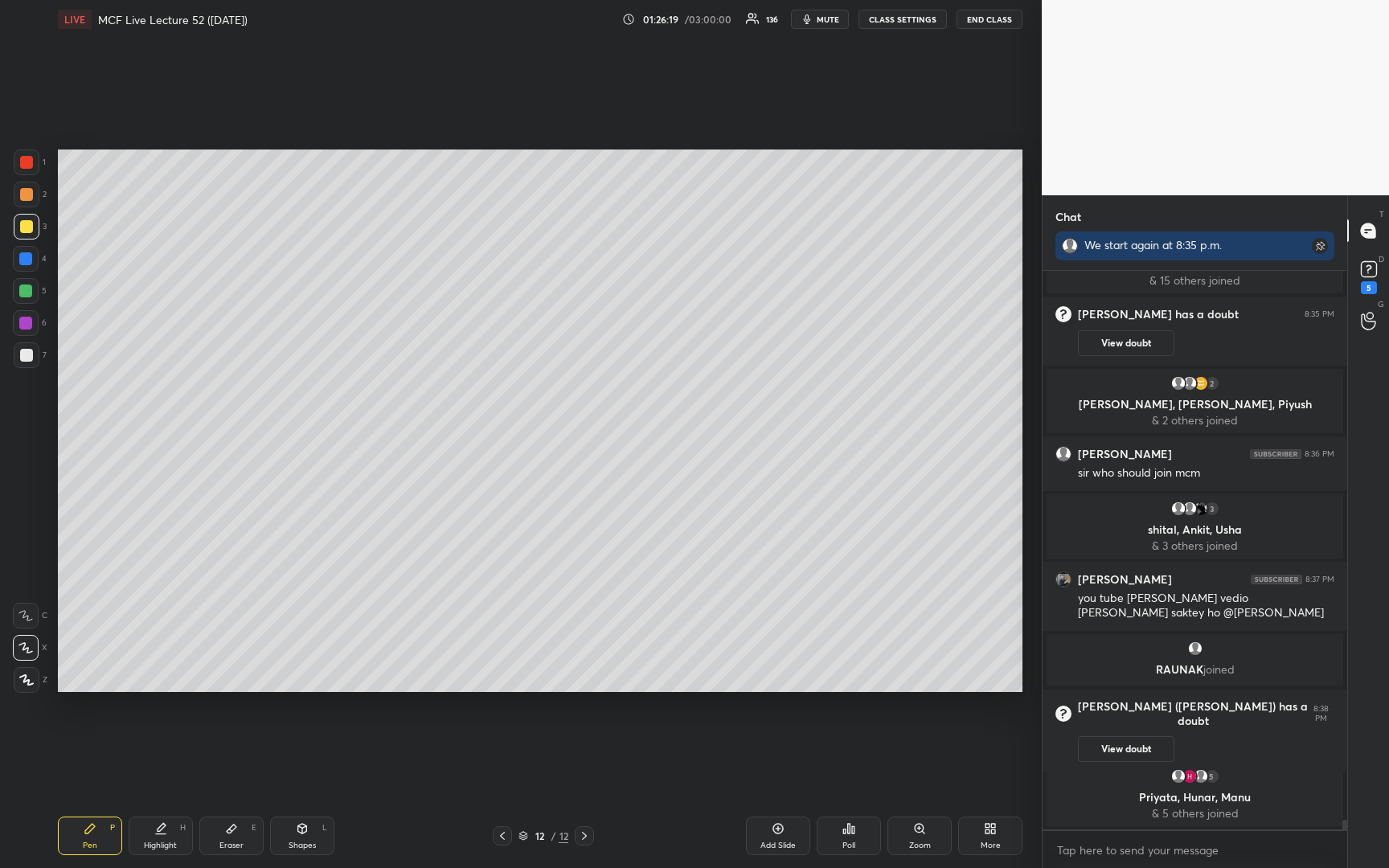
click at [24, 356] on div at bounding box center [27, 355] width 13 height 13
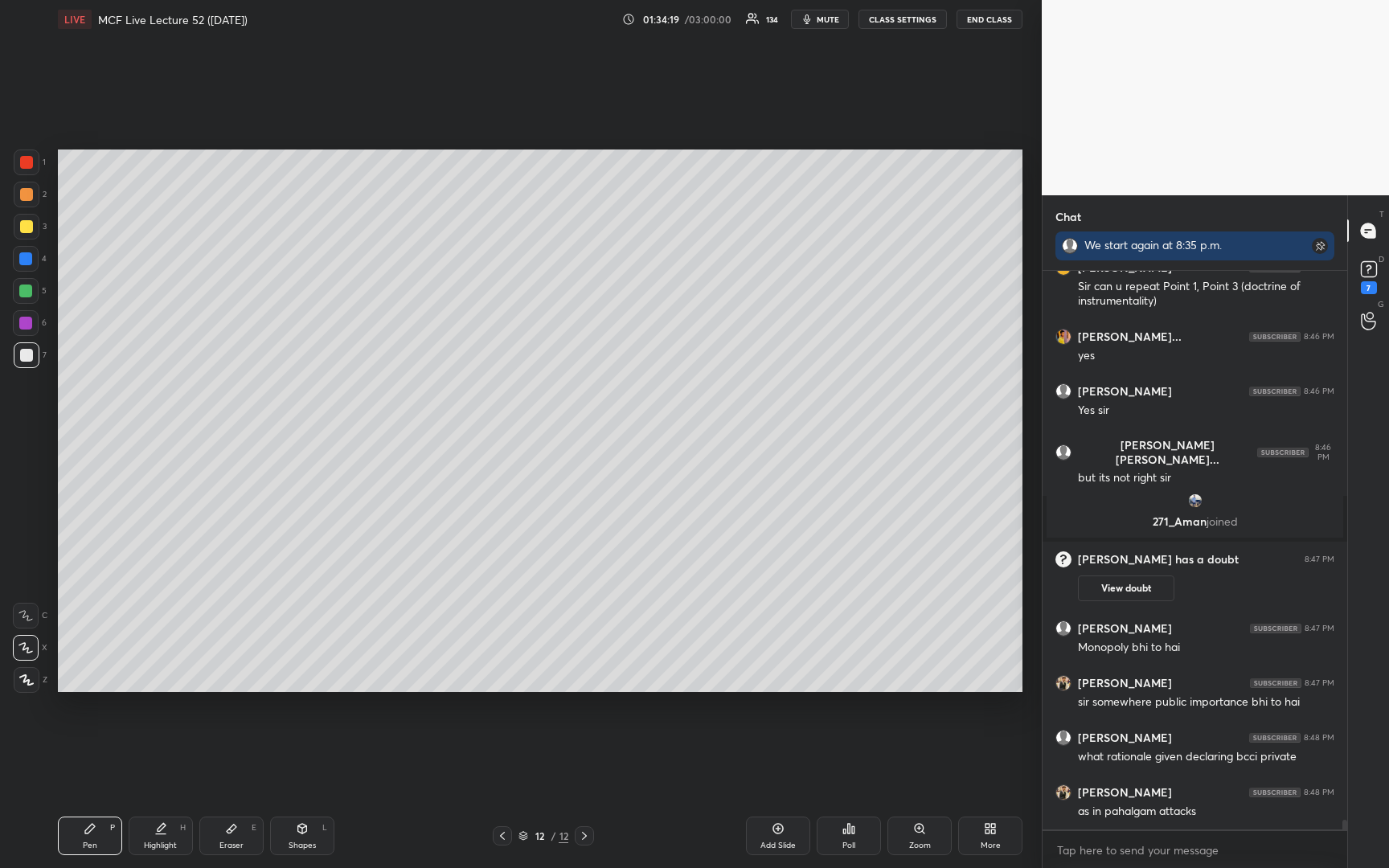
scroll to position [33075, 0]
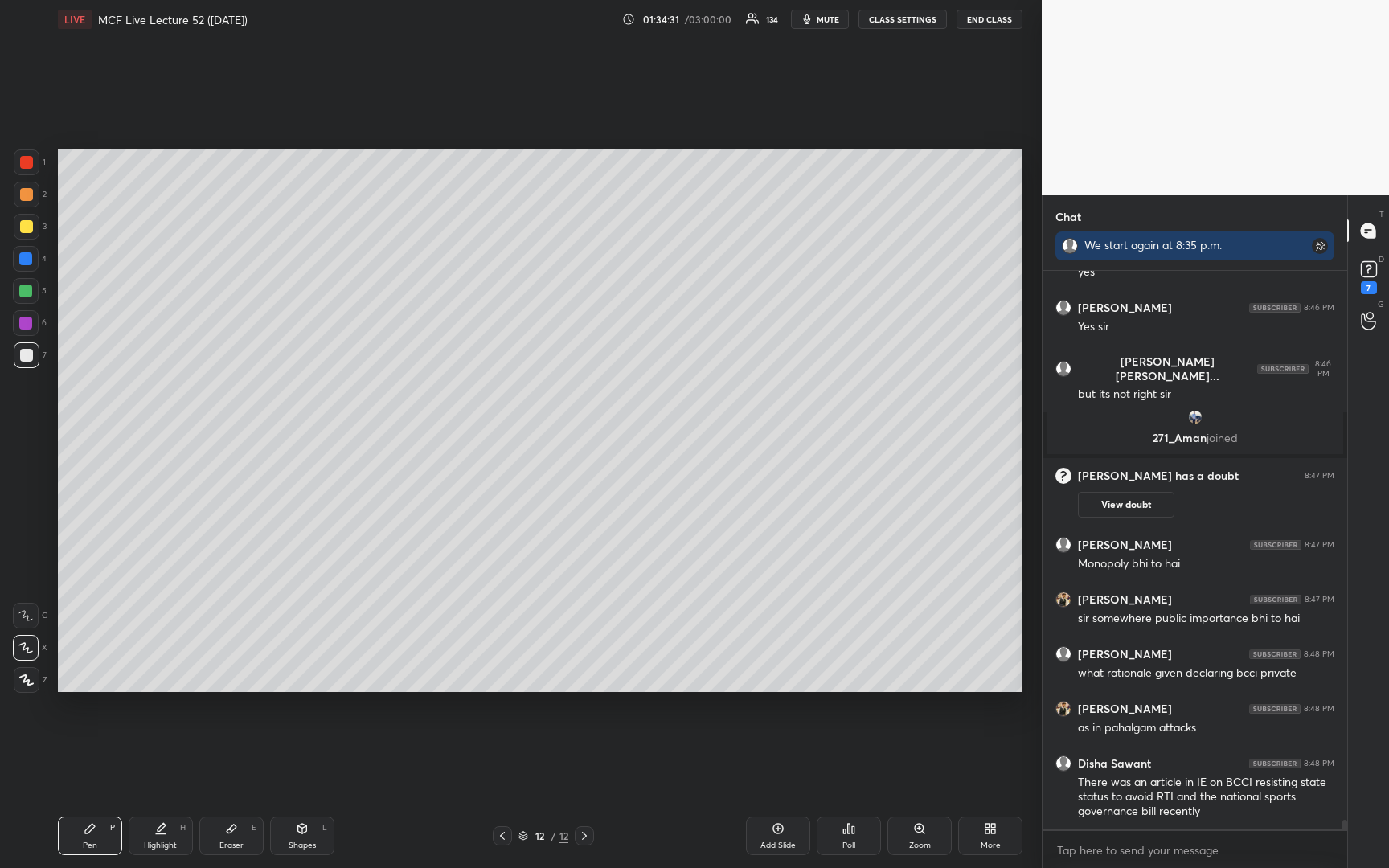
click at [522, 835] on icon at bounding box center [523, 835] width 10 height 10
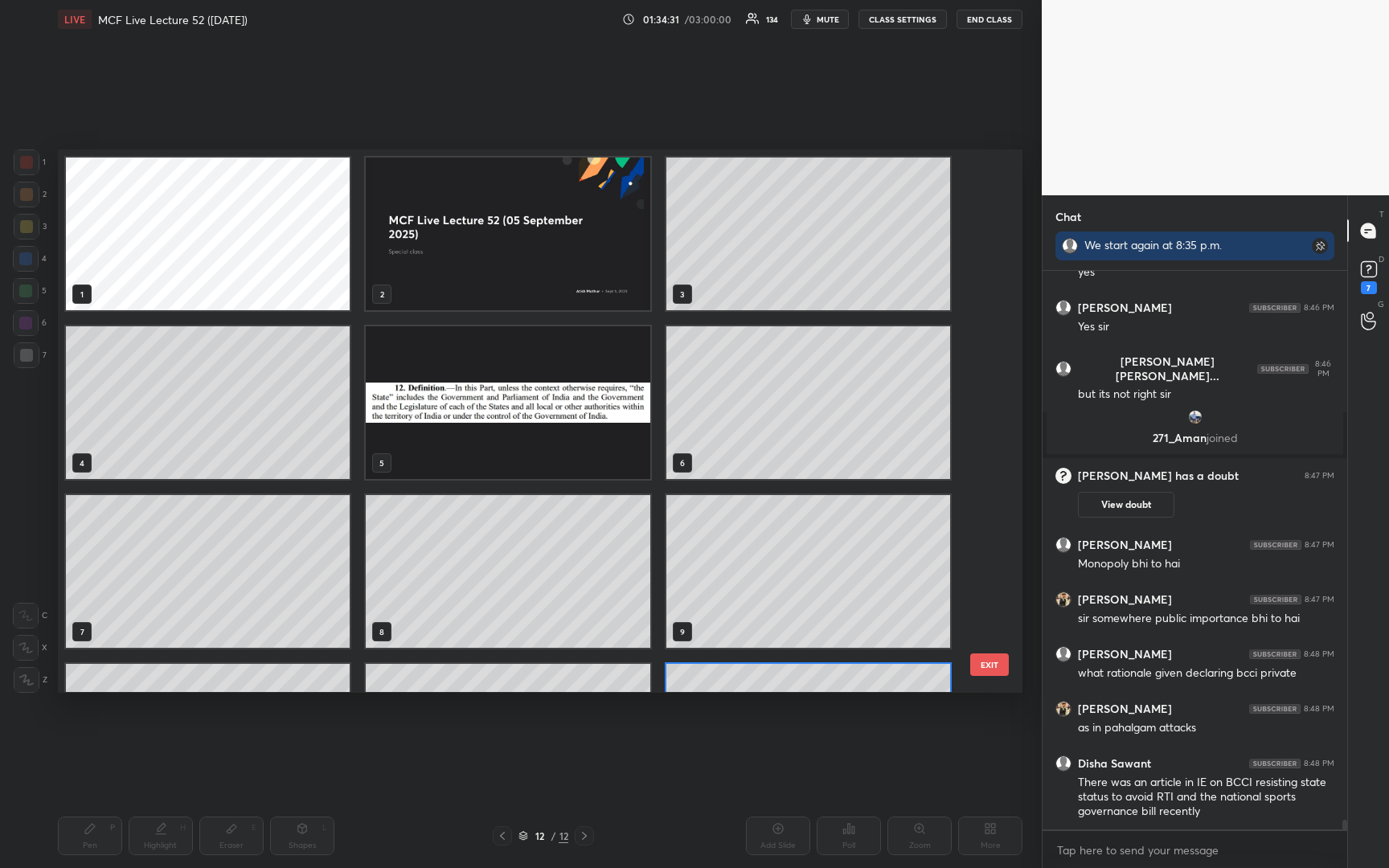
scroll to position [538, 956]
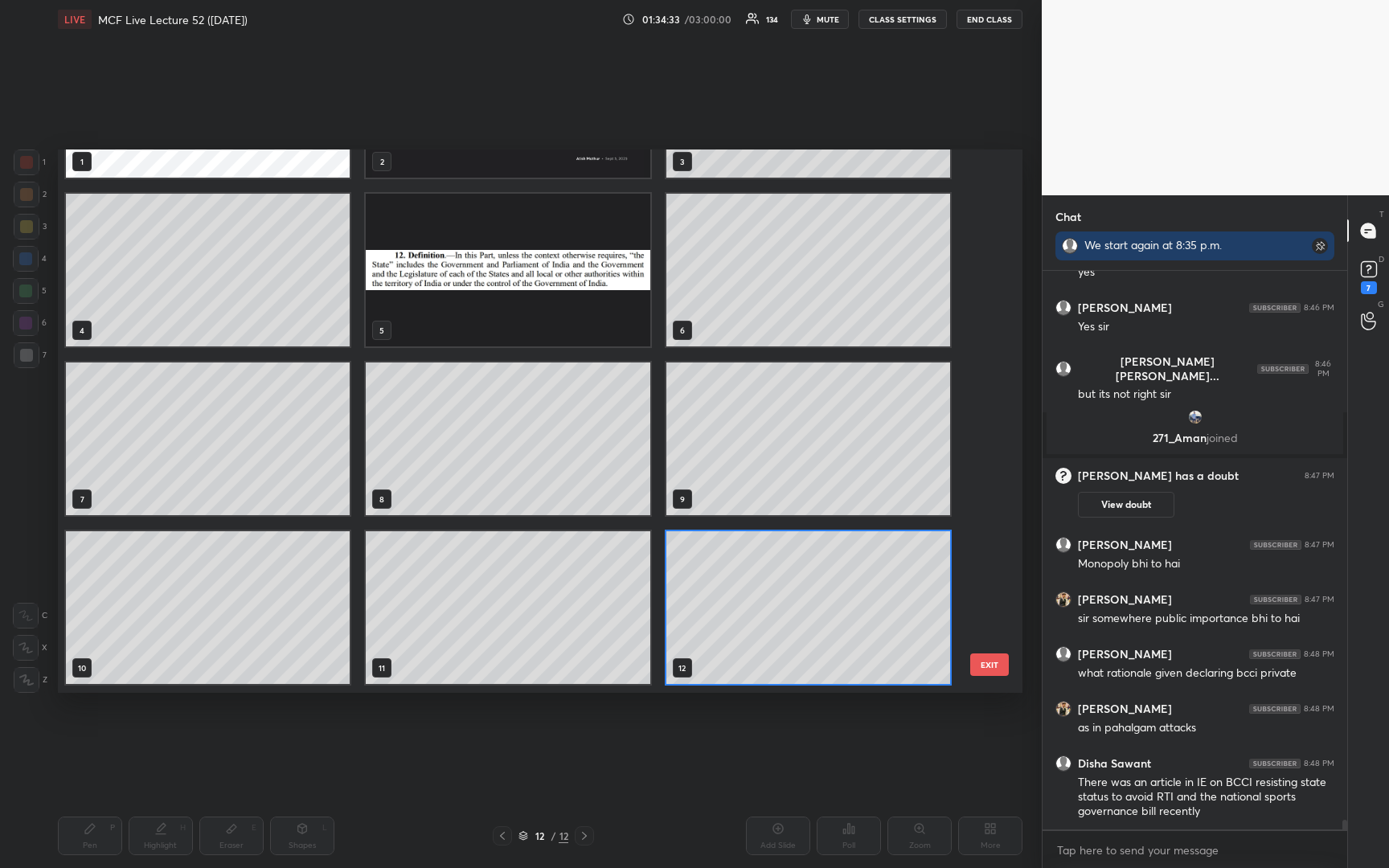
click at [522, 835] on icon at bounding box center [523, 835] width 10 height 10
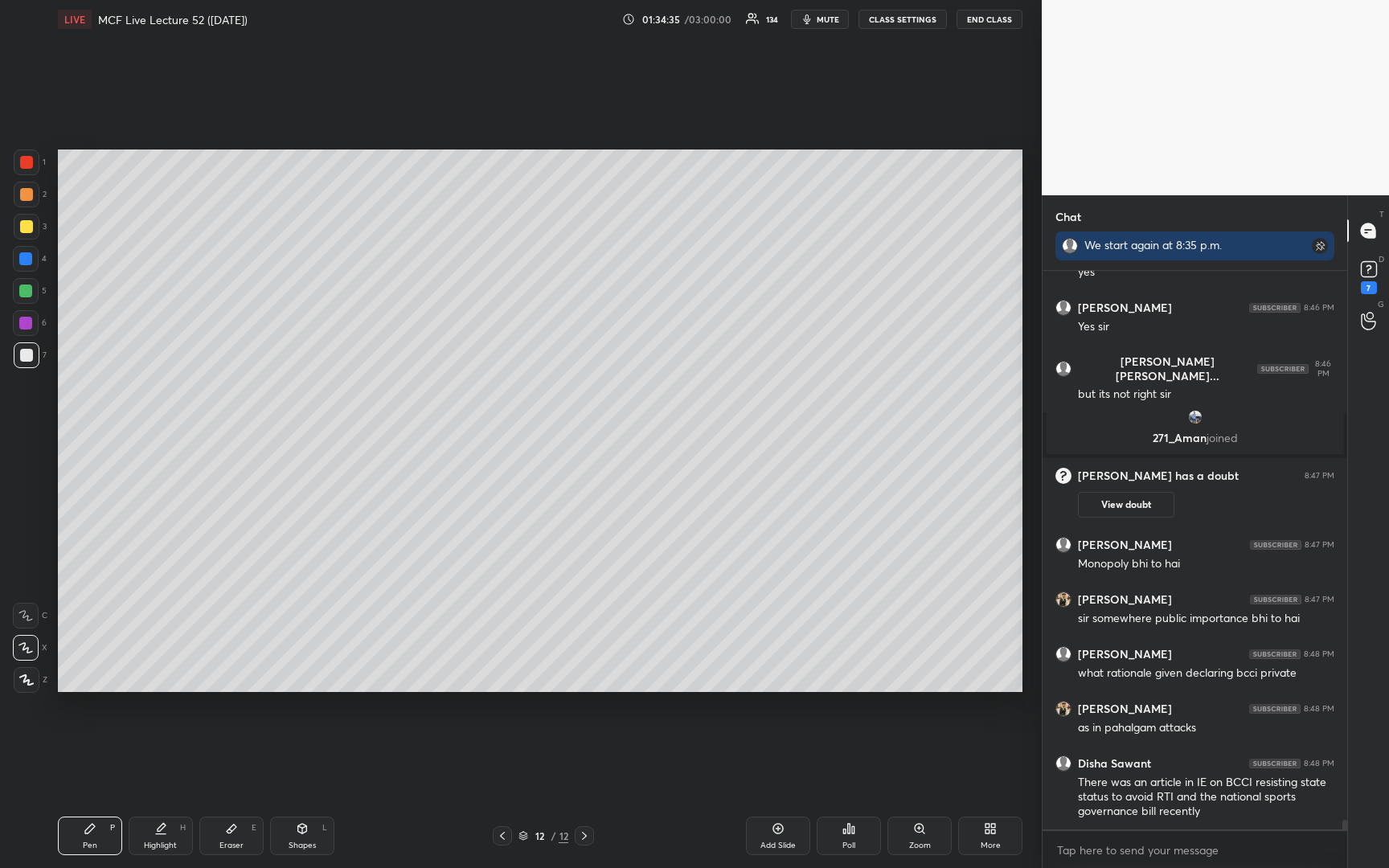
click at [522, 835] on icon at bounding box center [523, 835] width 10 height 10
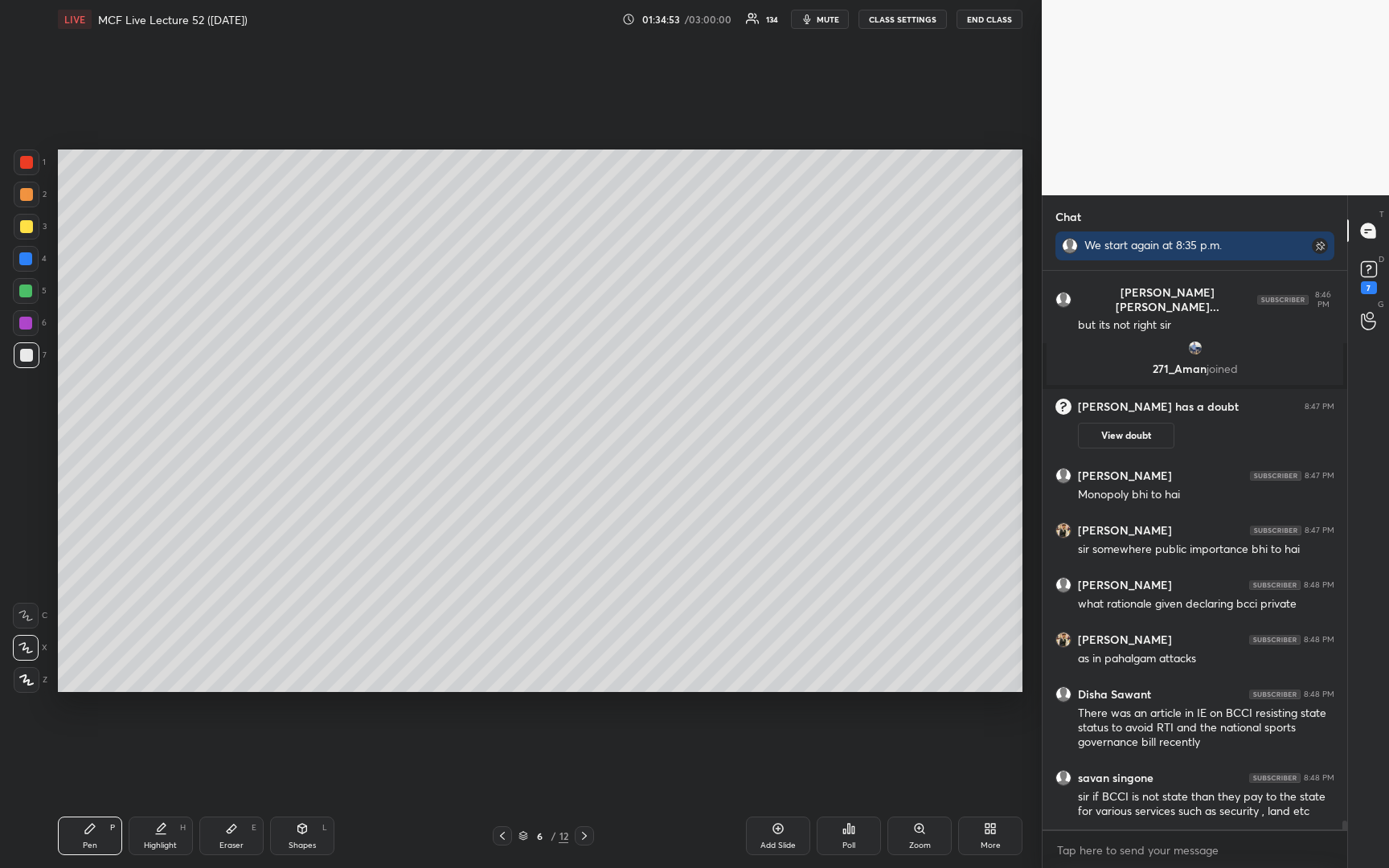
scroll to position [33199, 0]
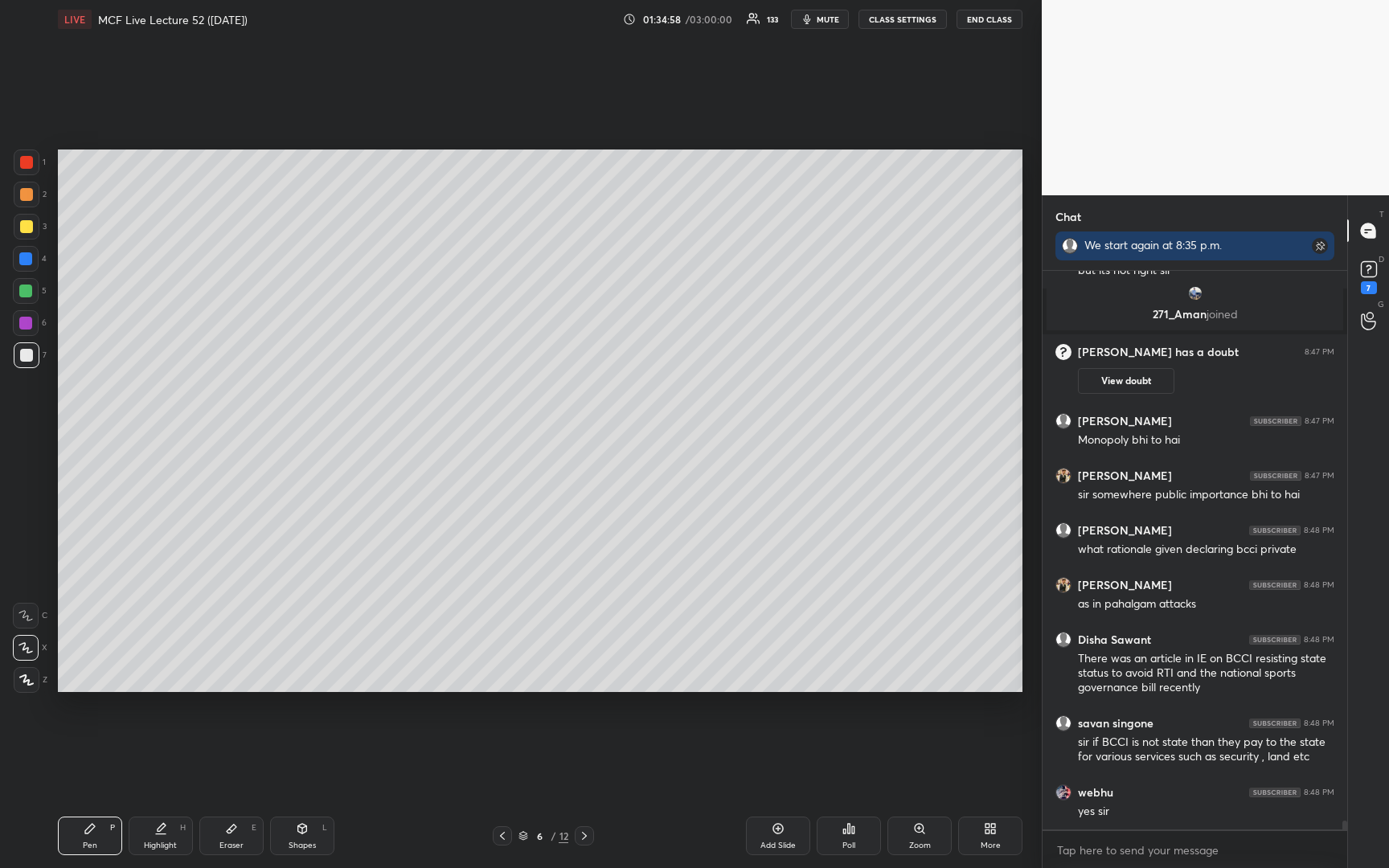
click at [769, 830] on div "Add Slide" at bounding box center [777, 835] width 64 height 38
drag, startPoint x: 27, startPoint y: 224, endPoint x: 48, endPoint y: 225, distance: 21.0
click at [29, 225] on div at bounding box center [27, 227] width 13 height 13
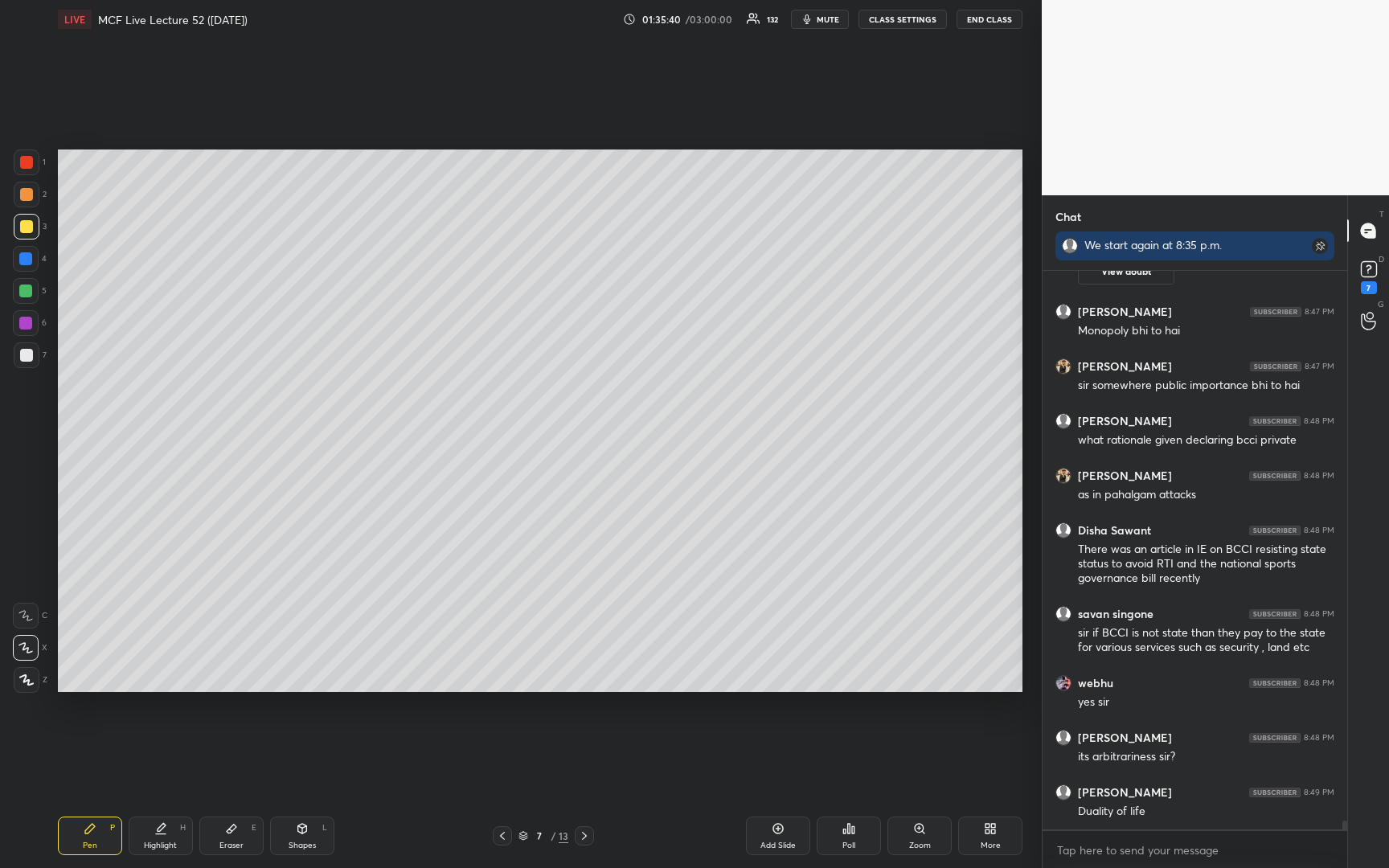
scroll to position [33362, 0]
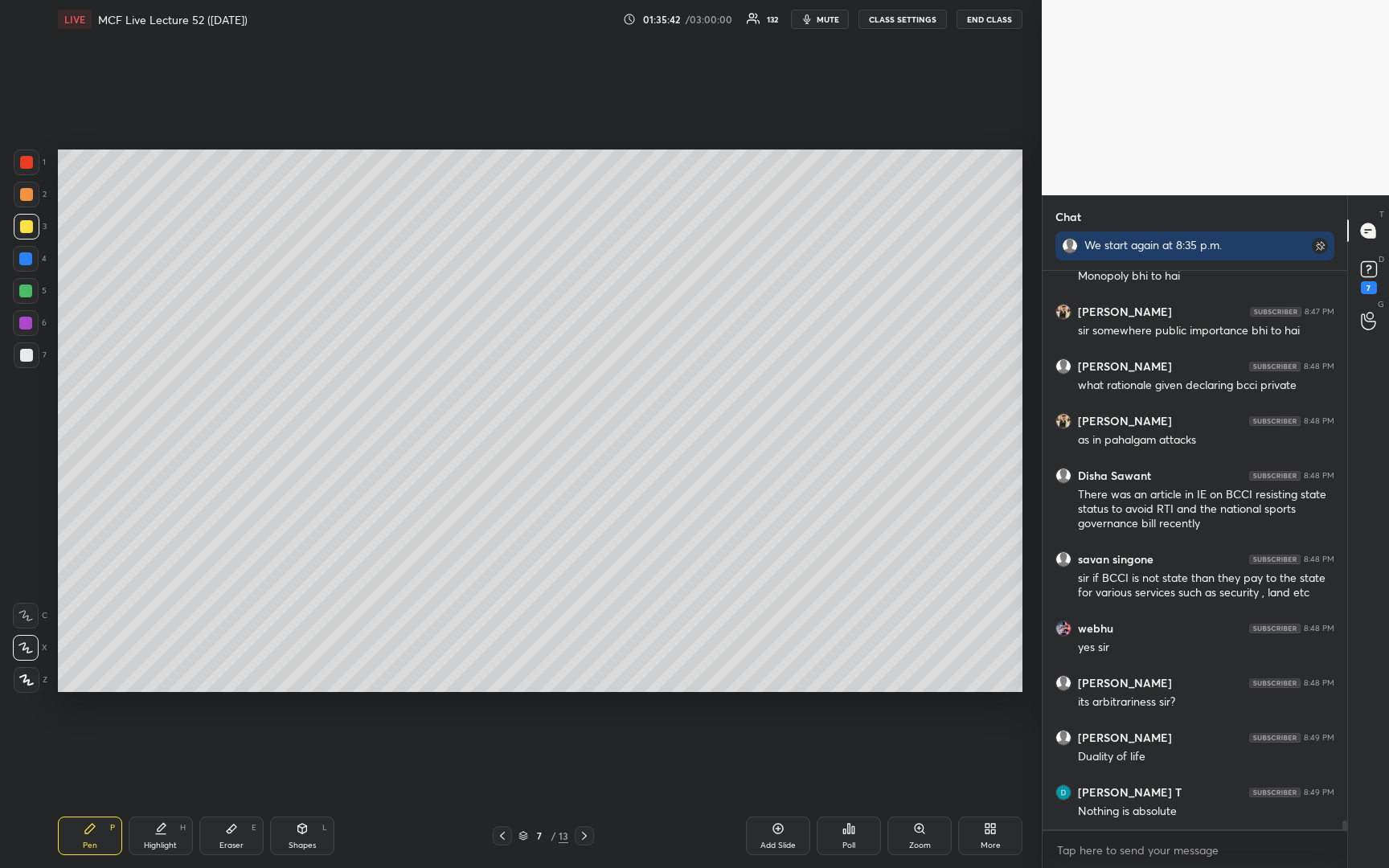
drag, startPoint x: 28, startPoint y: 356, endPoint x: 42, endPoint y: 351, distance: 14.9
click at [27, 356] on div at bounding box center [27, 355] width 13 height 13
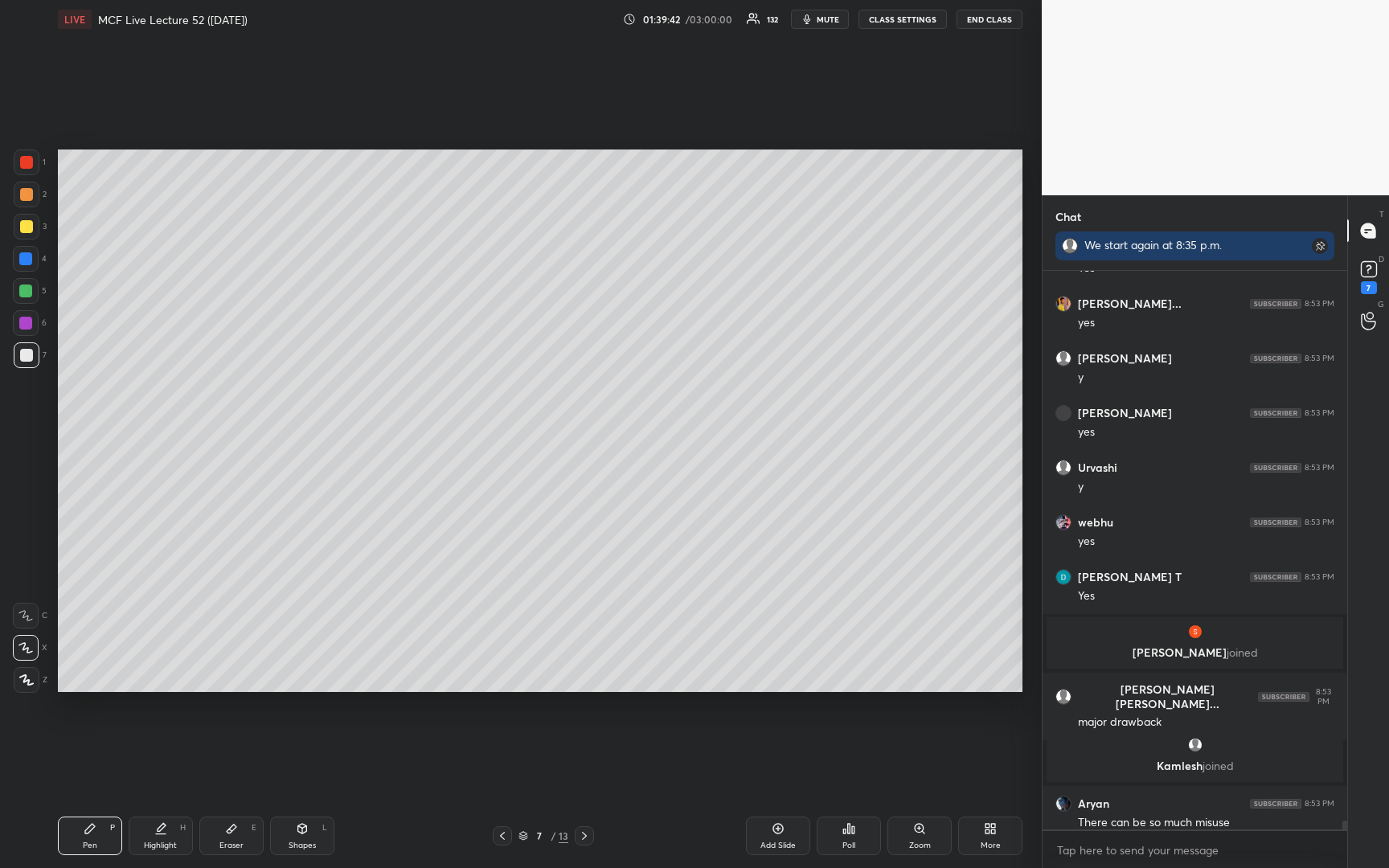
scroll to position [34307, 0]
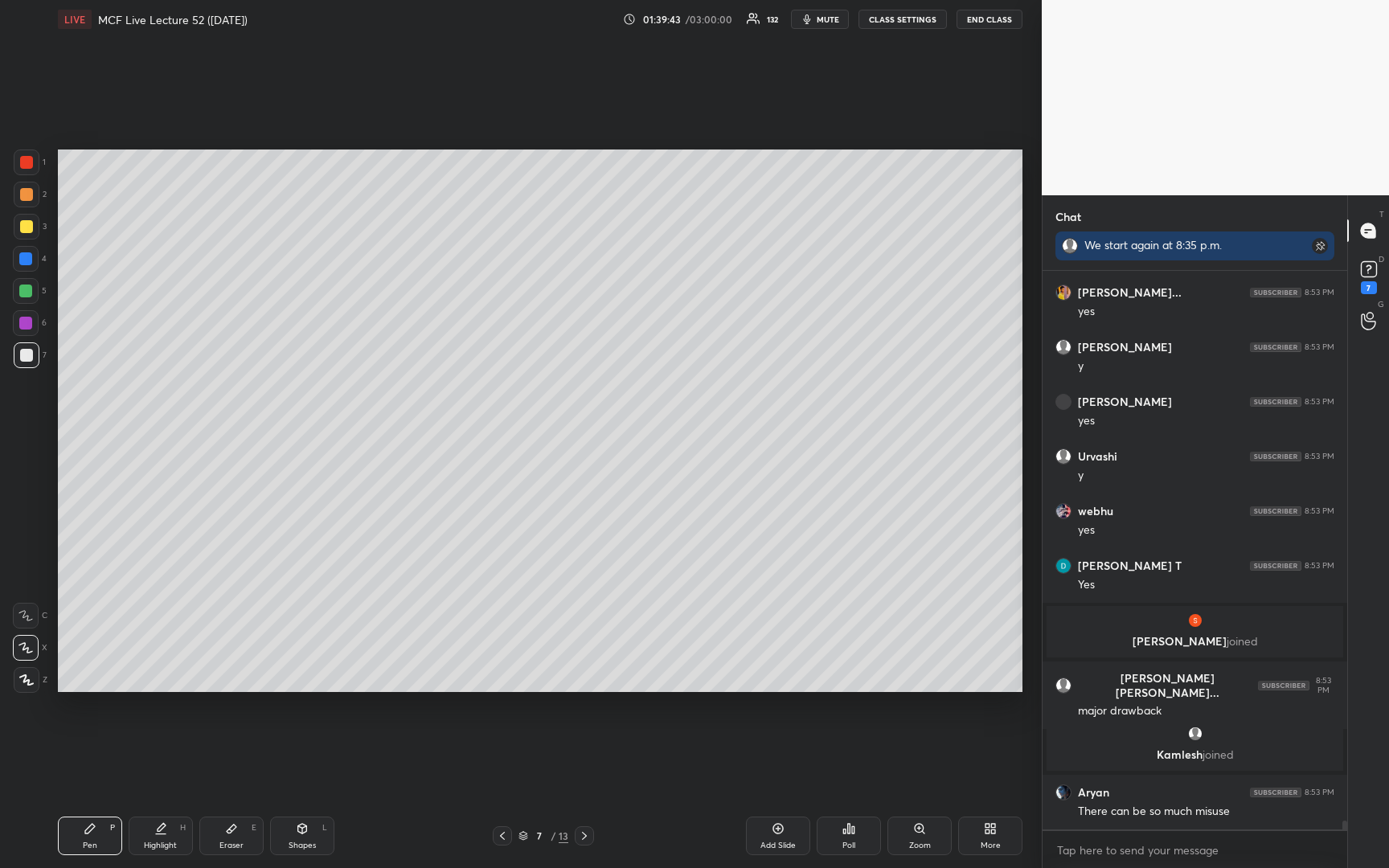
click at [500, 840] on icon at bounding box center [502, 835] width 13 height 13
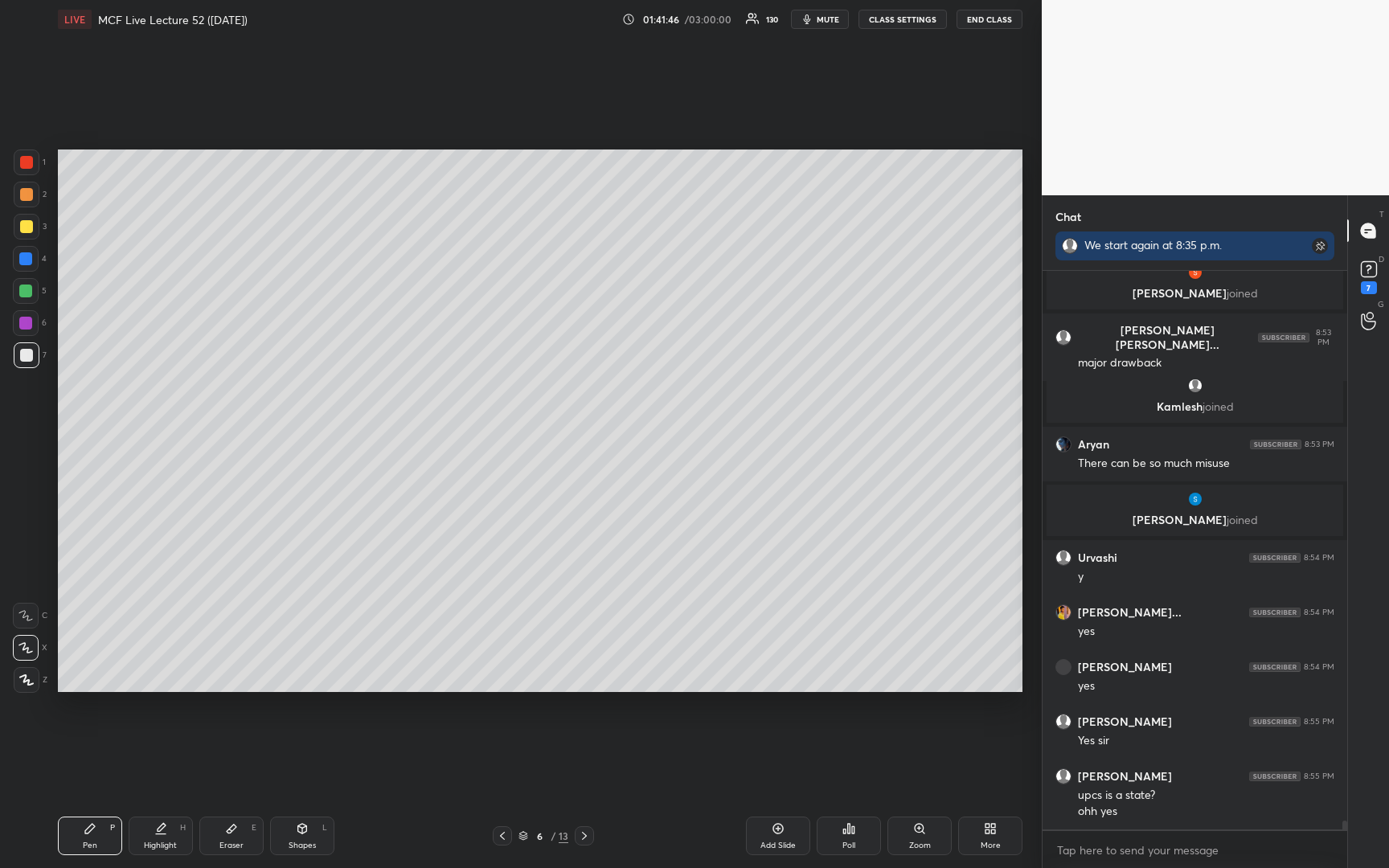
scroll to position [34642, 0]
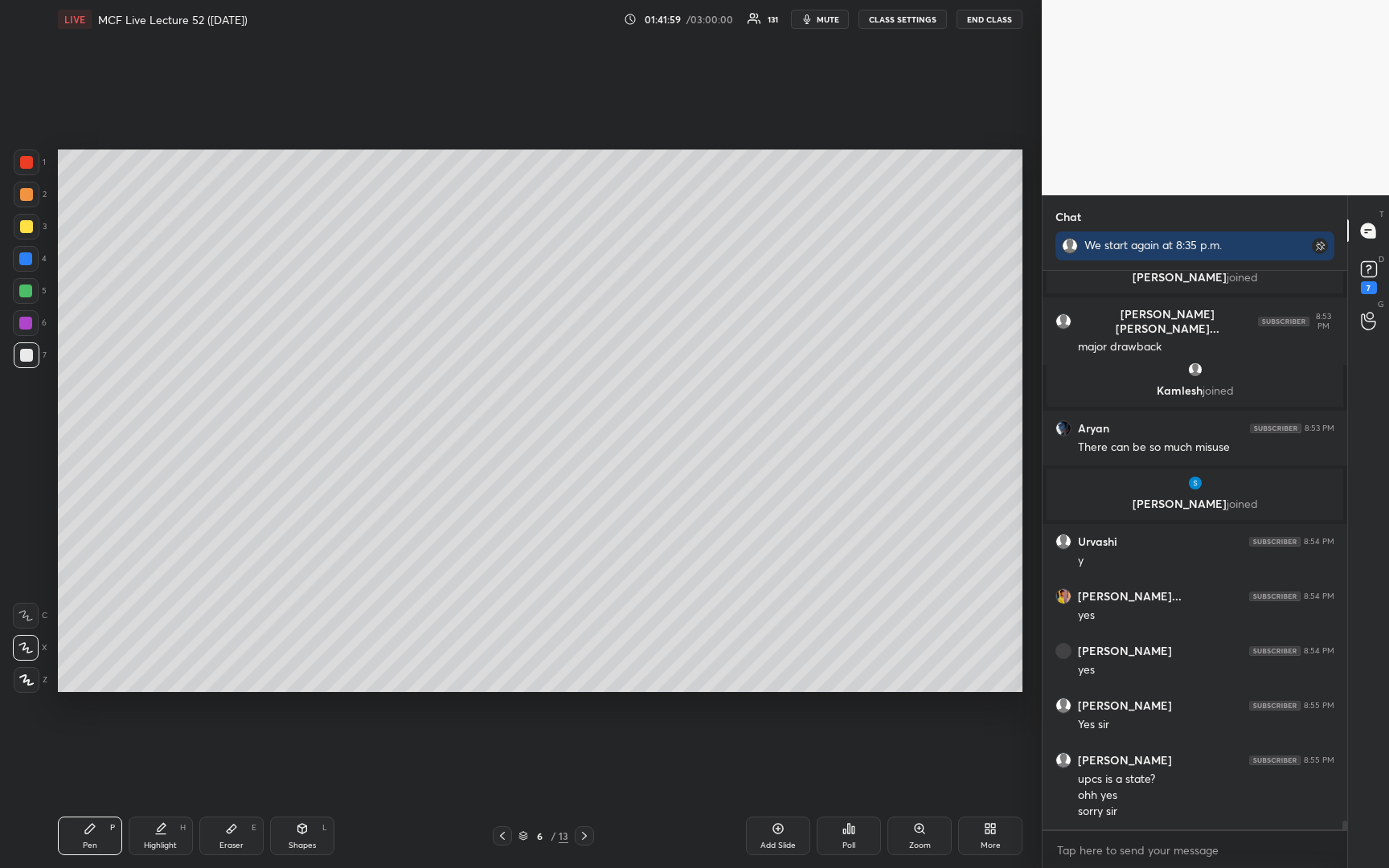
click at [25, 297] on div at bounding box center [26, 291] width 26 height 26
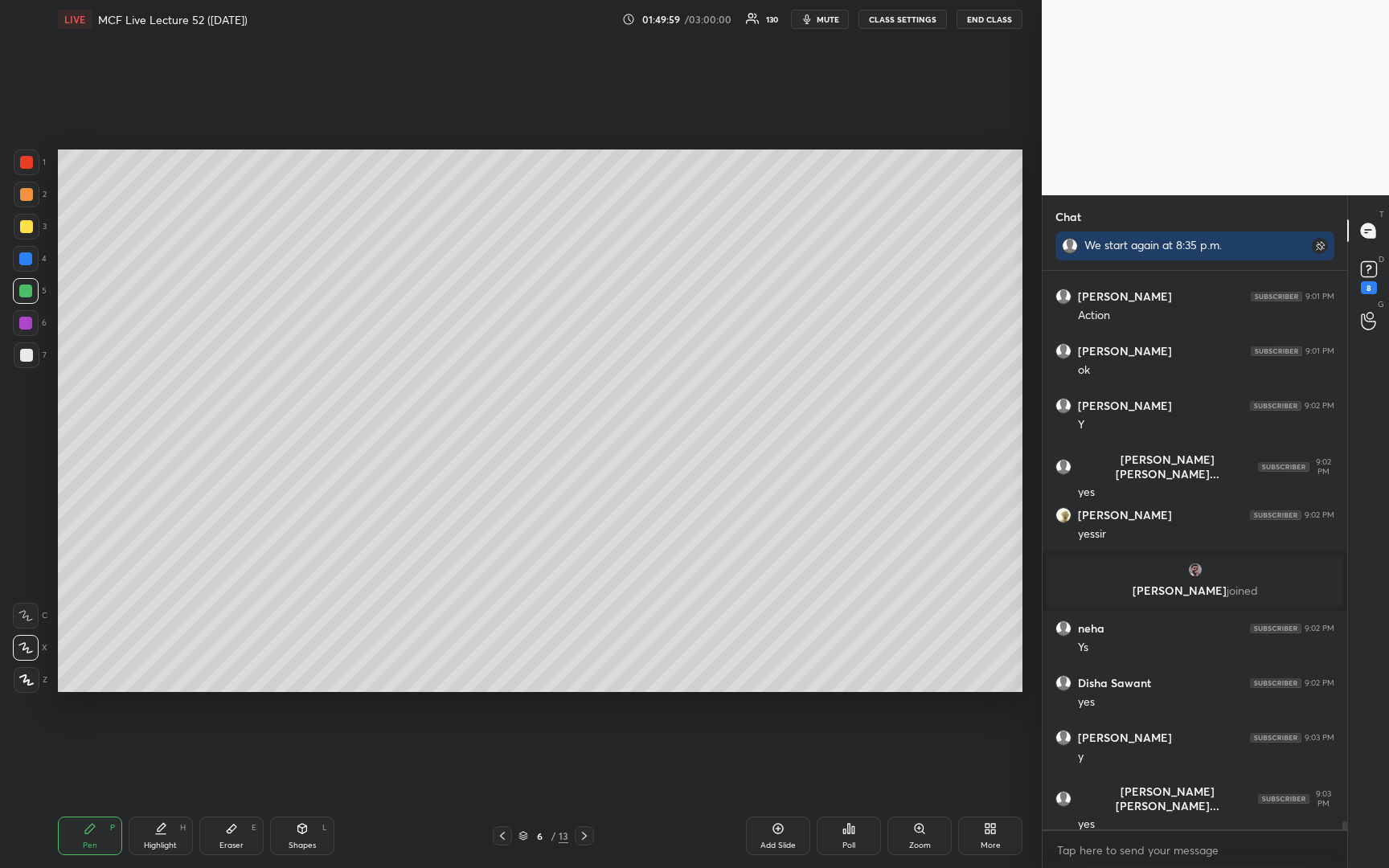
scroll to position [36428, 0]
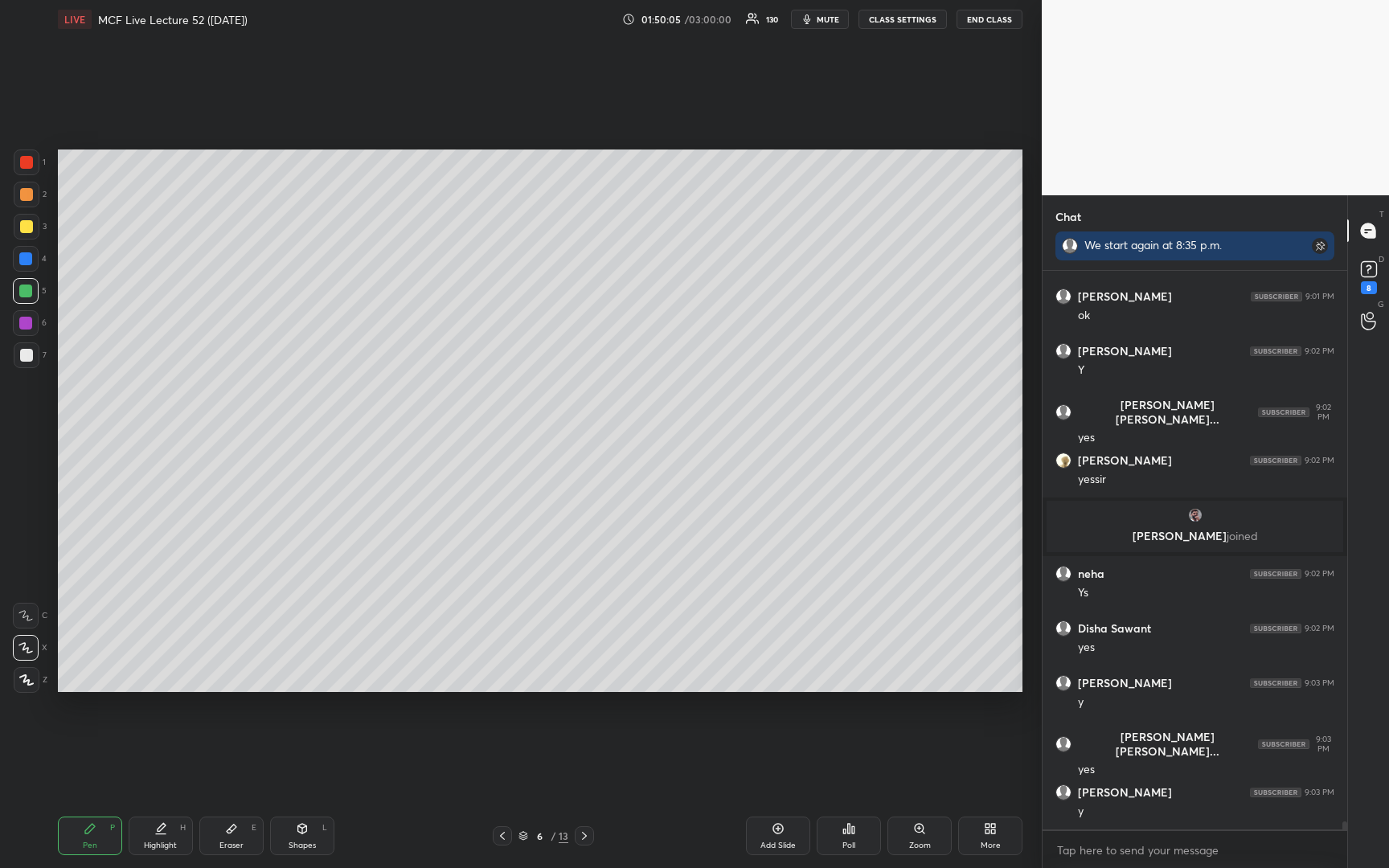
click at [145, 691] on div "Setting up your live class Poll for secs No correct answer Start poll" at bounding box center [539, 421] width 977 height 765
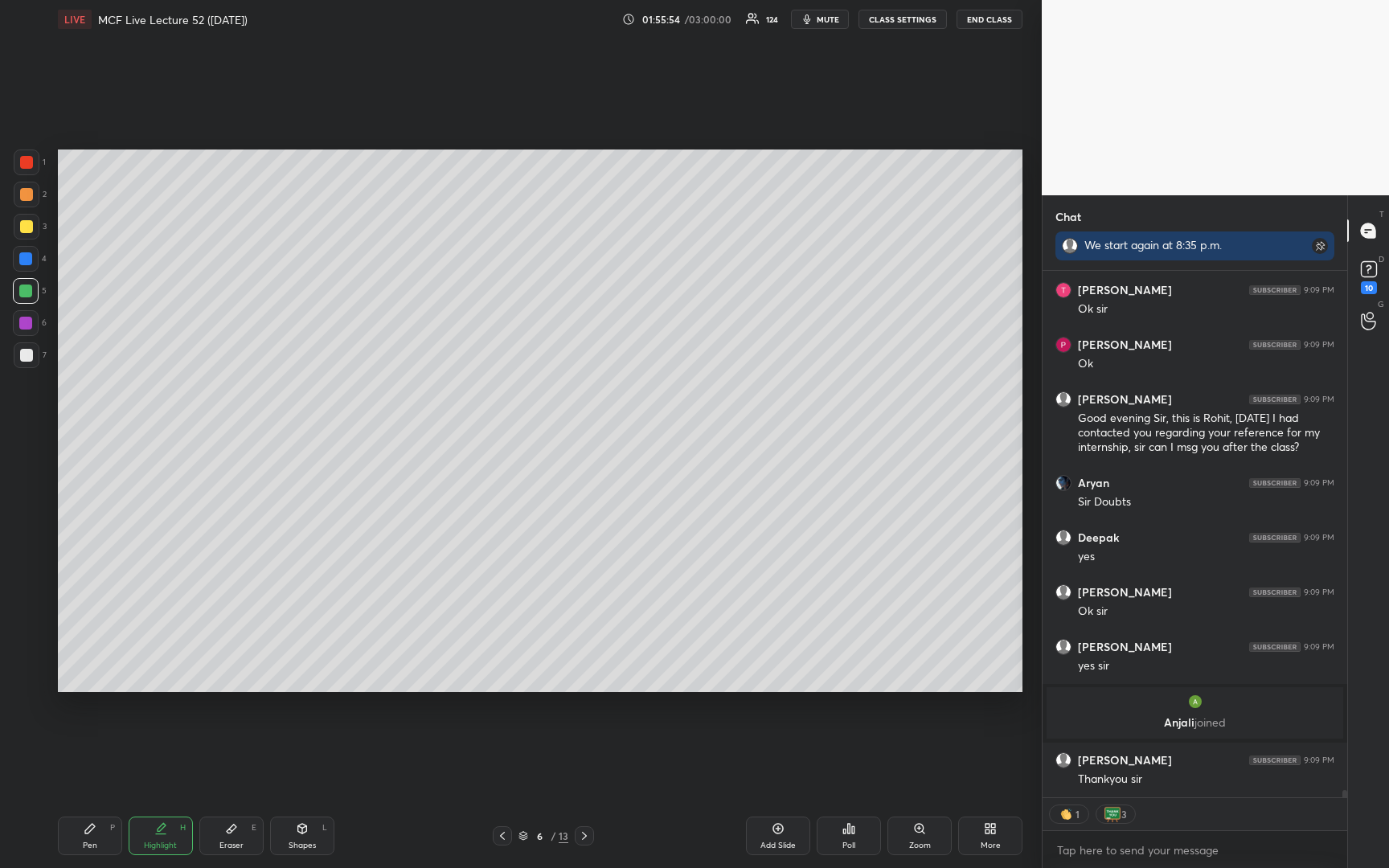
scroll to position [39245, 0]
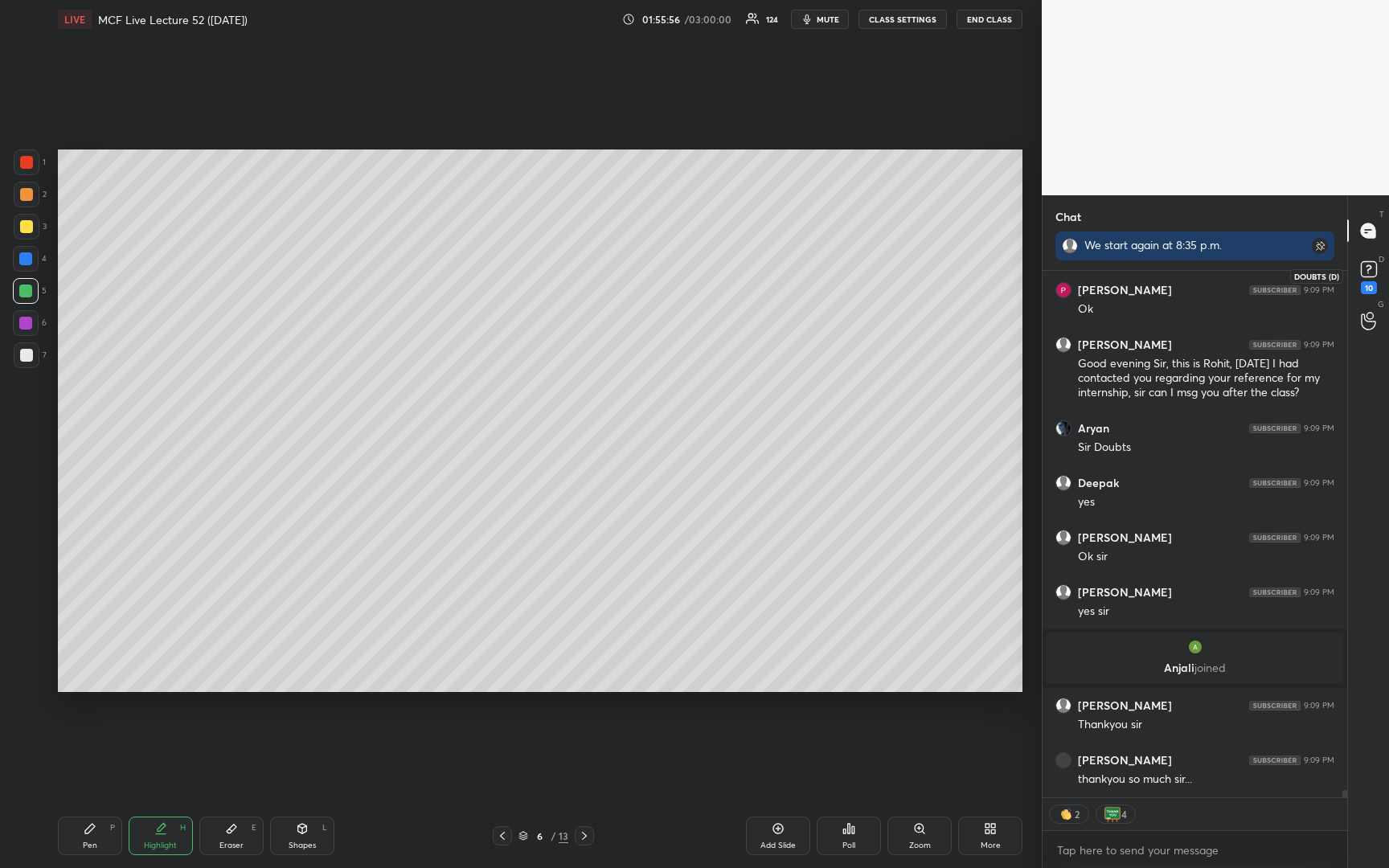
click at [1371, 273] on rect at bounding box center [1368, 269] width 15 height 15
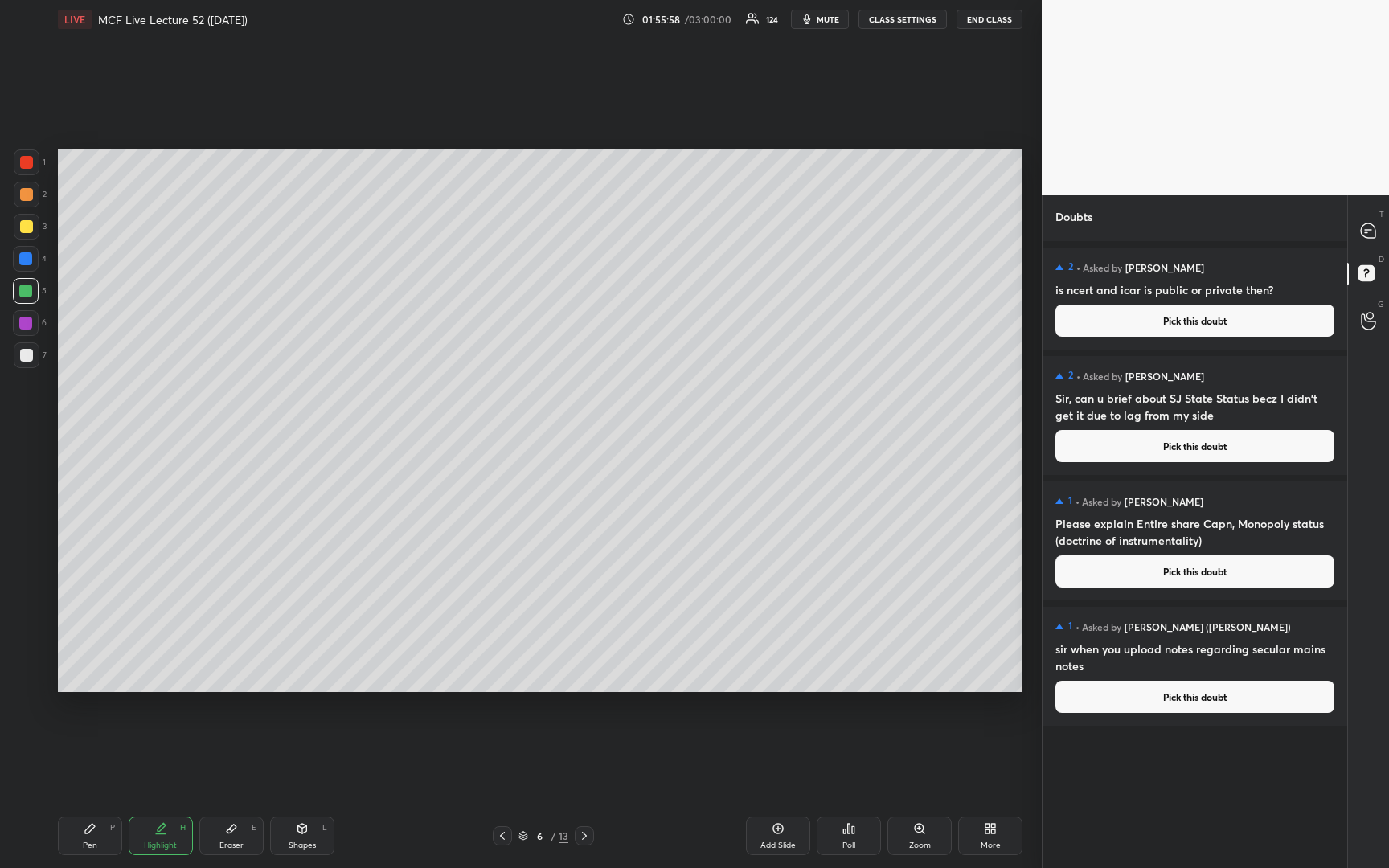
scroll to position [0, 0]
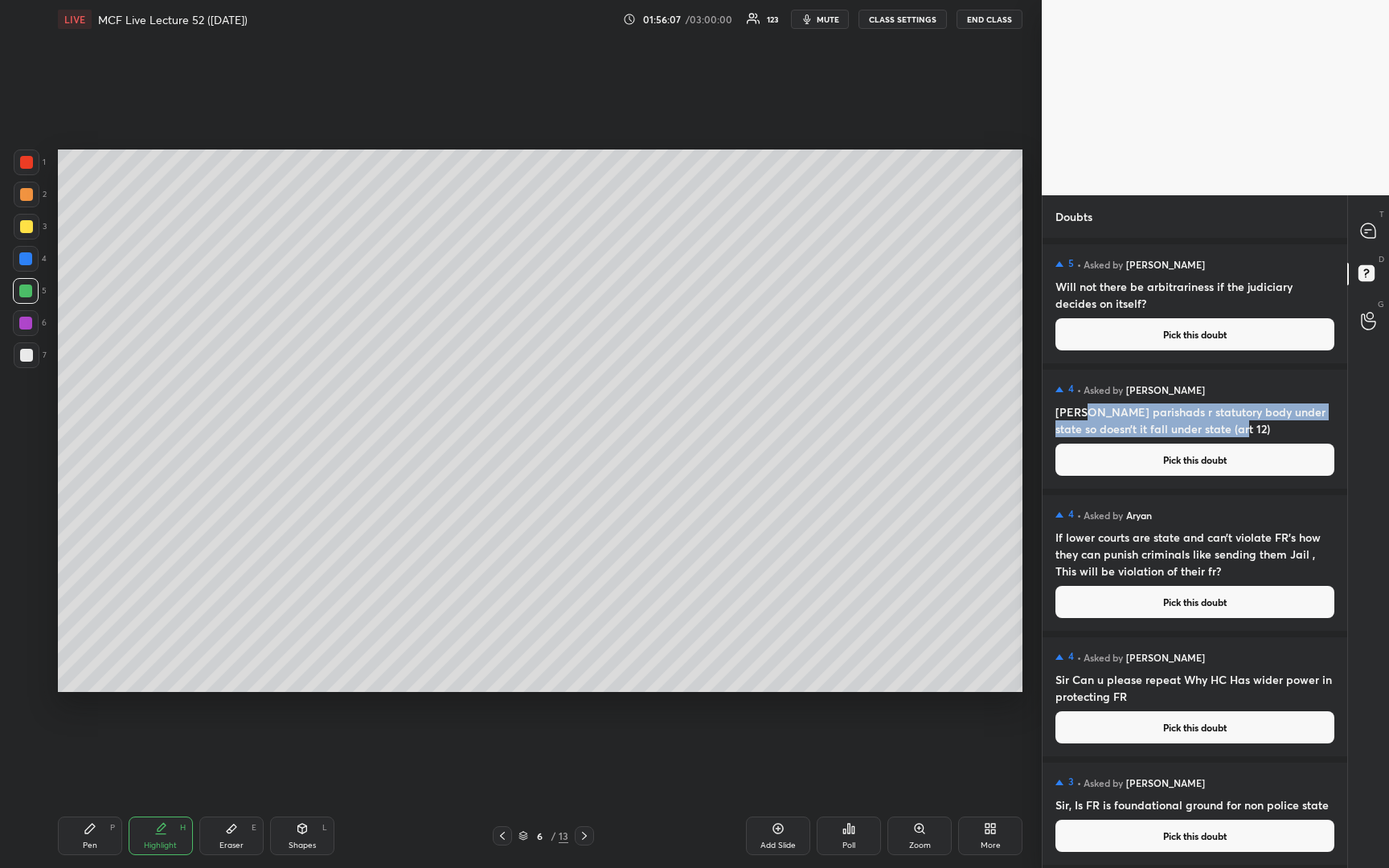
drag, startPoint x: 1078, startPoint y: 416, endPoint x: 1242, endPoint y: 432, distance: 164.8
click at [1242, 432] on h4 "[PERSON_NAME] parishads r statutory body under state so doesn’t it fall under s…" at bounding box center [1195, 420] width 279 height 33
drag, startPoint x: 1071, startPoint y: 418, endPoint x: 1263, endPoint y: 425, distance: 192.1
click at [1263, 425] on h4 "[PERSON_NAME] parishads r statutory body under state so doesn’t it fall under s…" at bounding box center [1195, 420] width 279 height 33
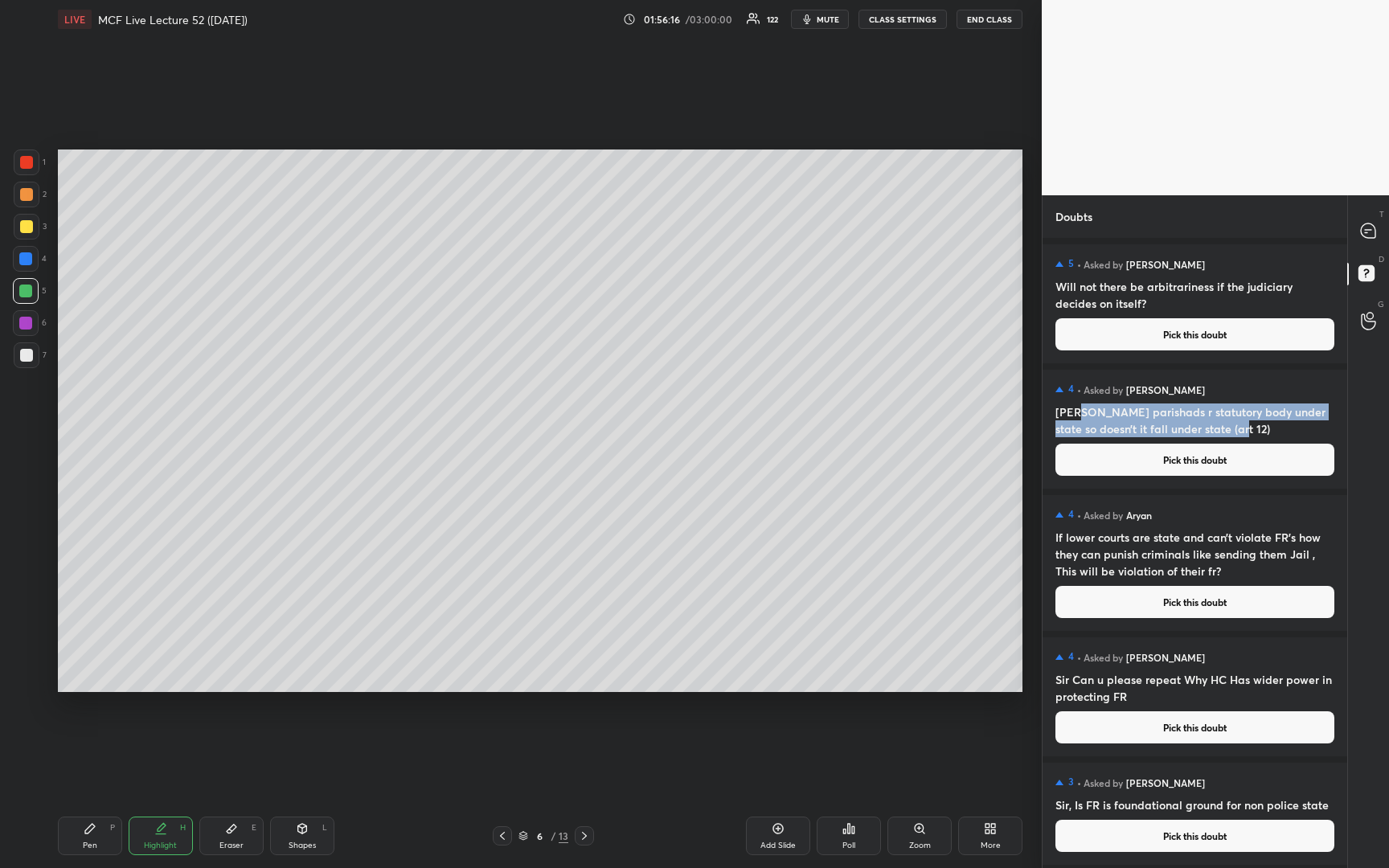
click at [1208, 409] on h4 "[PERSON_NAME] parishads r statutory body under state so doesn’t it fall under s…" at bounding box center [1195, 420] width 279 height 33
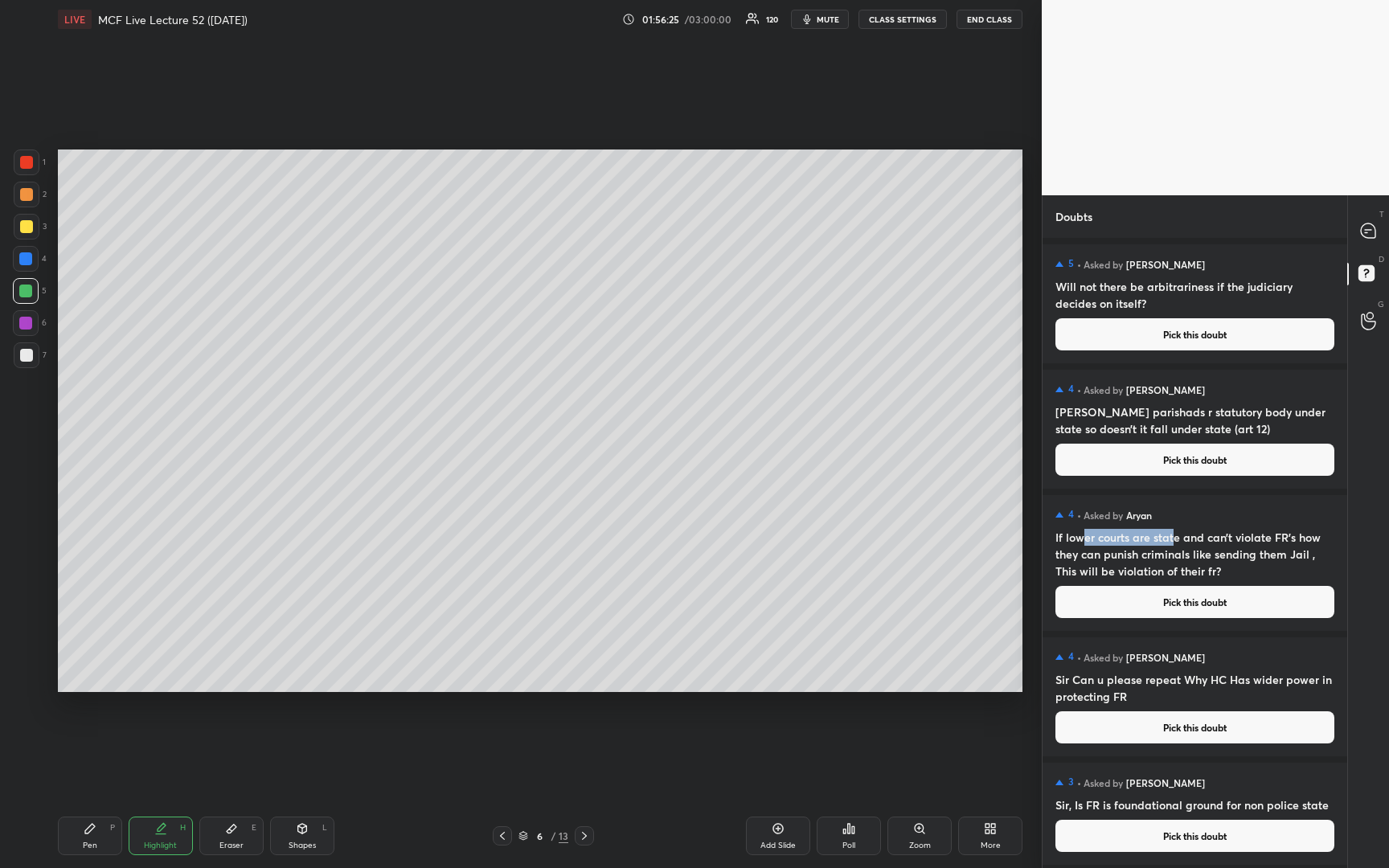
drag, startPoint x: 1082, startPoint y: 539, endPoint x: 1174, endPoint y: 541, distance: 92.0
click at [1174, 541] on h4 "If lower courts are state and can’t violate FR’s how they can punish criminals …" at bounding box center [1195, 554] width 279 height 50
drag, startPoint x: 1208, startPoint y: 539, endPoint x: 1291, endPoint y: 539, distance: 83.0
click at [1291, 539] on h4 "If lower courts are state and can’t violate FR’s how they can punish criminals …" at bounding box center [1195, 554] width 279 height 50
drag, startPoint x: 1071, startPoint y: 553, endPoint x: 1282, endPoint y: 561, distance: 211.2
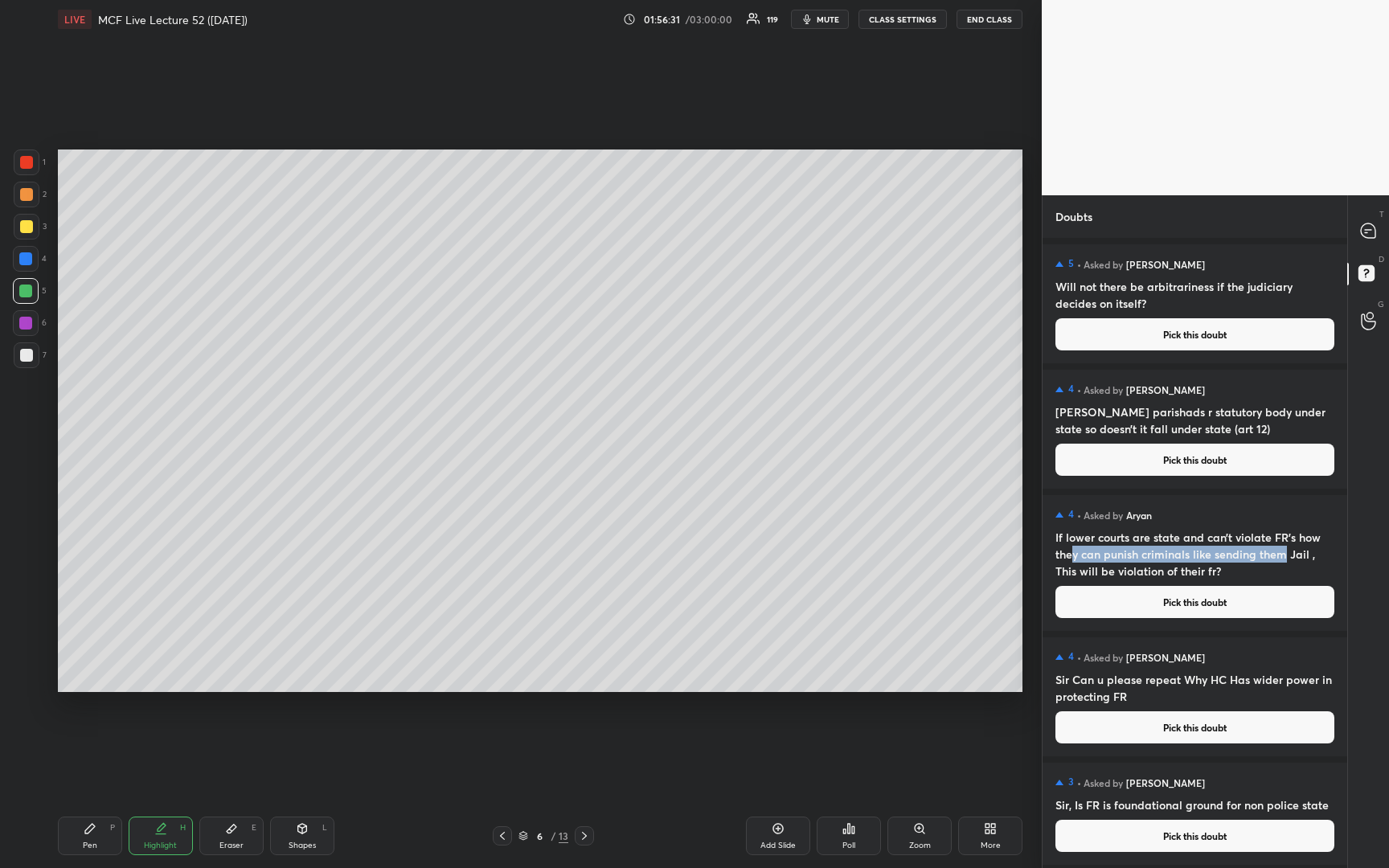
click at [1282, 561] on h4 "If lower courts are state and can’t violate FR’s how they can punish criminals …" at bounding box center [1195, 554] width 279 height 50
click at [1234, 559] on h4 "If lower courts are state and can’t violate FR’s how they can punish criminals …" at bounding box center [1195, 554] width 279 height 50
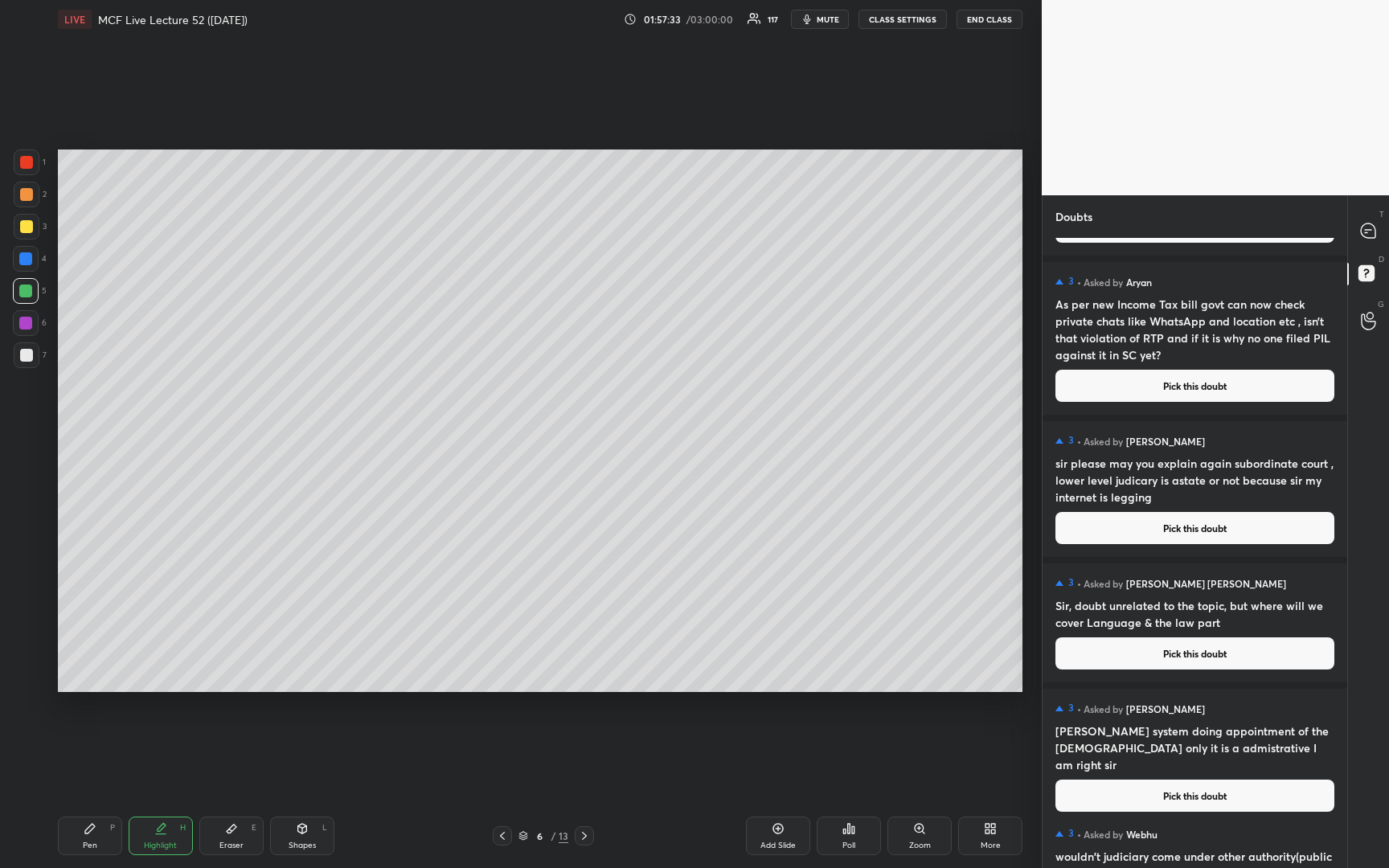
scroll to position [655, 0]
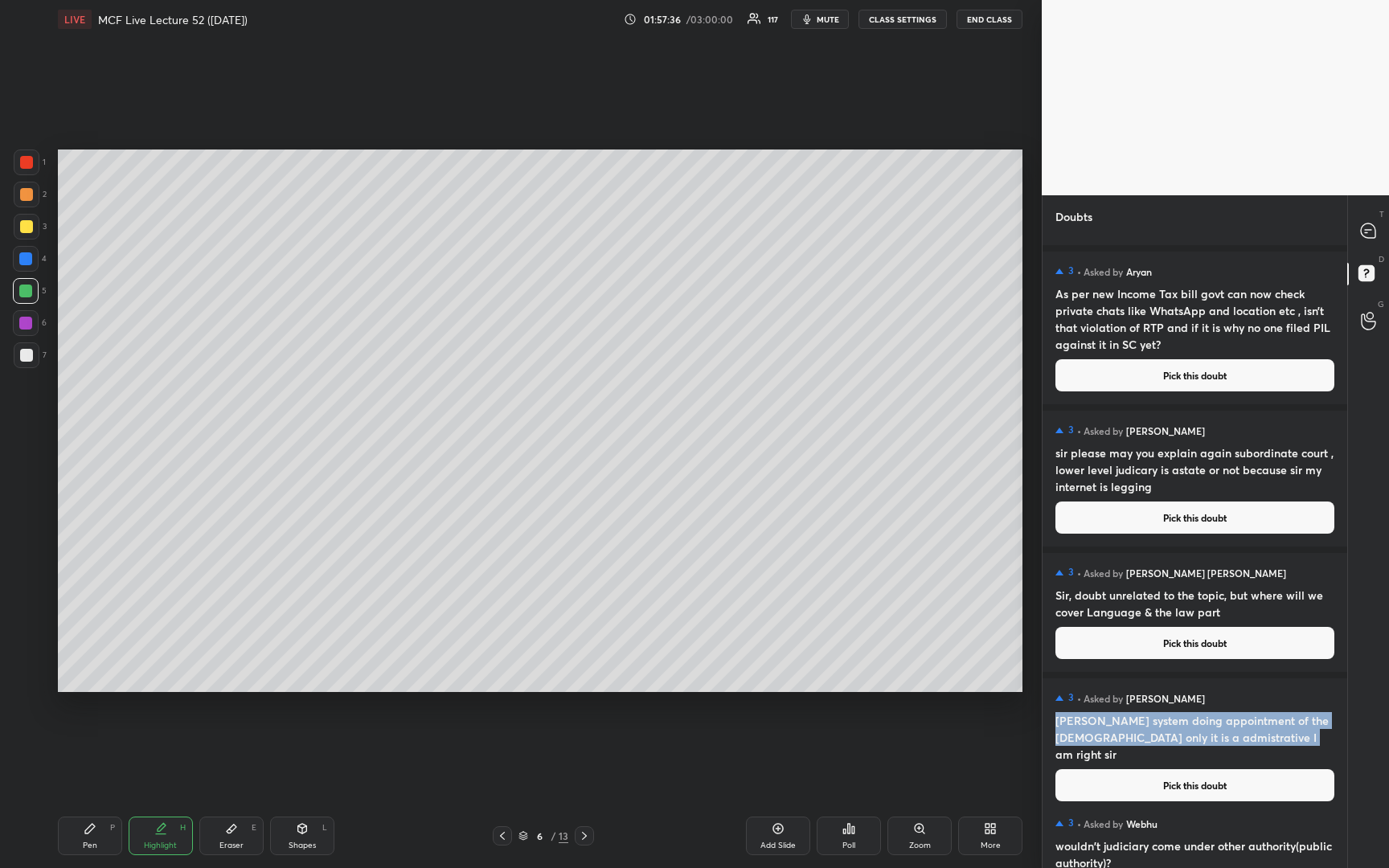
drag, startPoint x: 1057, startPoint y: 725, endPoint x: 1308, endPoint y: 737, distance: 251.3
click at [1308, 737] on h4 "[PERSON_NAME] system doing appointment of the [DEMOGRAPHIC_DATA] only it is a a…" at bounding box center [1195, 737] width 279 height 50
click at [1305, 735] on h4 "[PERSON_NAME] system doing appointment of the [DEMOGRAPHIC_DATA] only it is a a…" at bounding box center [1195, 737] width 279 height 50
drag, startPoint x: 1295, startPoint y: 736, endPoint x: 1042, endPoint y: 722, distance: 253.4
click at [1042, 722] on div "3 • Asked by [PERSON_NAME] [PERSON_NAME] system doing appointment of the [DEMOG…" at bounding box center [1195, 746] width 304 height 136
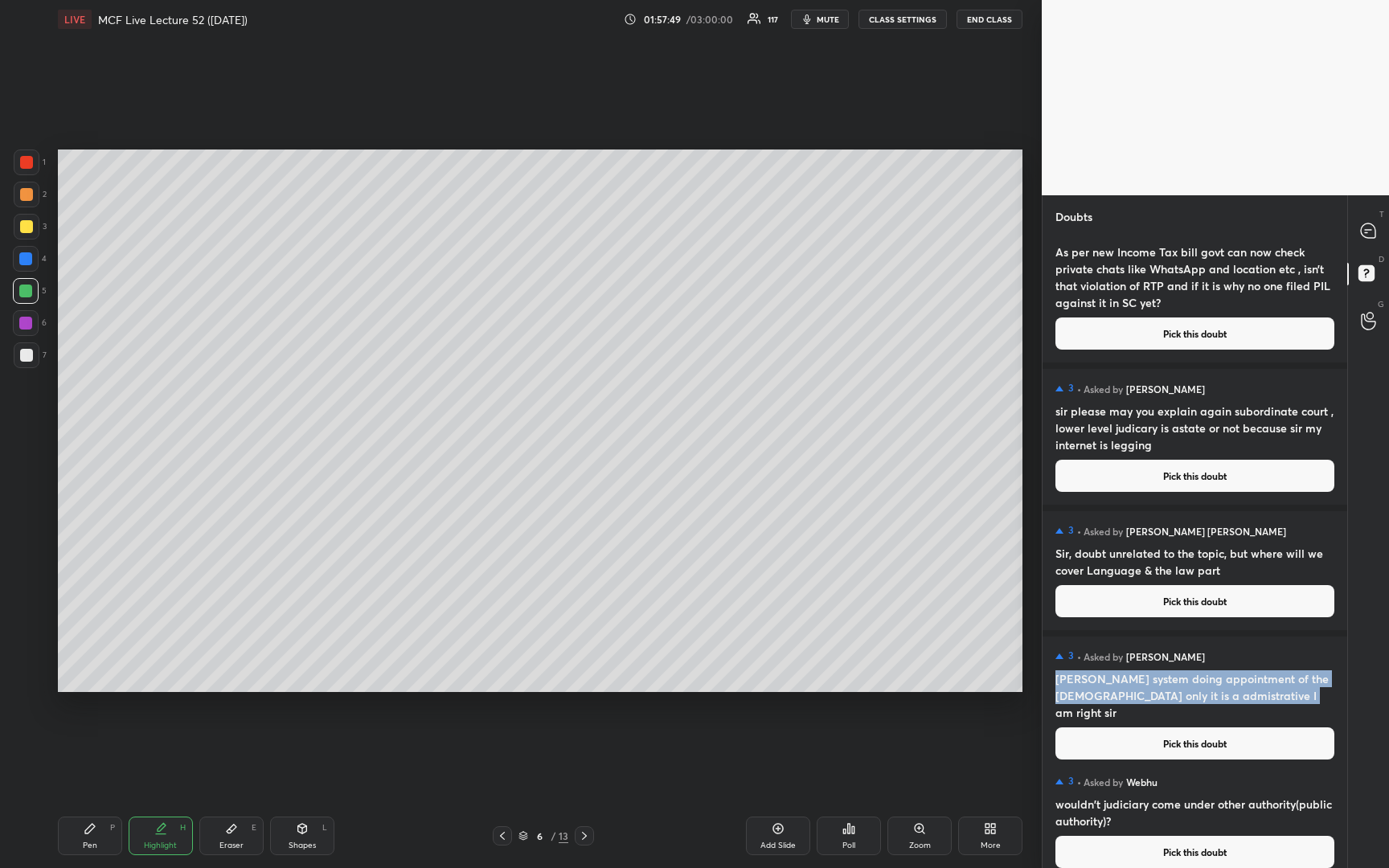
scroll to position [707, 0]
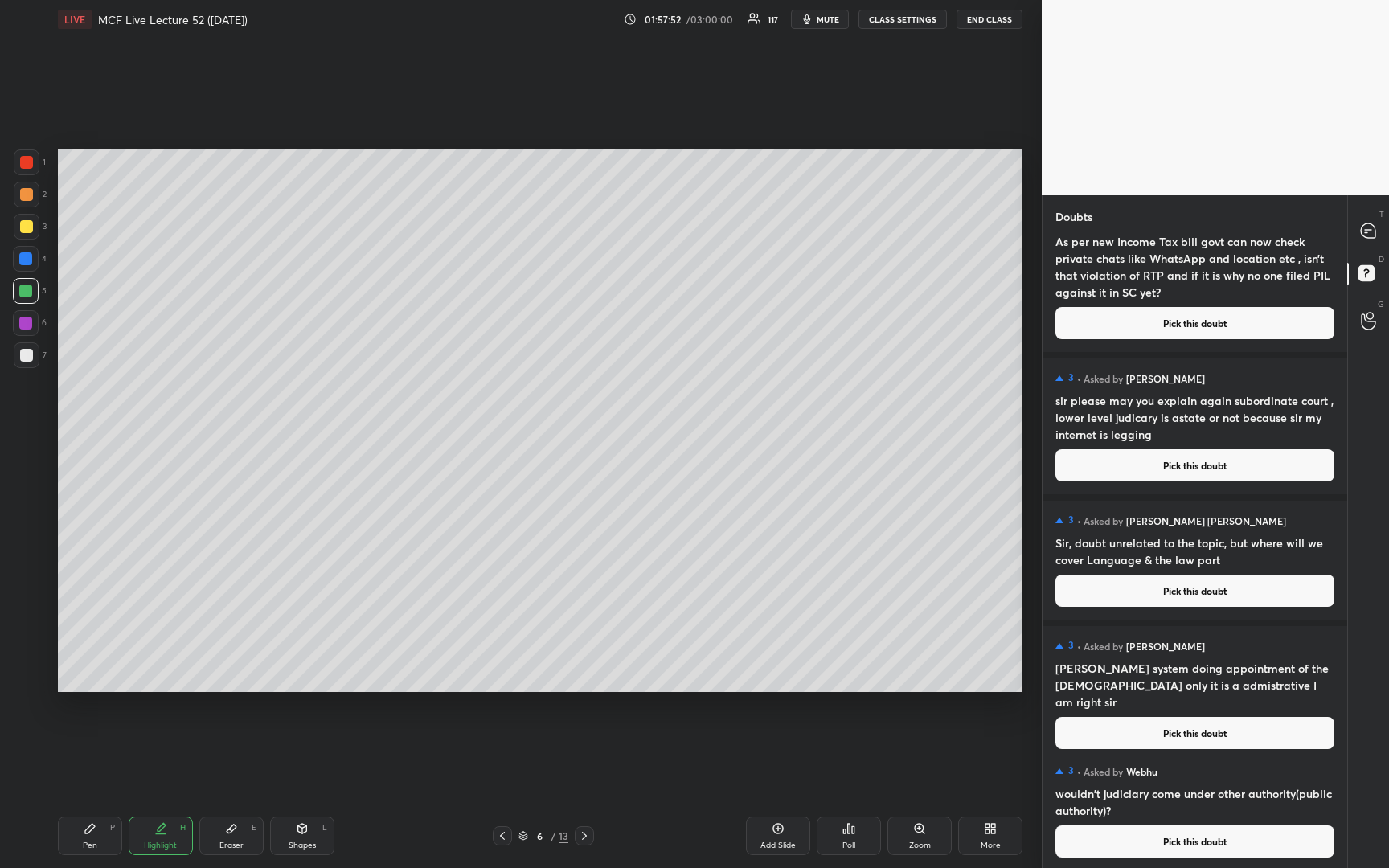
click at [1179, 792] on h4 "wouldn't judiciary come under other authority(public authority)?" at bounding box center [1195, 801] width 279 height 33
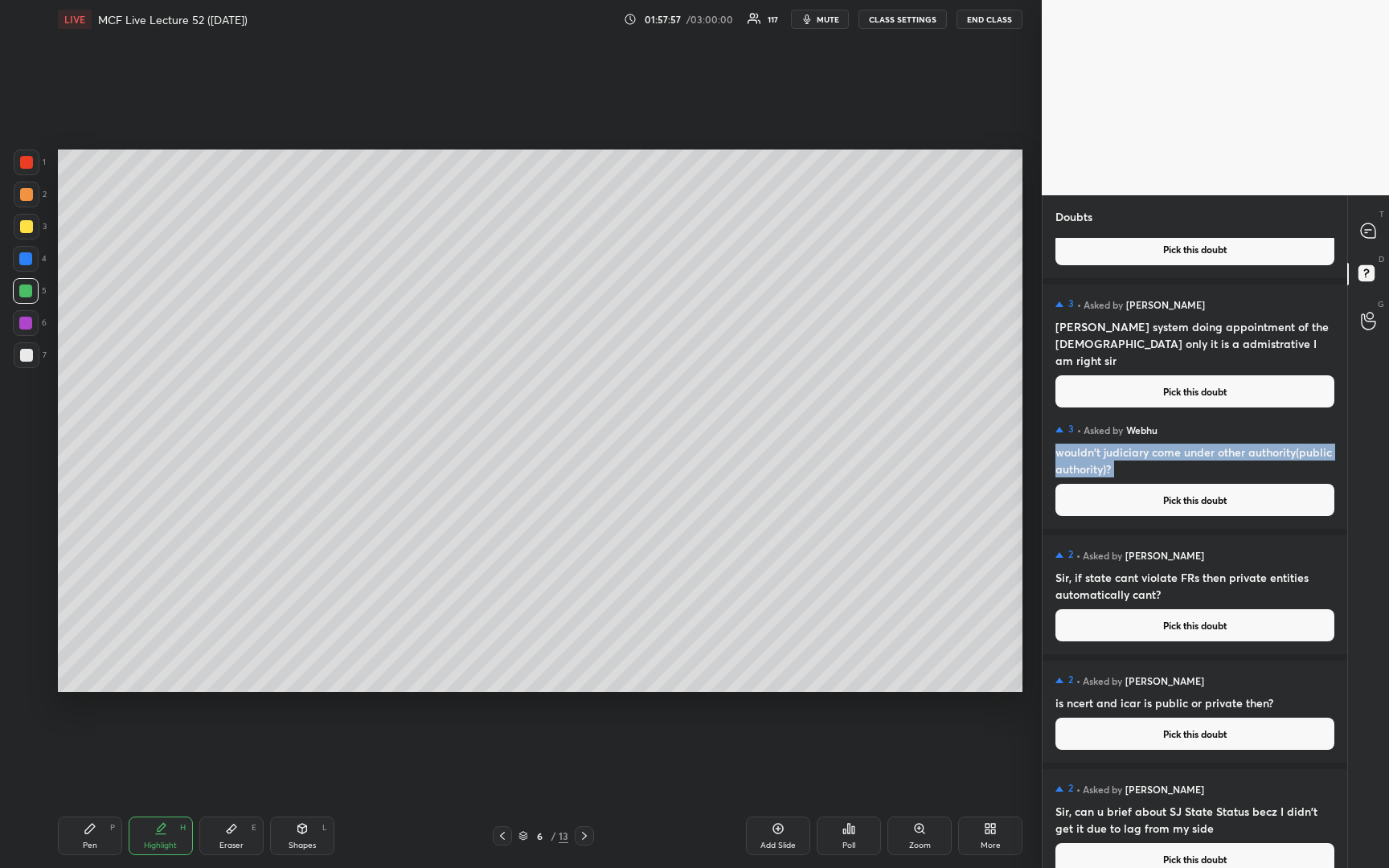
scroll to position [1023, 0]
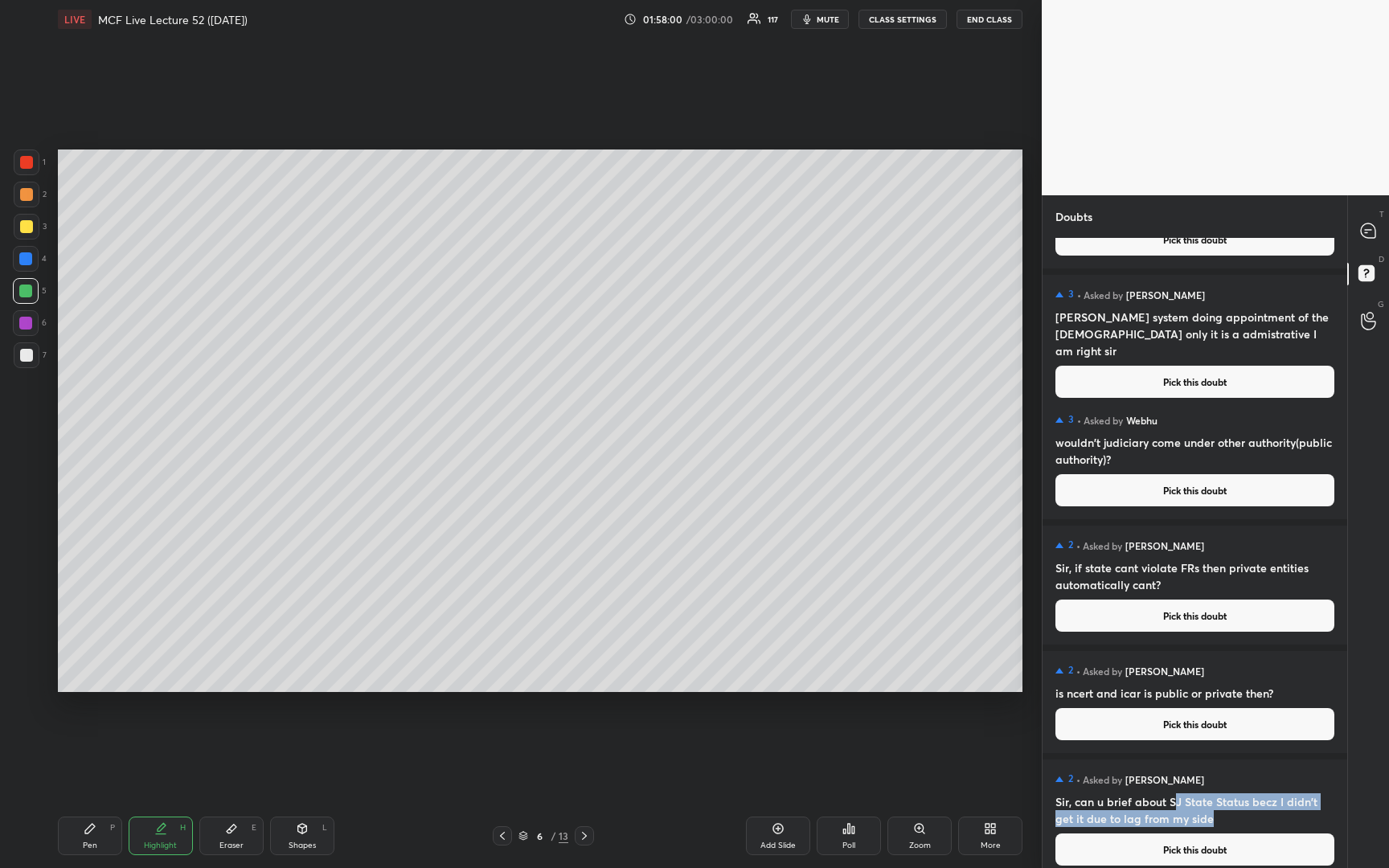
drag, startPoint x: 1171, startPoint y: 804, endPoint x: 1295, endPoint y: 813, distance: 124.3
click at [1295, 813] on h4 "Sir, can u brief about SJ State Status becz I didn't get it due to lag from my …" at bounding box center [1195, 809] width 279 height 33
click at [1218, 808] on h4 "Sir, can u brief about SJ State Status becz I didn't get it due to lag from my …" at bounding box center [1195, 809] width 279 height 33
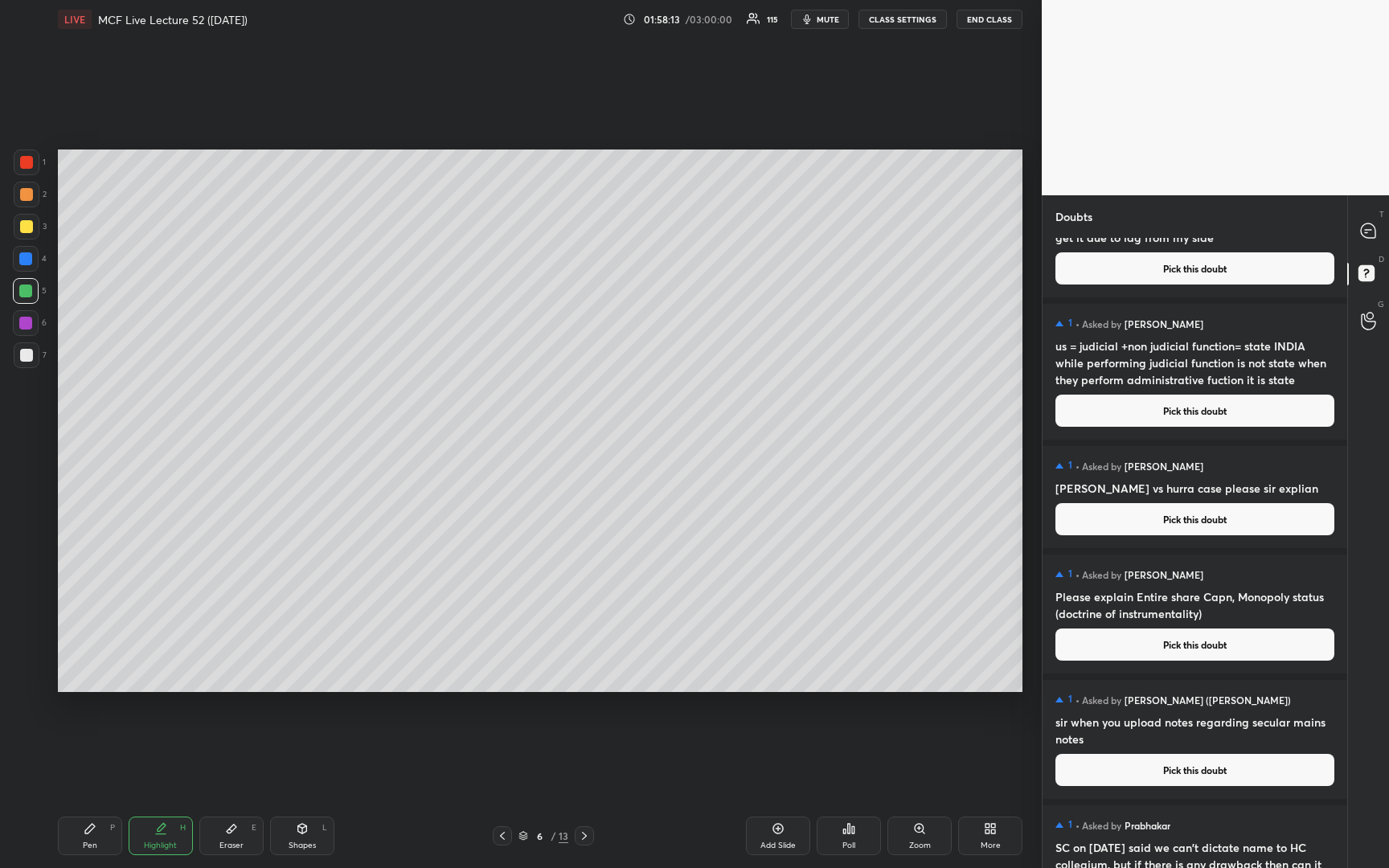
scroll to position [1785, 0]
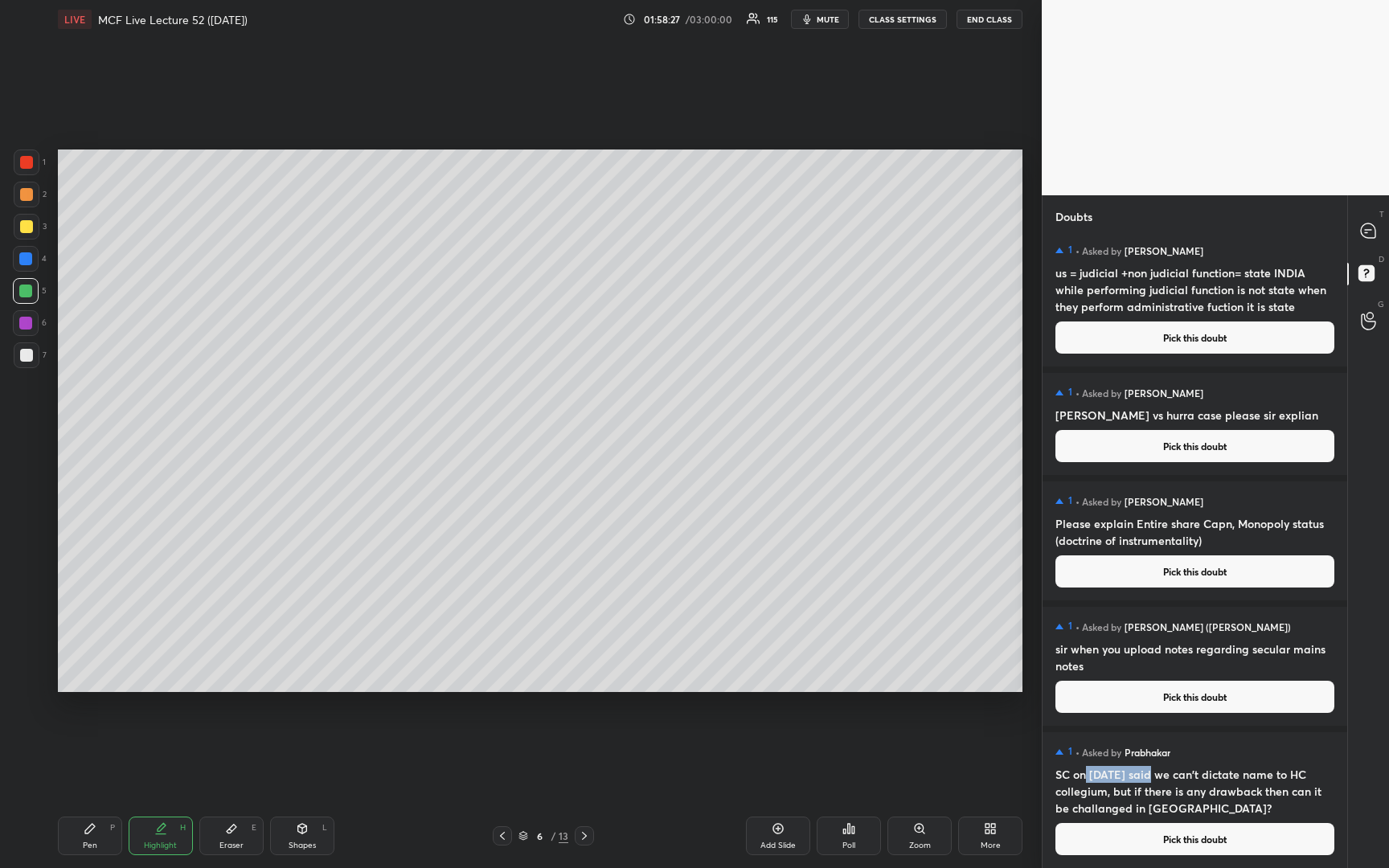
drag, startPoint x: 1085, startPoint y: 776, endPoint x: 1151, endPoint y: 774, distance: 66.0
click at [1151, 774] on h4 "SC on [DATE] said we can't dictate name to HC collegium, but if there is any dr…" at bounding box center [1195, 791] width 279 height 50
drag, startPoint x: 1179, startPoint y: 774, endPoint x: 1290, endPoint y: 787, distance: 111.8
click at [1290, 787] on h4 "SC on [DATE] said we can't dictate name to HC collegium, but if there is any dr…" at bounding box center [1195, 791] width 279 height 50
click at [1210, 794] on h4 "SC on [DATE] said we can't dictate name to HC collegium, but if there is any dr…" at bounding box center [1195, 791] width 279 height 50
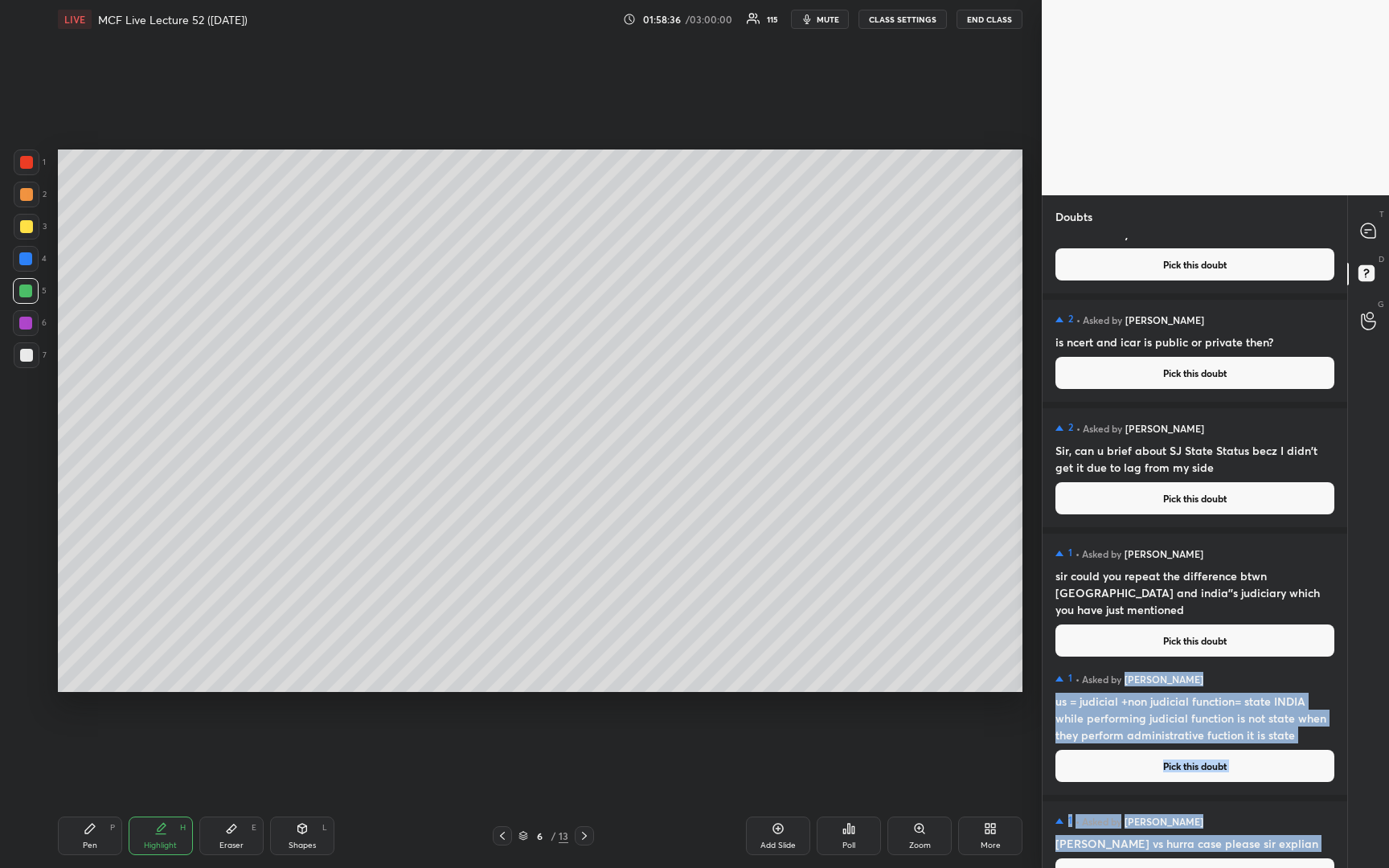
drag, startPoint x: 1137, startPoint y: 650, endPoint x: 1157, endPoint y: 664, distance: 24.4
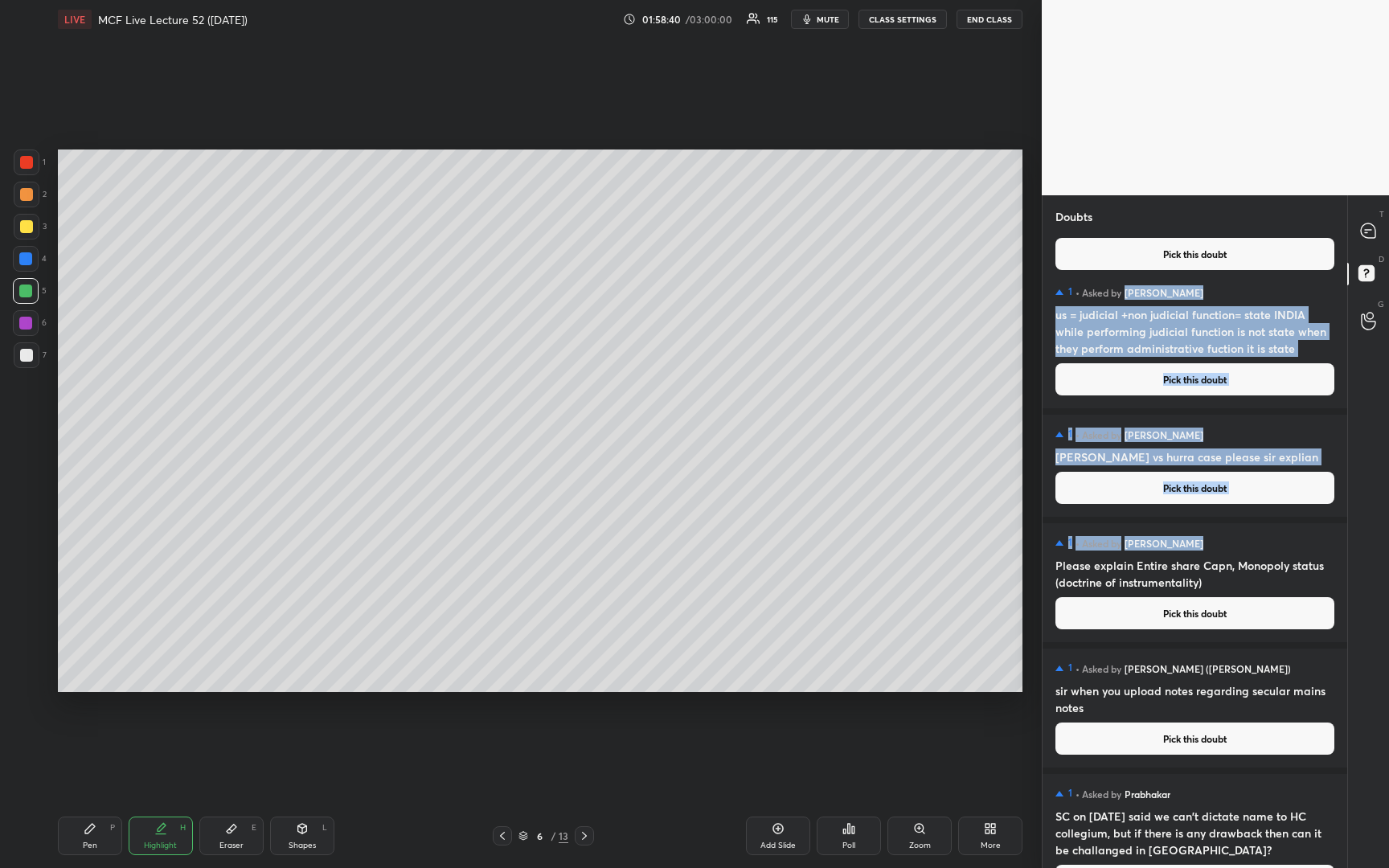
click at [1135, 331] on h4 "us = judicial +non judicial function= state INDIA while performing judicial fun…" at bounding box center [1195, 331] width 279 height 50
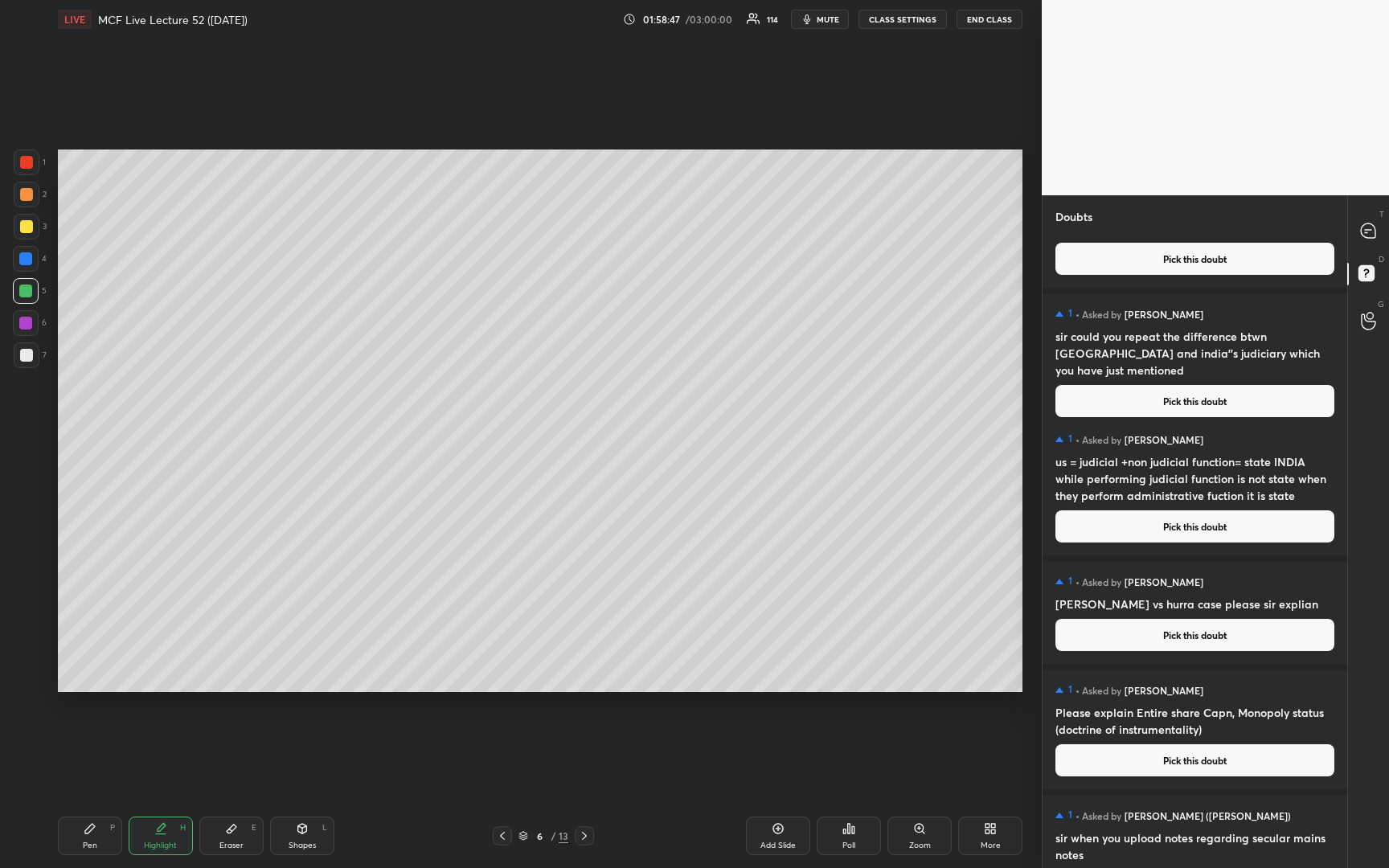
scroll to position [1782, 0]
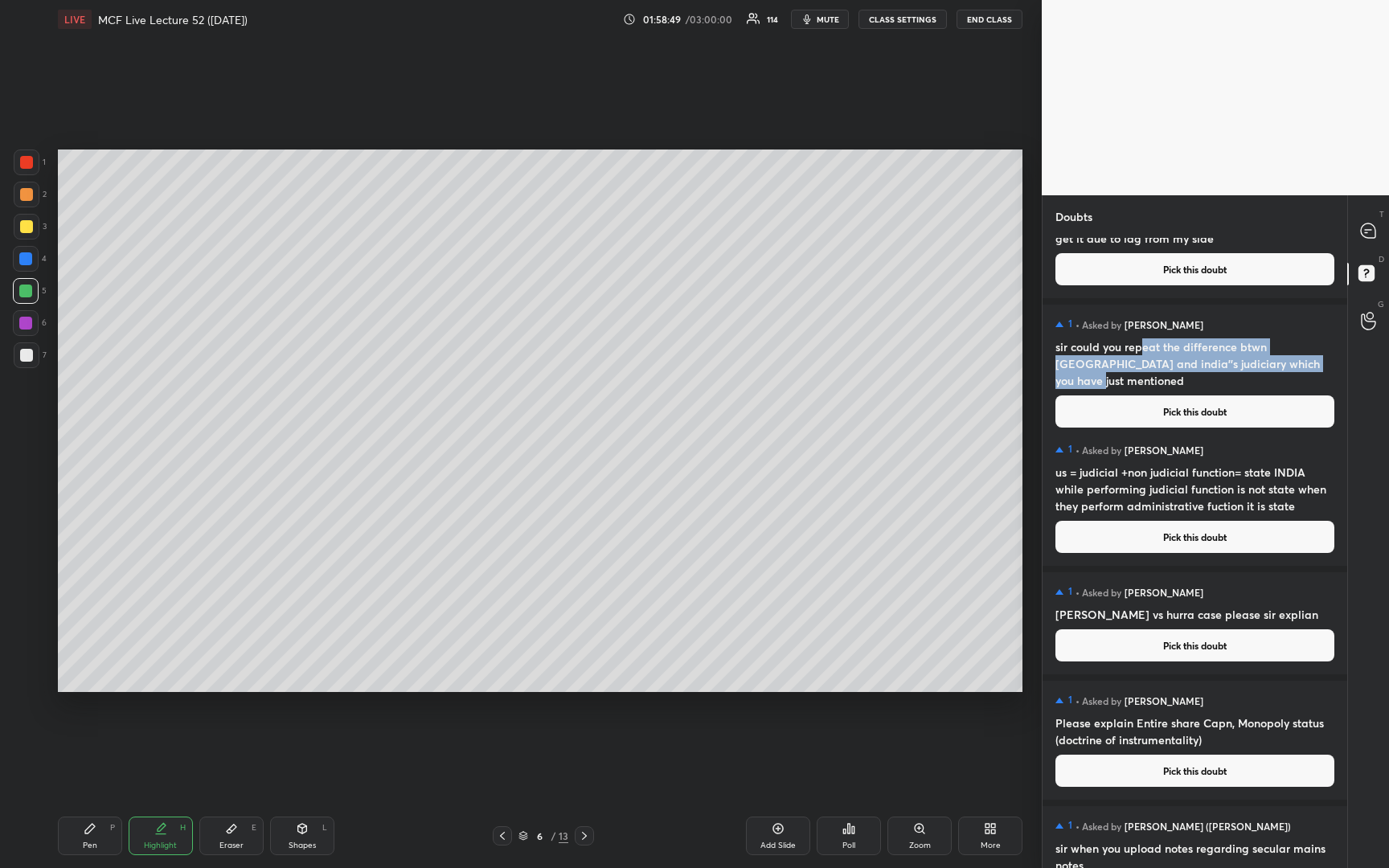
drag, startPoint x: 1144, startPoint y: 349, endPoint x: 1304, endPoint y: 359, distance: 160.3
click at [1304, 359] on h4 "sir could you repeat the difference btwn [GEOGRAPHIC_DATA] and india''s judicia…" at bounding box center [1195, 364] width 279 height 50
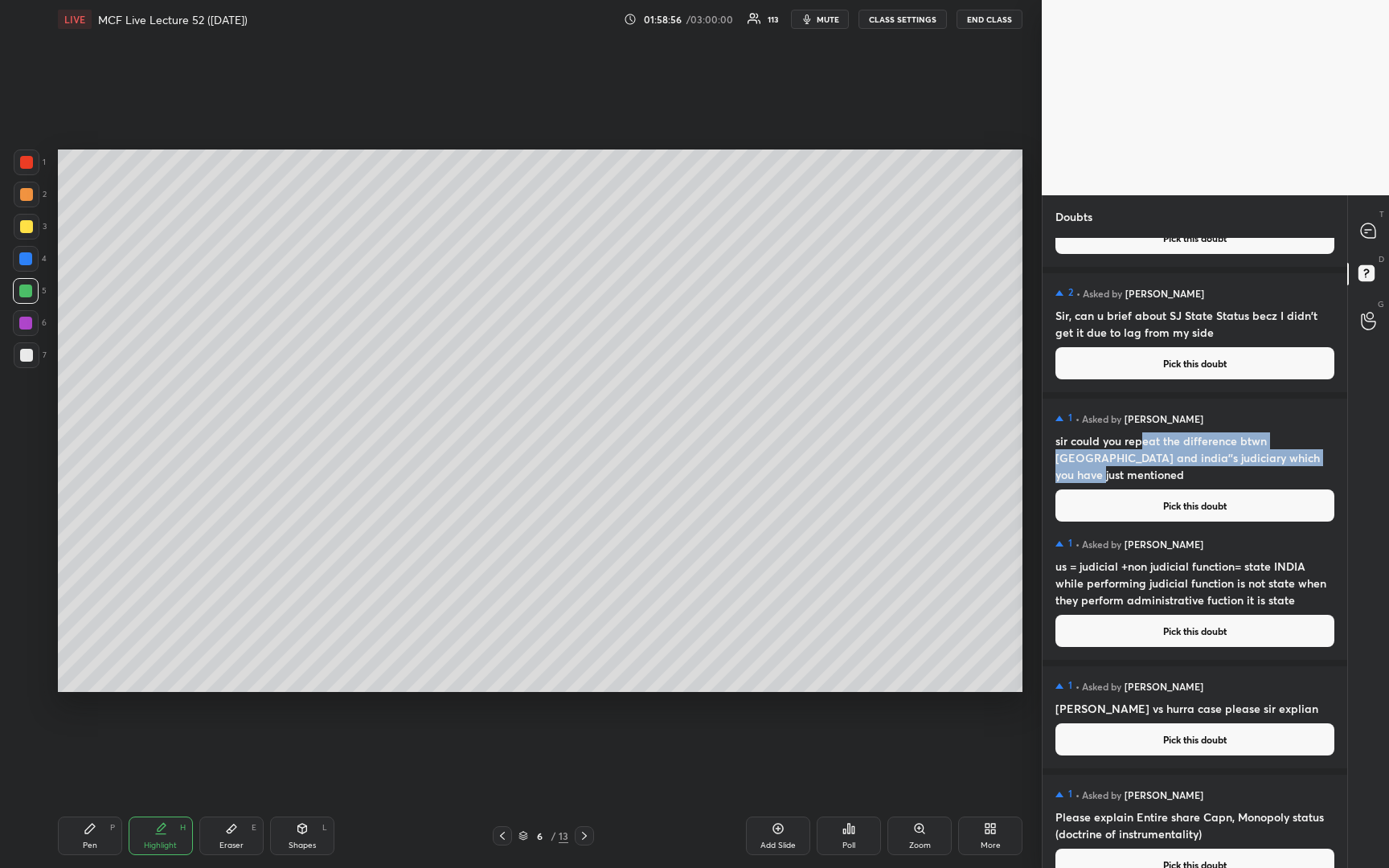
scroll to position [1667, 0]
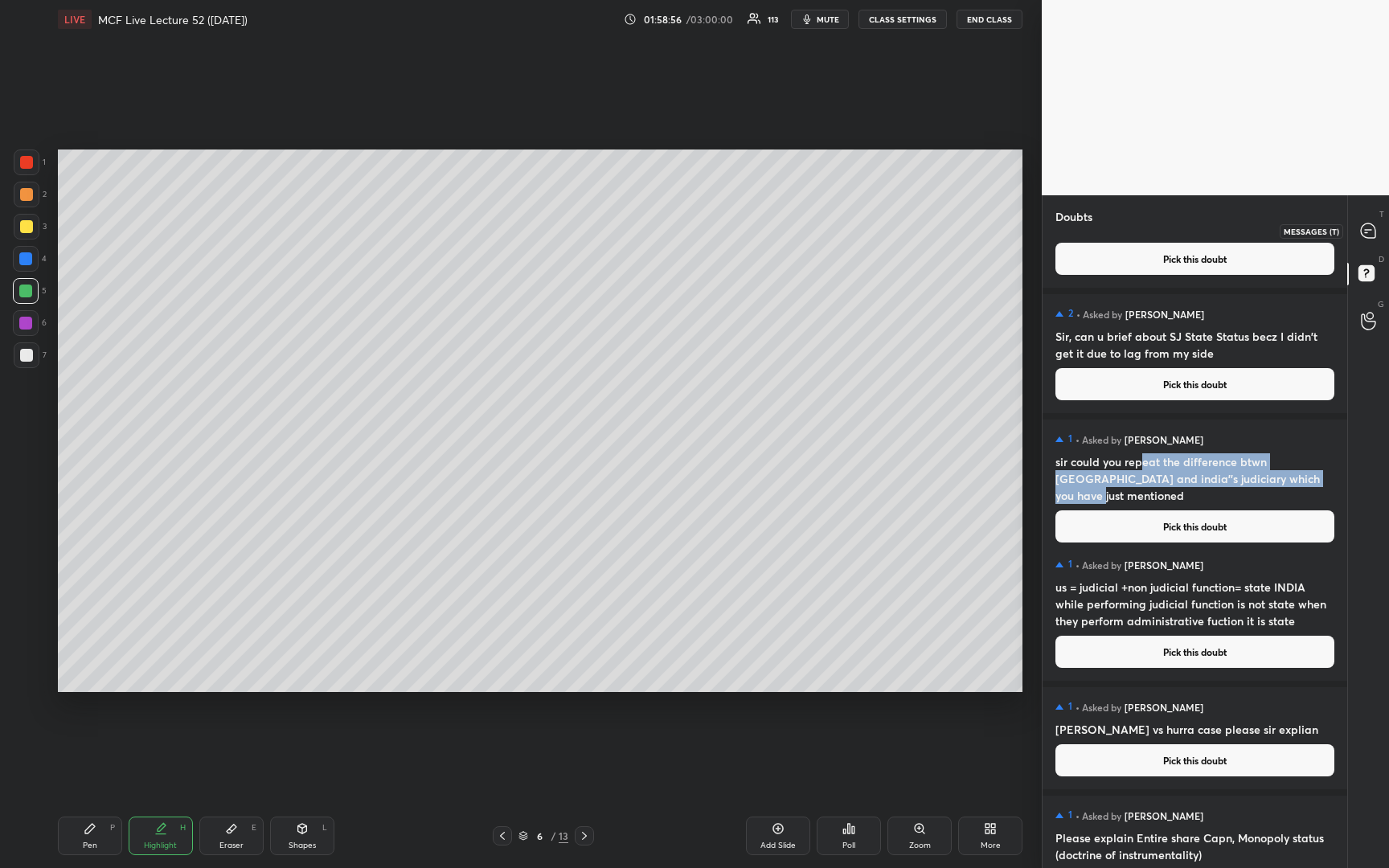
click at [1373, 229] on icon at bounding box center [1368, 231] width 15 height 15
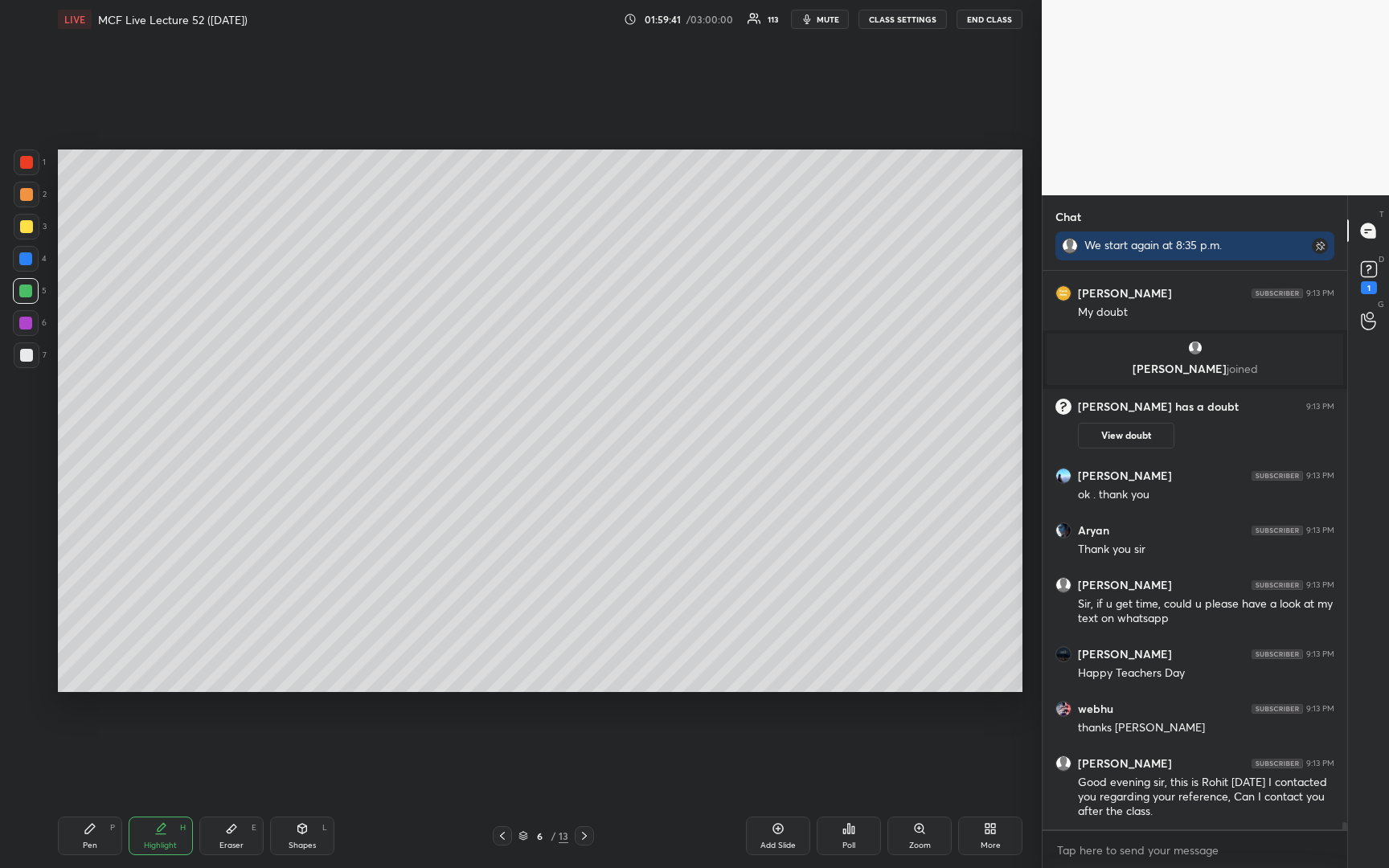
scroll to position [40362, 0]
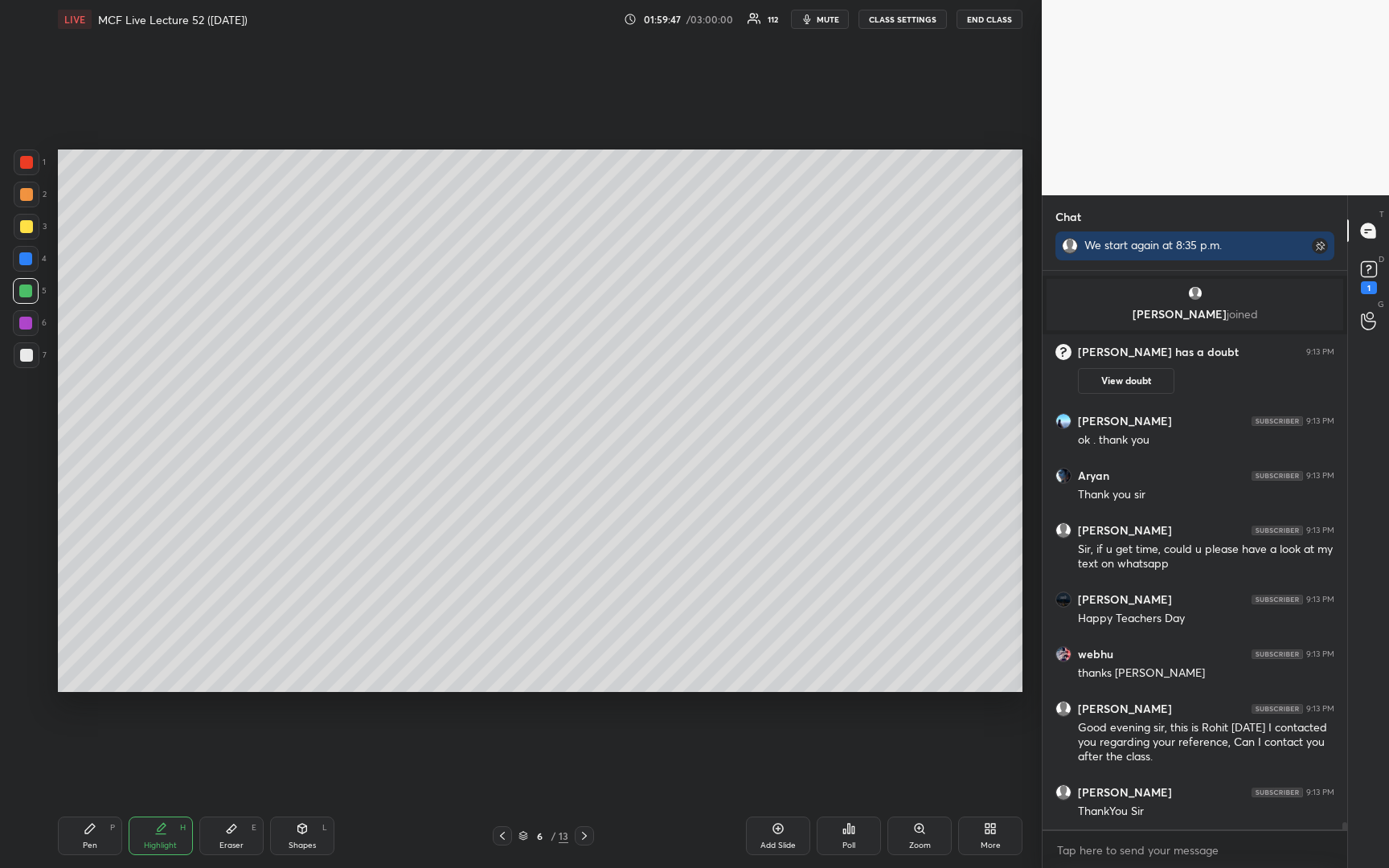
click at [995, 24] on button "END CLASS" at bounding box center [989, 20] width 66 height 20
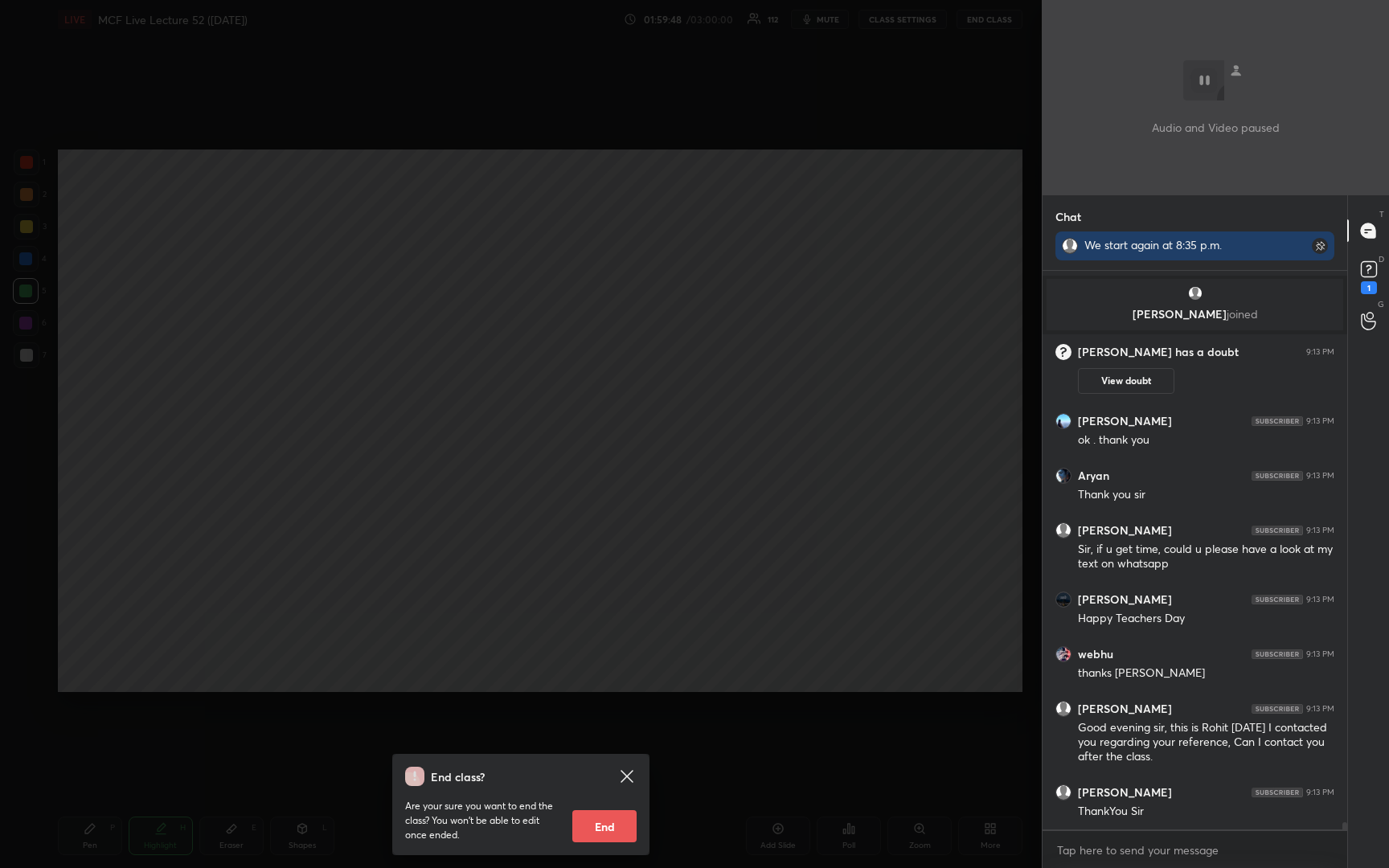
click at [618, 822] on button "End" at bounding box center [604, 826] width 64 height 33
type textarea "x"
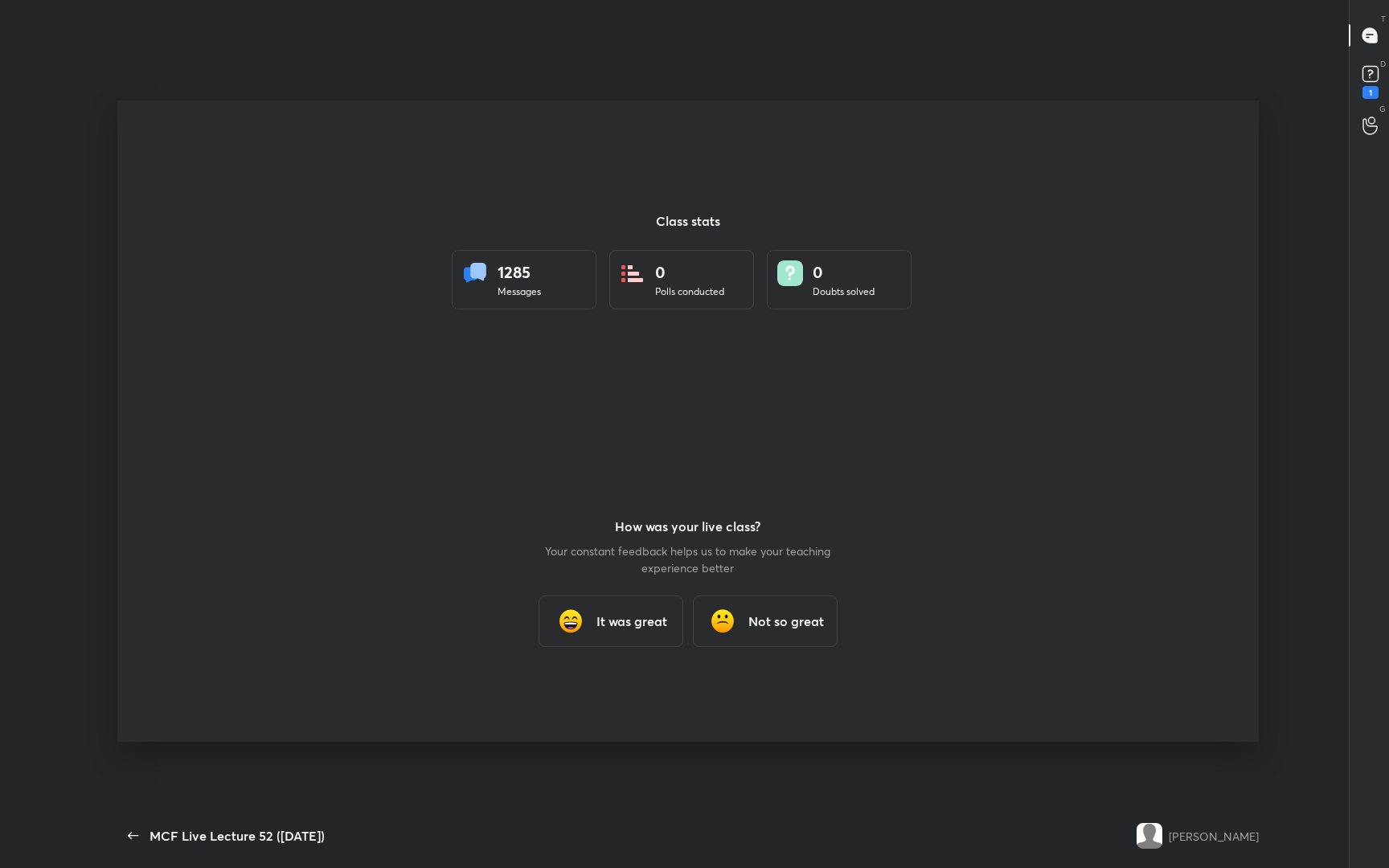
scroll to position [765, 1278]
